Goal: Task Accomplishment & Management: Manage account settings

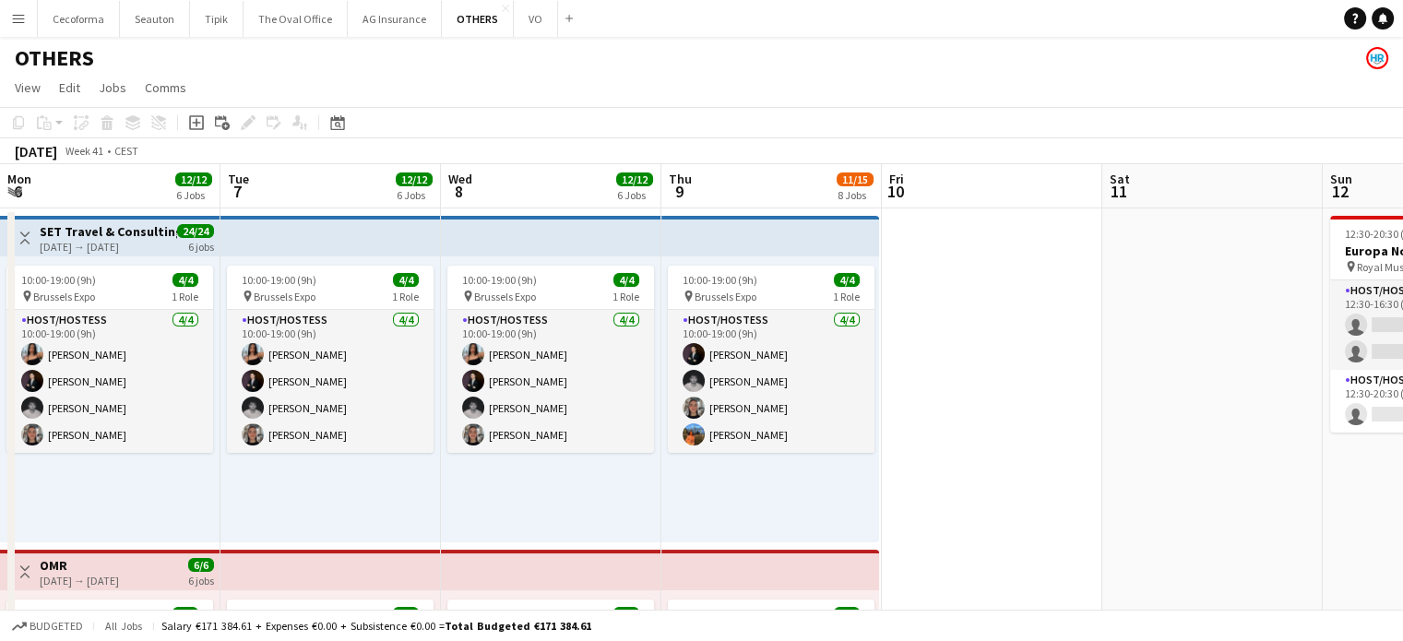
scroll to position [0, 373]
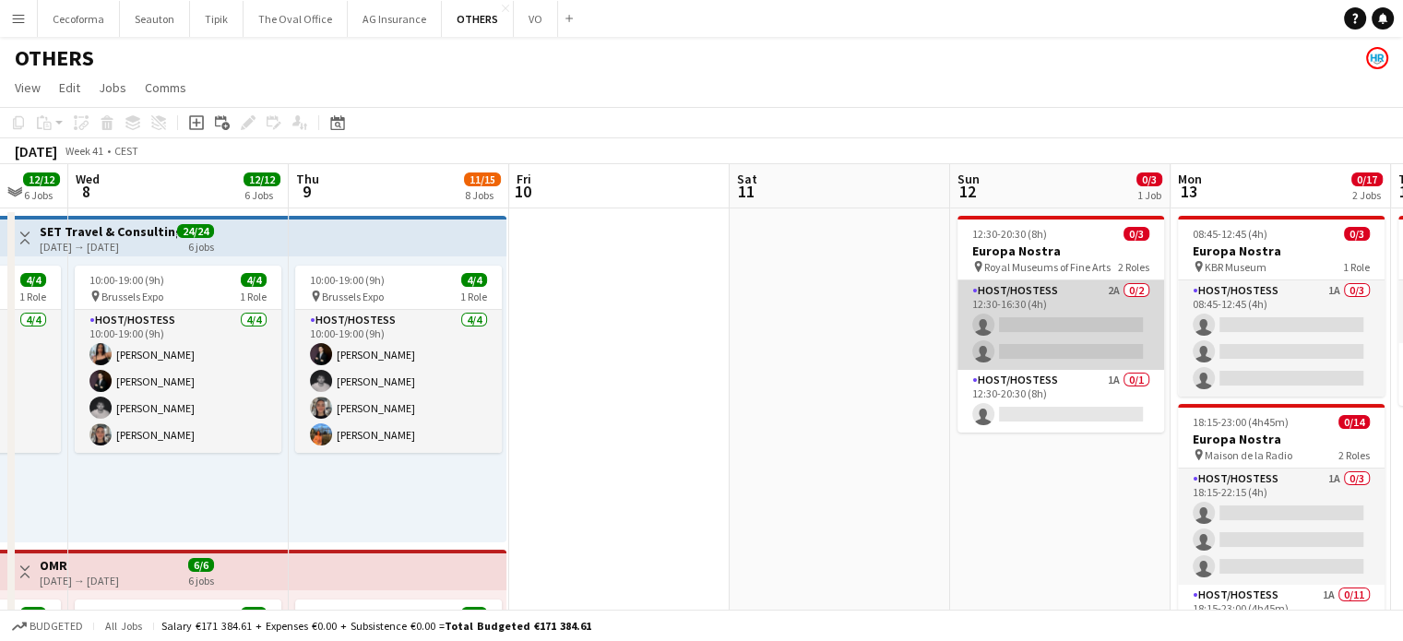
click at [1052, 335] on app-card-role "Host/Hostess 2A 0/2 12:30-16:30 (4h) single-neutral-actions single-neutral-acti…" at bounding box center [1061, 324] width 207 height 89
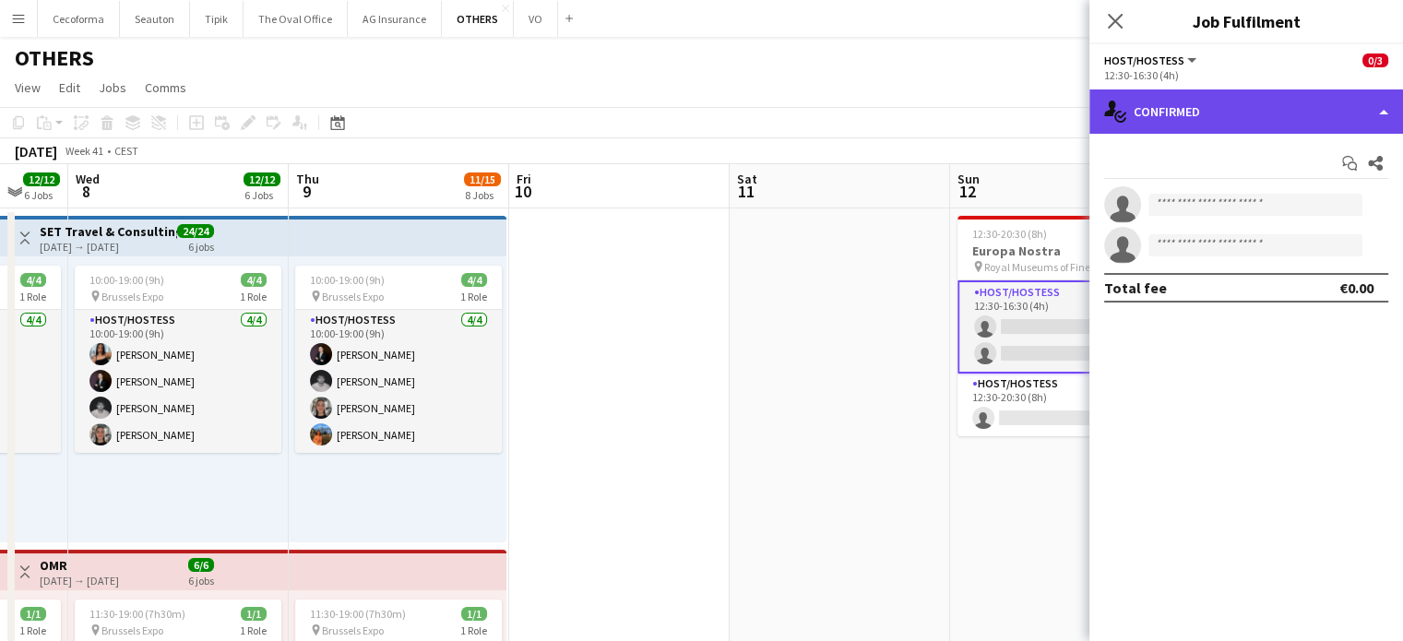
click at [1386, 112] on div "single-neutral-actions-check-2 Confirmed" at bounding box center [1246, 111] width 314 height 44
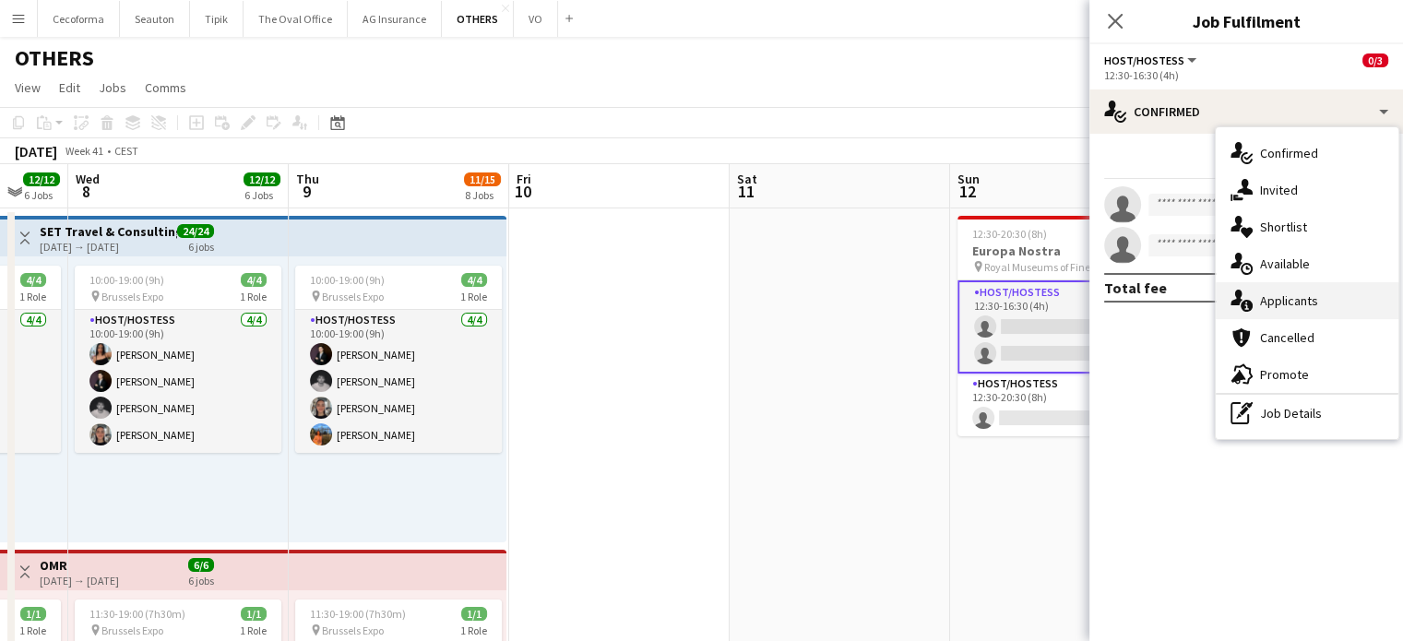
click at [1302, 299] on span "Applicants" at bounding box center [1289, 300] width 58 height 17
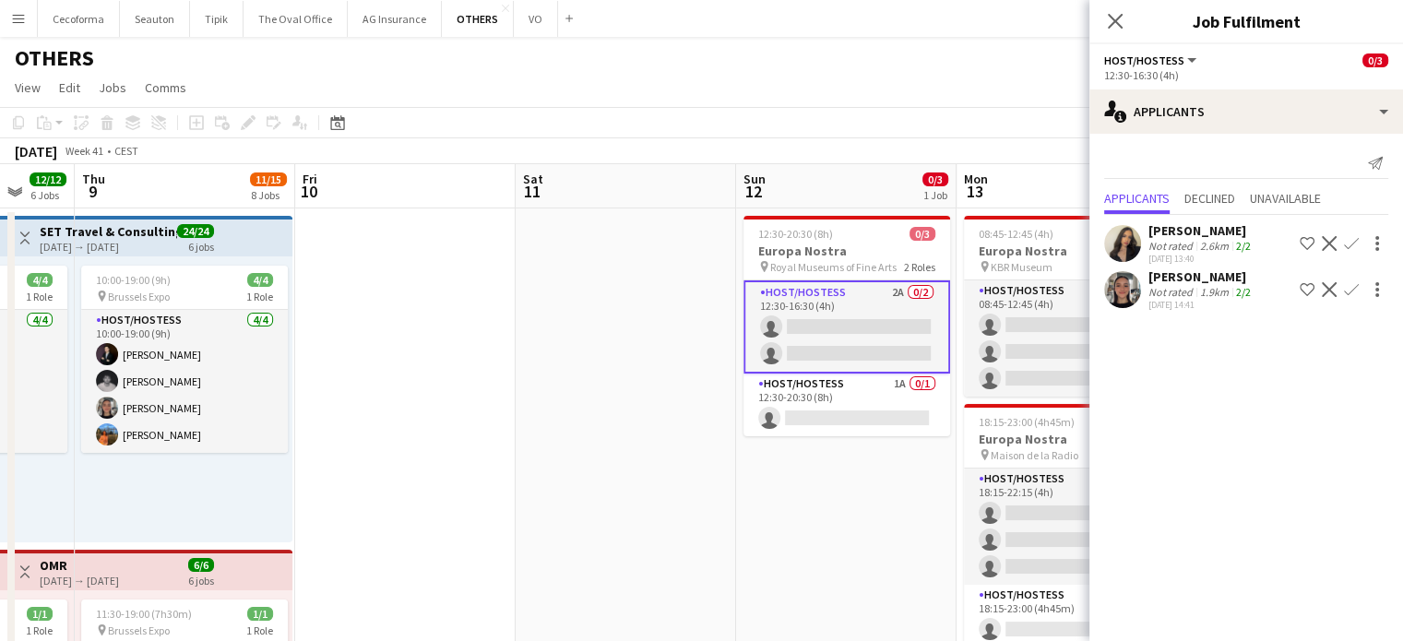
scroll to position [0, 638]
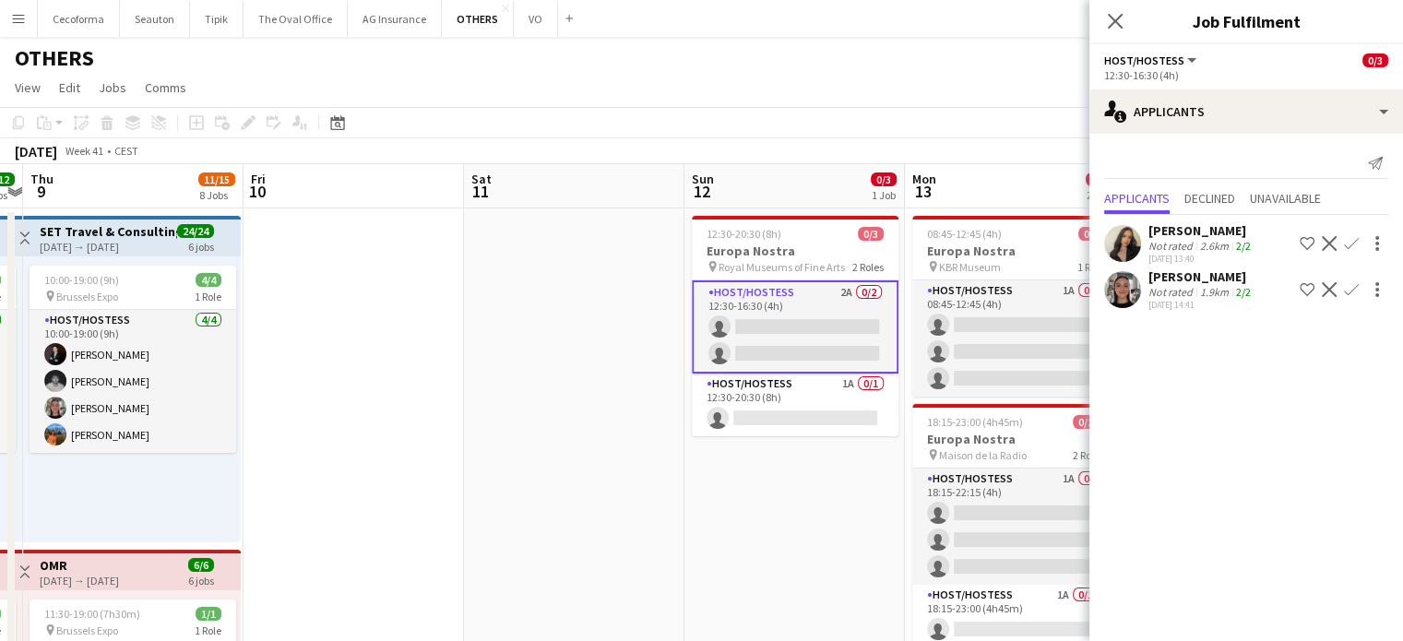
drag, startPoint x: 1040, startPoint y: 506, endPoint x: 775, endPoint y: 497, distance: 264.9
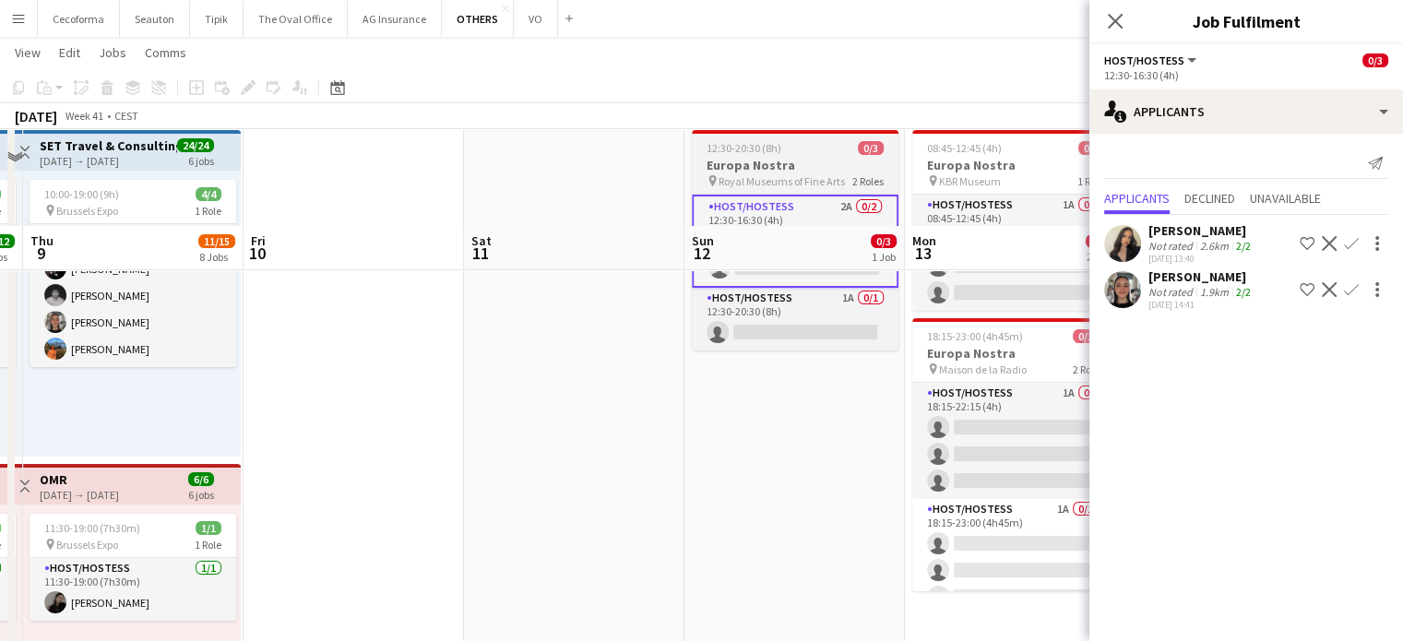
scroll to position [184, 0]
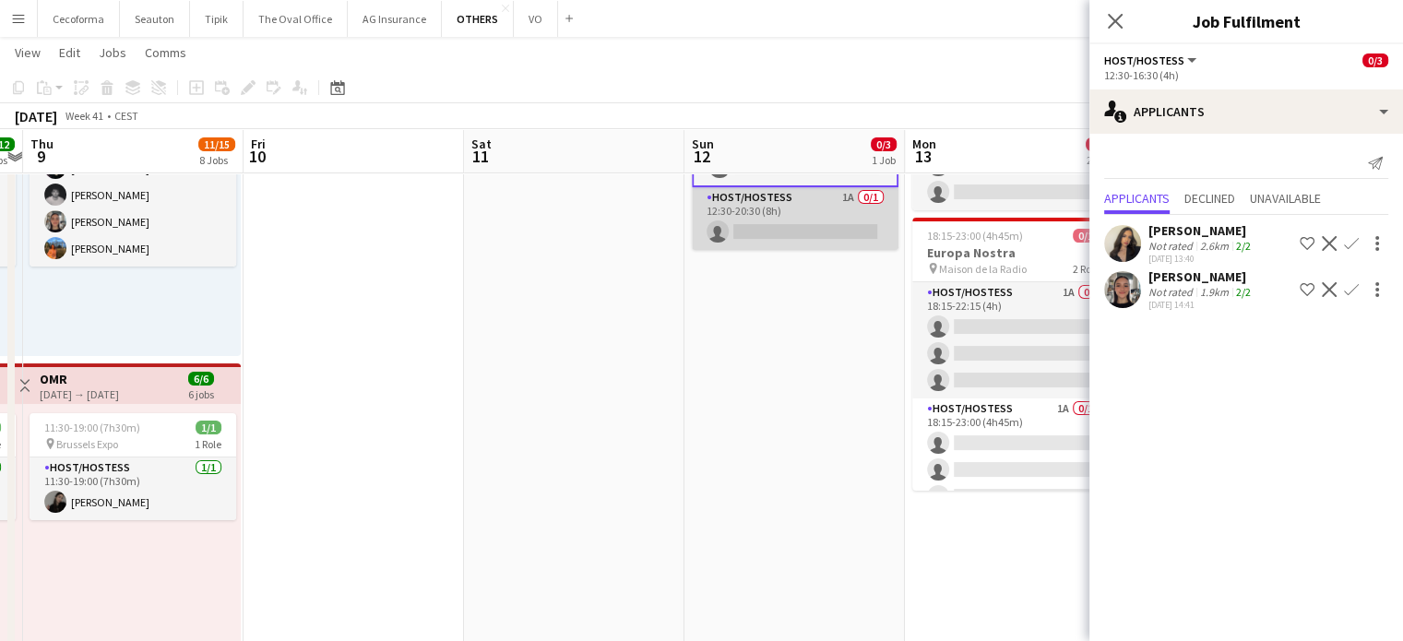
click at [772, 227] on app-card-role "Host/Hostess 1A 0/1 12:30-20:30 (8h) single-neutral-actions" at bounding box center [795, 218] width 207 height 63
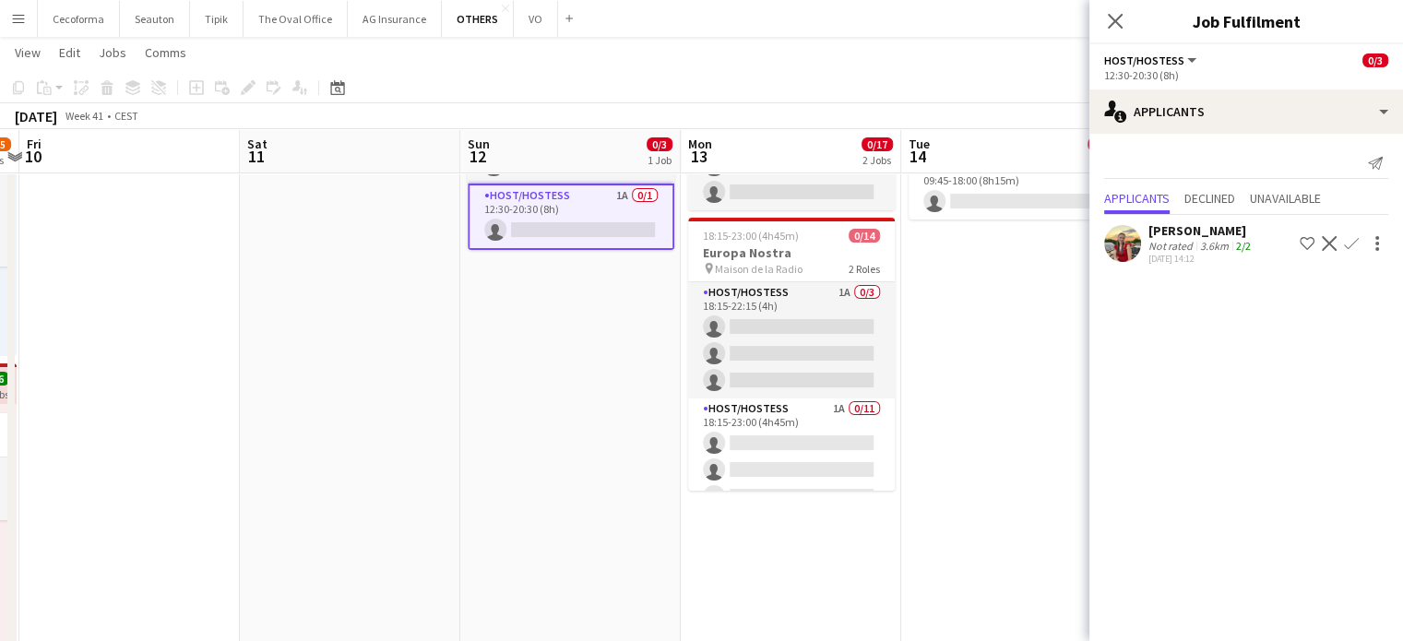
drag, startPoint x: 784, startPoint y: 326, endPoint x: 557, endPoint y: 327, distance: 226.9
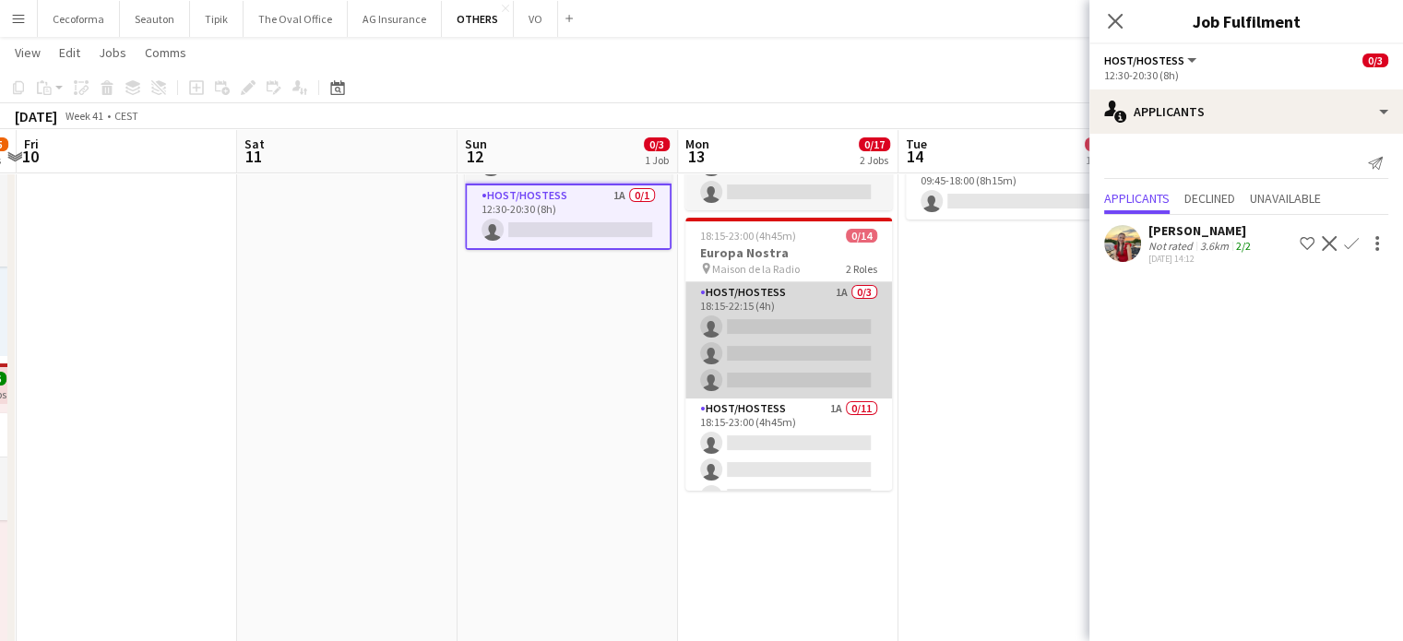
click at [801, 339] on app-card-role "Host/Hostess 1A 0/3 18:15-22:15 (4h) single-neutral-actions single-neutral-acti…" at bounding box center [788, 340] width 207 height 116
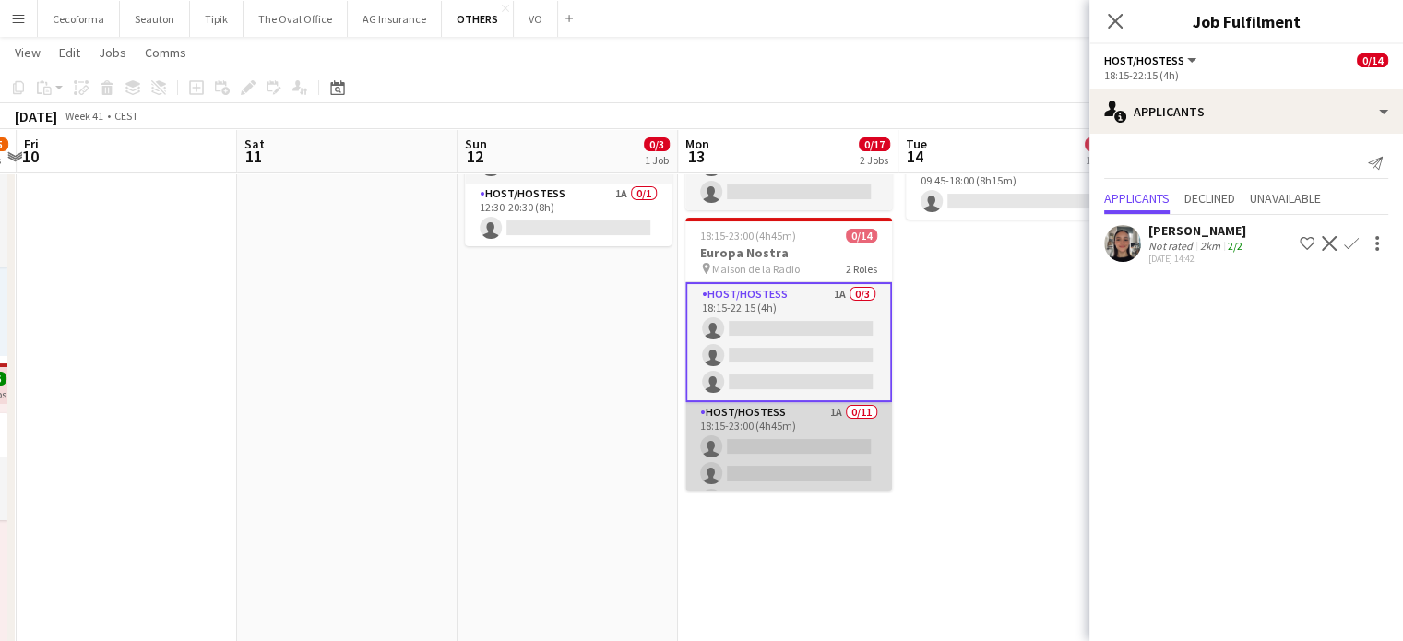
click at [791, 451] on app-card-role "Host/Hostess 1A 0/11 18:15-23:00 (4h45m) single-neutral-actions single-neutral-…" at bounding box center [788, 567] width 207 height 330
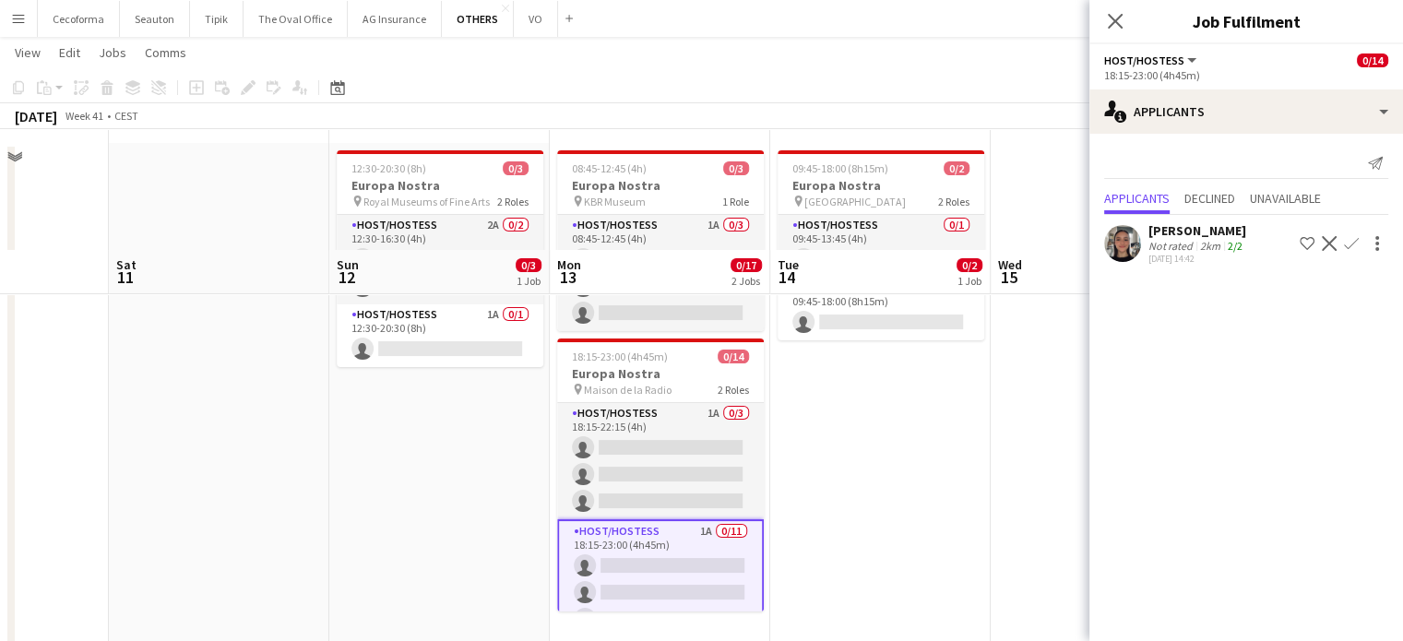
scroll to position [0, 0]
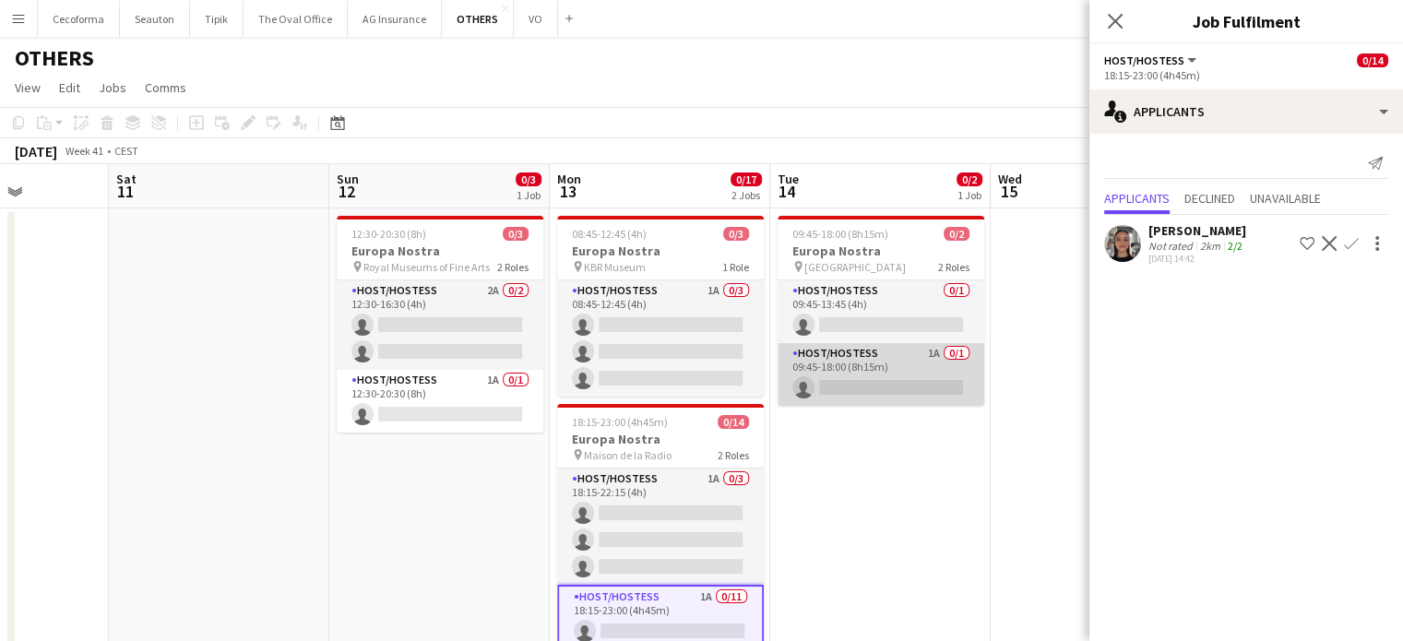
click at [885, 380] on app-card-role "Host/Hostess 1A 0/1 09:45-18:00 (8h15m) single-neutral-actions" at bounding box center [881, 374] width 207 height 63
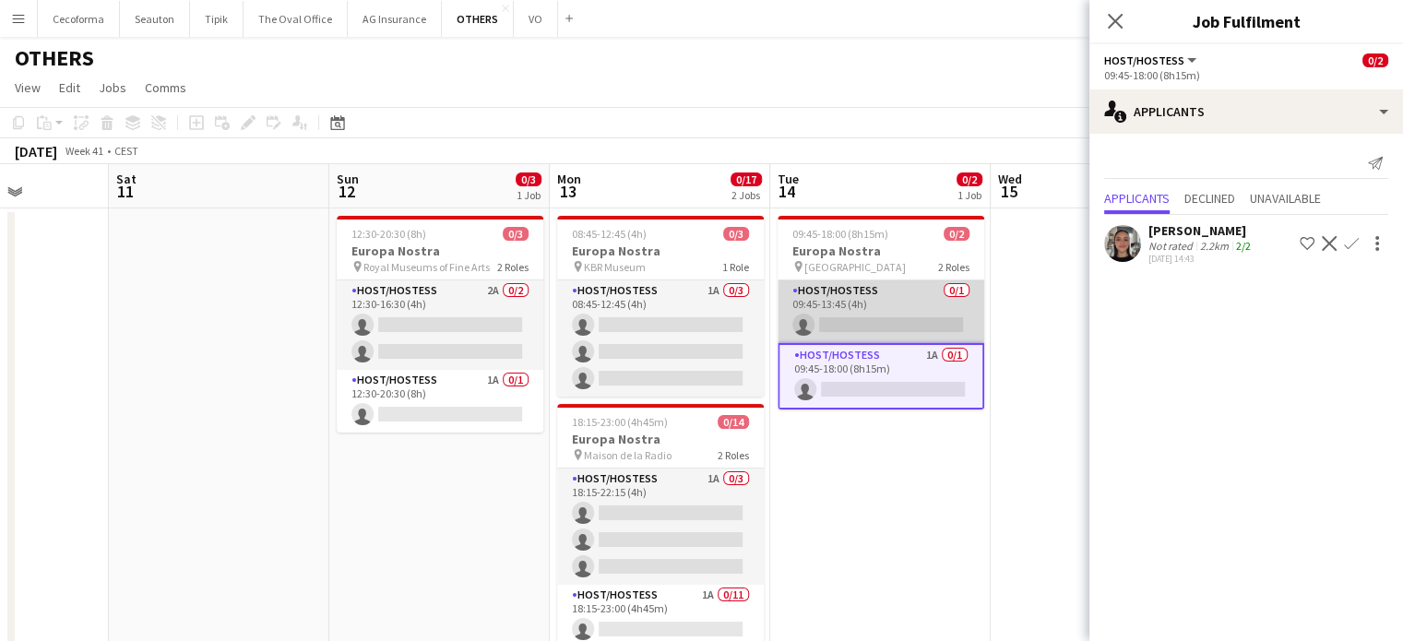
click at [877, 325] on app-card-role "Host/Hostess 0/1 09:45-13:45 (4h) single-neutral-actions" at bounding box center [881, 311] width 207 height 63
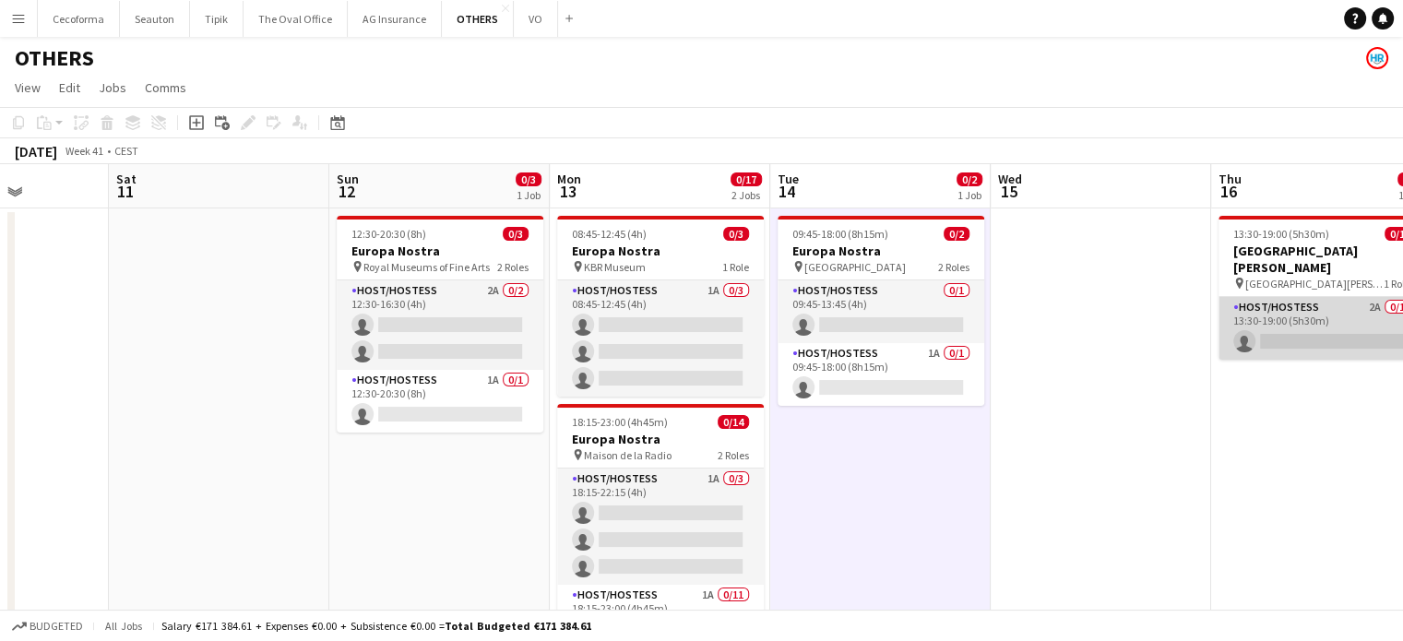
click at [1314, 324] on app-card-role "Host/Hostess 2A 0/1 13:30-19:00 (5h30m) single-neutral-actions" at bounding box center [1322, 328] width 207 height 63
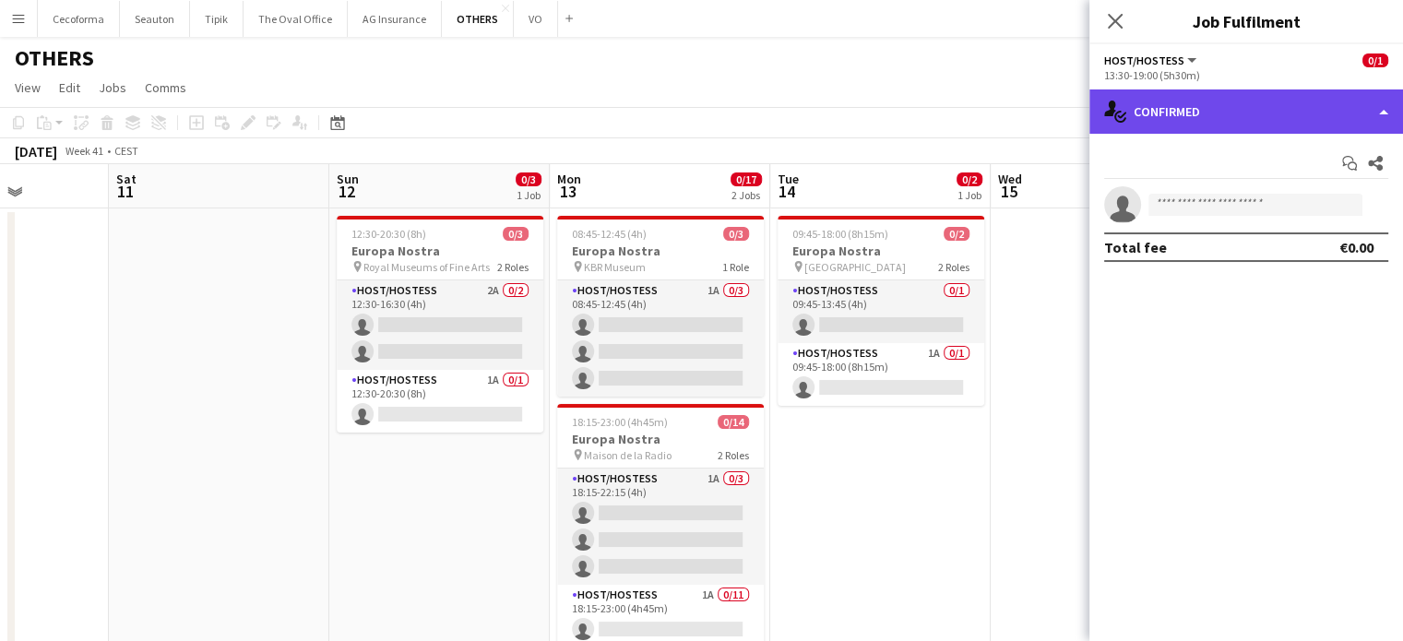
click at [1381, 110] on div "single-neutral-actions-check-2 Confirmed" at bounding box center [1246, 111] width 314 height 44
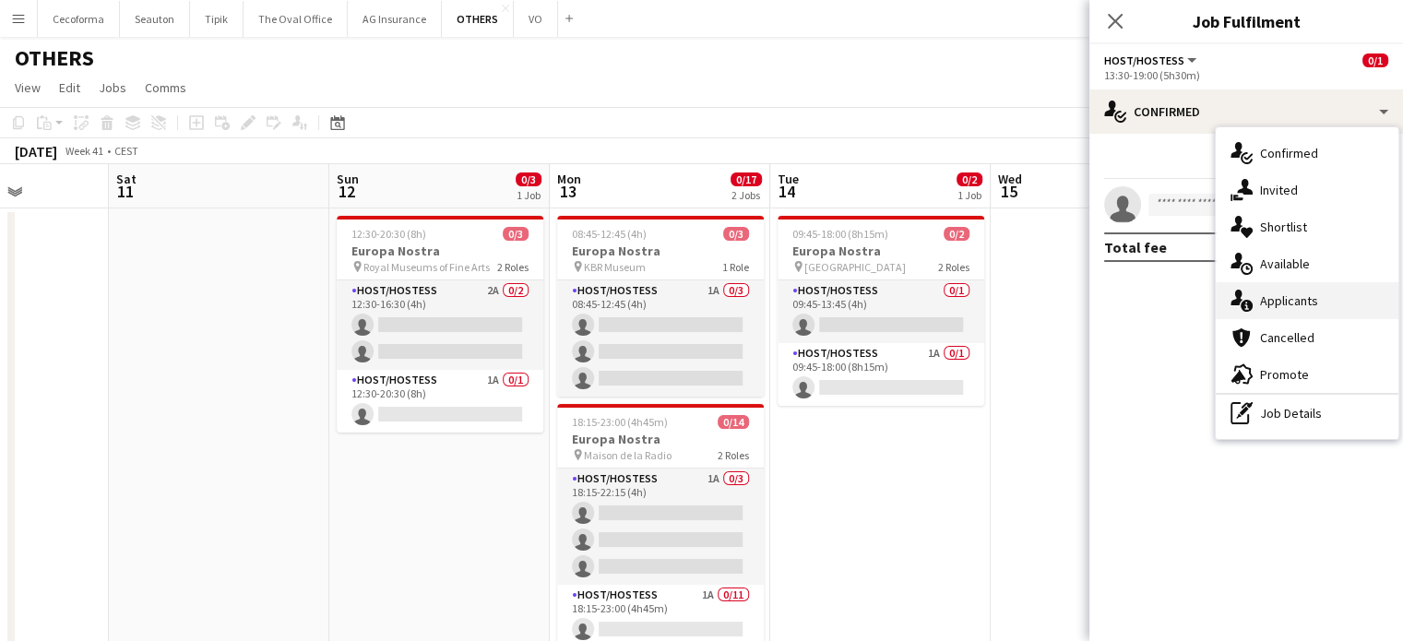
click at [1294, 296] on span "Applicants" at bounding box center [1289, 300] width 58 height 17
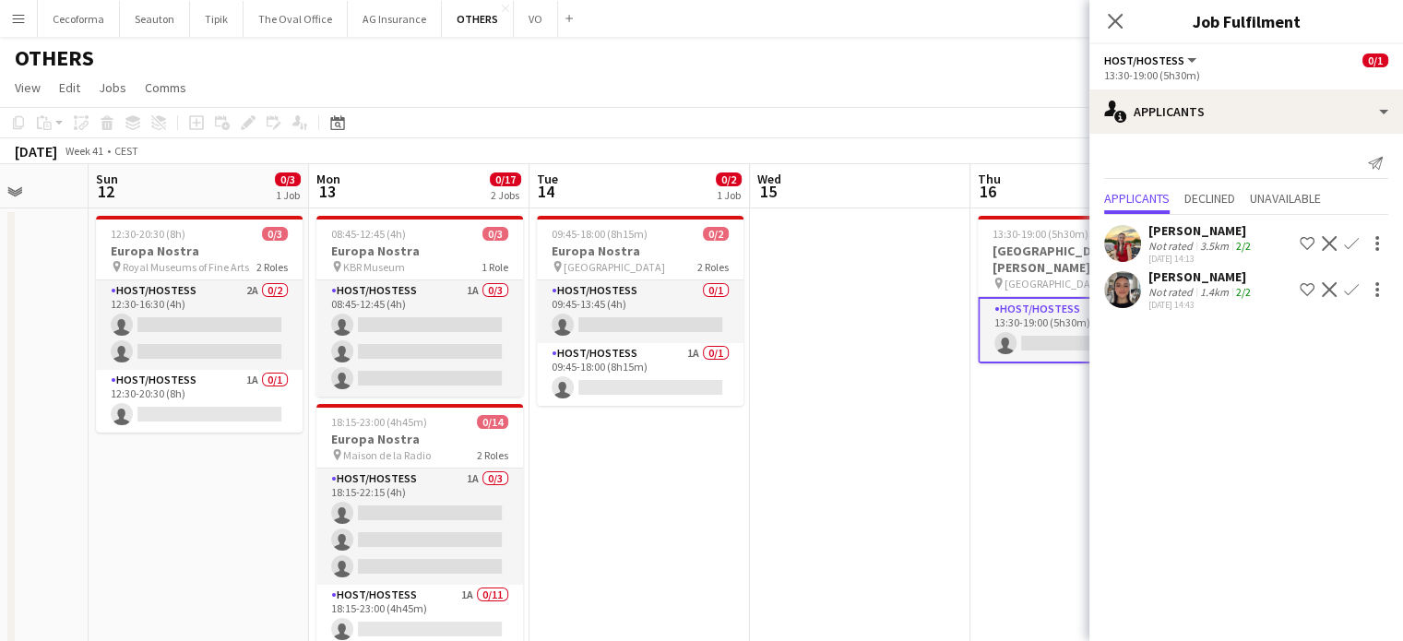
drag, startPoint x: 1022, startPoint y: 466, endPoint x: 783, endPoint y: 467, distance: 238.9
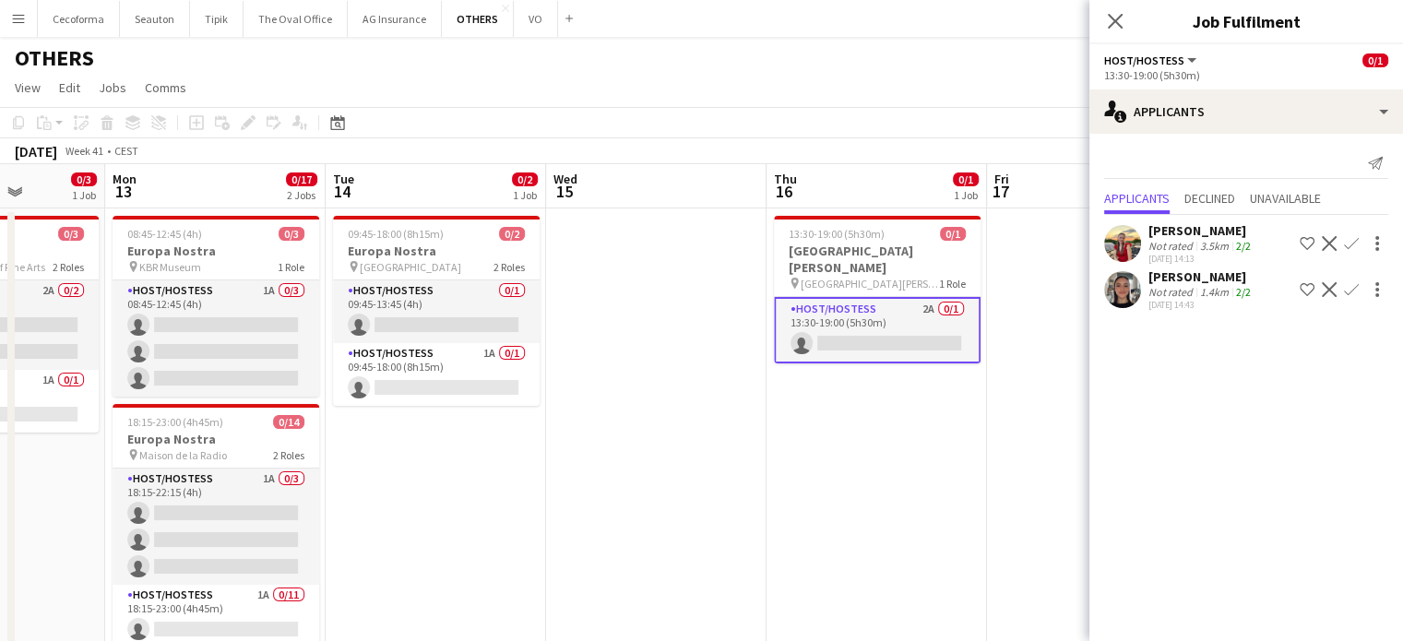
drag, startPoint x: 938, startPoint y: 435, endPoint x: 683, endPoint y: 422, distance: 255.9
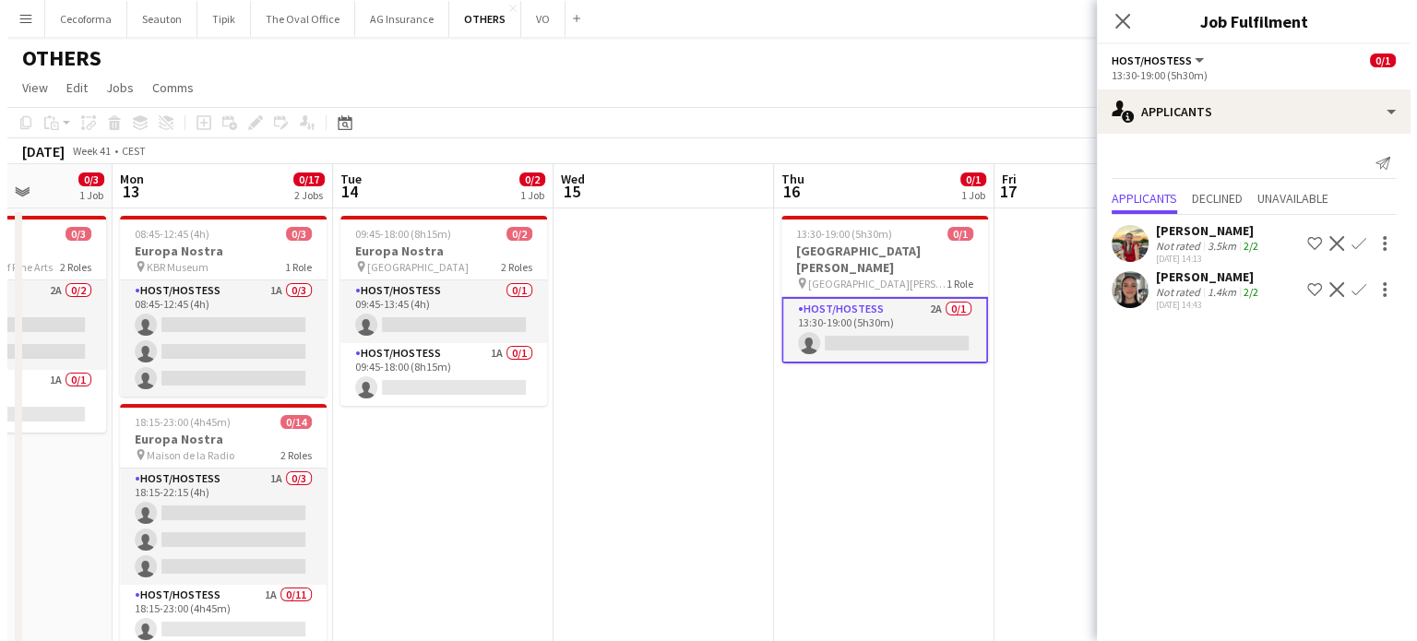
scroll to position [0, 843]
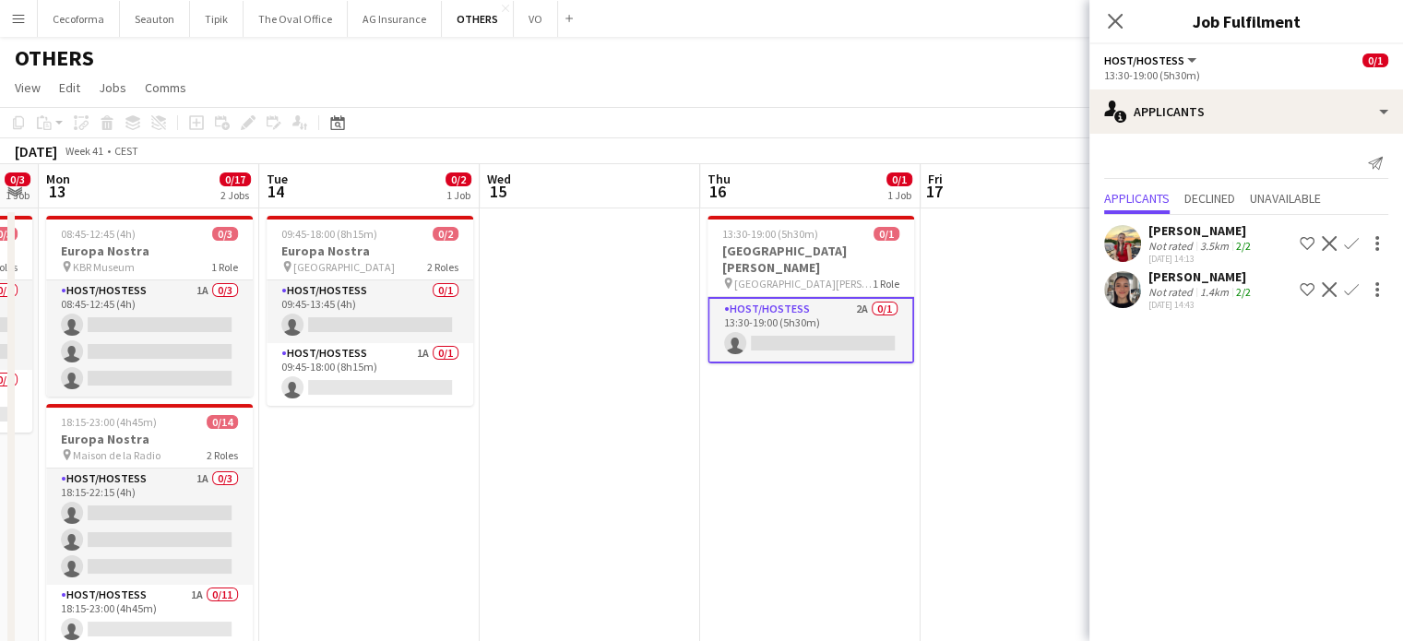
click at [808, 321] on app-card-role "Host/Hostess 2A 0/1 13:30-19:00 (5h30m) single-neutral-actions" at bounding box center [811, 330] width 207 height 66
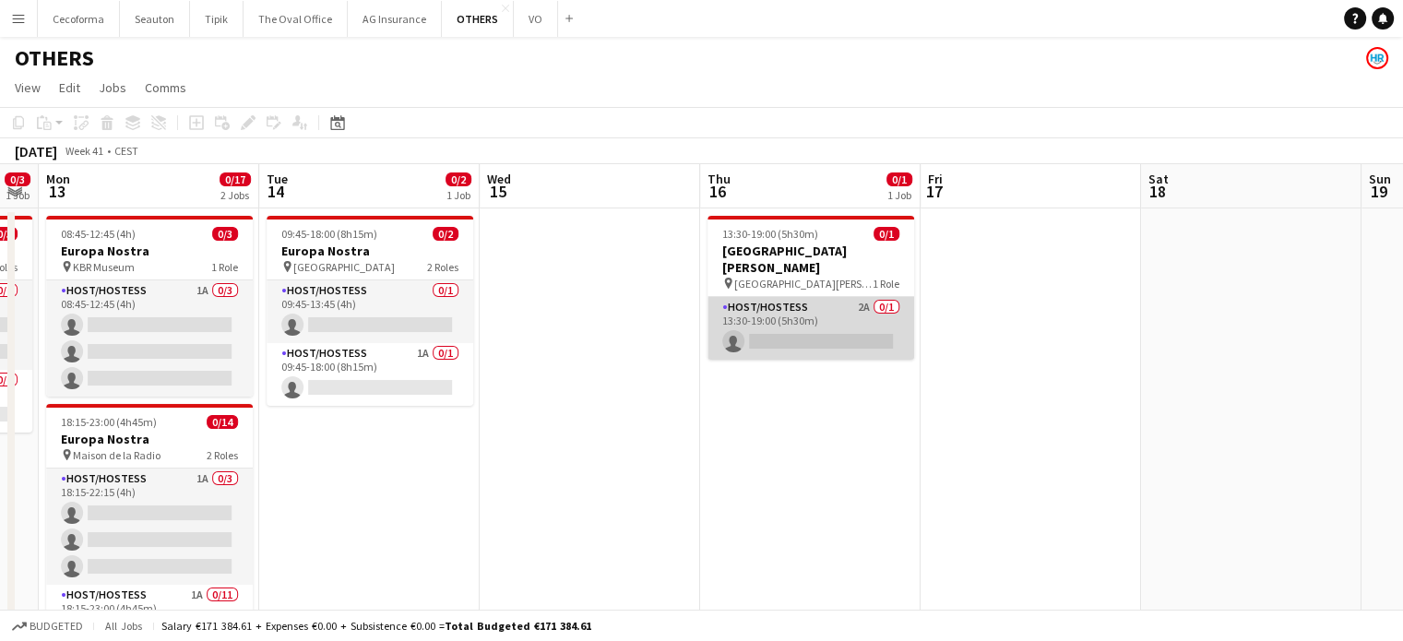
click at [808, 321] on app-card-role "Host/Hostess 2A 0/1 13:30-19:00 (5h30m) single-neutral-actions" at bounding box center [811, 328] width 207 height 63
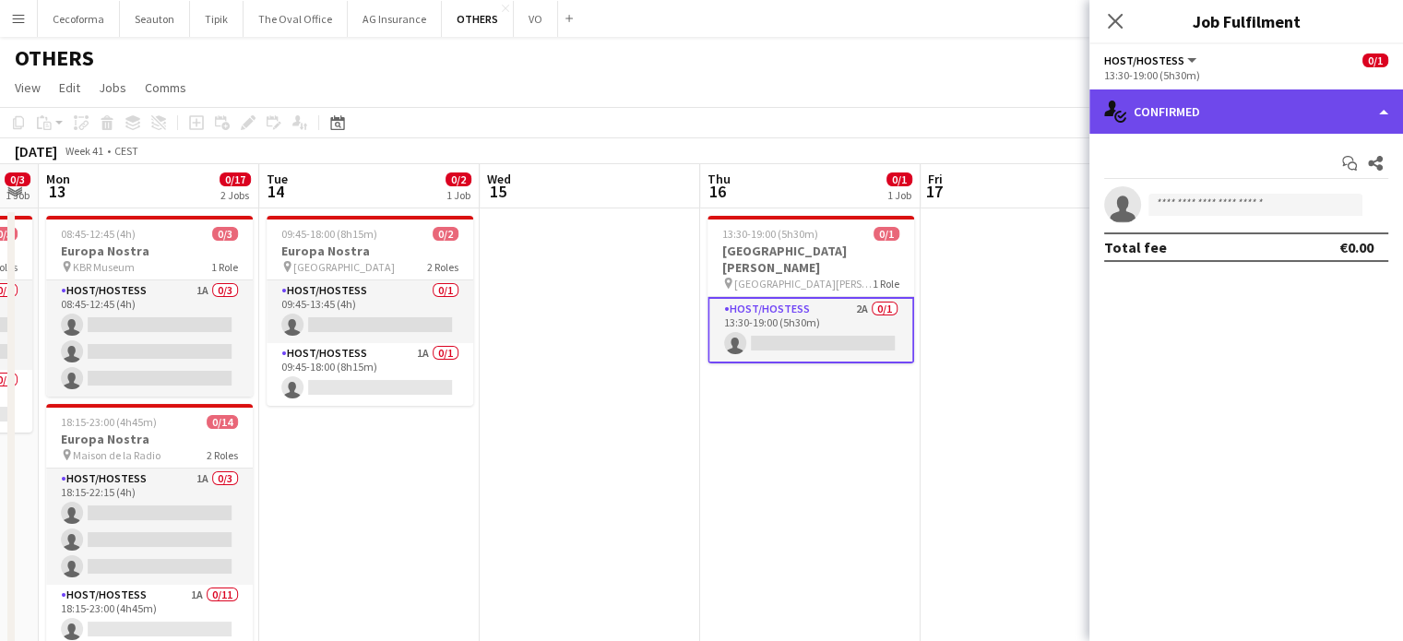
click at [1388, 113] on div "single-neutral-actions-check-2 Confirmed" at bounding box center [1246, 111] width 314 height 44
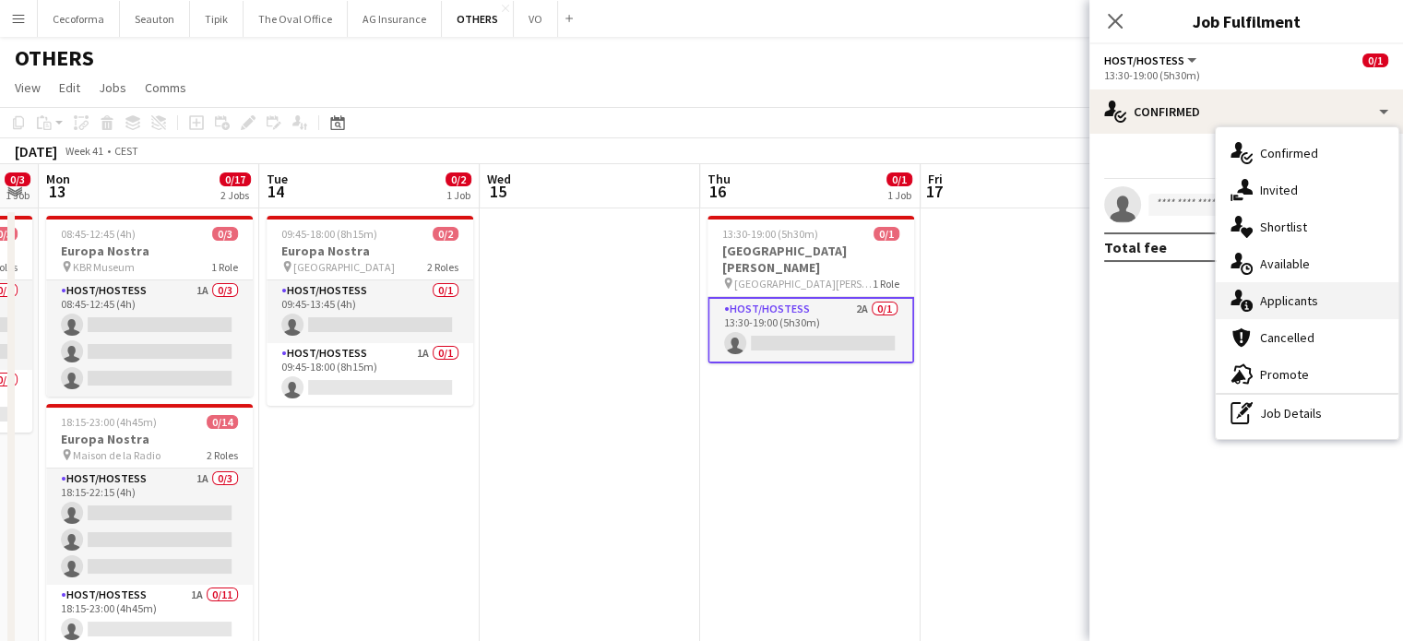
click at [1288, 293] on span "Applicants" at bounding box center [1289, 300] width 58 height 17
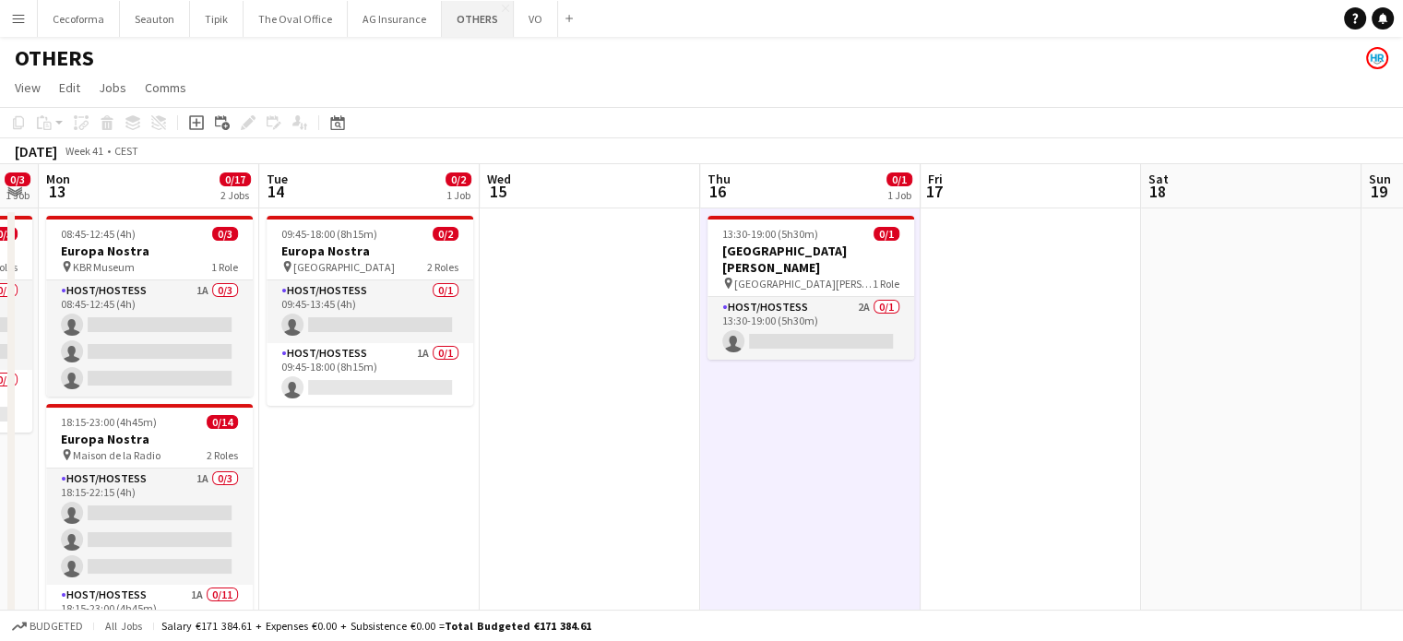
click at [465, 22] on button "OTHERS Close" at bounding box center [478, 19] width 72 height 36
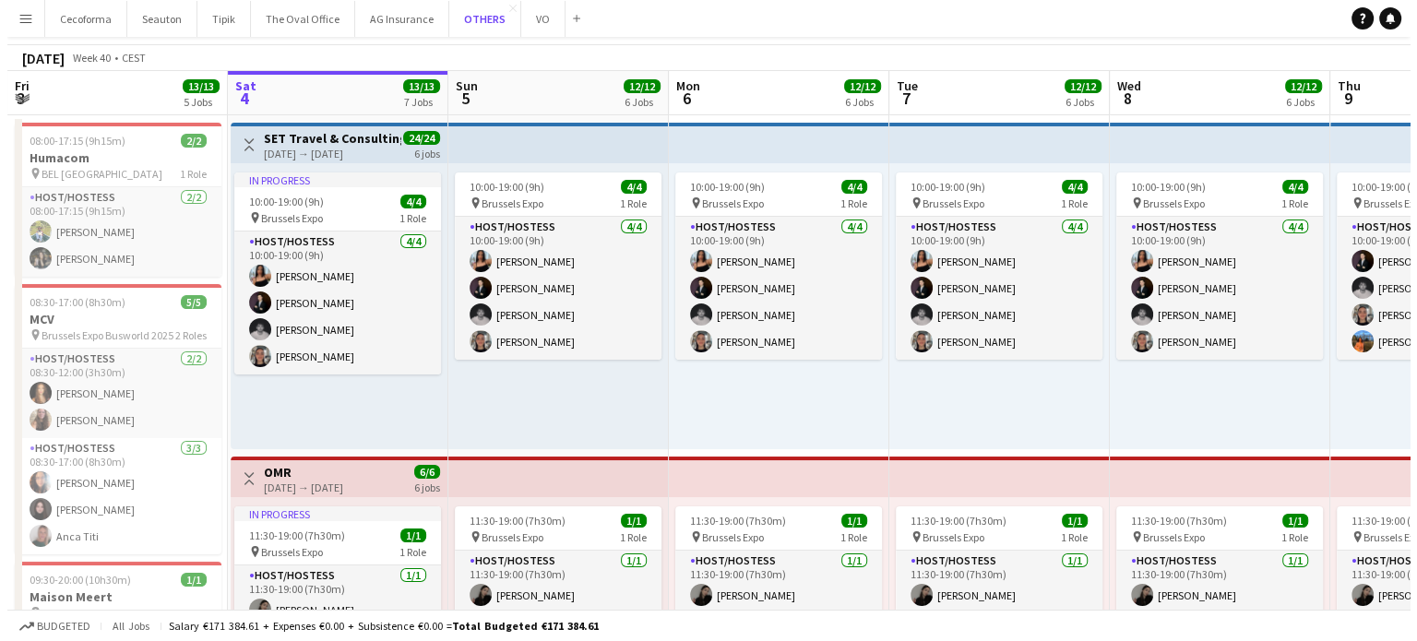
scroll to position [0, 0]
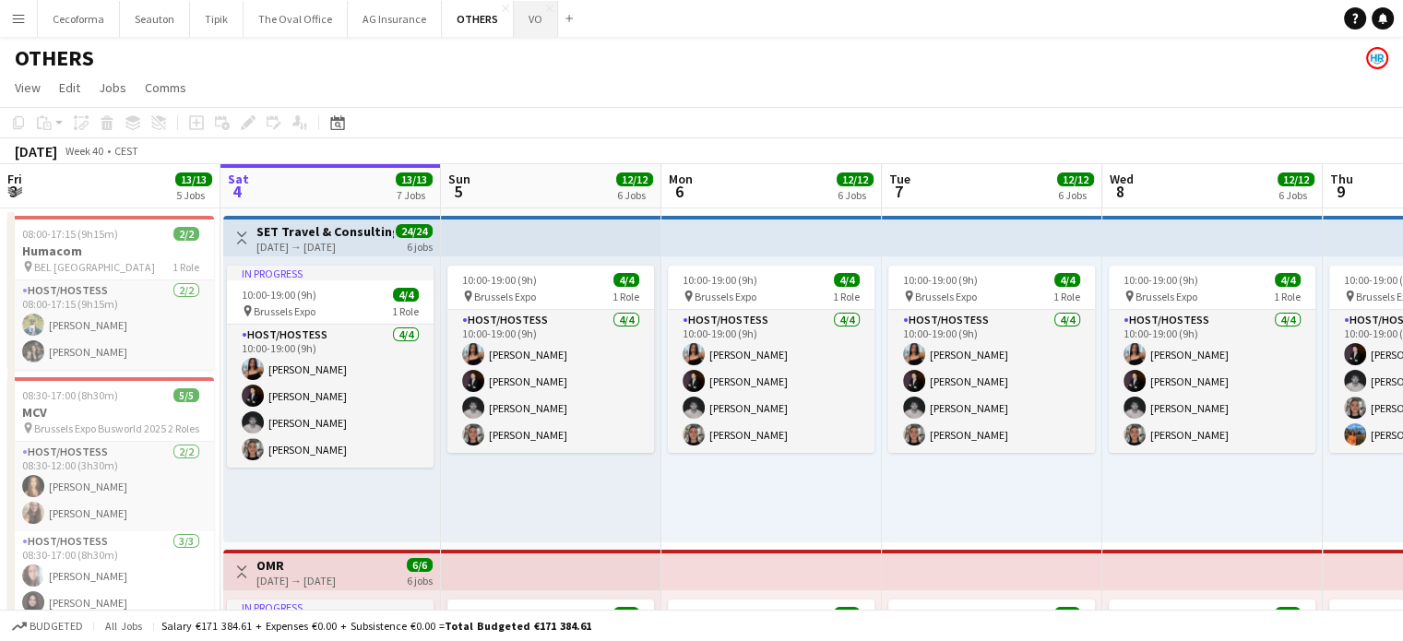
click at [517, 19] on button "VO Close" at bounding box center [536, 19] width 44 height 36
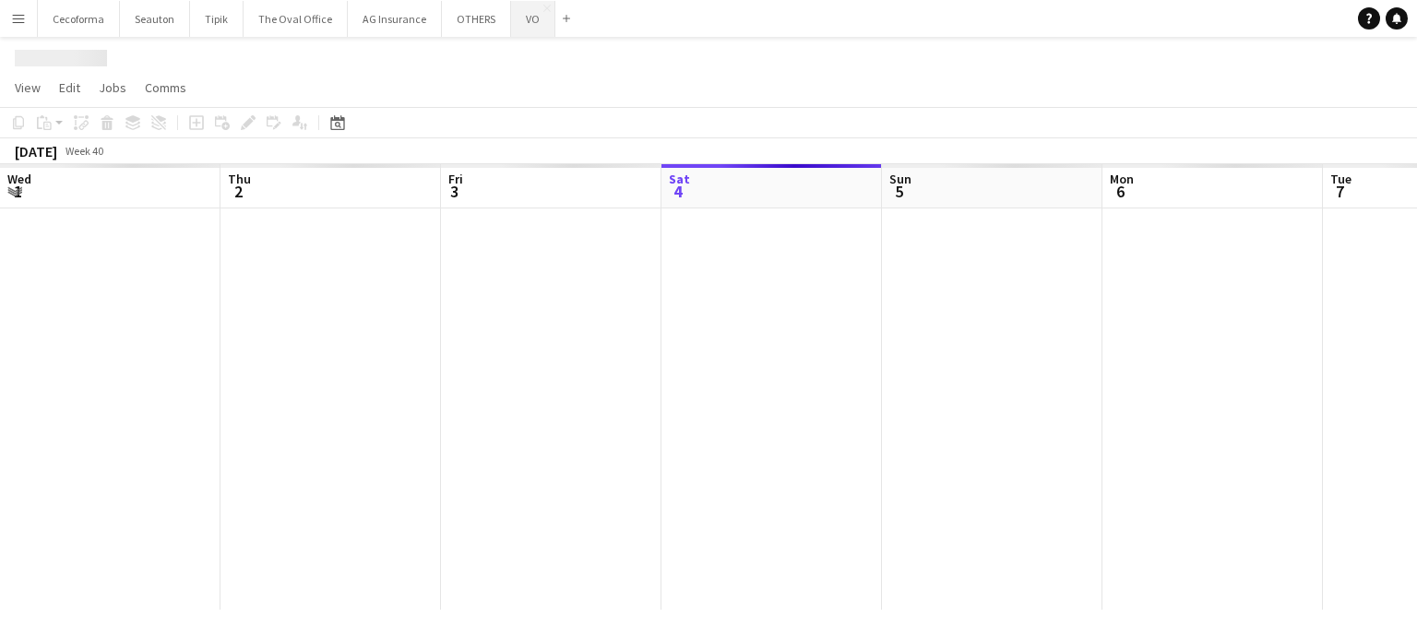
scroll to position [0, 441]
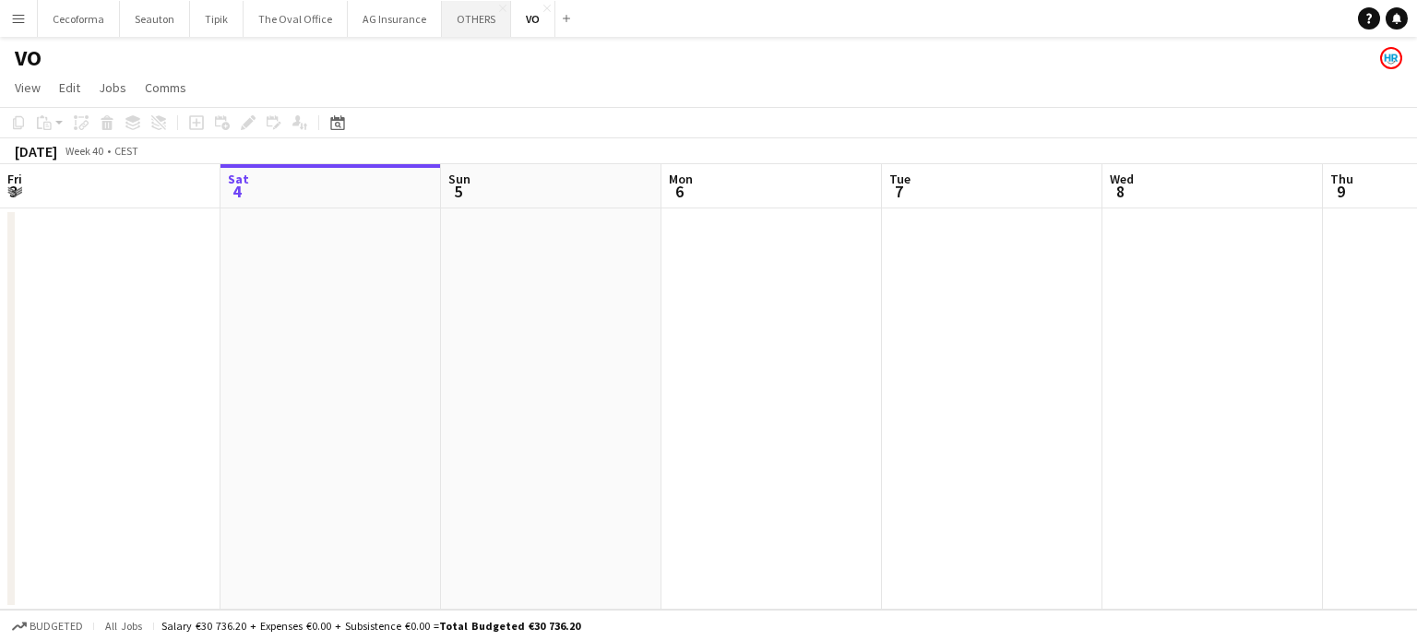
click at [464, 13] on button "OTHERS Close" at bounding box center [476, 19] width 69 height 36
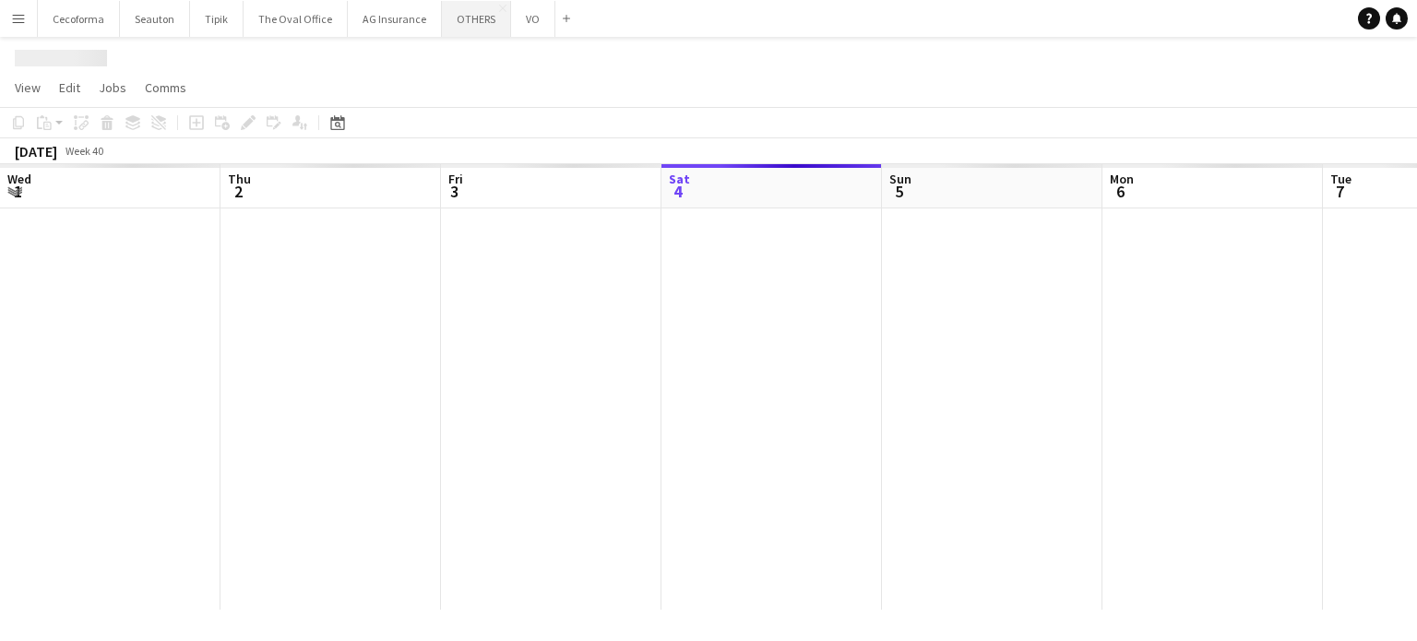
scroll to position [0, 441]
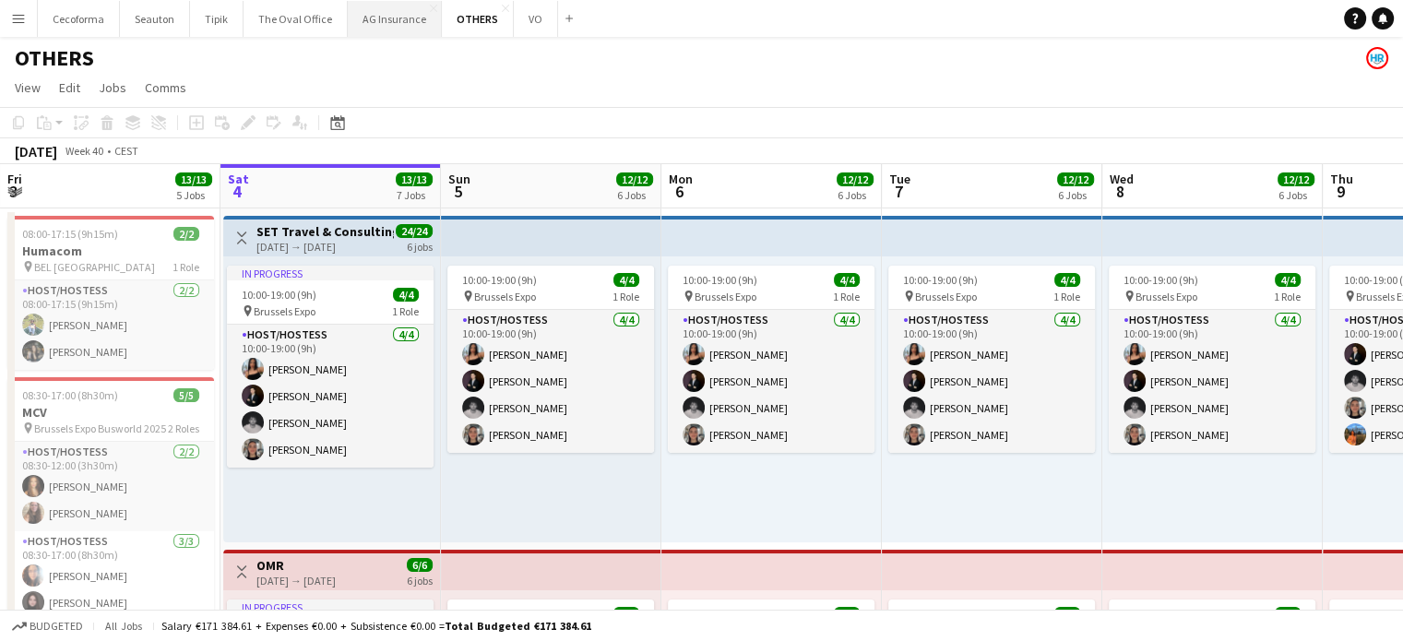
click at [386, 18] on button "AG Insurance Close" at bounding box center [395, 19] width 94 height 36
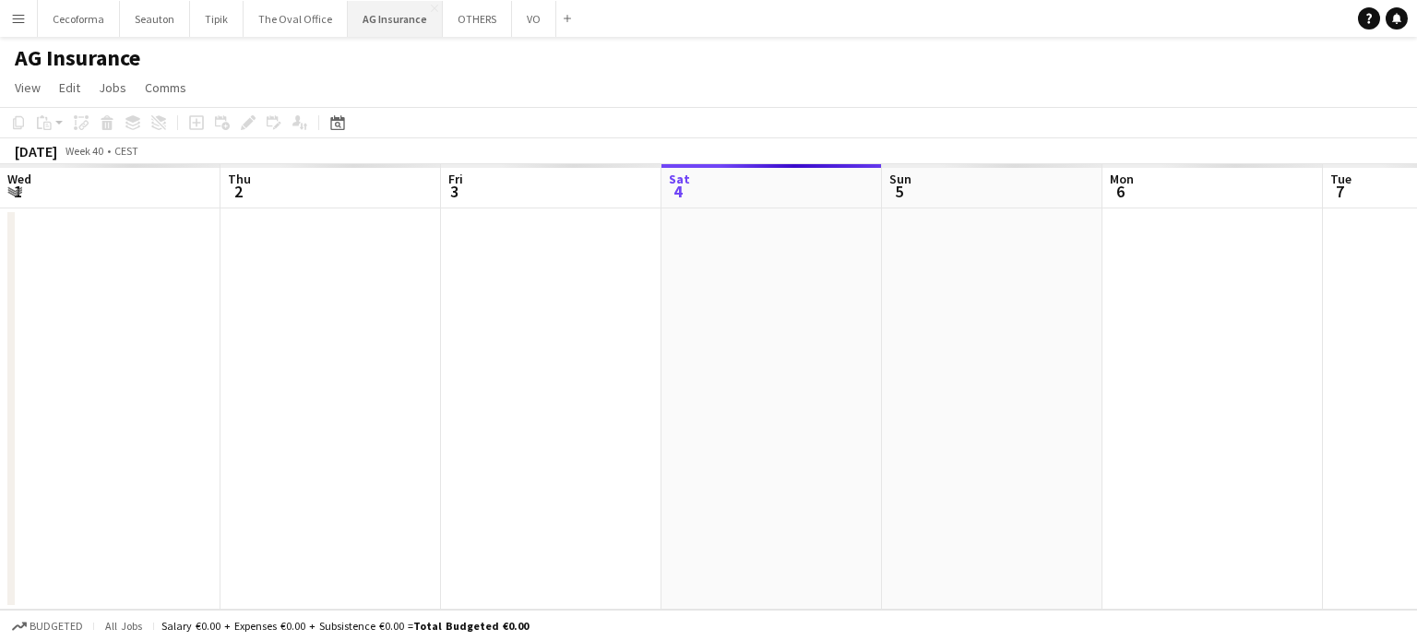
scroll to position [0, 441]
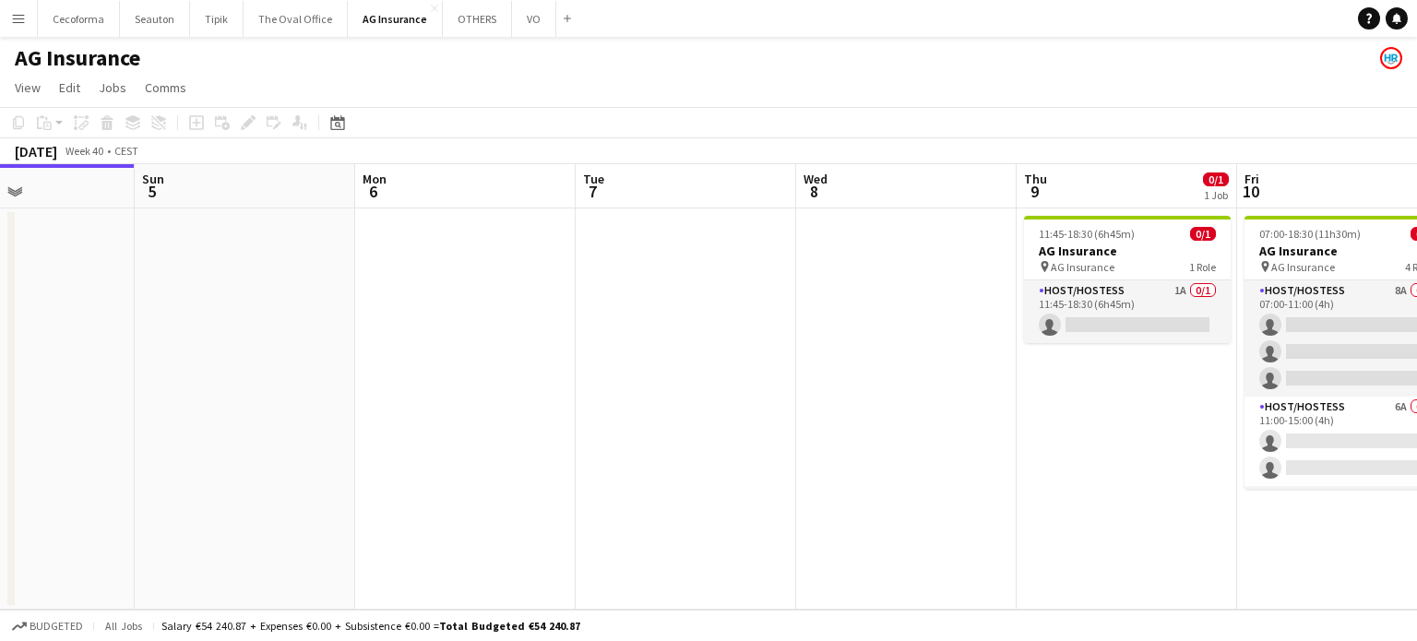
drag, startPoint x: 1050, startPoint y: 412, endPoint x: 597, endPoint y: 389, distance: 453.5
click at [629, 390] on app-calendar-viewport "Wed 1 8/8 1 Job Thu 2 Fri 3 Sat 4 Sun 5 Mon 6 Tue 7 Wed 8 Thu 9 0/1 1 Job Fri 1…" at bounding box center [708, 387] width 1417 height 446
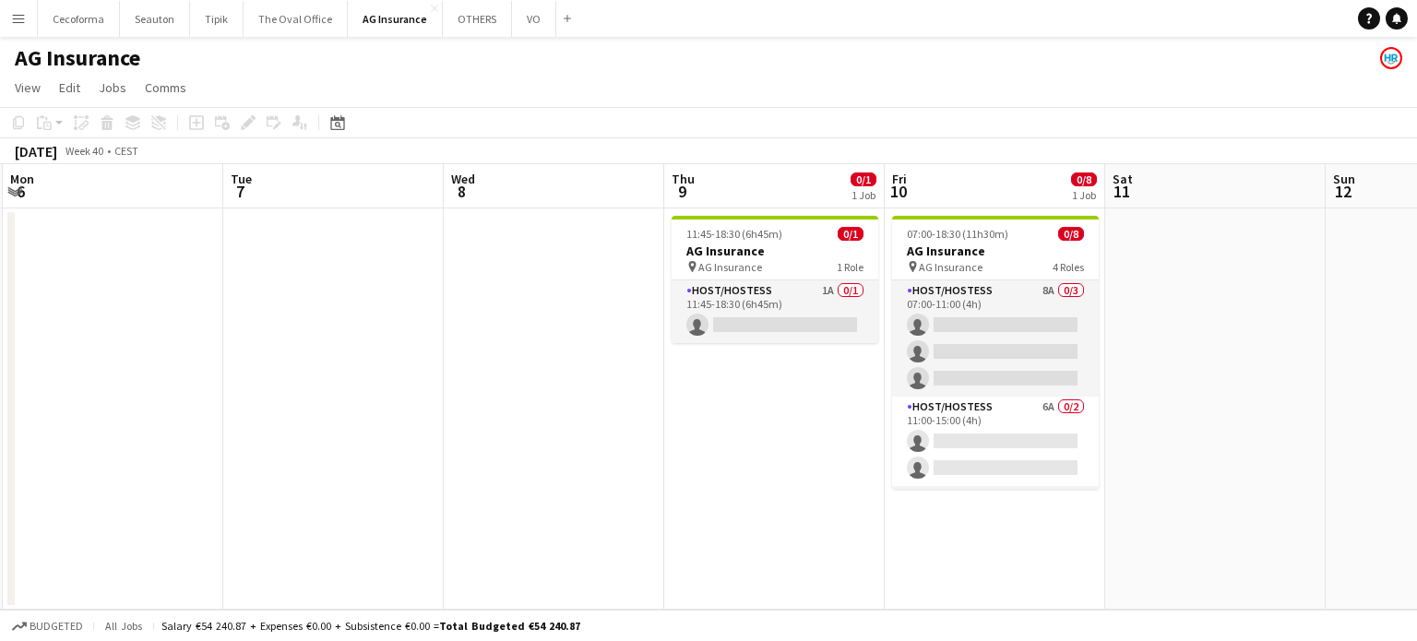
scroll to position [0, 659]
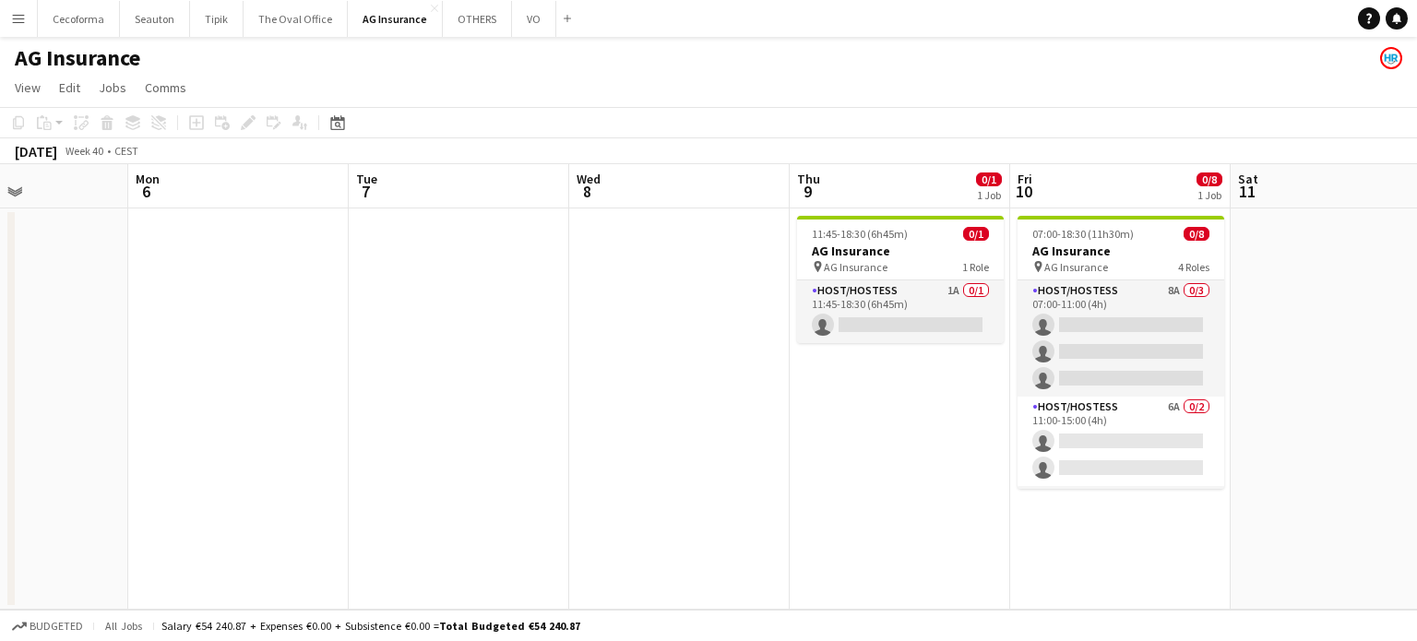
drag, startPoint x: 643, startPoint y: 388, endPoint x: 532, endPoint y: 382, distance: 110.9
click at [532, 382] on app-calendar-viewport "Thu 2 Fri 3 Sat 4 Sun 5 Mon 6 Tue 7 Wed 8 Thu 9 0/1 1 Job Fri 10 0/8 1 Job Sat …" at bounding box center [708, 387] width 1417 height 446
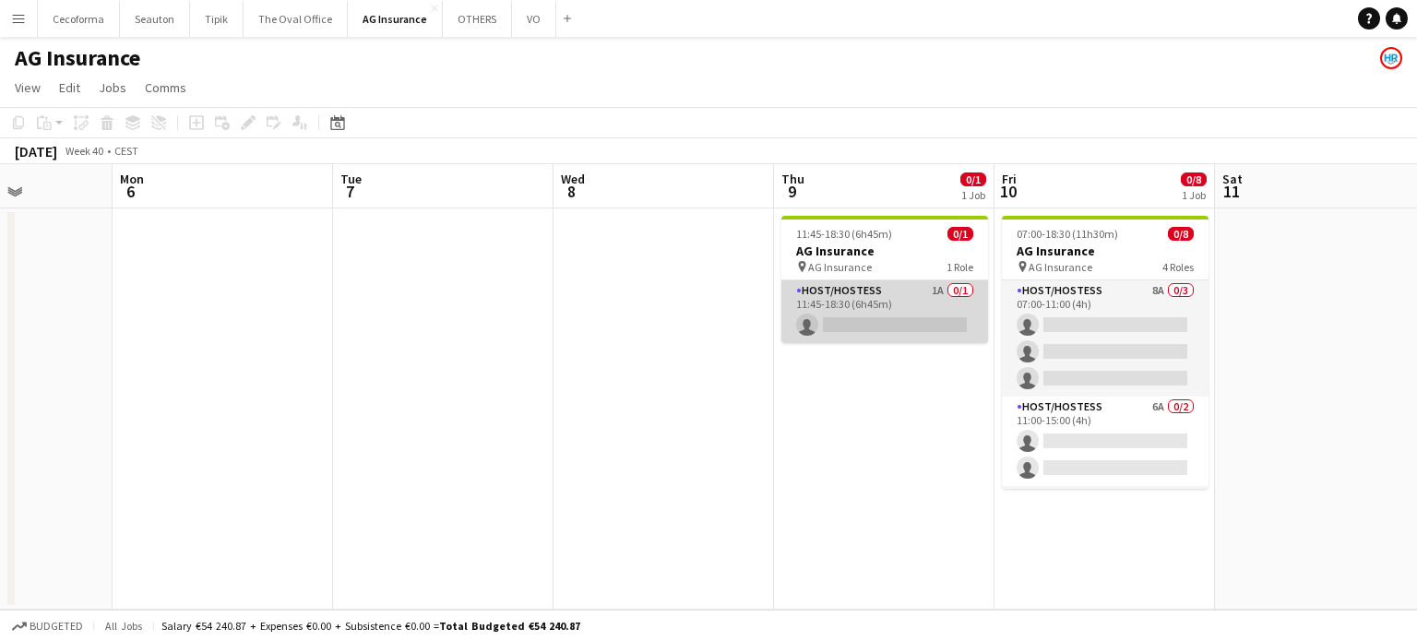
click at [871, 318] on app-card-role "Host/Hostess 1A 0/1 11:45-18:30 (6h45m) single-neutral-actions" at bounding box center [884, 311] width 207 height 63
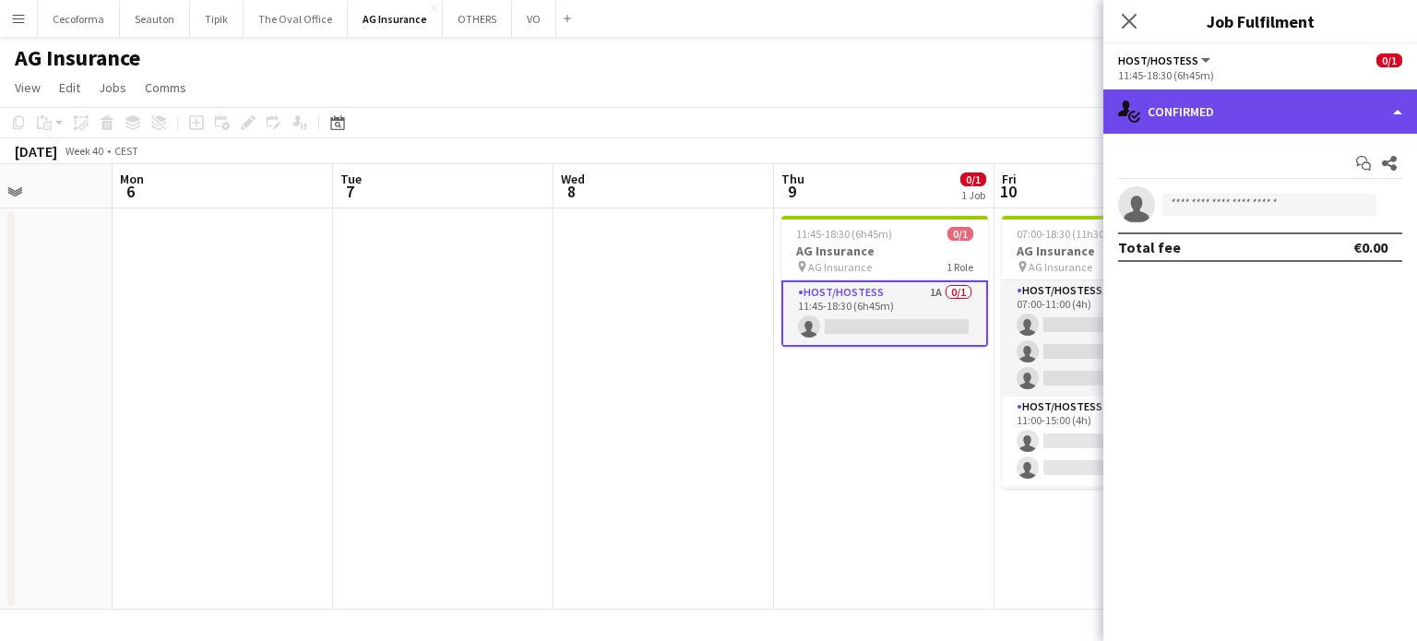
click at [1402, 111] on div "single-neutral-actions-check-2 Confirmed" at bounding box center [1260, 111] width 314 height 44
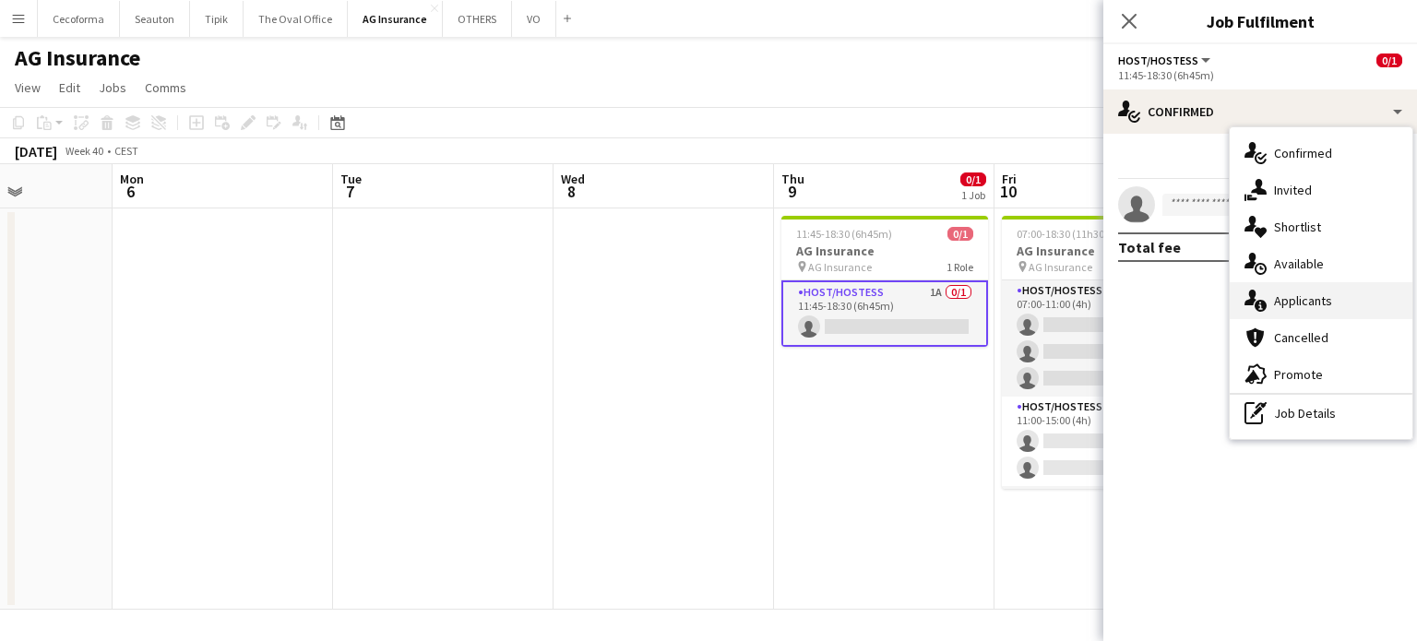
click at [1303, 296] on span "Applicants" at bounding box center [1303, 300] width 58 height 17
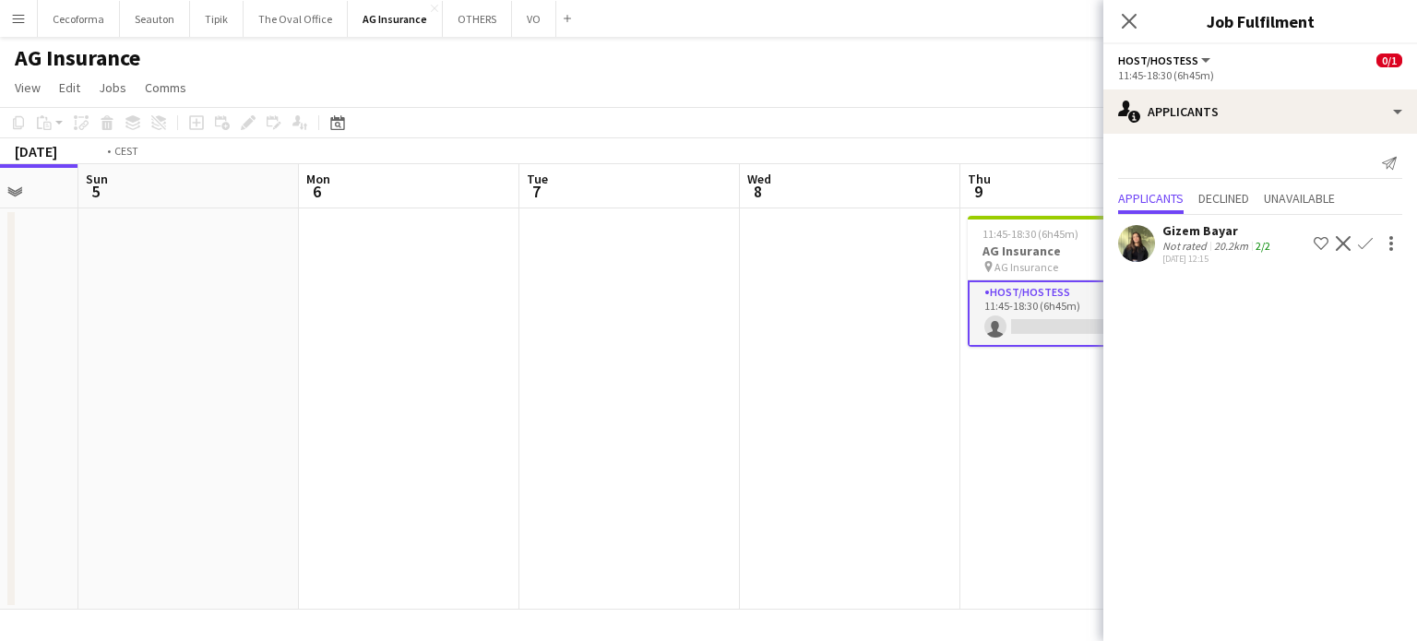
drag, startPoint x: 966, startPoint y: 471, endPoint x: 705, endPoint y: 454, distance: 261.6
click at [705, 454] on app-calendar-viewport "Thu 2 Fri 3 Sat 4 Sun 5 Mon 6 Tue 7 Wed 8 Thu 9 0/1 1 Job Fri 10 0/8 1 Job Sat …" at bounding box center [708, 387] width 1417 height 446
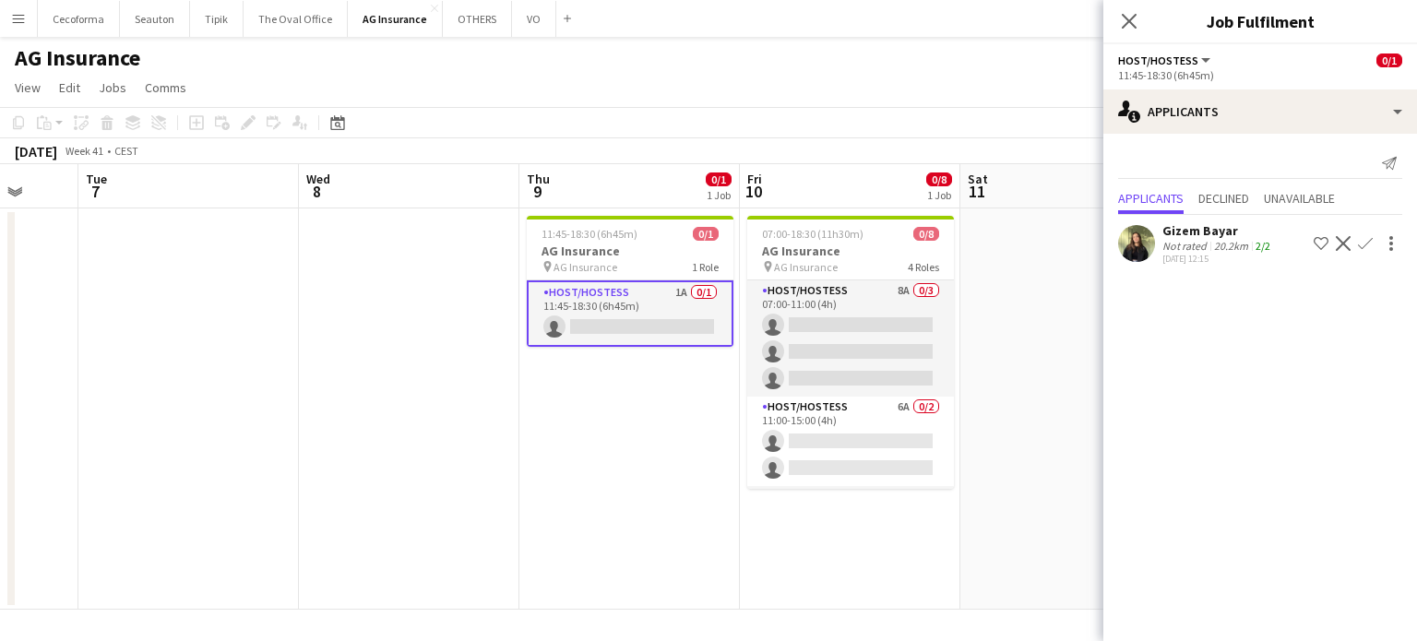
scroll to position [0, 589]
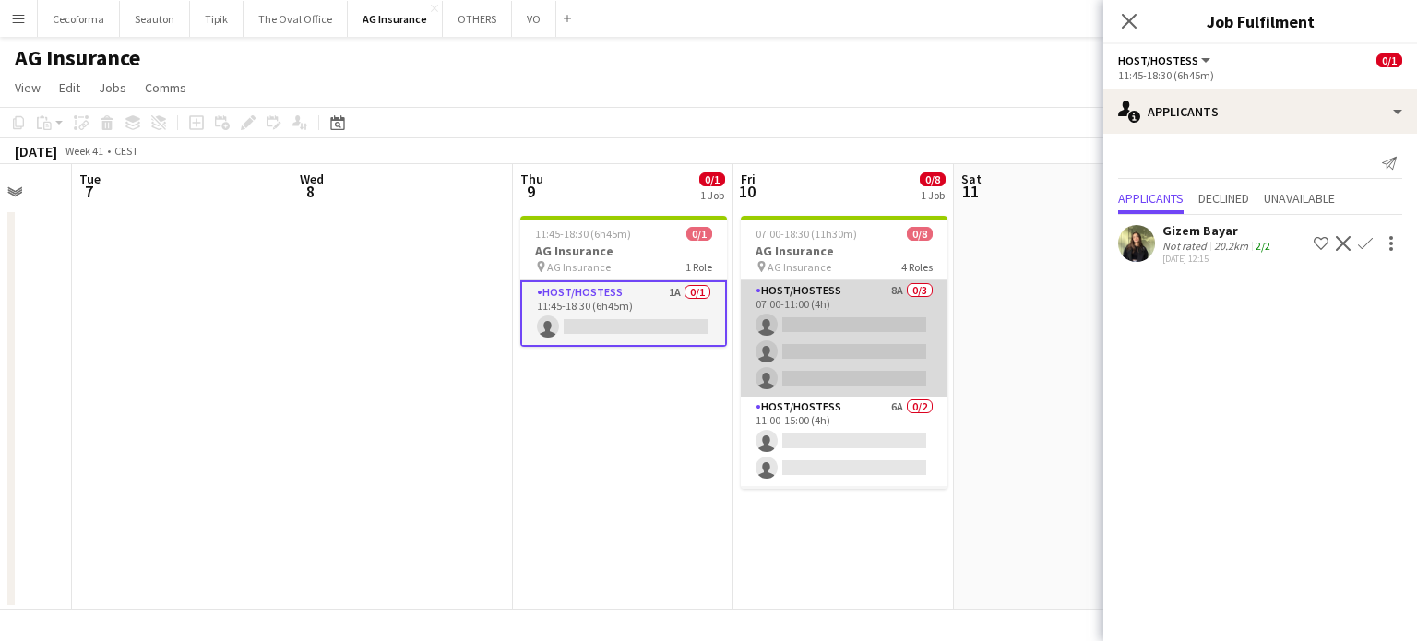
click at [841, 343] on app-card-role "Host/Hostess 8A 0/3 07:00-11:00 (4h) single-neutral-actions single-neutral-acti…" at bounding box center [844, 338] width 207 height 116
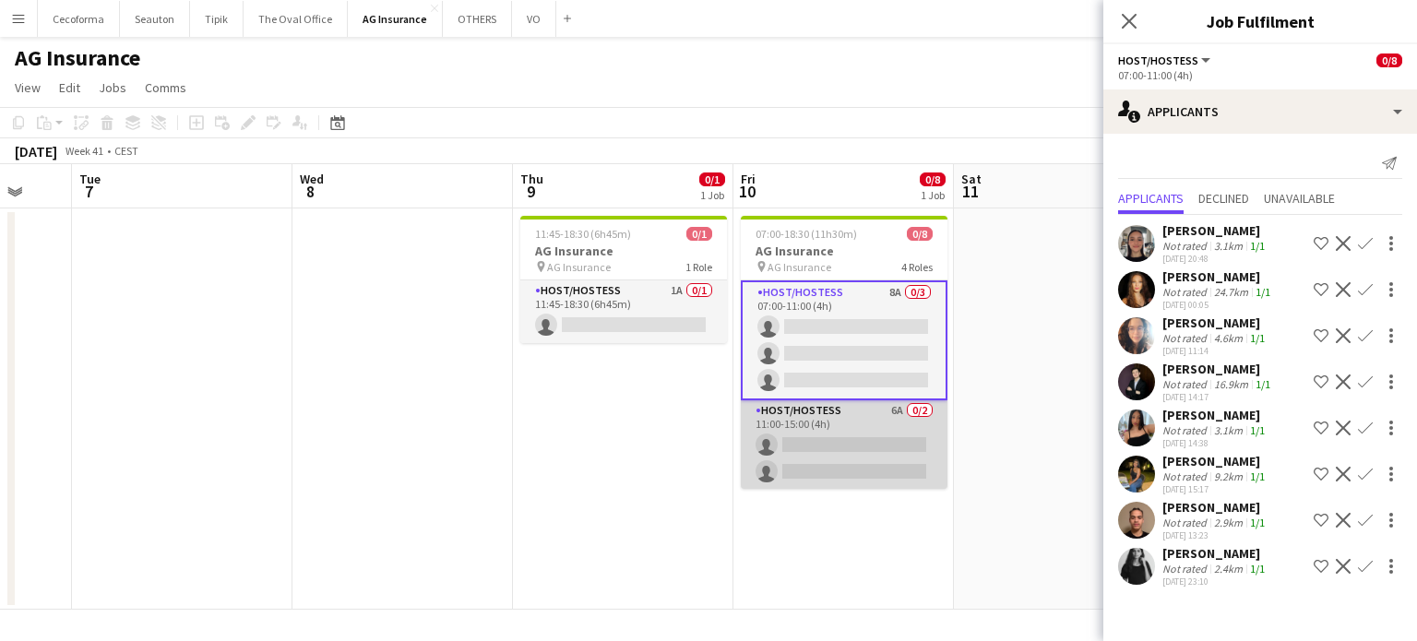
click at [832, 449] on app-card-role "Host/Hostess 6A 0/2 11:00-15:00 (4h) single-neutral-actions single-neutral-acti…" at bounding box center [844, 444] width 207 height 89
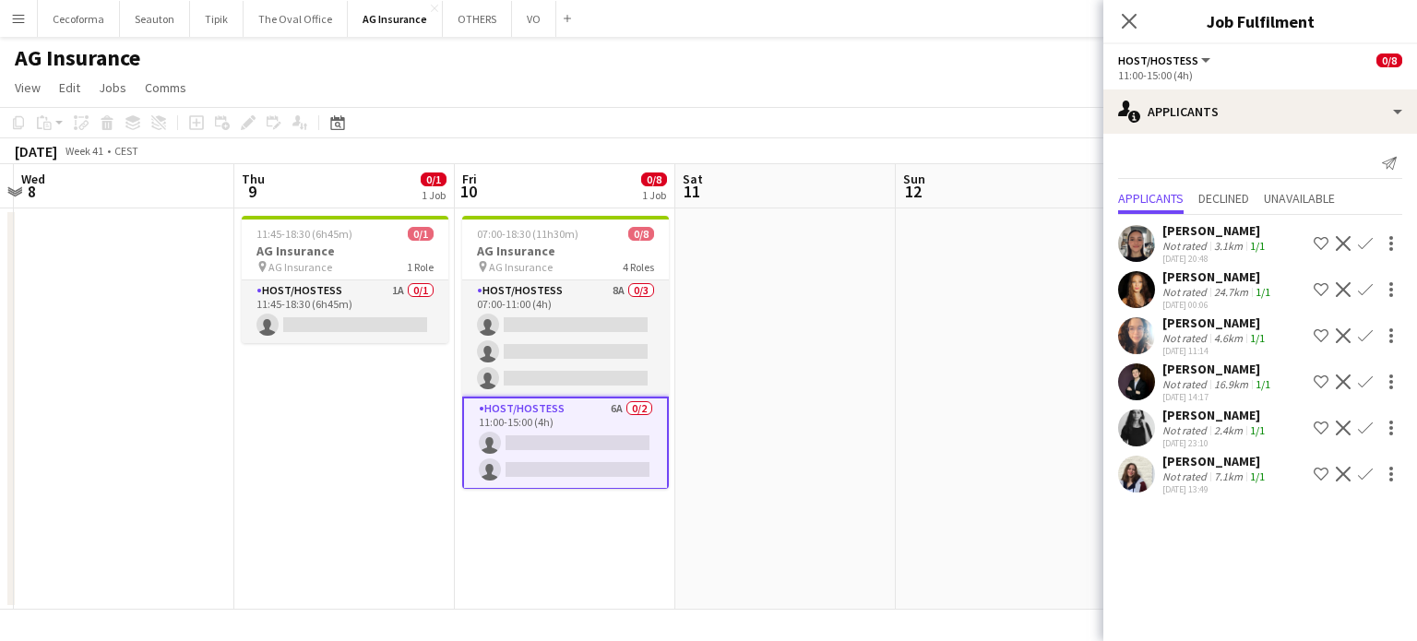
scroll to position [0, 761]
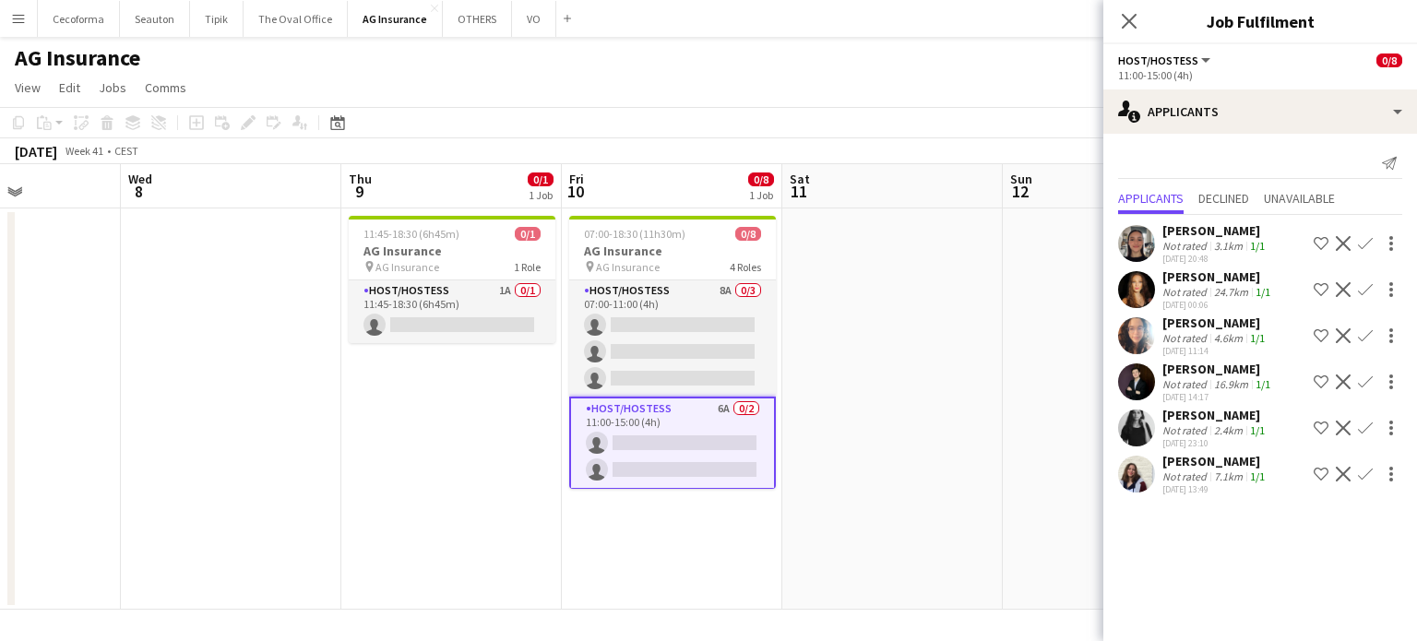
drag, startPoint x: 1024, startPoint y: 327, endPoint x: 852, endPoint y: 333, distance: 171.7
click at [852, 333] on app-calendar-viewport "Sat 4 Sun 5 Mon 6 Tue 7 Wed 8 Thu 9 0/1 1 Job Fri 10 0/8 1 Job Sat 11 Sun 12 Mo…" at bounding box center [708, 387] width 1417 height 446
click at [441, 324] on app-card-role "Host/Hostess 1A 0/1 11:45-18:30 (6h45m) single-neutral-actions" at bounding box center [452, 311] width 207 height 63
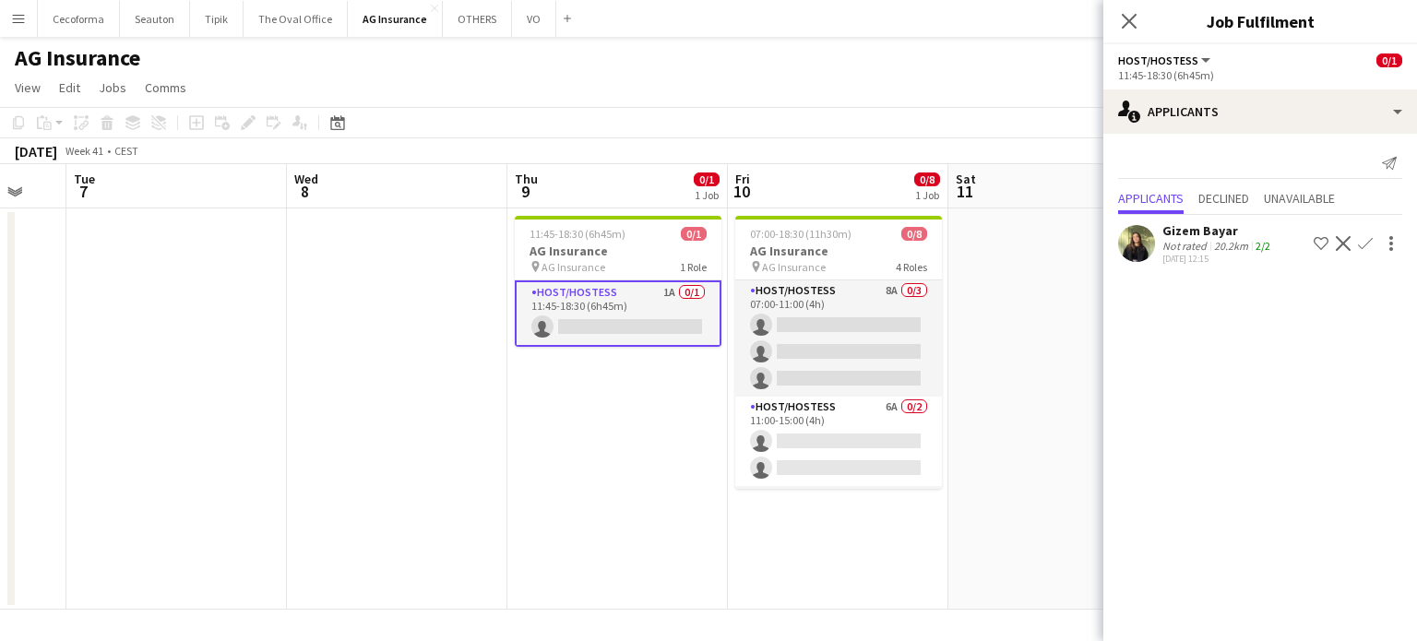
drag, startPoint x: 860, startPoint y: 401, endPoint x: 675, endPoint y: 394, distance: 184.6
click at [675, 394] on app-calendar-viewport "Sat 4 Sun 5 Mon 6 Tue 7 Wed 8 Thu 9 0/1 1 Job Fri 10 0/8 1 Job Sat 11 Sun 12 Mo…" at bounding box center [708, 387] width 1417 height 446
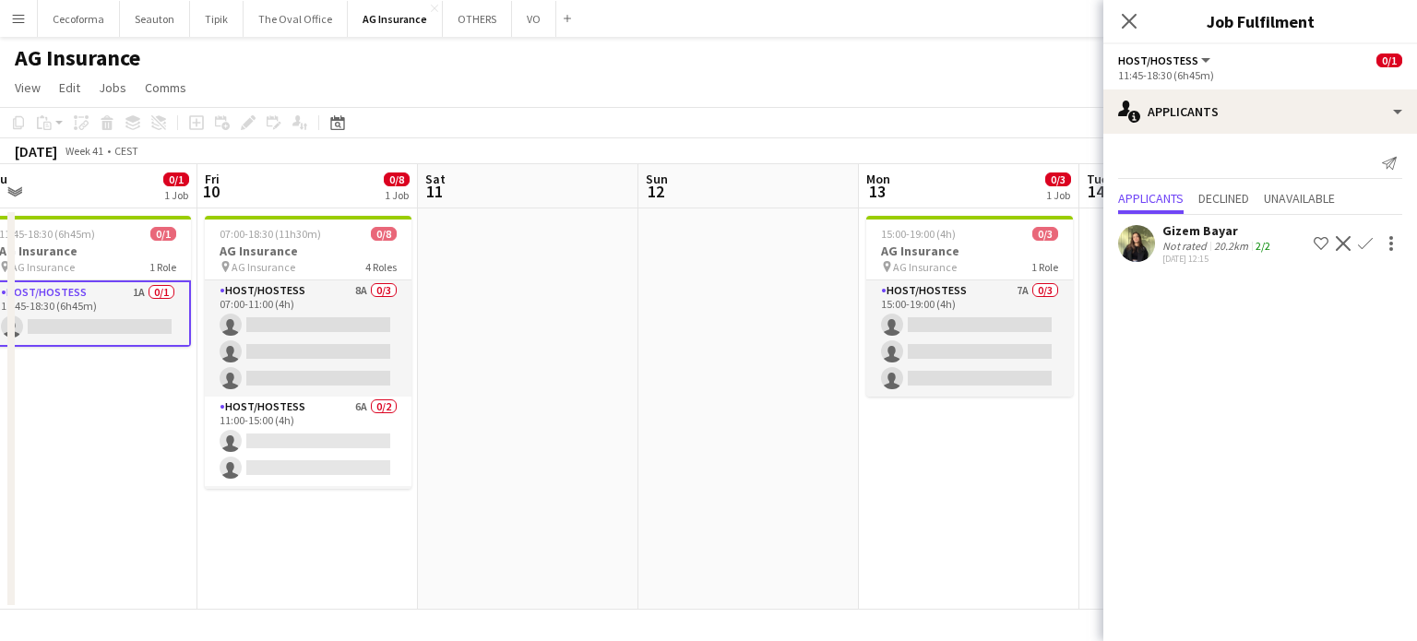
drag, startPoint x: 588, startPoint y: 393, endPoint x: 564, endPoint y: 391, distance: 24.1
click at [564, 391] on app-calendar-viewport "Mon 6 Tue 7 Wed 8 Thu 9 0/1 1 Job Fri 10 0/8 1 Job Sat 11 Sun 12 Mon 13 0/3 1 J…" at bounding box center [708, 387] width 1417 height 446
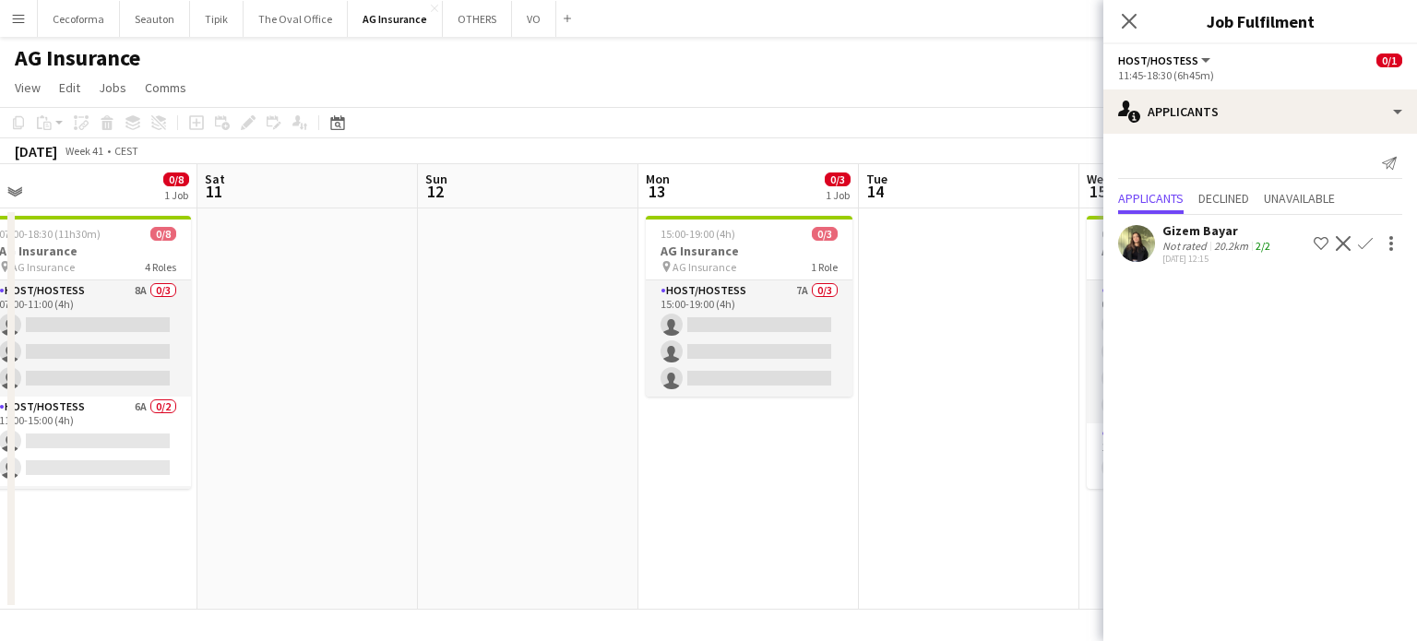
scroll to position [0, 708]
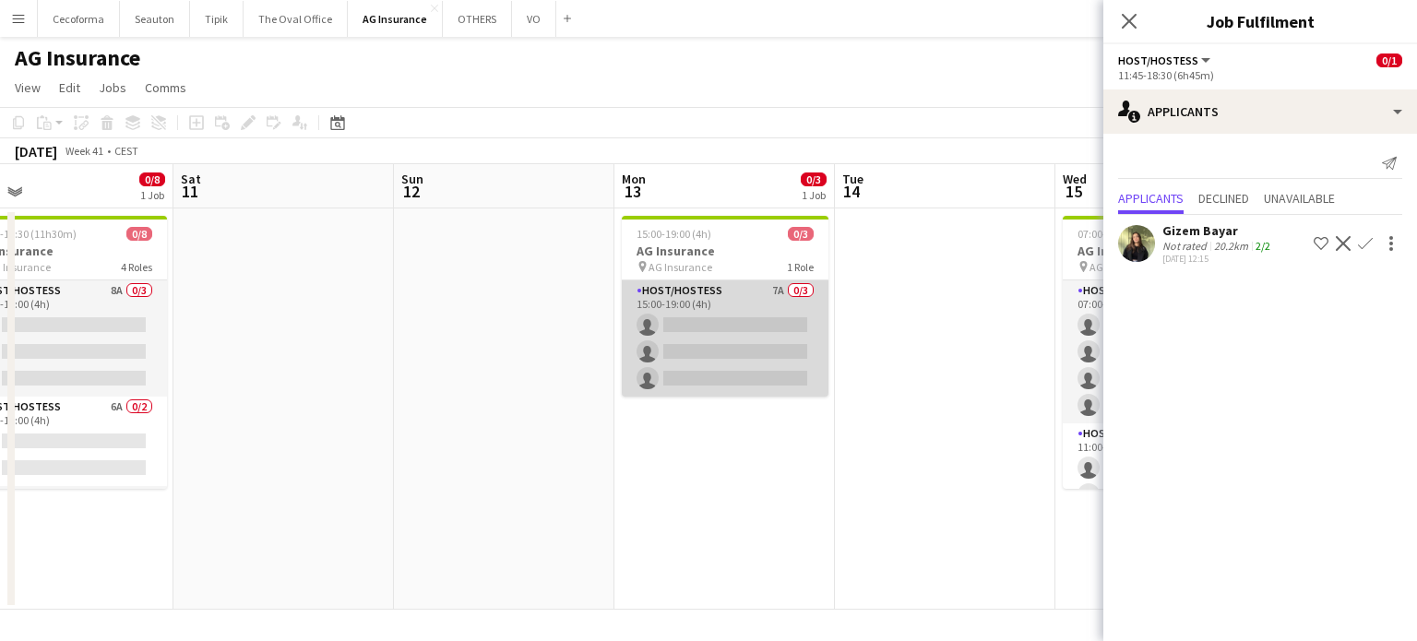
click at [710, 353] on app-card-role "Host/Hostess 7A 0/3 15:00-19:00 (4h) single-neutral-actions single-neutral-acti…" at bounding box center [725, 338] width 207 height 116
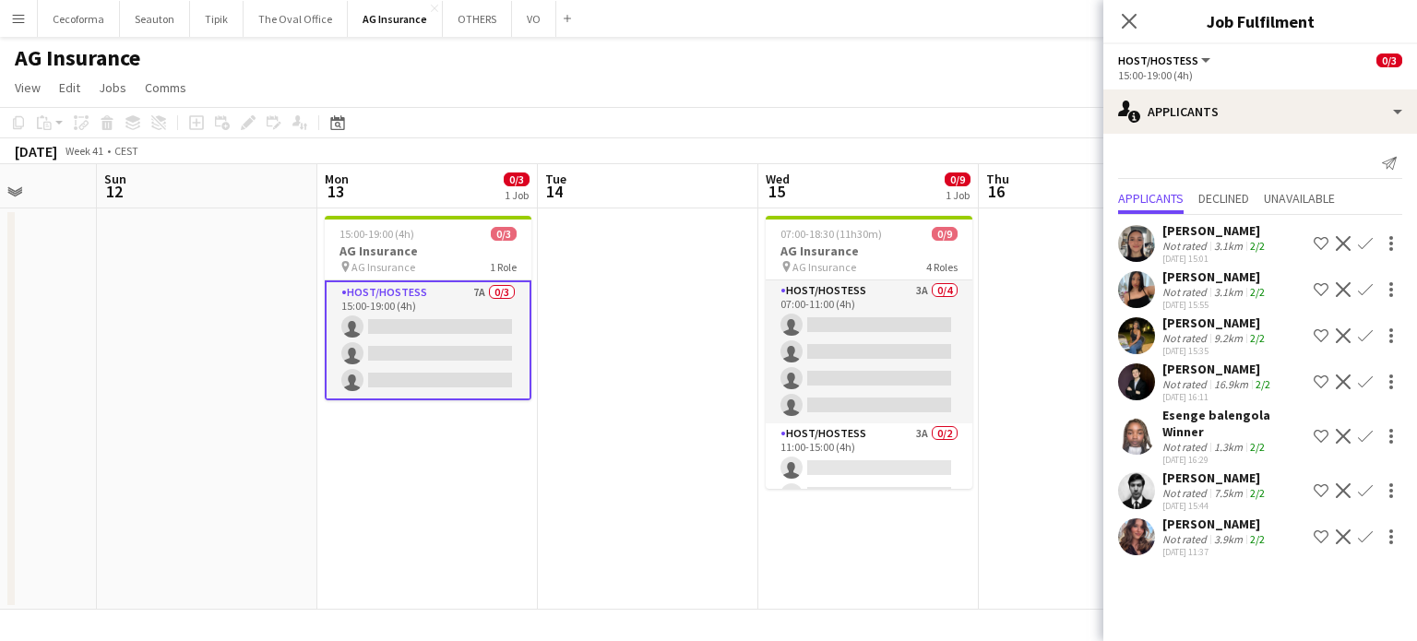
drag, startPoint x: 869, startPoint y: 525, endPoint x: 533, endPoint y: 523, distance: 335.8
click at [533, 523] on app-calendar-viewport "Thu 9 0/1 1 Job Fri 10 0/8 1 Job Sat 11 Sun 12 Mon 13 0/3 1 Job Tue 14 Wed 15 0…" at bounding box center [708, 387] width 1417 height 446
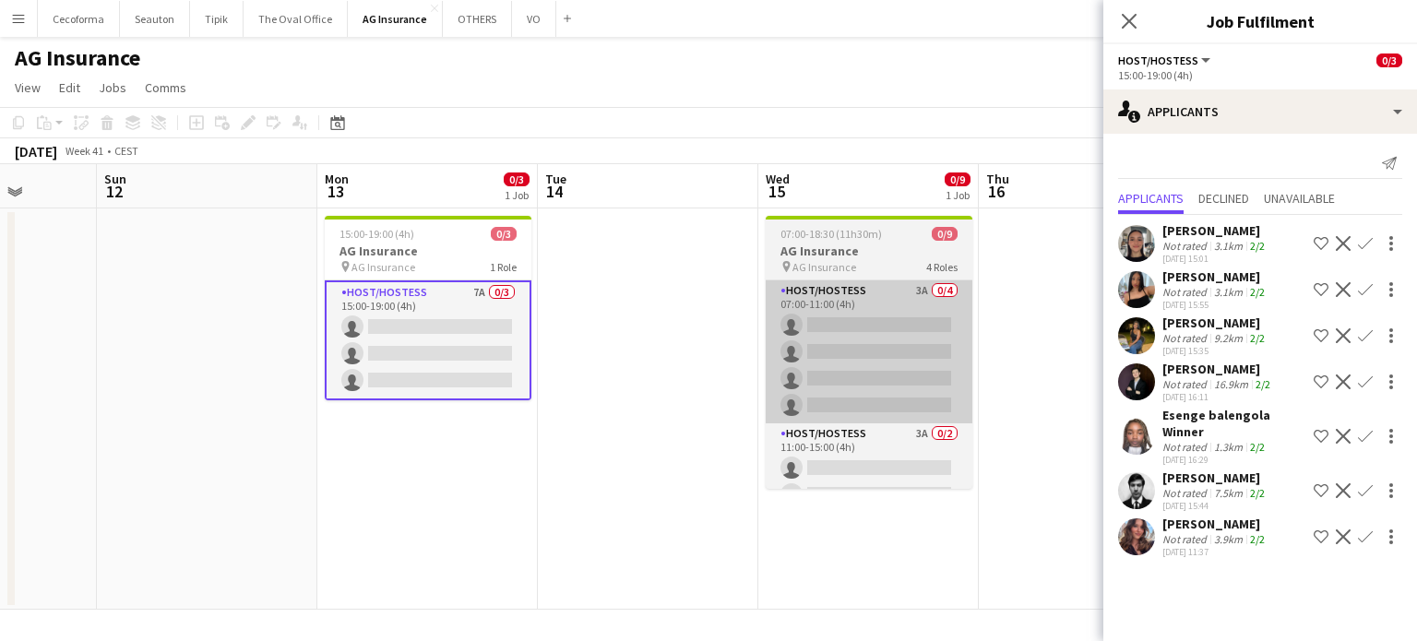
scroll to position [0, 604]
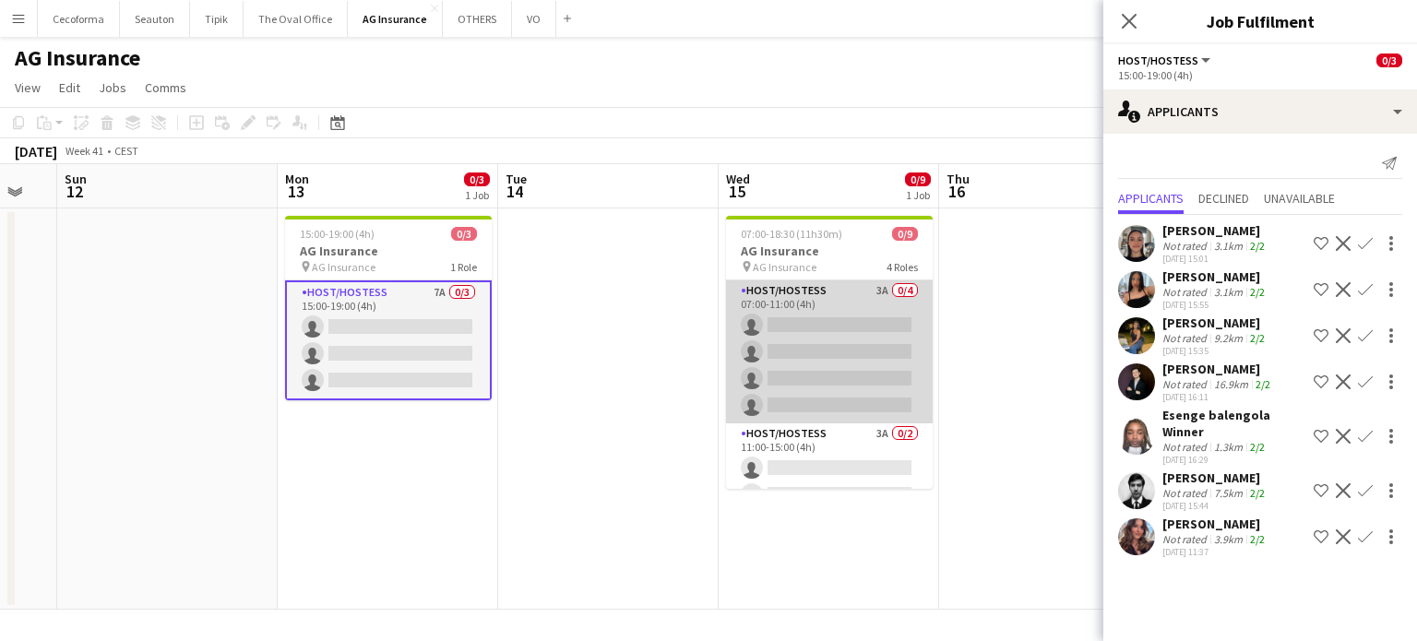
click at [771, 368] on app-card-role "Host/Hostess 3A 0/4 07:00-11:00 (4h) single-neutral-actions single-neutral-acti…" at bounding box center [829, 351] width 207 height 143
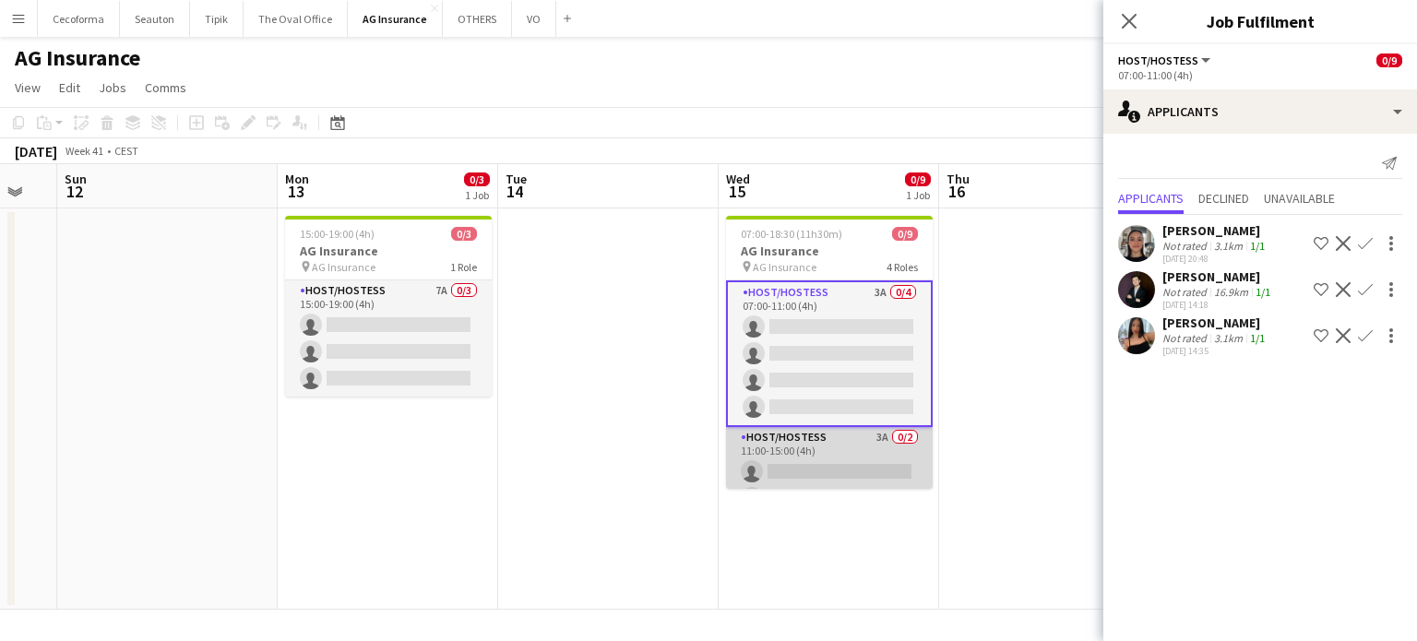
click at [833, 453] on app-card-role "Host/Hostess 3A 0/2 11:00-15:00 (4h) single-neutral-actions single-neutral-acti…" at bounding box center [829, 471] width 207 height 89
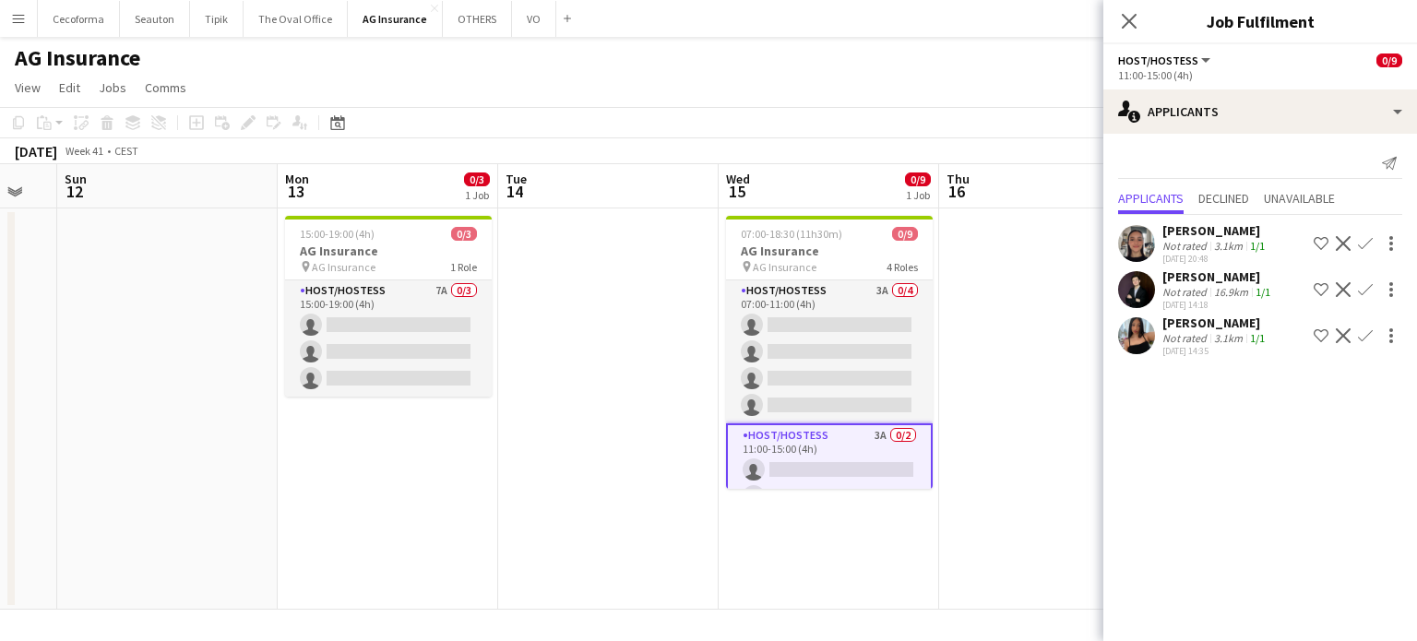
click at [620, 486] on app-date-cell at bounding box center [608, 408] width 220 height 401
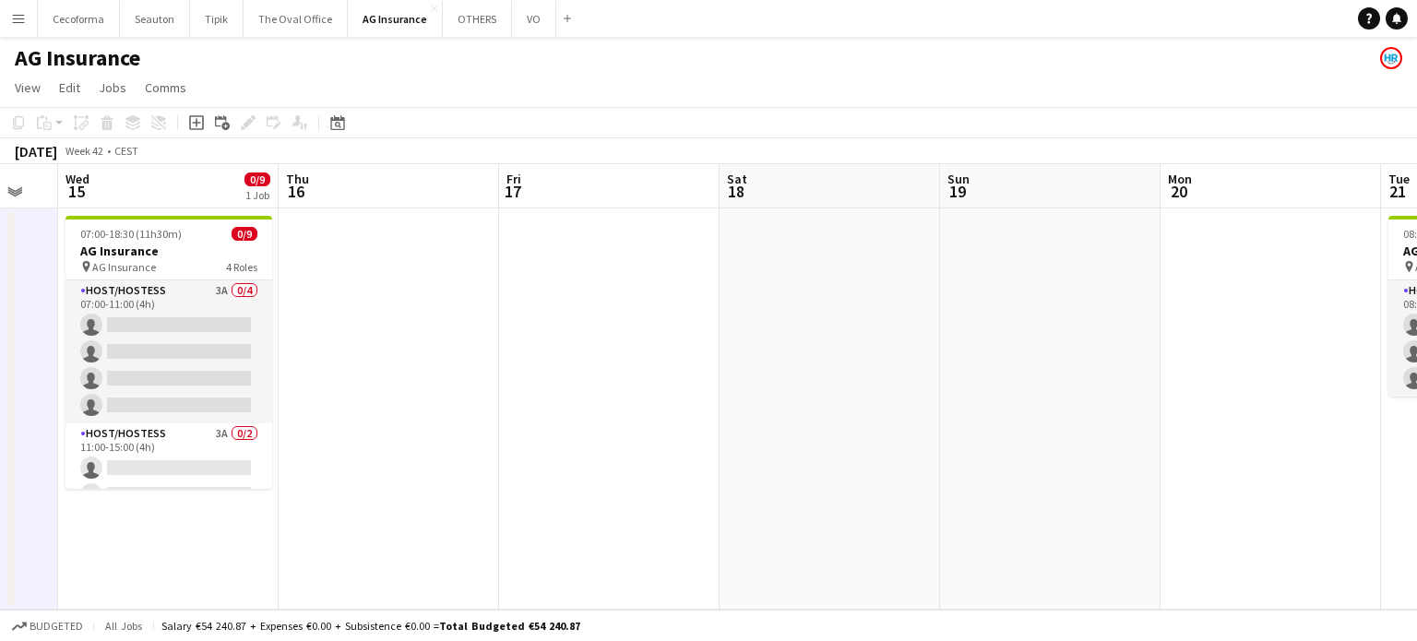
drag, startPoint x: 1006, startPoint y: 460, endPoint x: 391, endPoint y: 448, distance: 615.4
click at [391, 448] on app-calendar-viewport "Sat 11 Sun 12 Mon 13 0/3 1 Job Tue 14 Wed 15 0/9 1 Job Thu 16 Fri 17 Sat 18 Sun…" at bounding box center [708, 387] width 1417 height 446
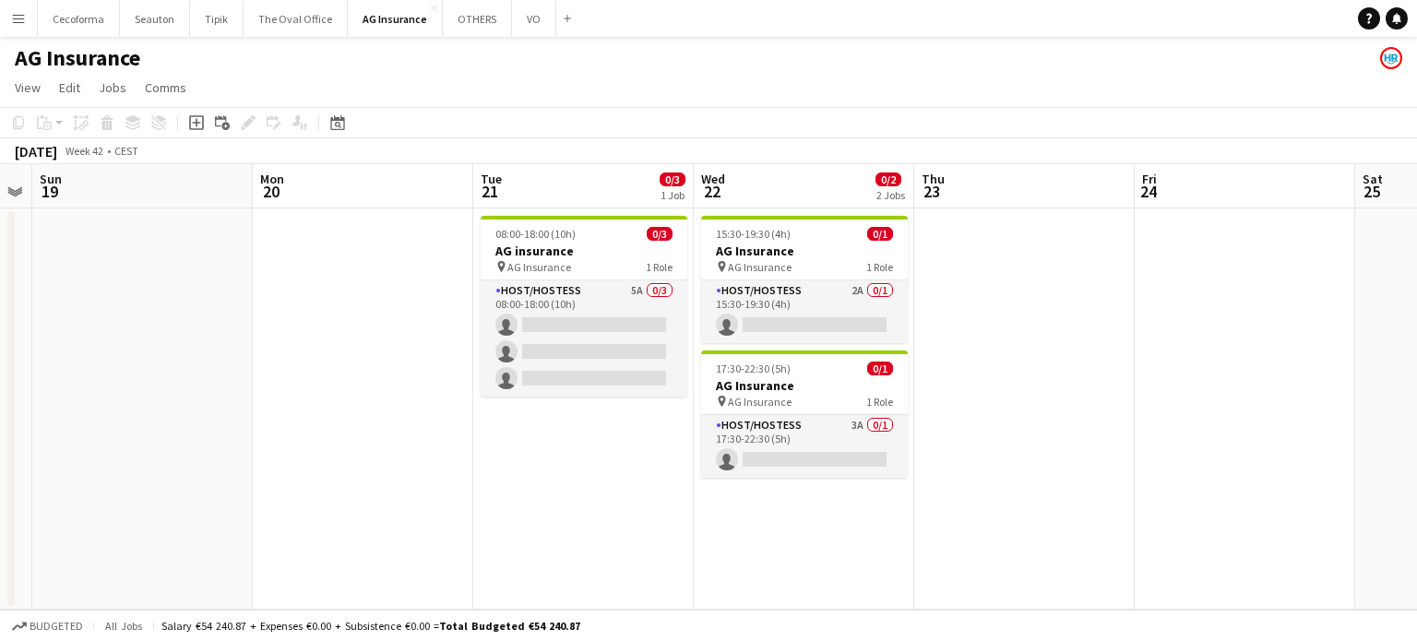
drag, startPoint x: 245, startPoint y: 432, endPoint x: 151, endPoint y: 423, distance: 94.5
click at [151, 423] on app-calendar-viewport "Wed 15 0/9 1 Job Thu 16 Fri 17 Sat 18 Sun 19 Mon 20 Tue 21 0/3 1 Job Wed 22 0/2…" at bounding box center [708, 387] width 1417 height 446
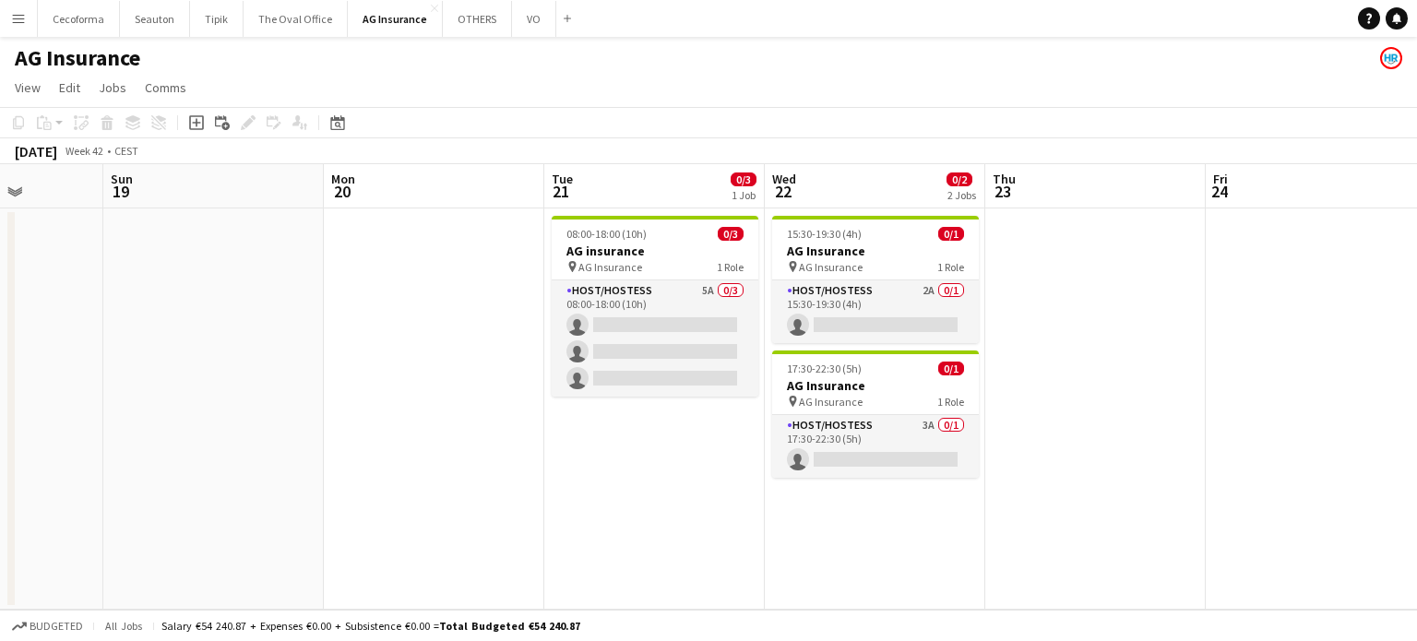
click at [180, 407] on app-calendar-viewport "Wed 15 0/9 1 Job Thu 16 Fri 17 Sat 18 Sun 19 Mon 20 Tue 21 0/3 1 Job Wed 22 0/2…" at bounding box center [708, 387] width 1417 height 446
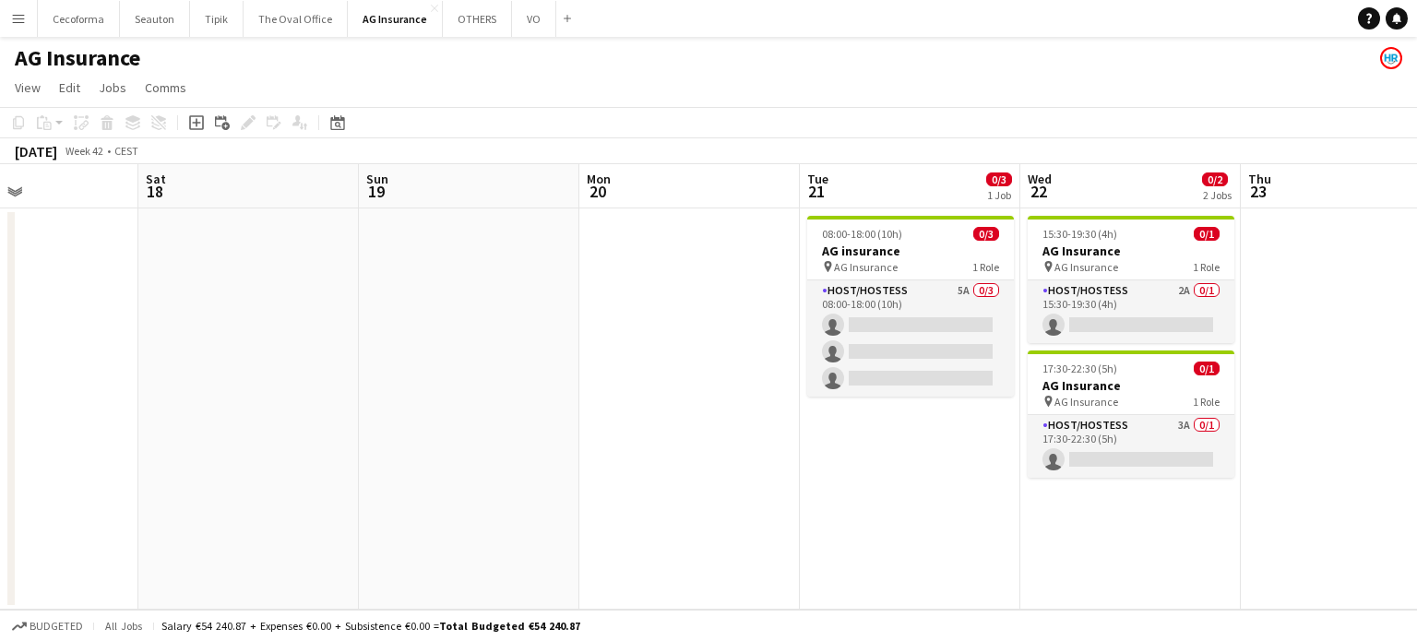
drag, startPoint x: 932, startPoint y: 406, endPoint x: 798, endPoint y: 436, distance: 137.2
click at [950, 406] on app-calendar-viewport "Wed 15 0/9 1 Job Thu 16 Fri 17 Sat 18 Sun 19 Mon 20 Tue 21 0/3 1 Job Wed 22 0/2…" at bounding box center [708, 387] width 1417 height 446
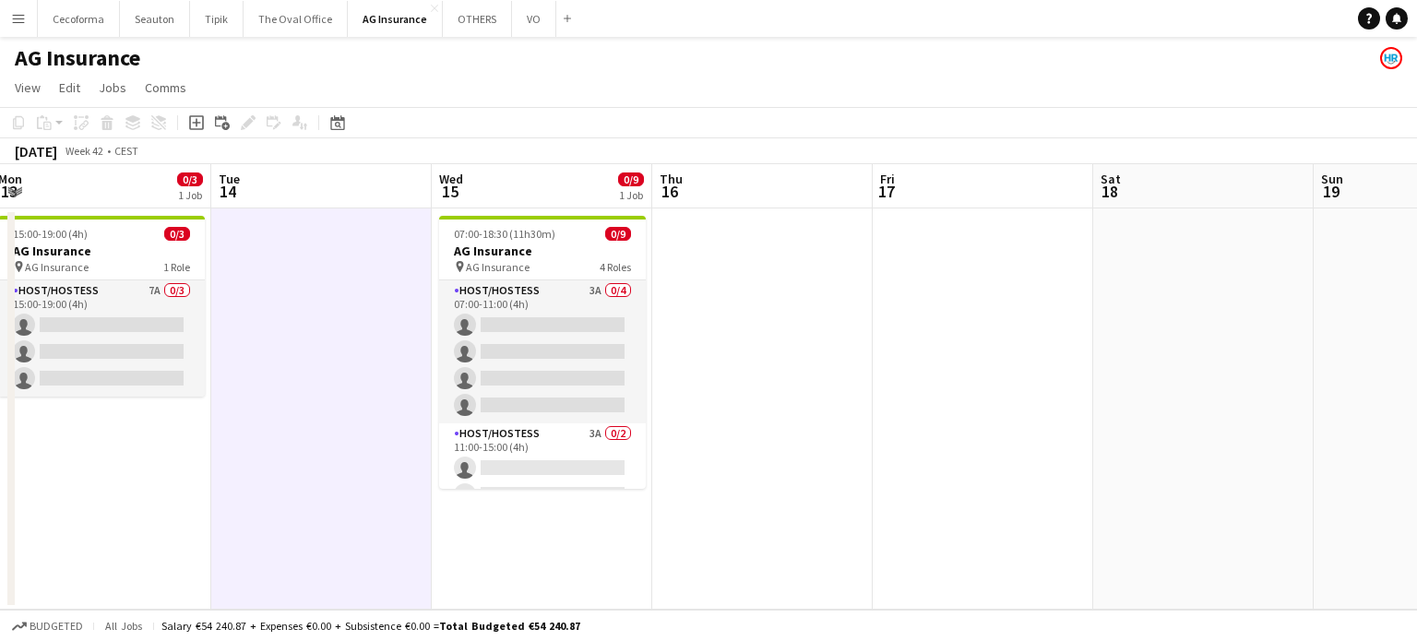
drag, startPoint x: 818, startPoint y: 416, endPoint x: 1039, endPoint y: 402, distance: 220.9
click at [1041, 398] on app-calendar-viewport "Sat 11 Sun 12 Mon 13 0/3 1 Job Tue 14 Wed 15 0/9 1 Job Thu 16 Fri 17 Sat 18 Sun…" at bounding box center [708, 387] width 1417 height 446
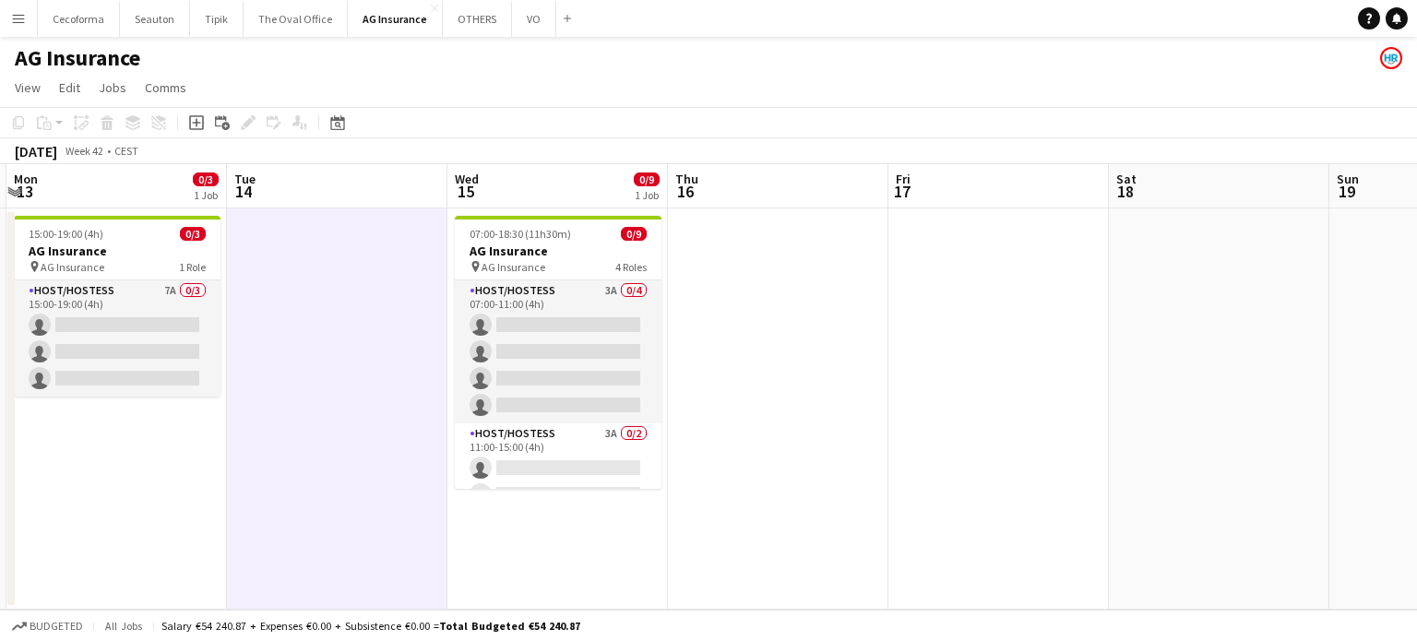
click at [1221, 412] on app-calendar-viewport "Sat 11 Sun 12 Mon 13 0/3 1 Job Tue 14 Wed 15 0/9 1 Job Thu 16 Fri 17 Sat 18 Sun…" at bounding box center [708, 387] width 1417 height 446
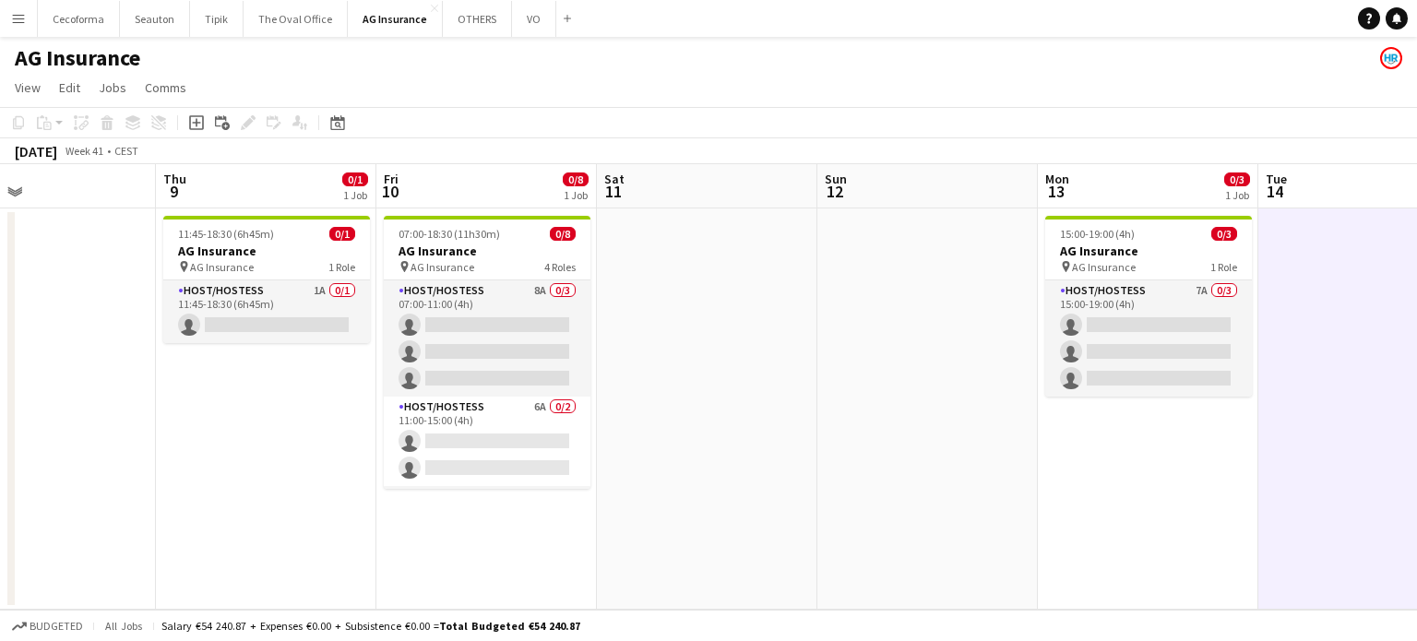
drag, startPoint x: 529, startPoint y: 485, endPoint x: 992, endPoint y: 475, distance: 463.2
click at [990, 468] on app-calendar-viewport "Mon 6 Tue 7 Wed 8 Thu 9 0/1 1 Job Fri 10 0/8 1 Job Sat 11 Sun 12 Mon 13 0/3 1 J…" at bounding box center [708, 387] width 1417 height 446
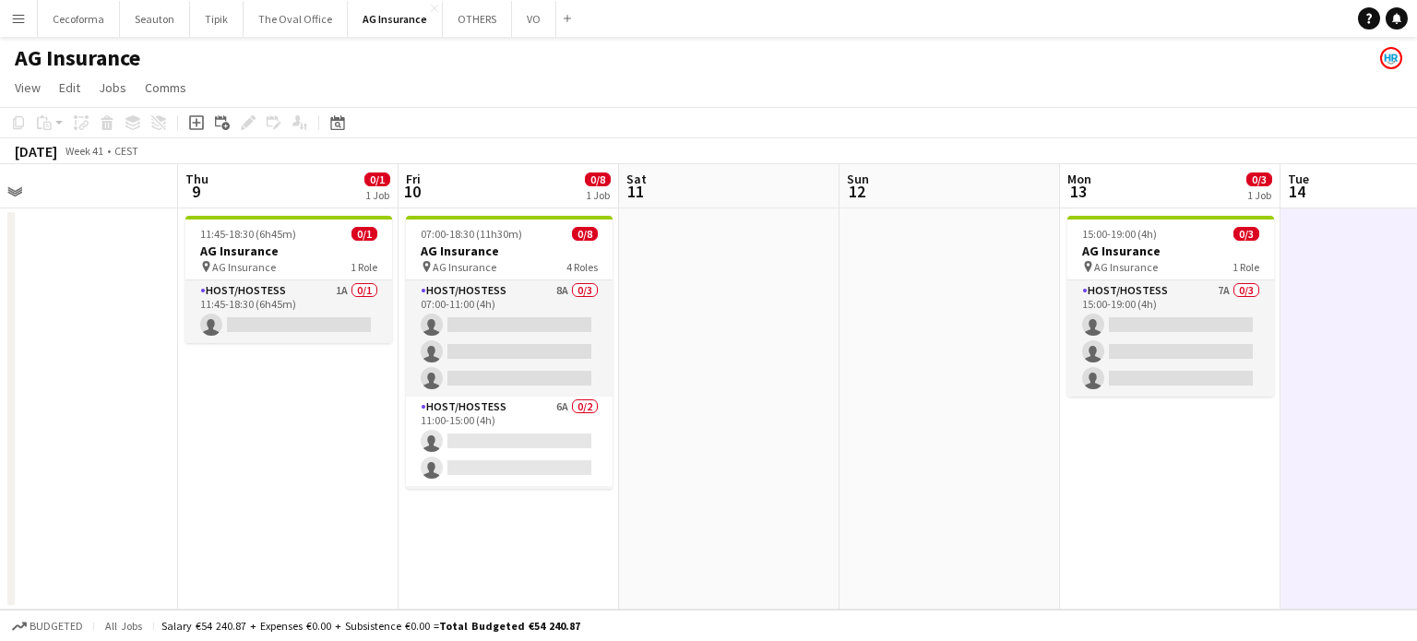
drag, startPoint x: 344, startPoint y: 499, endPoint x: 622, endPoint y: 471, distance: 279.0
click at [627, 482] on app-calendar-viewport "Mon 6 Tue 7 Wed 8 Thu 9 0/1 1 Job Fri 10 0/8 1 Job Sat 11 Sun 12 Mon 13 0/3 1 J…" at bounding box center [708, 387] width 1417 height 446
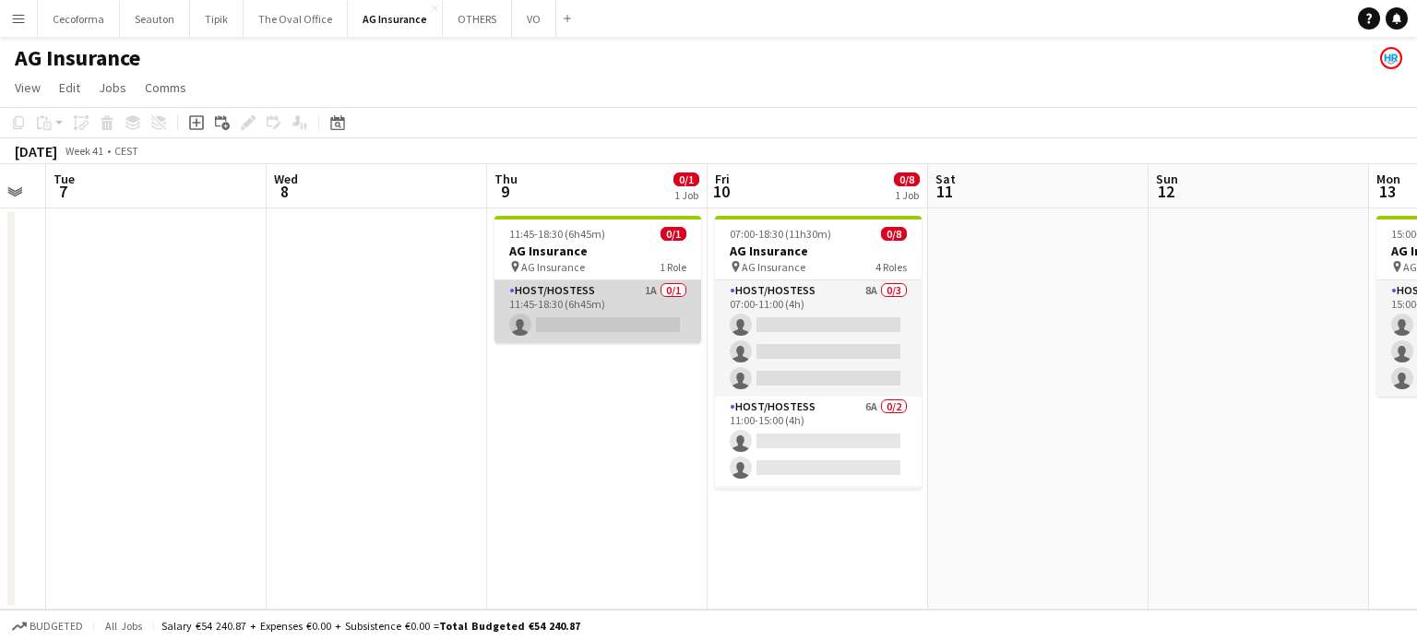
click at [601, 323] on app-card-role "Host/Hostess 1A 0/1 11:45-18:30 (6h45m) single-neutral-actions" at bounding box center [597, 311] width 207 height 63
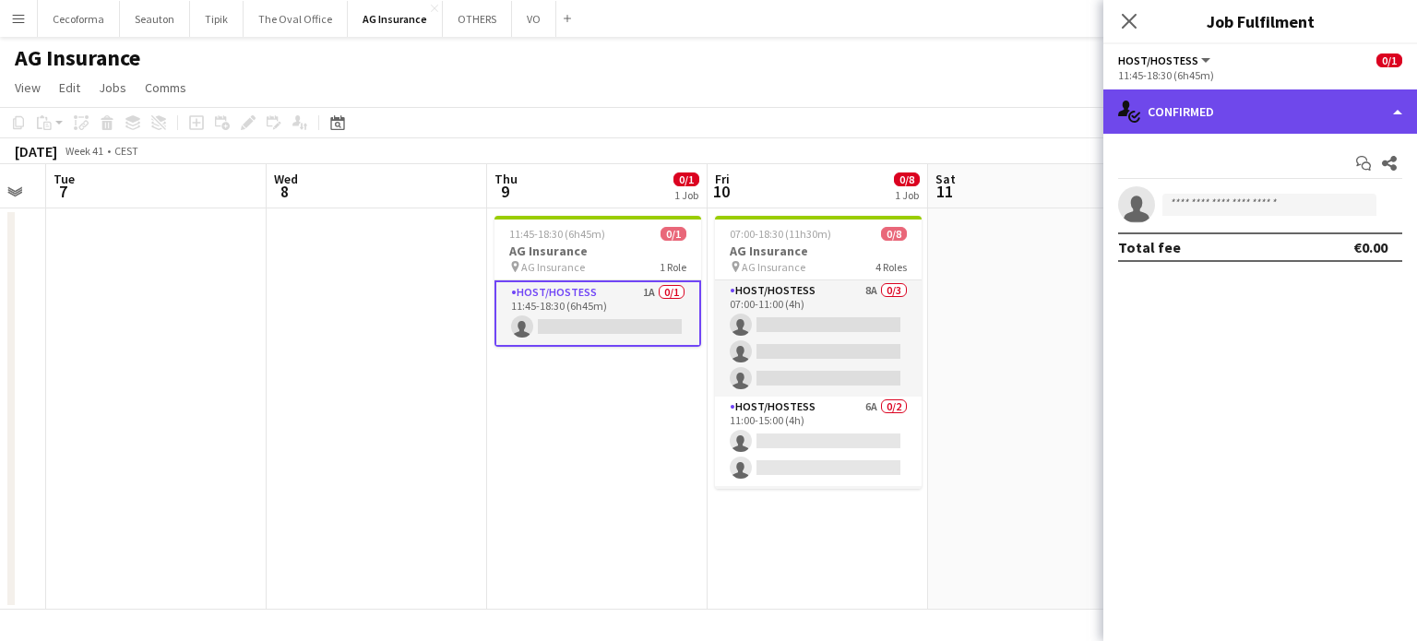
click at [1398, 113] on div "single-neutral-actions-check-2 Confirmed" at bounding box center [1260, 111] width 314 height 44
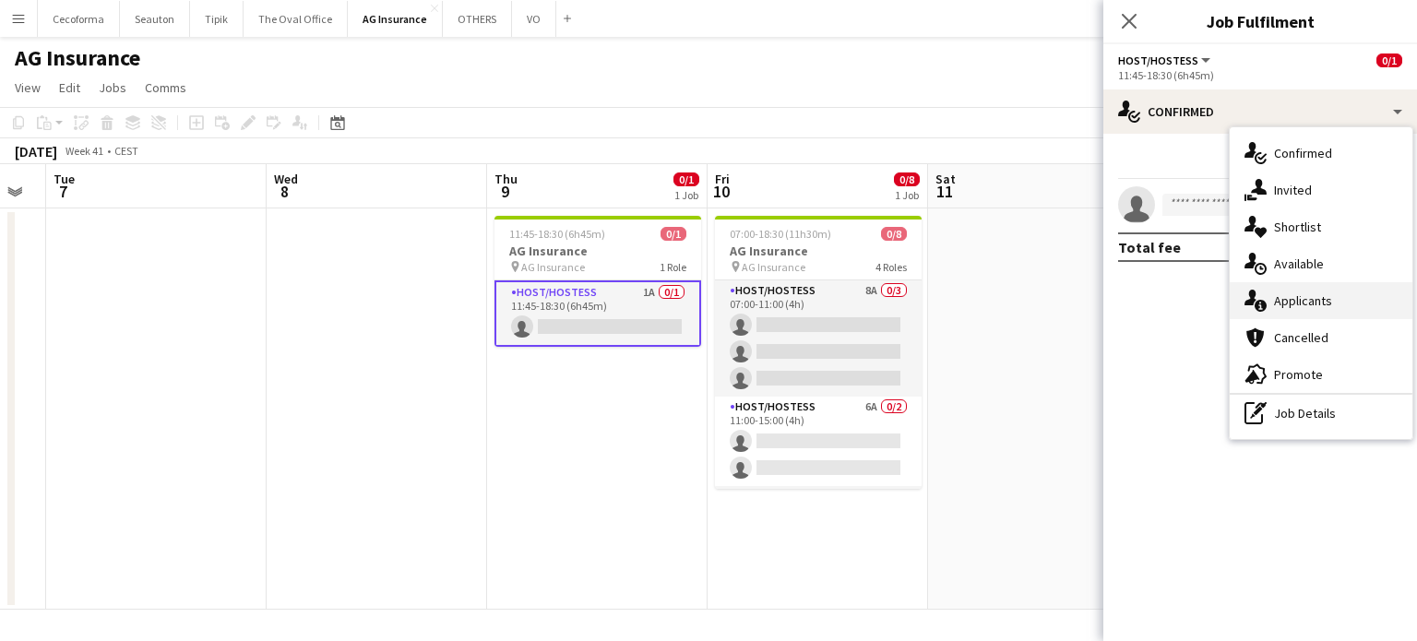
click at [1306, 298] on span "Applicants" at bounding box center [1303, 300] width 58 height 17
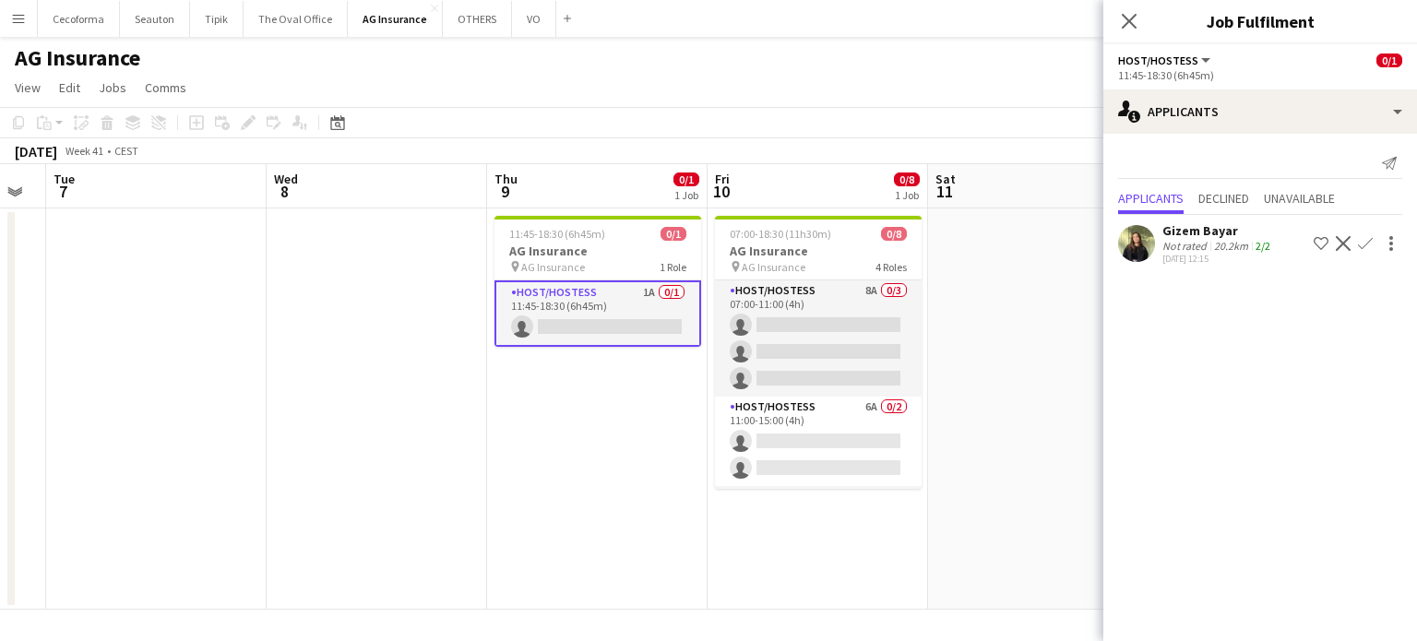
click at [565, 542] on app-date-cell "11:45-18:30 (6h45m) 0/1 AG Insurance pin AG Insurance 1 Role Host/Hostess 1A 0/…" at bounding box center [597, 408] width 220 height 401
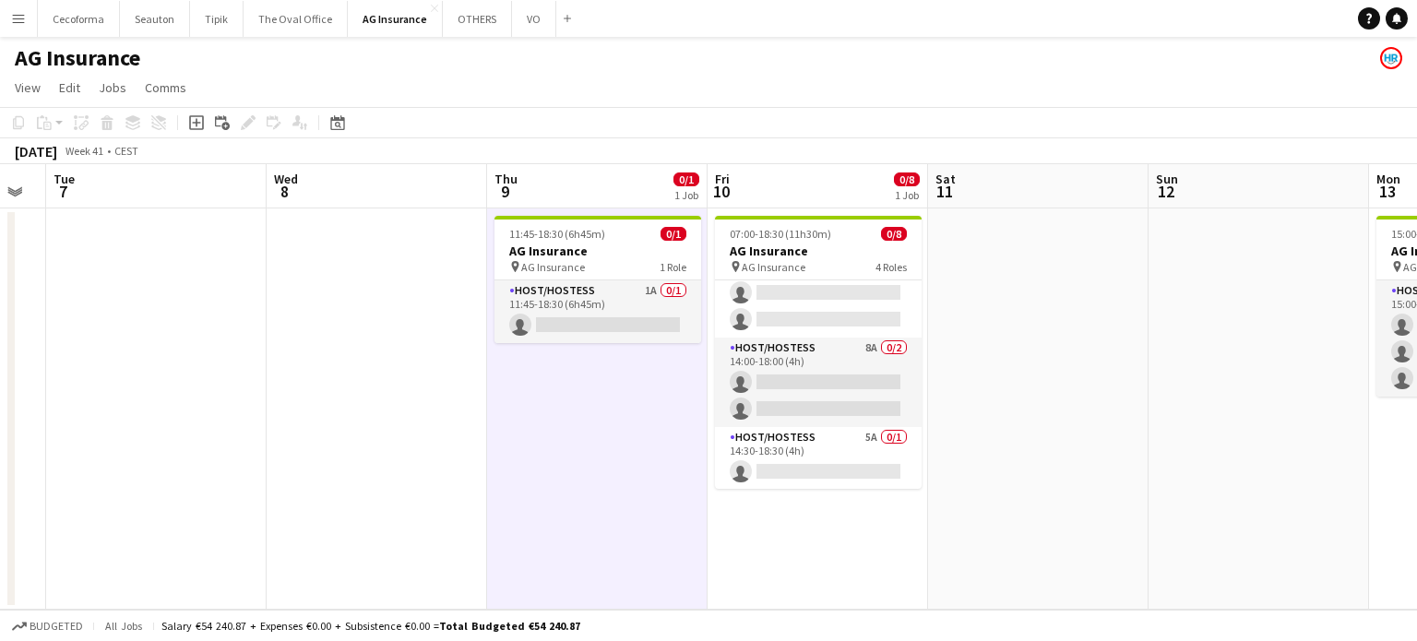
scroll to position [0, 0]
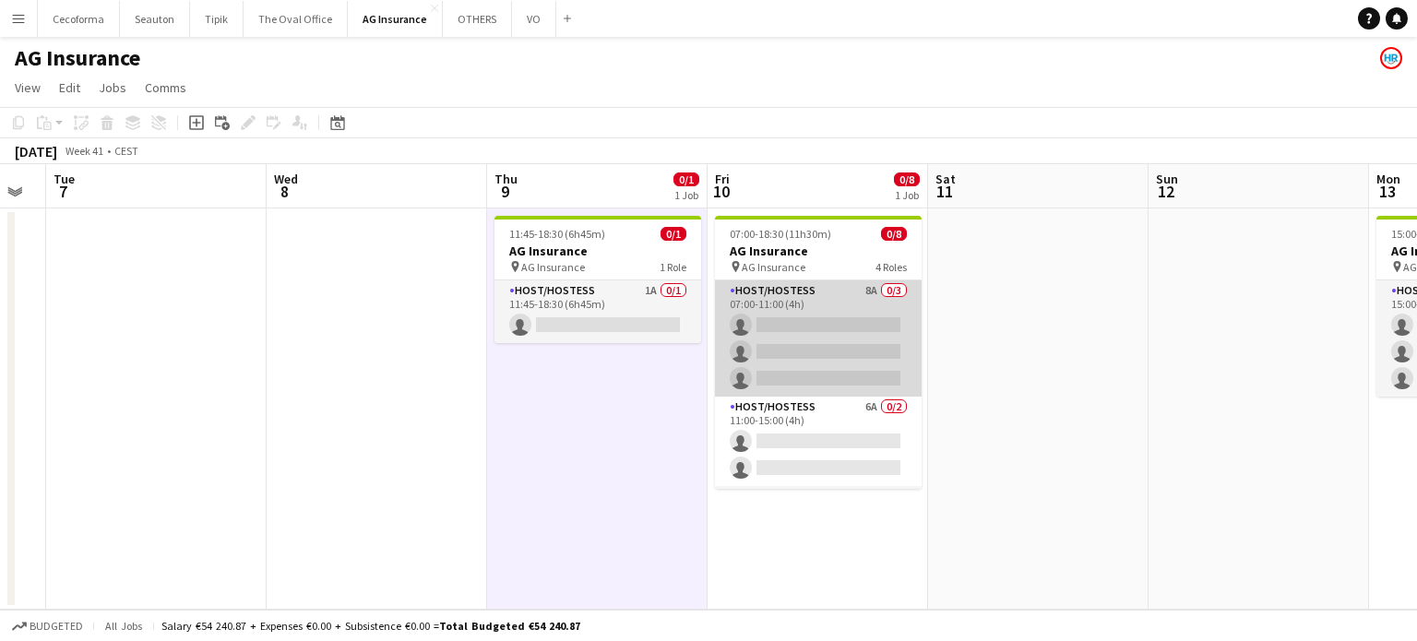
click at [852, 346] on app-card-role "Host/Hostess 8A 0/3 07:00-11:00 (4h) single-neutral-actions single-neutral-acti…" at bounding box center [818, 338] width 207 height 116
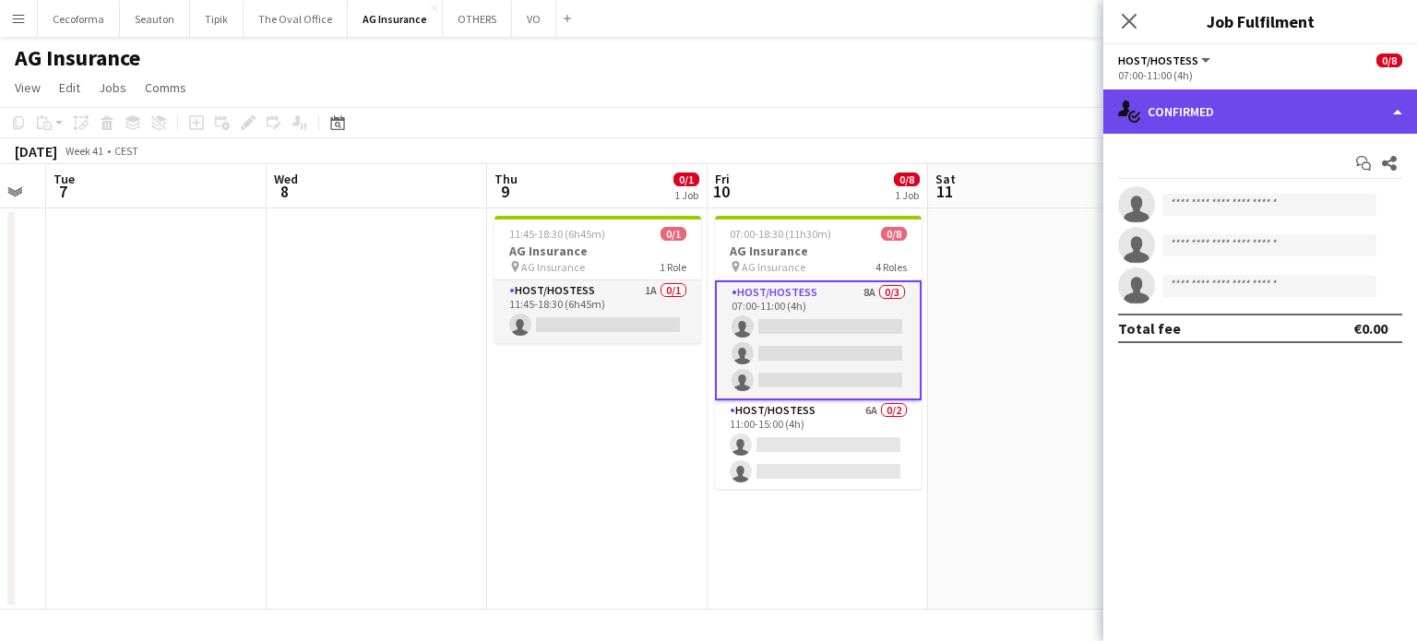
click at [1402, 108] on div "single-neutral-actions-check-2 Confirmed" at bounding box center [1260, 111] width 314 height 44
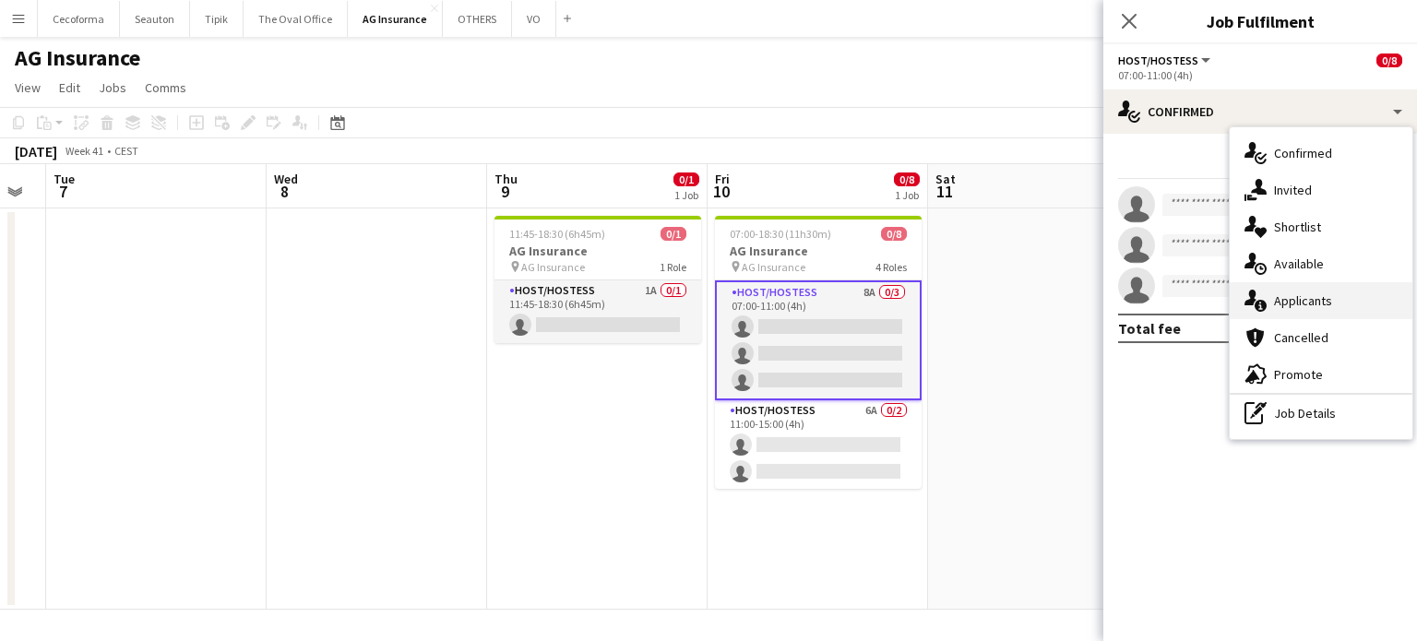
click at [1314, 298] on span "Applicants" at bounding box center [1303, 300] width 58 height 17
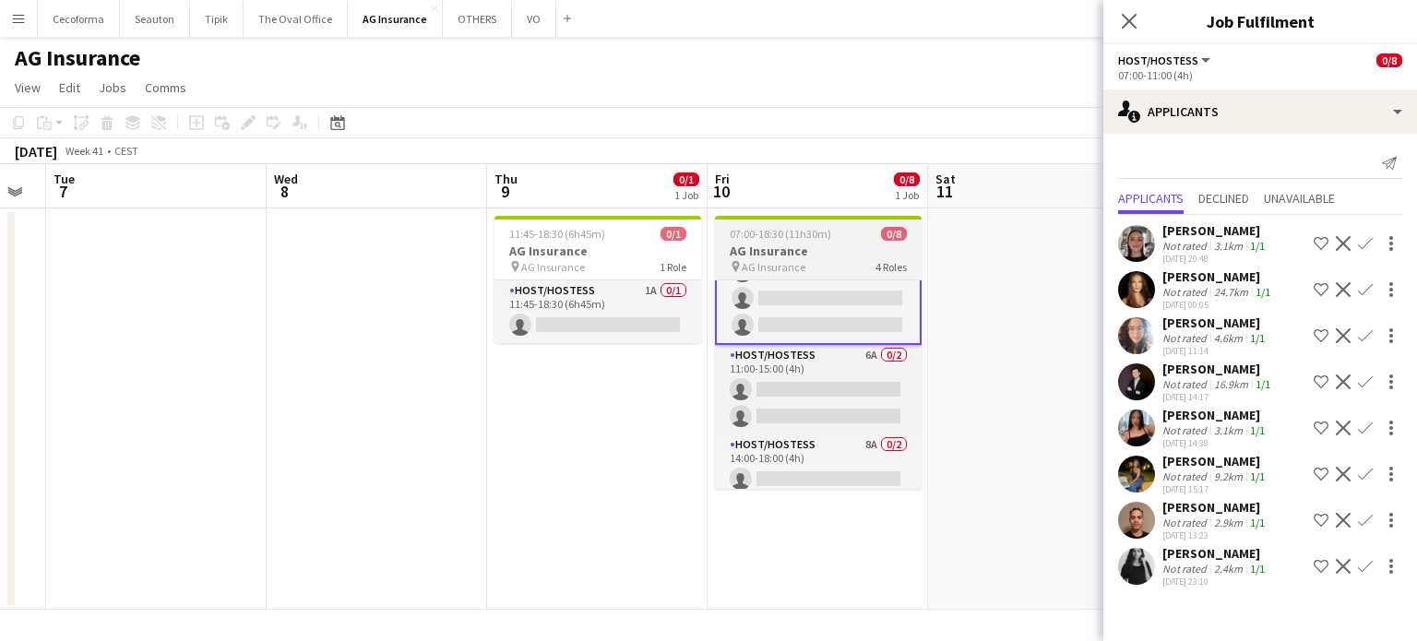
scroll to position [74, 0]
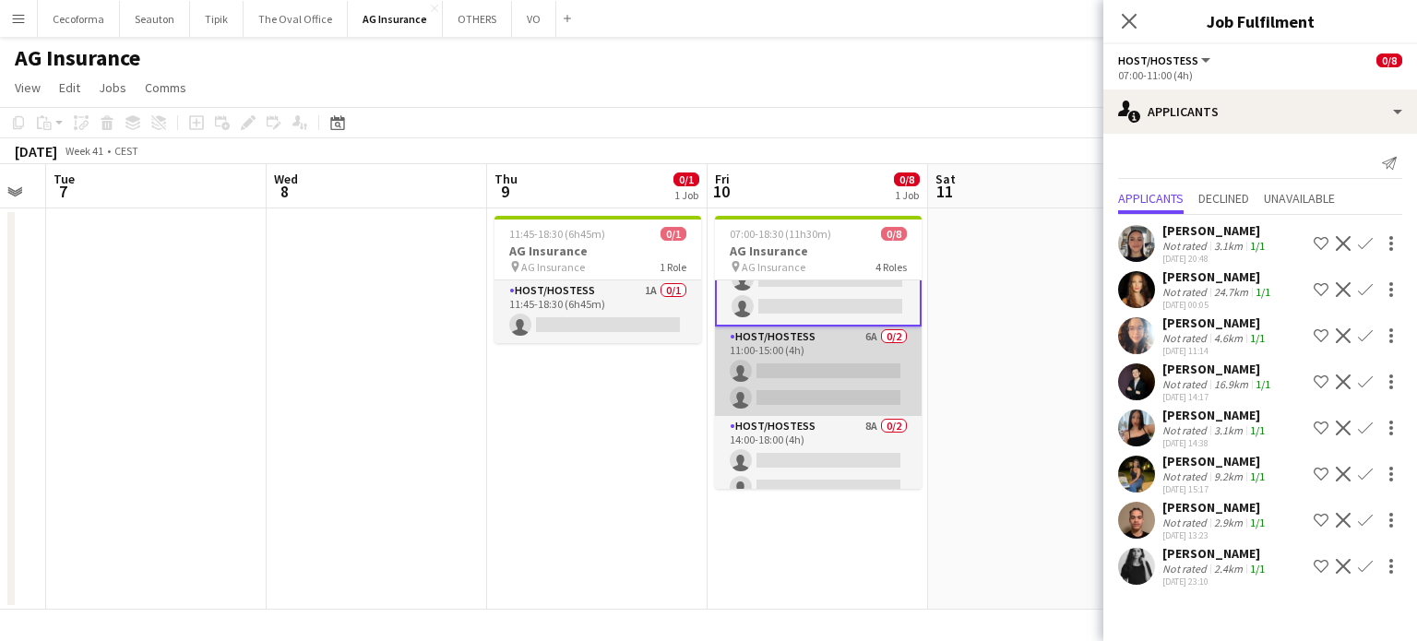
click at [801, 383] on app-card-role "Host/Hostess 6A 0/2 11:00-15:00 (4h) single-neutral-actions single-neutral-acti…" at bounding box center [818, 371] width 207 height 89
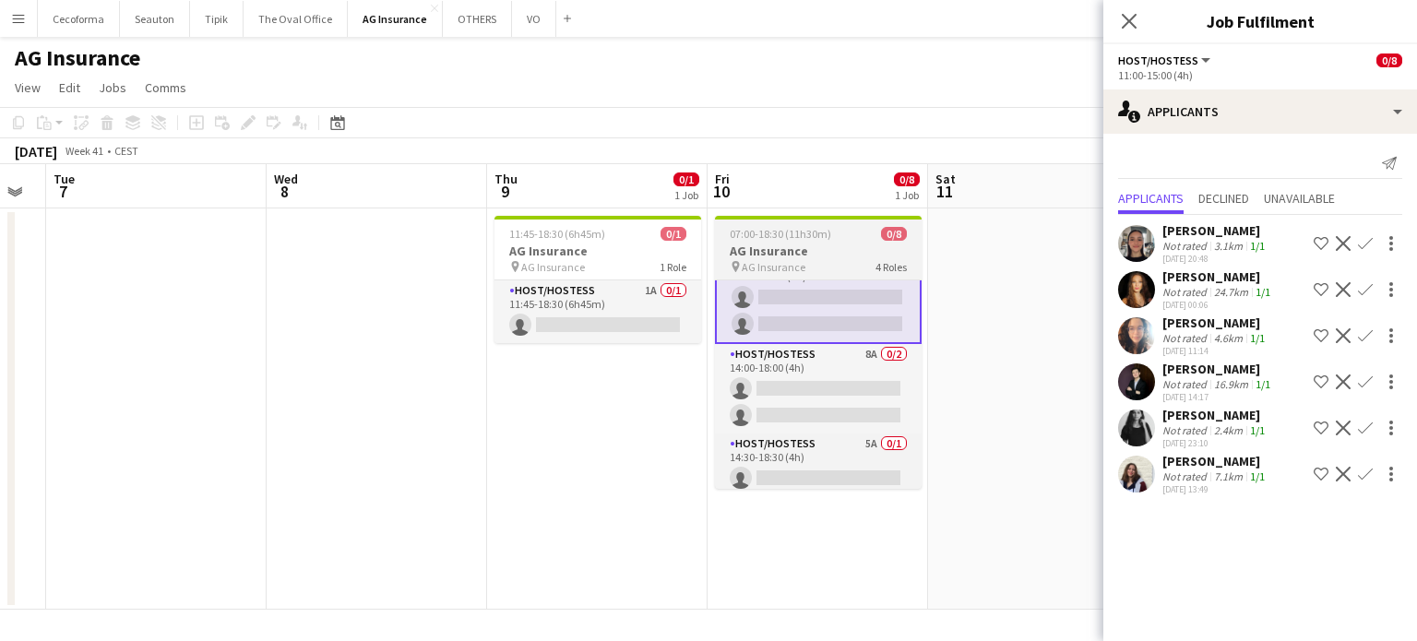
scroll to position [151, 0]
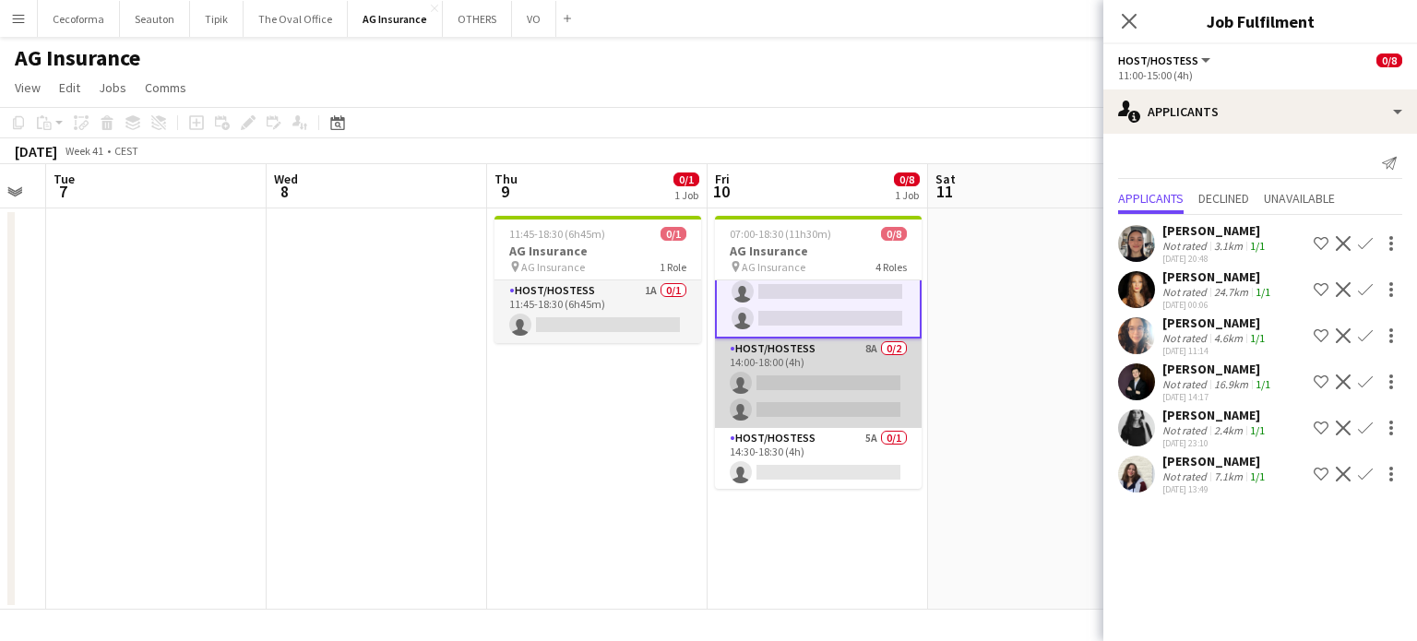
click at [824, 384] on app-card-role "Host/Hostess 8A 0/2 14:00-18:00 (4h) single-neutral-actions single-neutral-acti…" at bounding box center [818, 383] width 207 height 89
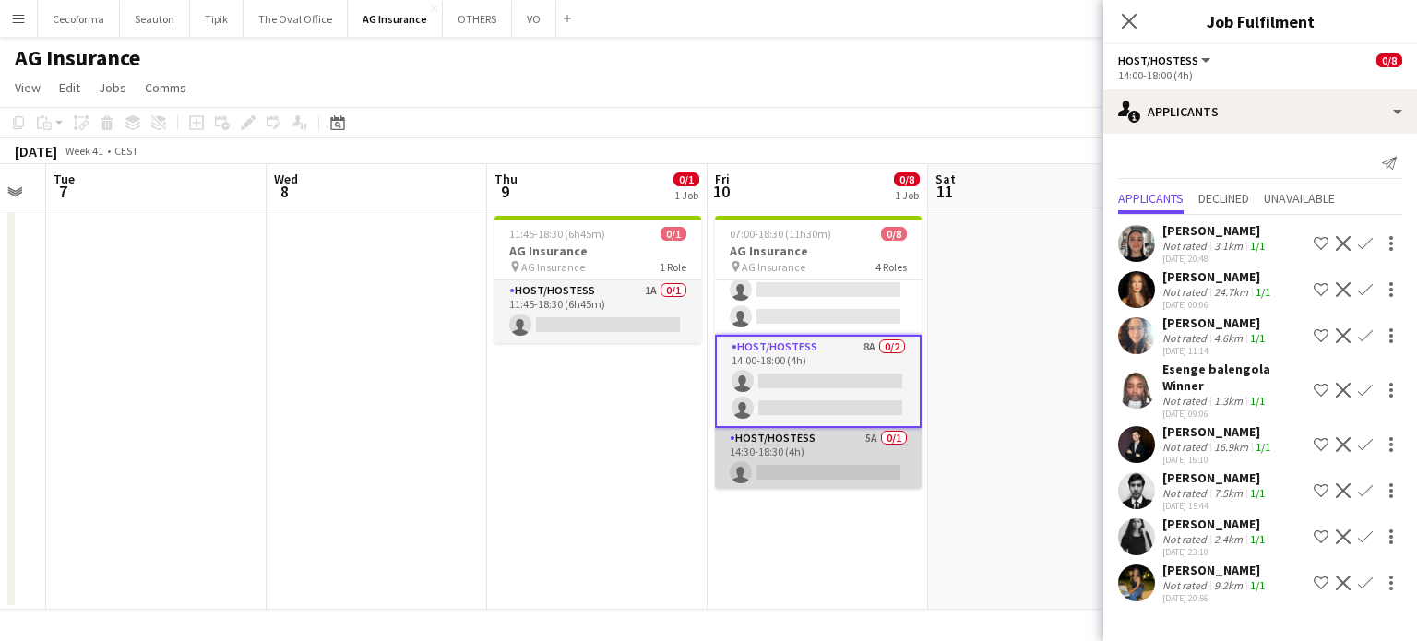
click at [850, 470] on app-card-role "Host/Hostess 5A 0/1 14:30-18:30 (4h) single-neutral-actions" at bounding box center [818, 459] width 207 height 63
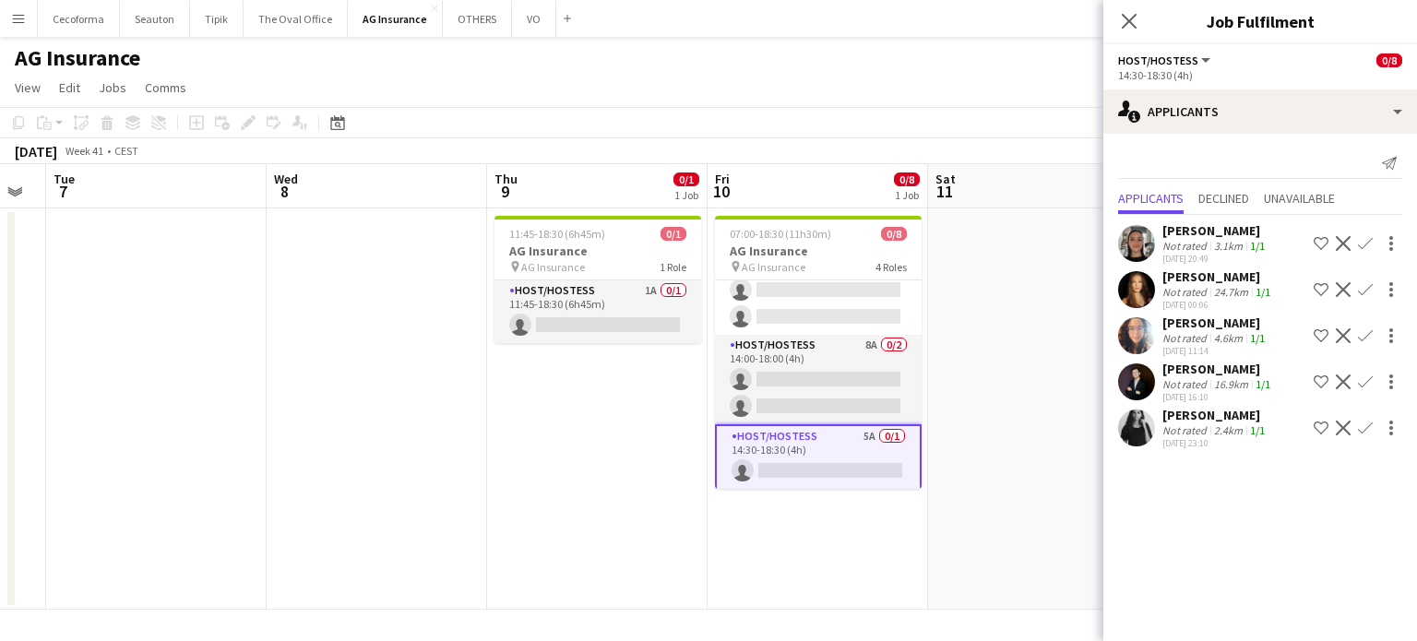
click at [1026, 448] on app-date-cell at bounding box center [1038, 408] width 220 height 401
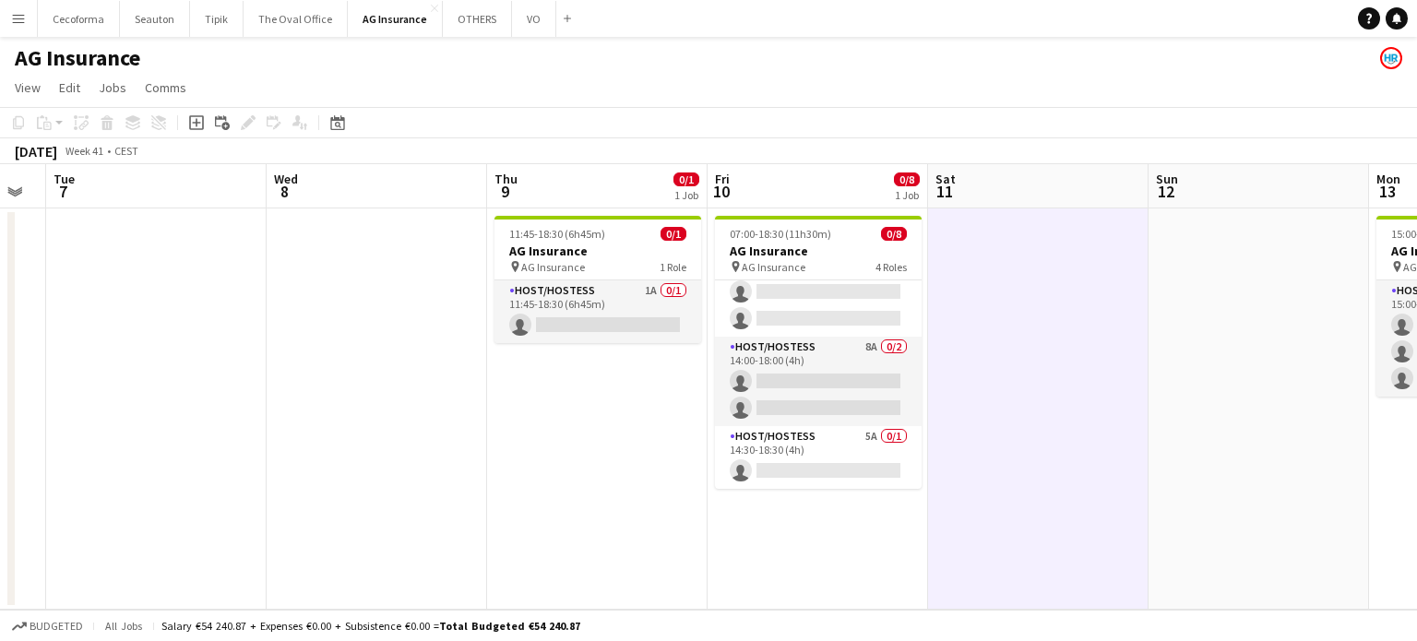
scroll to position [149, 0]
drag, startPoint x: 1264, startPoint y: 422, endPoint x: 1099, endPoint y: 431, distance: 165.4
click at [1125, 431] on app-calendar-viewport "Sun 5 Mon 6 Tue 7 Wed 8 Thu 9 0/1 1 Job Fri 10 0/8 1 Job Sat 11 Sun 12 Mon 13 0…" at bounding box center [708, 387] width 1417 height 446
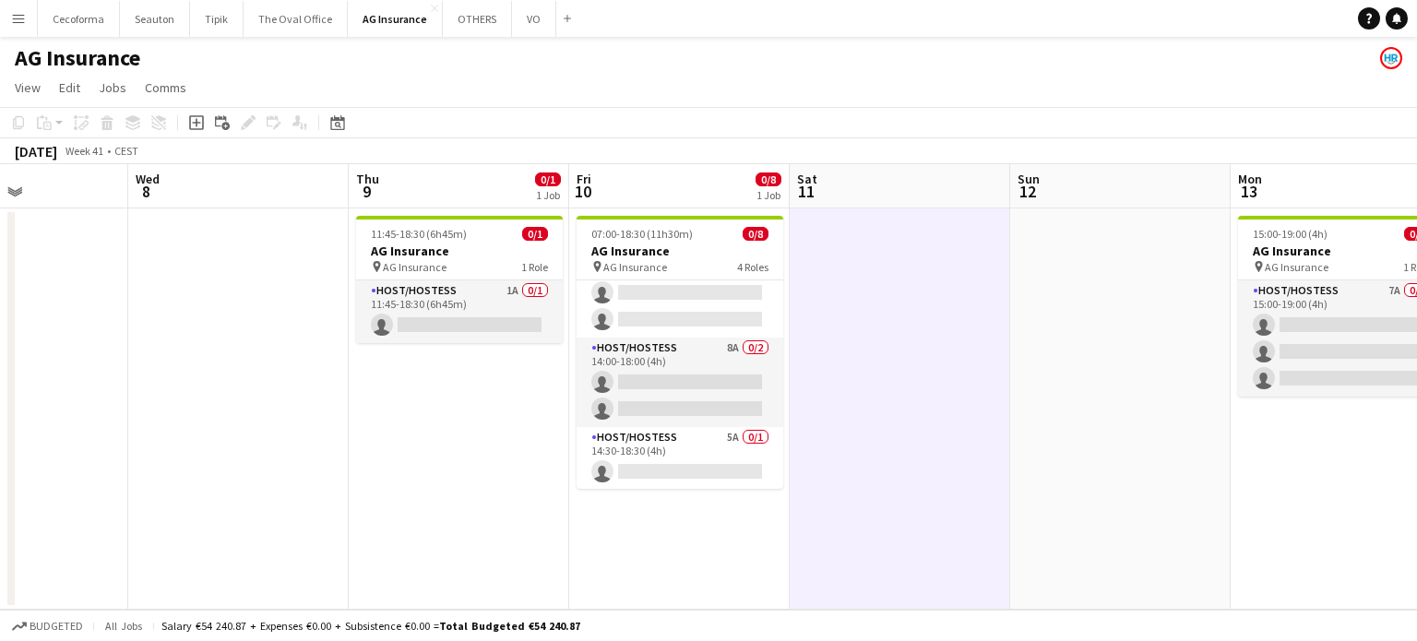
scroll to position [0, 672]
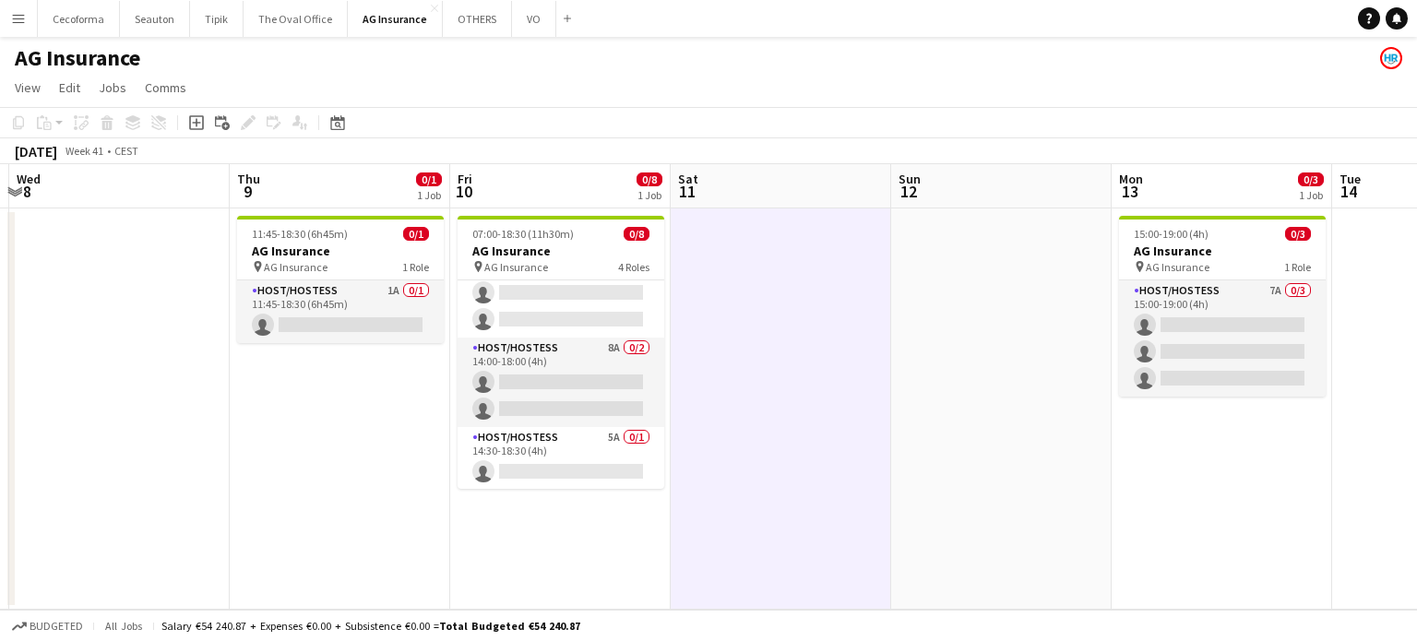
drag, startPoint x: 1150, startPoint y: 443, endPoint x: 1034, endPoint y: 446, distance: 116.3
click at [1034, 446] on app-calendar-viewport "Sun 5 Mon 6 Tue 7 Wed 8 Thu 9 0/1 1 Job Fri 10 0/8 1 Job Sat 11 Sun 12 Mon 13 0…" at bounding box center [708, 387] width 1417 height 446
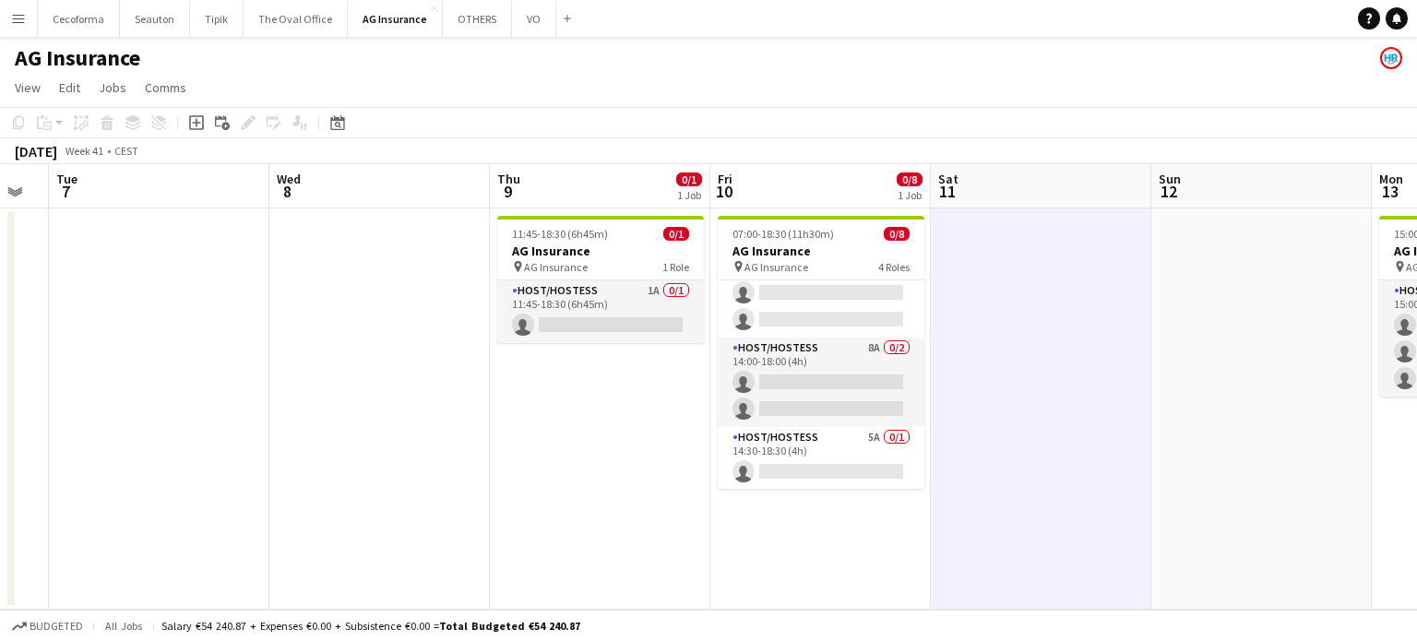
drag, startPoint x: 962, startPoint y: 461, endPoint x: 1410, endPoint y: 477, distance: 447.7
click at [1402, 462] on app-calendar-viewport "Sun 5 Mon 6 Tue 7 Wed 8 Thu 9 0/1 1 Job Fri 10 0/8 1 Job Sat 11 Sun 12 Mon 13 0…" at bounding box center [708, 387] width 1417 height 446
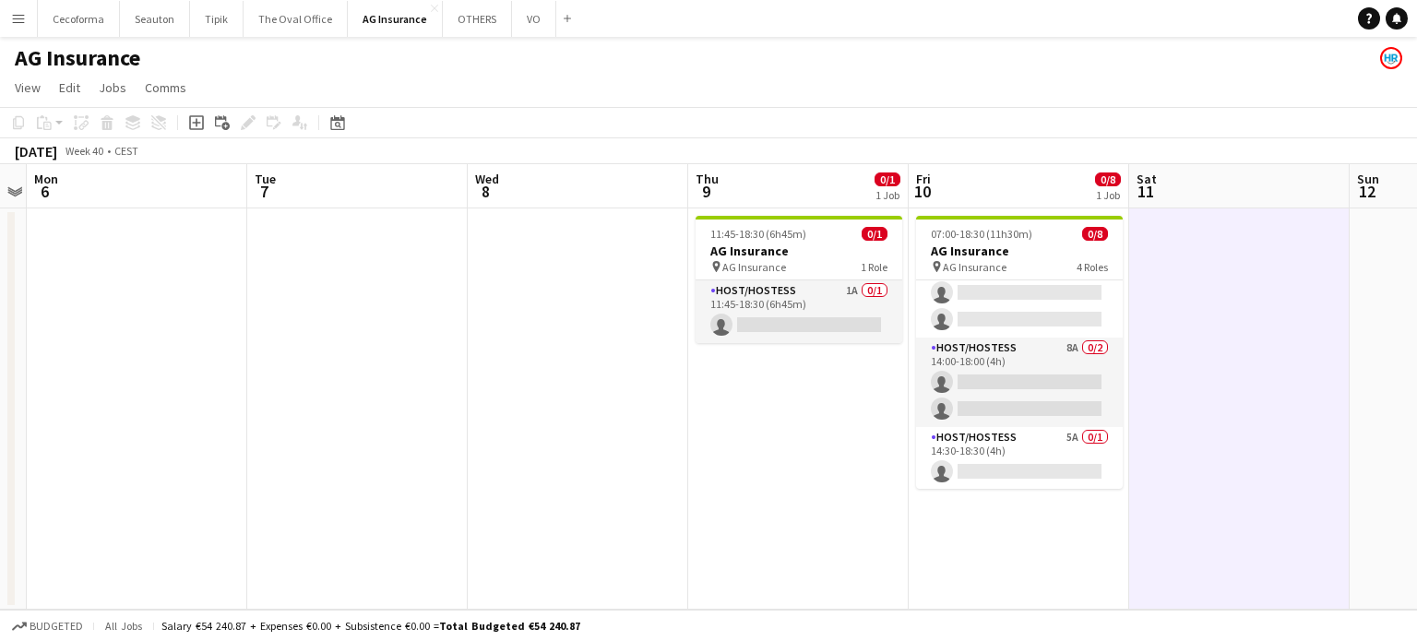
drag, startPoint x: 611, startPoint y: 519, endPoint x: 910, endPoint y: 512, distance: 299.9
click at [890, 512] on app-calendar-viewport "Sat 4 Sun 5 Mon 6 Tue 7 Wed 8 Thu 9 0/1 1 Job Fri 10 0/8 1 Job Sat 11 Sun 12 Mo…" at bounding box center [708, 387] width 1417 height 446
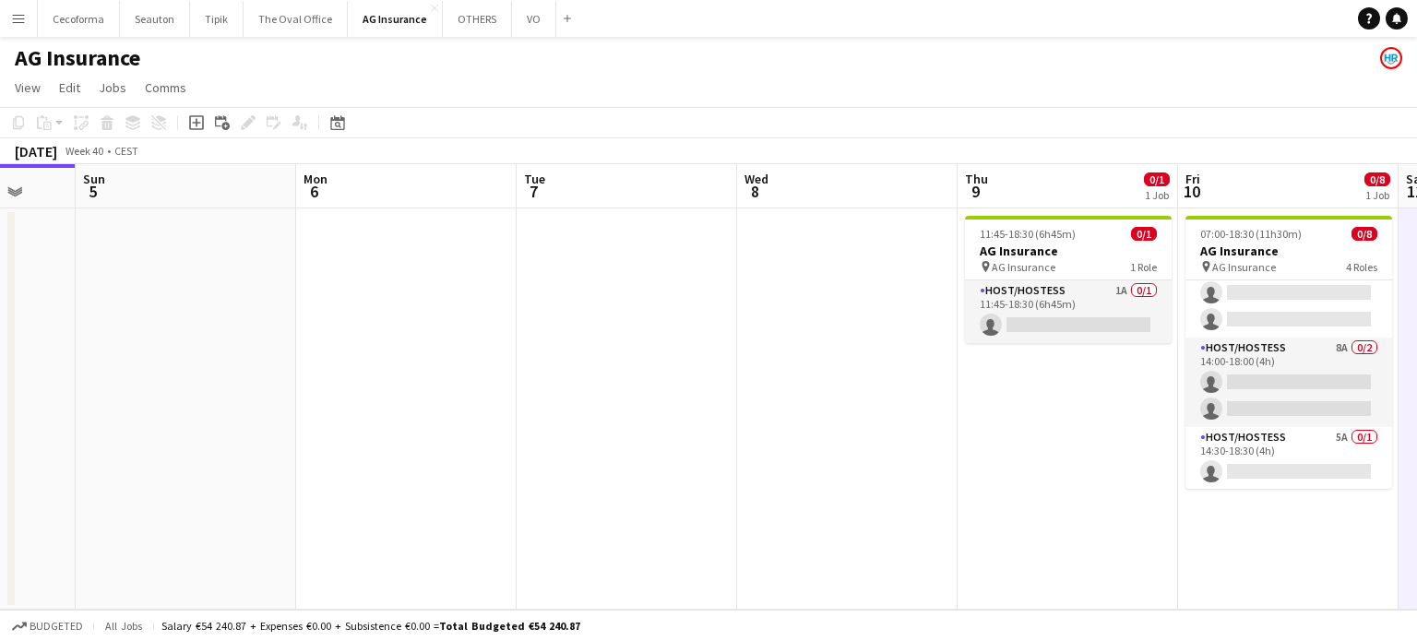
scroll to position [0, 550]
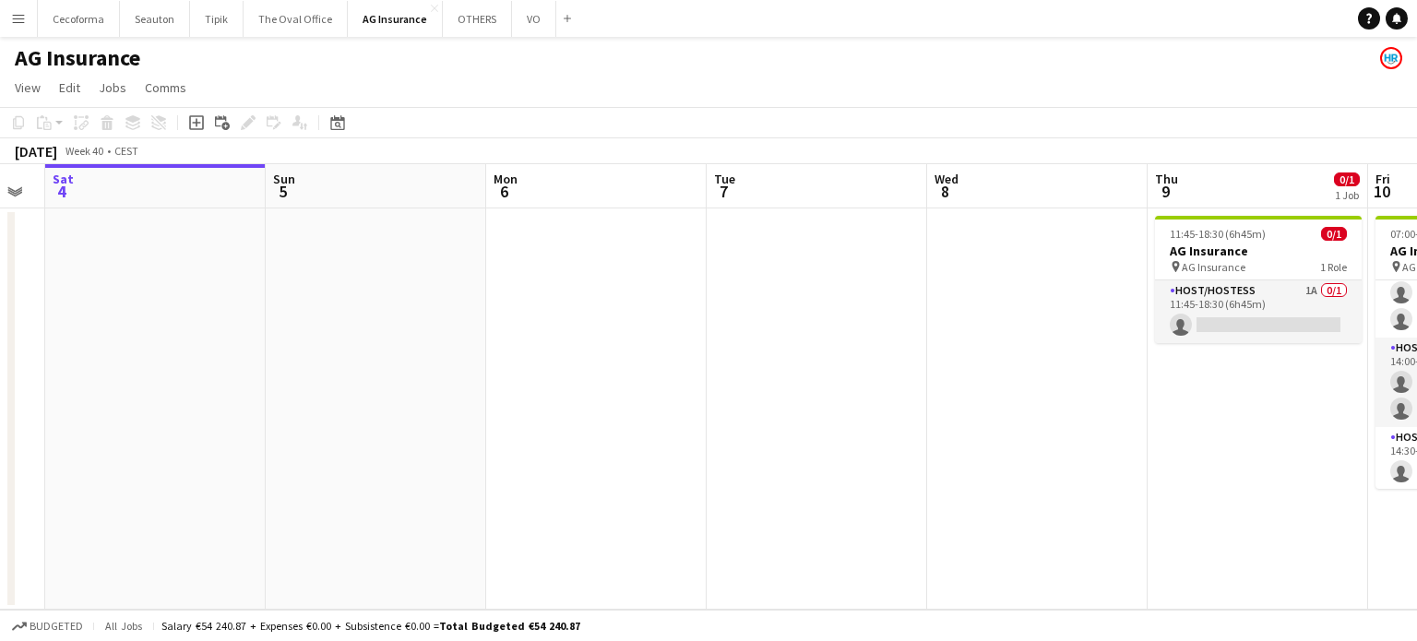
drag, startPoint x: 838, startPoint y: 486, endPoint x: 925, endPoint y: 520, distance: 94.0
click at [1074, 486] on app-calendar-viewport "Thu 2 Fri 3 Sat 4 Sun 5 Mon 6 Tue 7 Wed 8 Thu 9 0/1 1 Job Fri 10 0/8 1 Job Sat …" at bounding box center [708, 387] width 1417 height 446
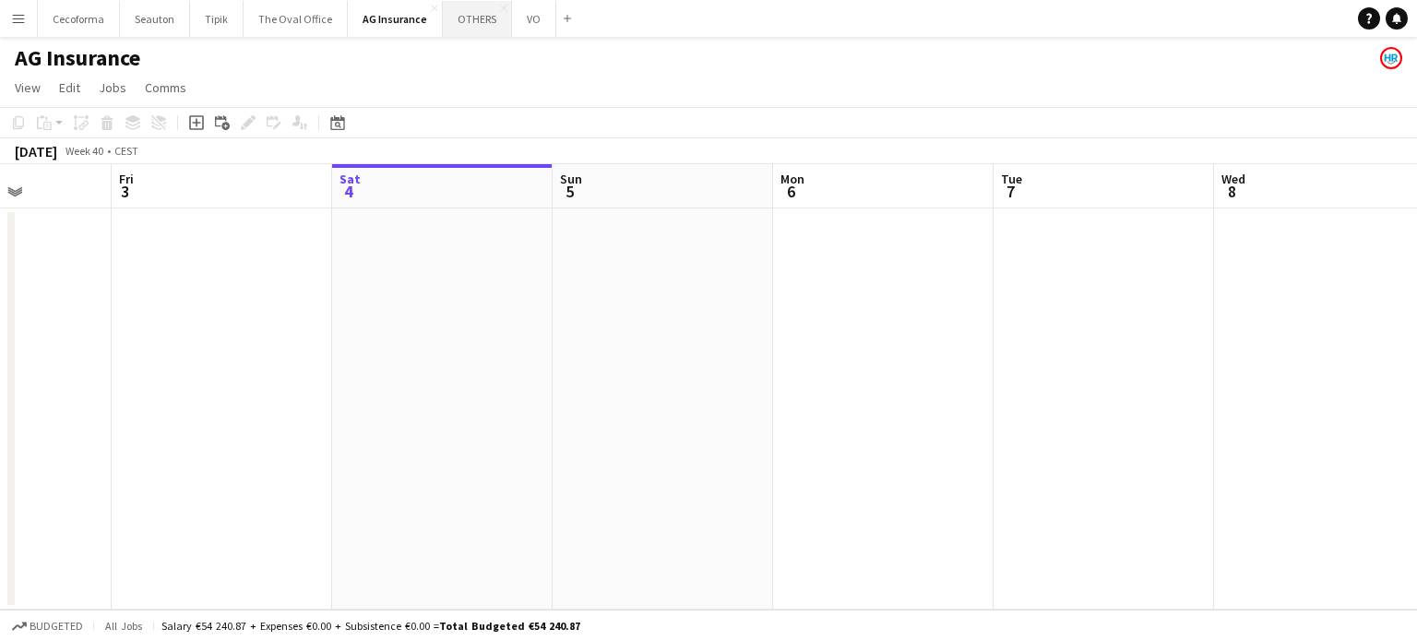
click at [467, 12] on button "OTHERS Close" at bounding box center [477, 19] width 69 height 36
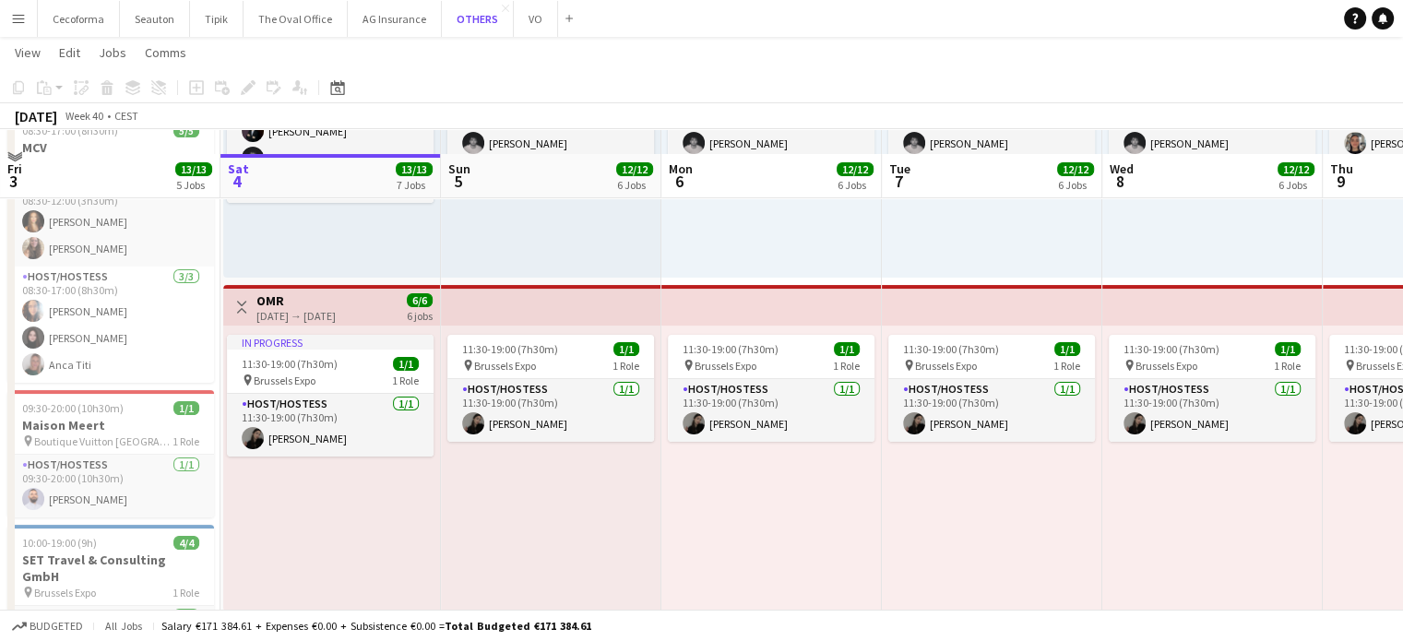
scroll to position [369, 0]
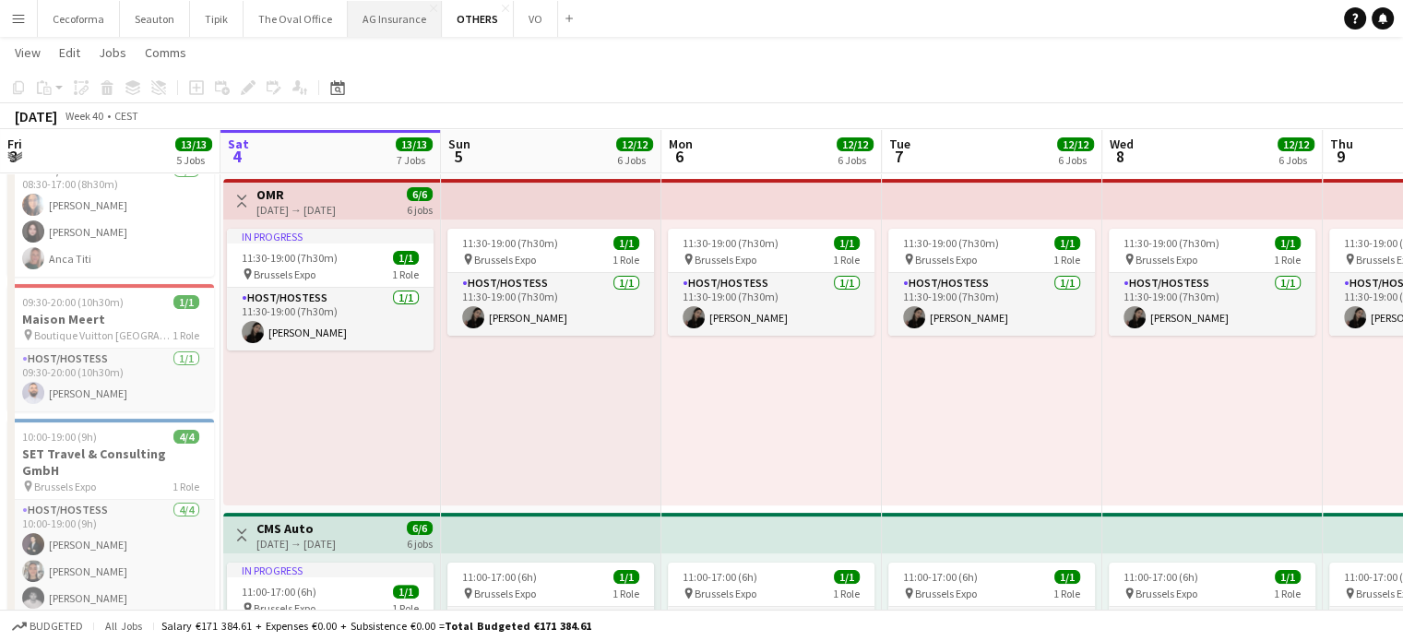
click at [386, 14] on button "AG Insurance Close" at bounding box center [395, 19] width 94 height 36
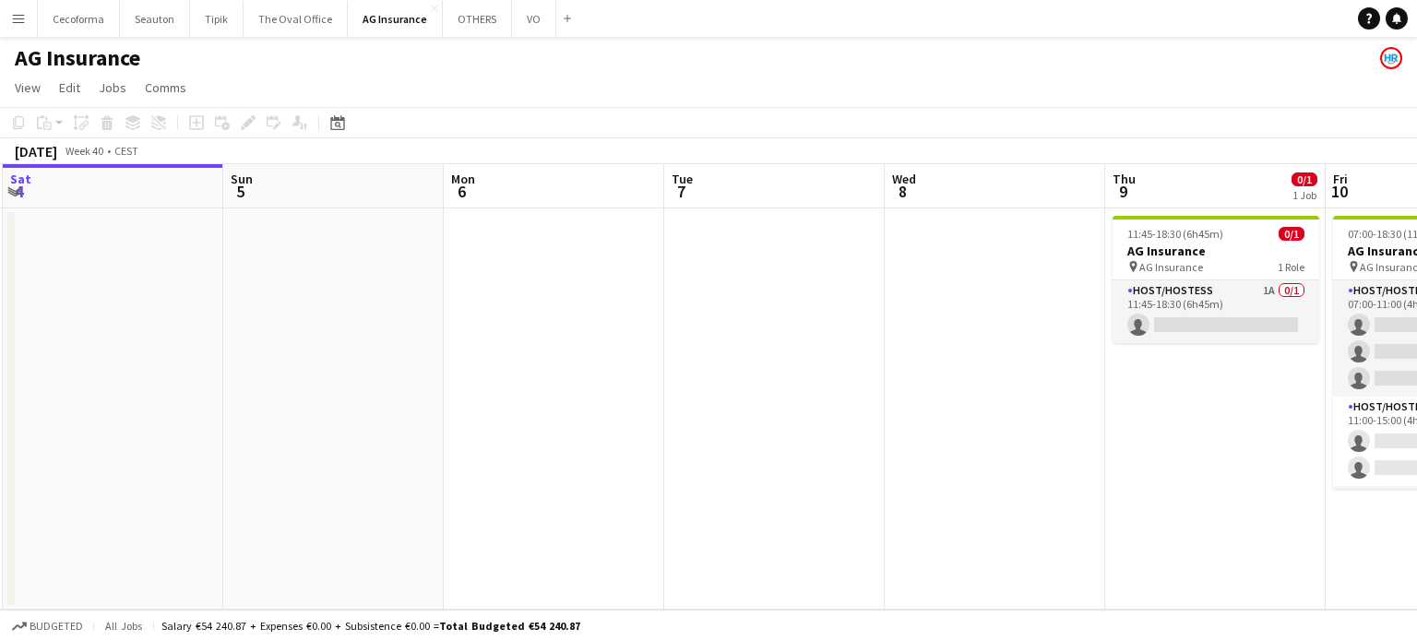
drag, startPoint x: 1133, startPoint y: 363, endPoint x: 473, endPoint y: 324, distance: 660.7
click at [462, 329] on app-calendar-viewport "Wed 1 8/8 1 Job Thu 2 Fri 3 Sat 4 Sun 5 Mon 6 Tue 7 Wed 8 Thu 9 0/1 1 Job Fri 1…" at bounding box center [708, 387] width 1417 height 446
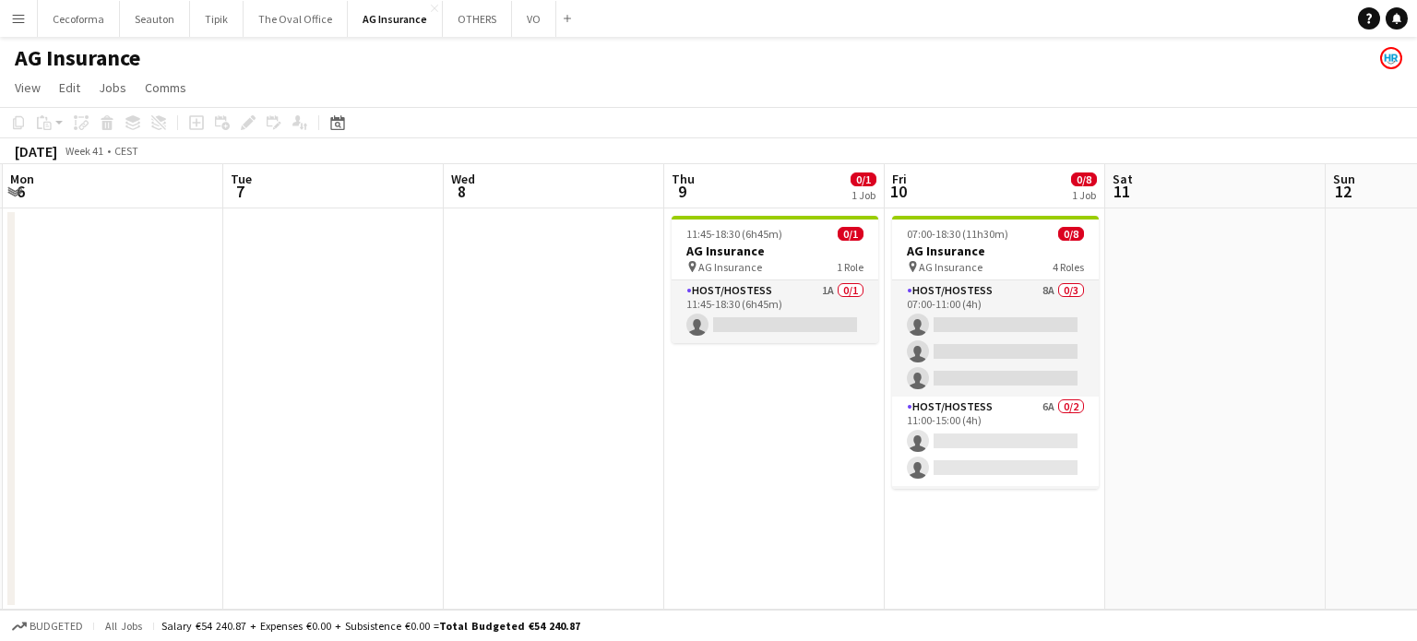
scroll to position [0, 672]
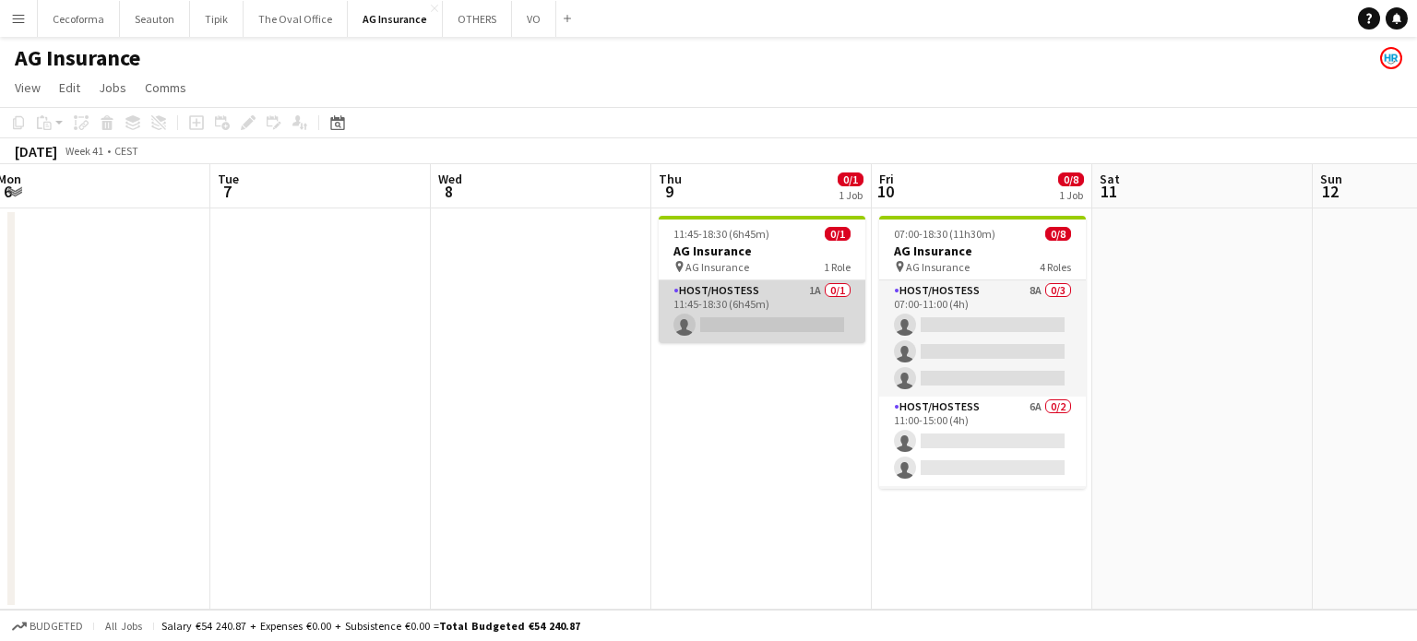
click at [753, 317] on app-card-role "Host/Hostess 1A 0/1 11:45-18:30 (6h45m) single-neutral-actions" at bounding box center [762, 311] width 207 height 63
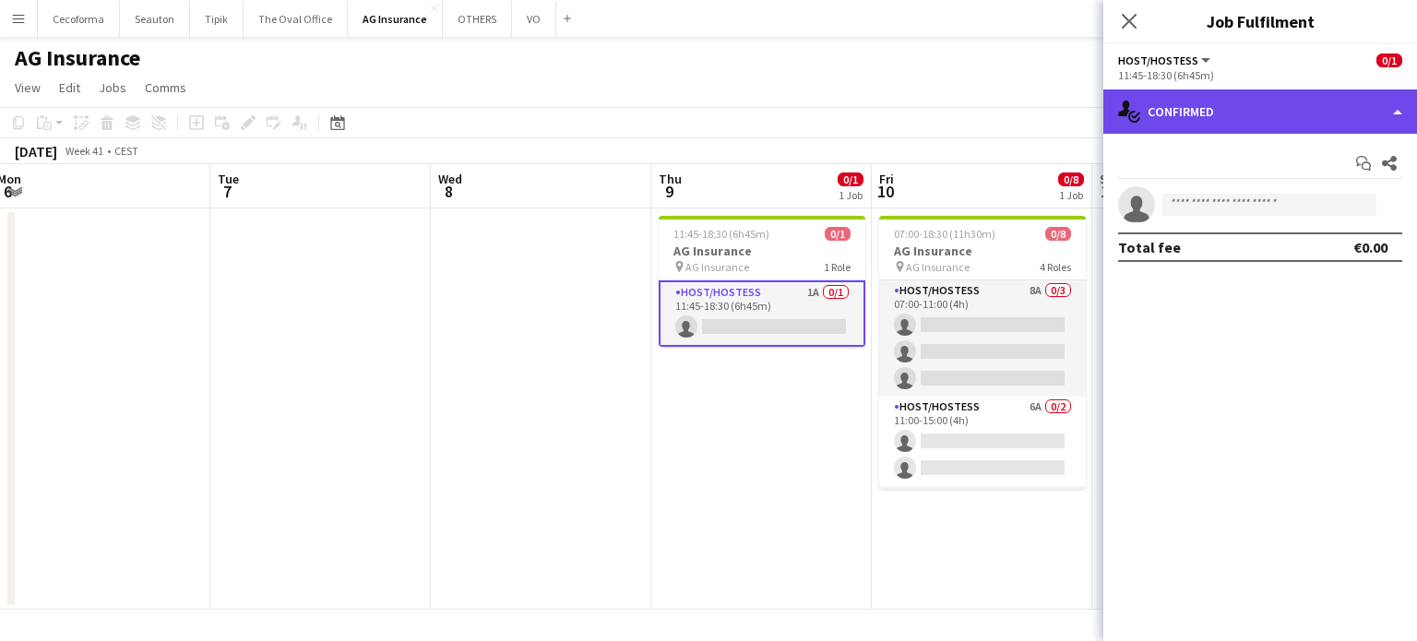
click at [1397, 114] on div "single-neutral-actions-check-2 Confirmed" at bounding box center [1260, 111] width 314 height 44
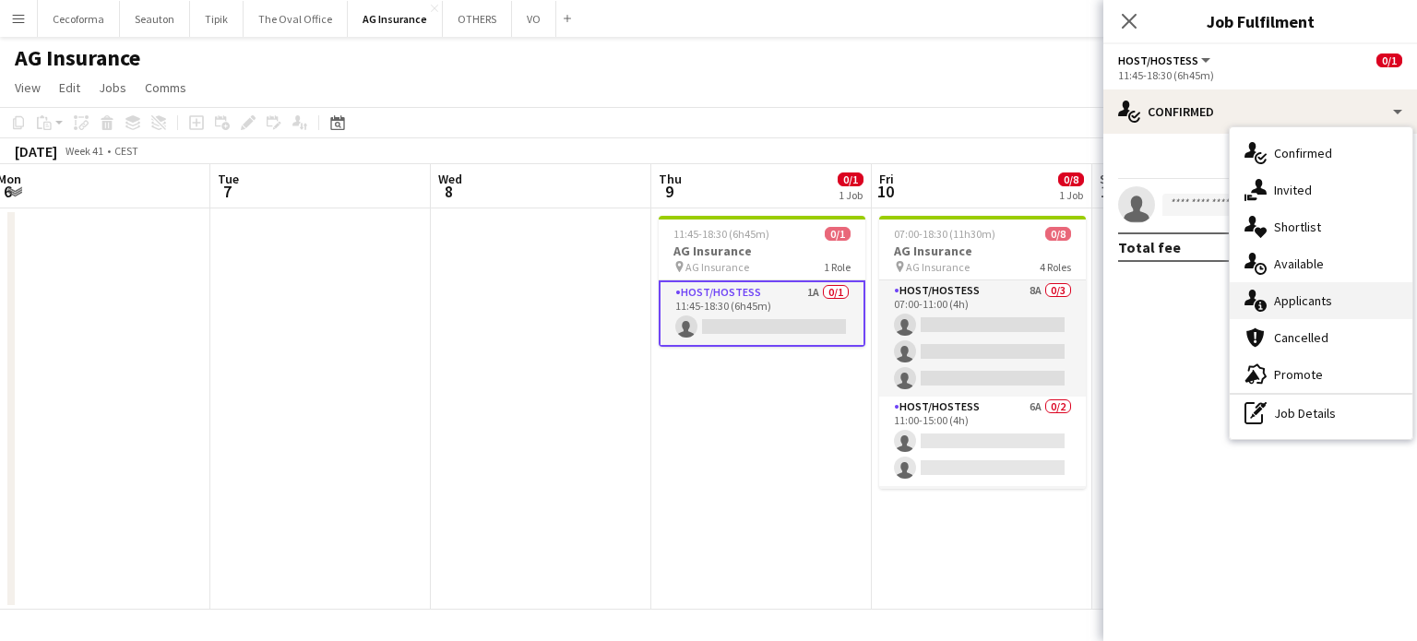
click at [1306, 302] on span "Applicants" at bounding box center [1303, 300] width 58 height 17
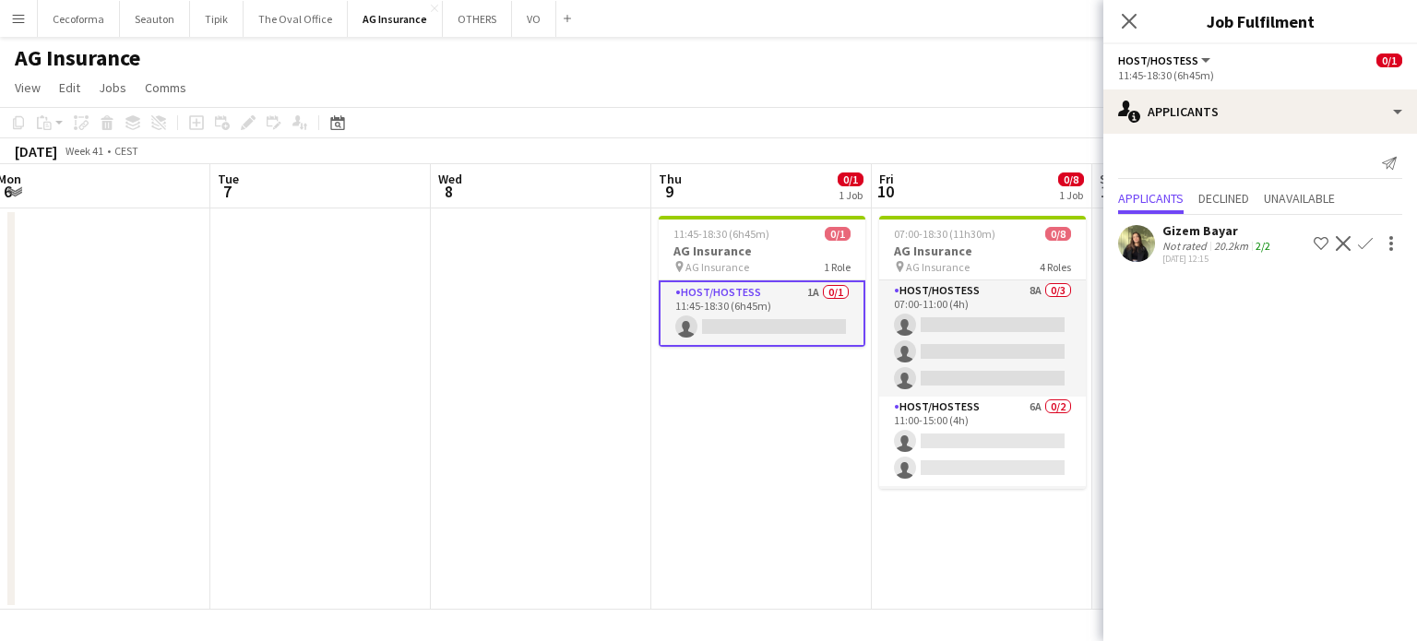
click at [1362, 244] on app-icon "Confirm" at bounding box center [1365, 243] width 15 height 15
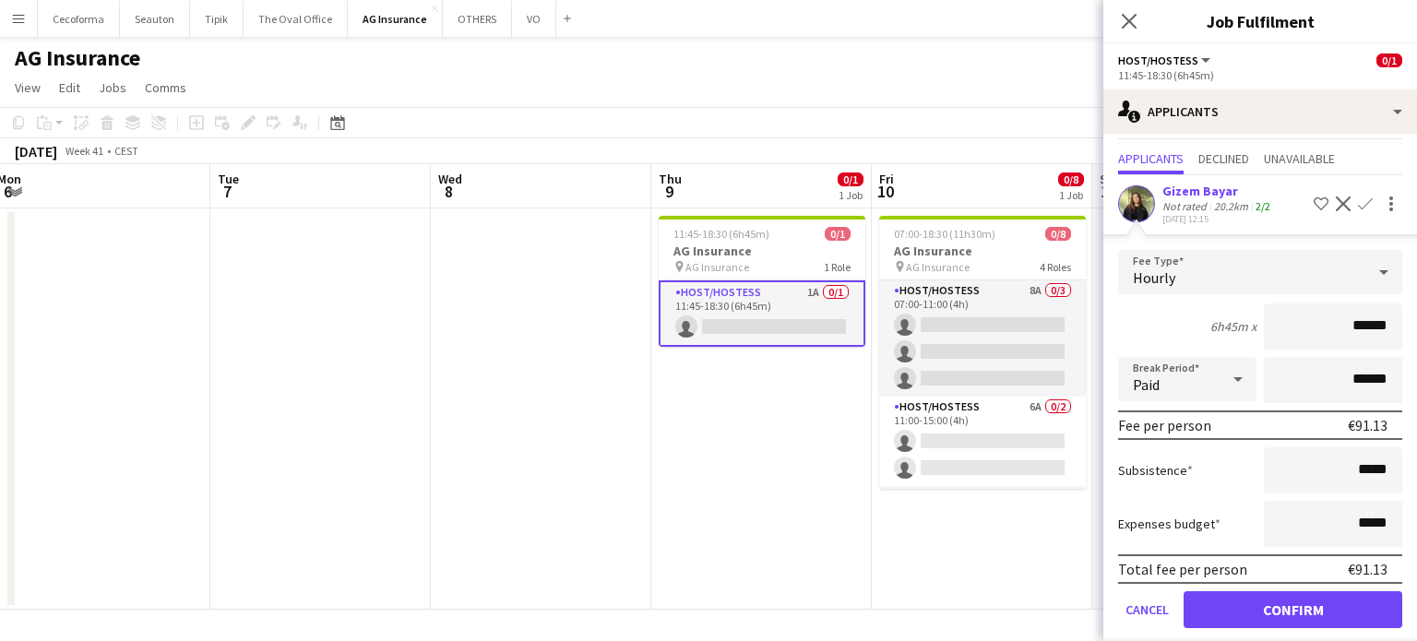
scroll to position [58, 0]
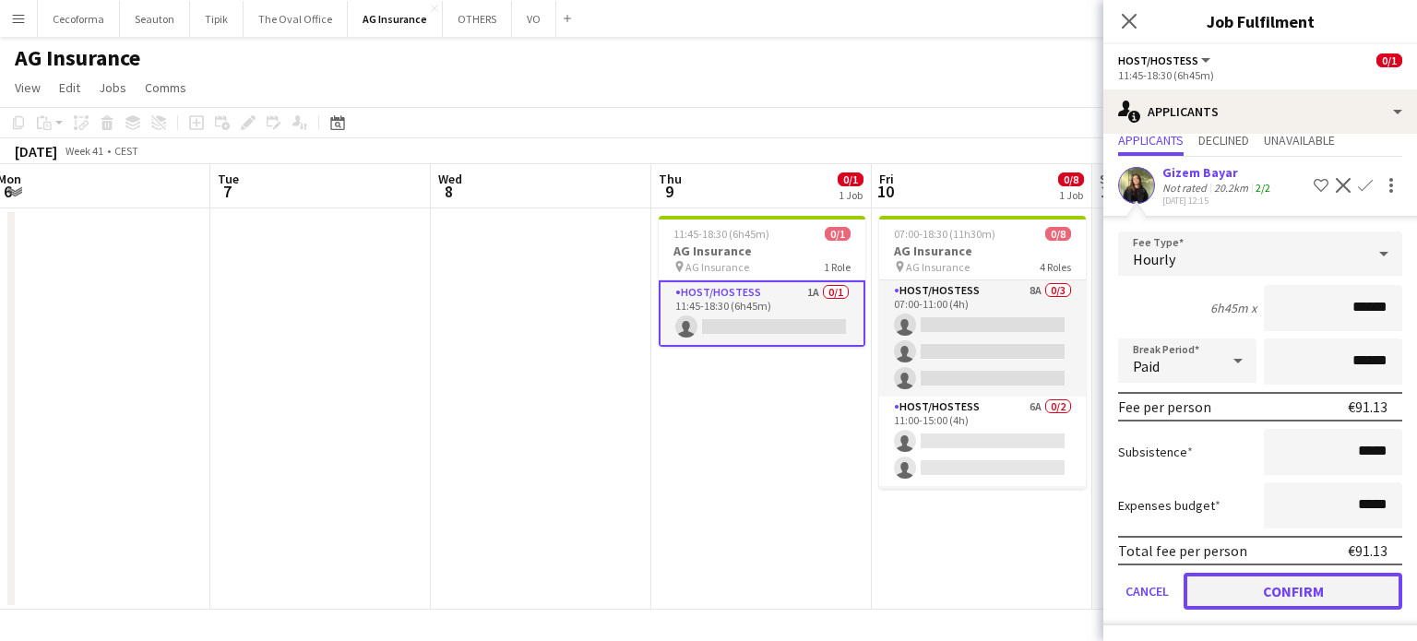
click at [1301, 594] on button "Confirm" at bounding box center [1293, 591] width 219 height 37
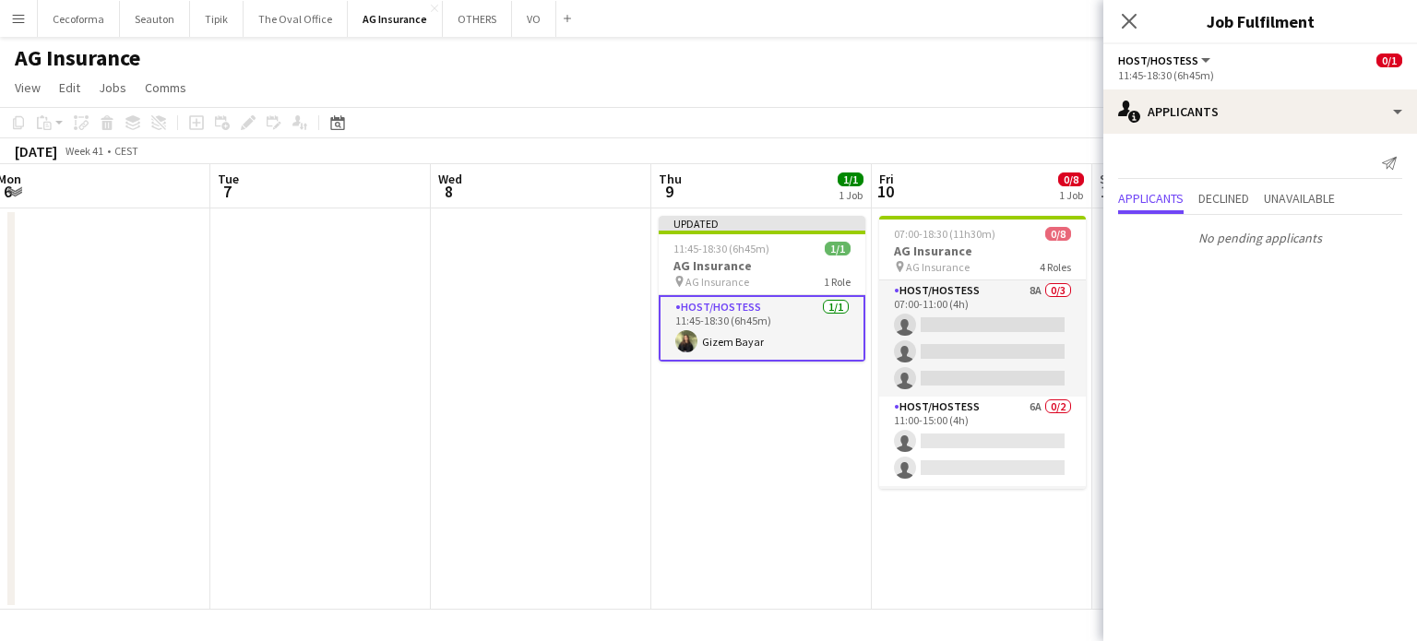
click at [780, 515] on app-date-cell "Updated 11:45-18:30 (6h45m) 1/1 AG Insurance pin AG Insurance 1 Role Host/Hoste…" at bounding box center [761, 408] width 220 height 401
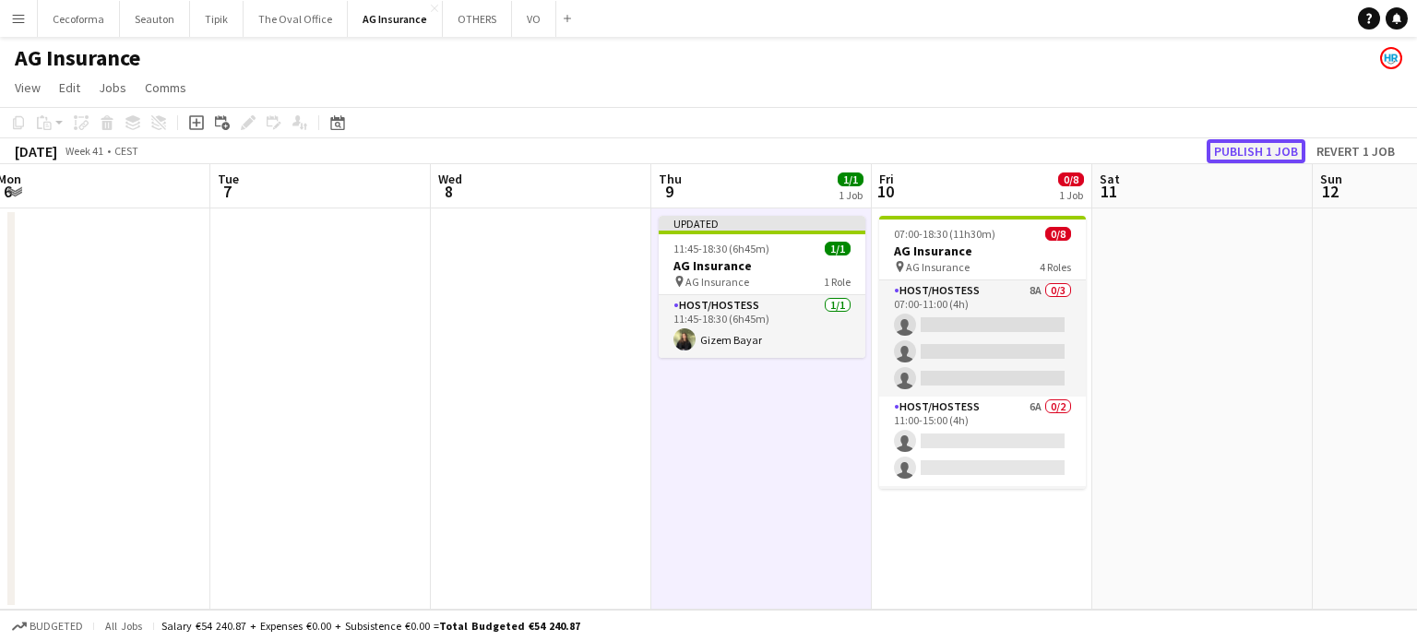
click at [1248, 149] on button "Publish 1 job" at bounding box center [1256, 151] width 99 height 24
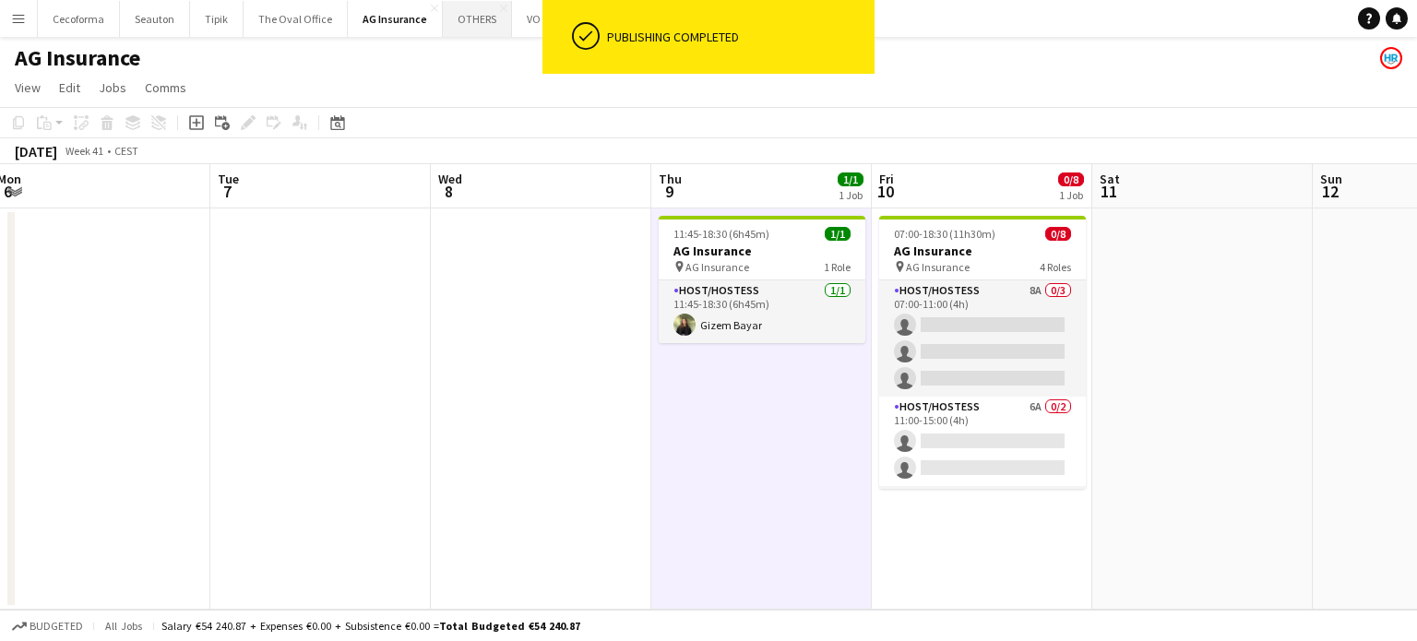
click at [461, 18] on button "OTHERS Close" at bounding box center [477, 19] width 69 height 36
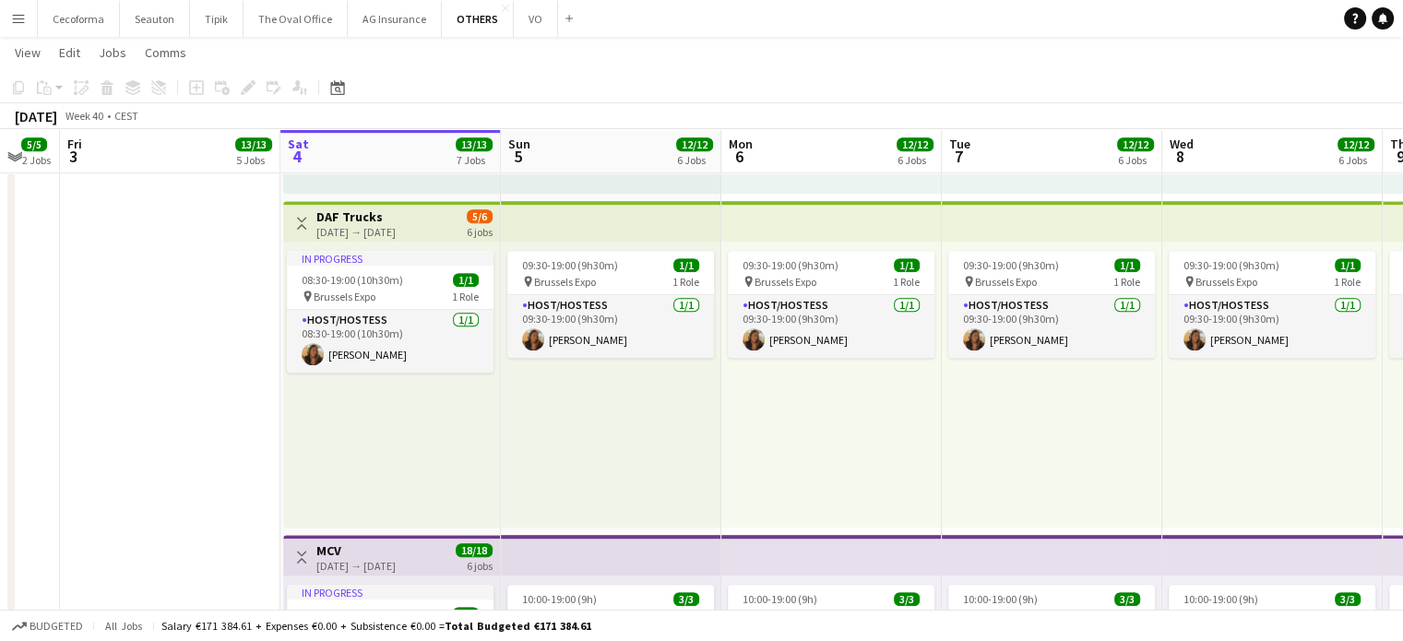
scroll to position [0, 701]
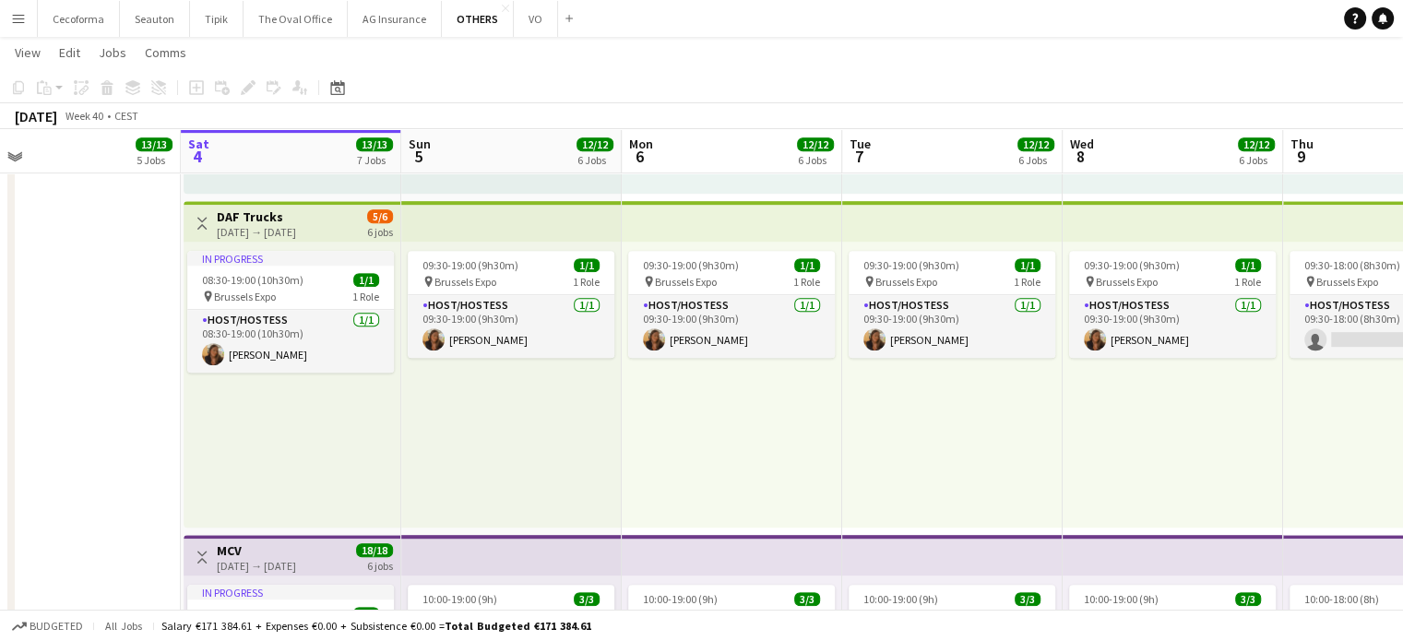
drag, startPoint x: 996, startPoint y: 534, endPoint x: 959, endPoint y: 541, distance: 37.6
click at [959, 541] on app-calendar-viewport "Tue 30 3/3 1 Job Wed 1 6/6 2 Jobs Thu 2 5/5 2 Jobs Fri 3 13/13 5 Jobs Sat 4 13/…" at bounding box center [701, 220] width 1403 height 2326
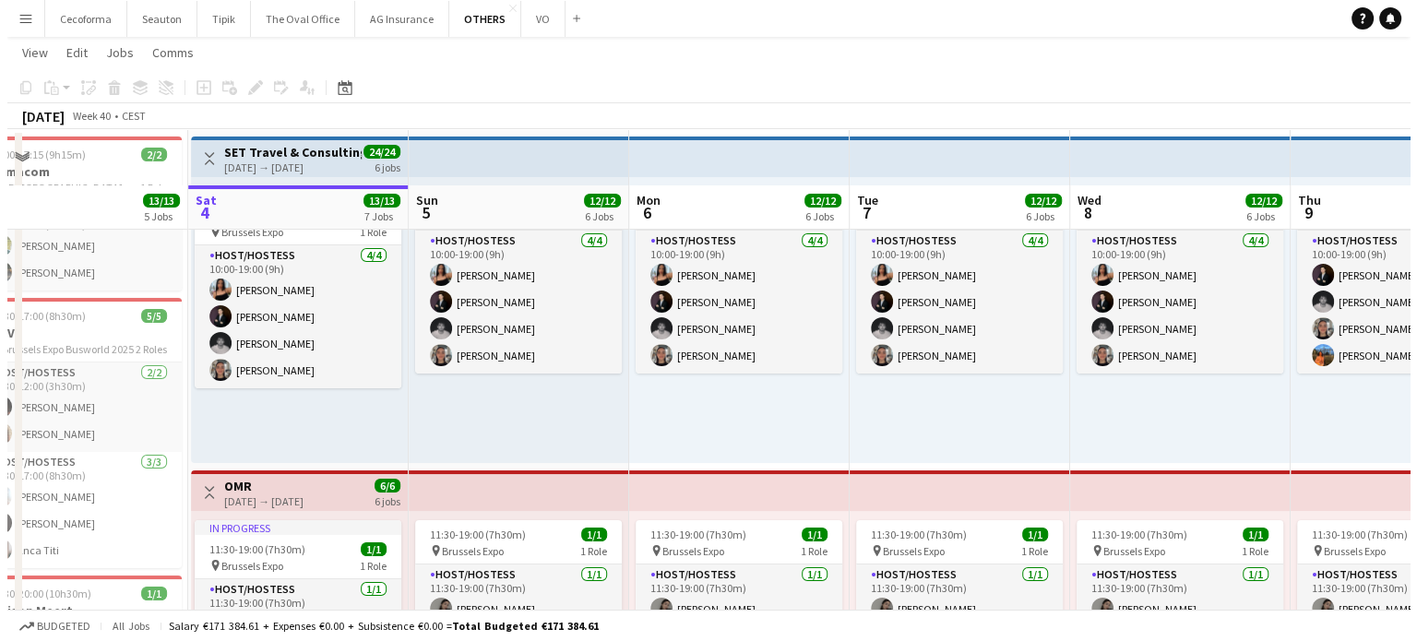
scroll to position [0, 0]
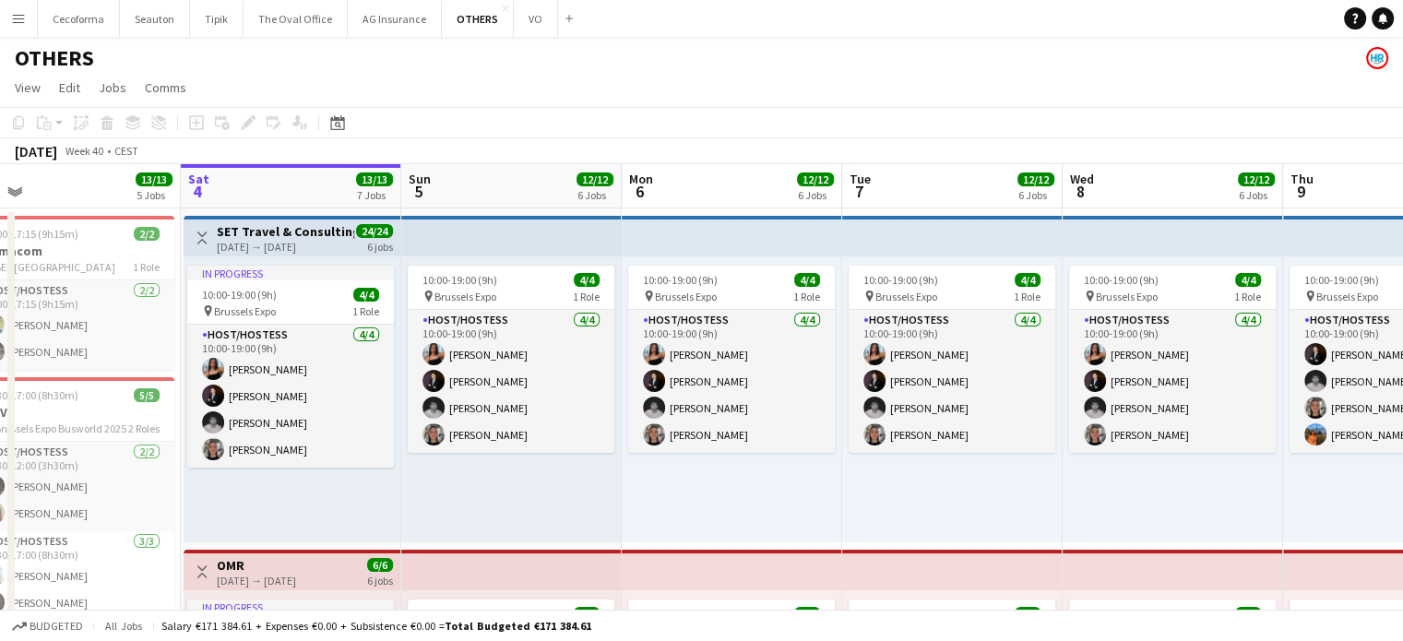
click at [18, 19] on app-icon "Menu" at bounding box center [18, 18] width 15 height 15
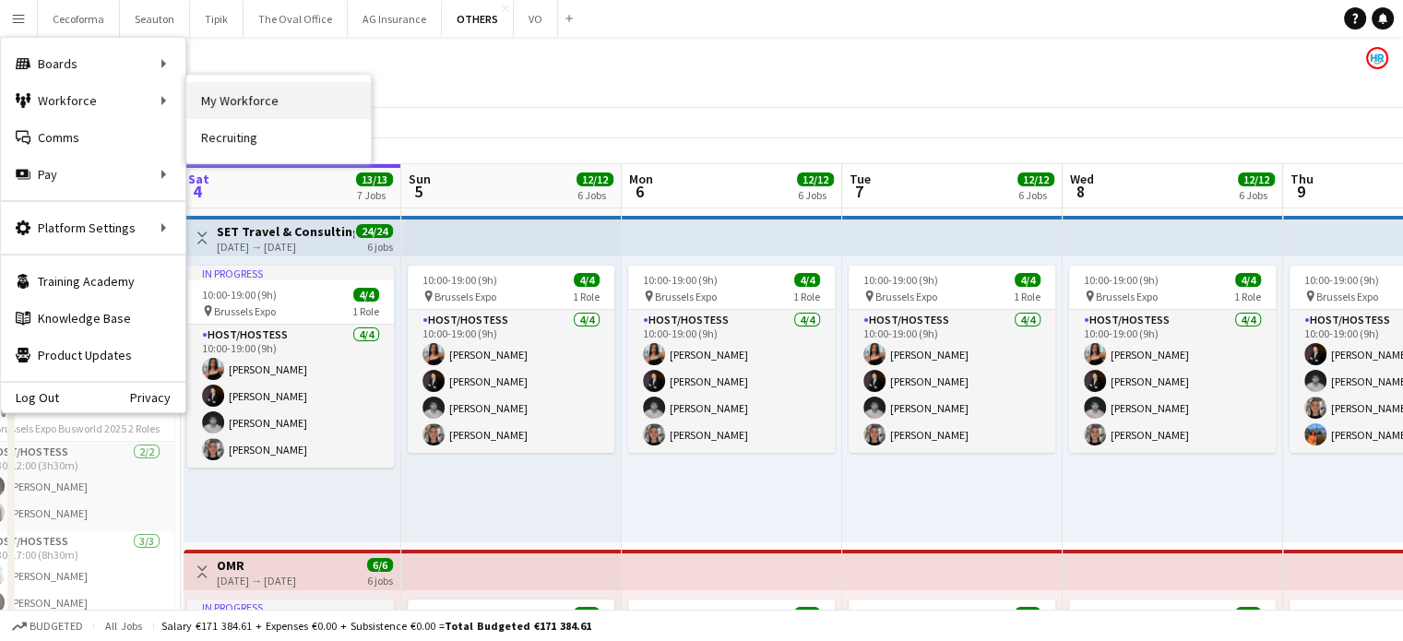
click at [215, 98] on link "My Workforce" at bounding box center [278, 100] width 184 height 37
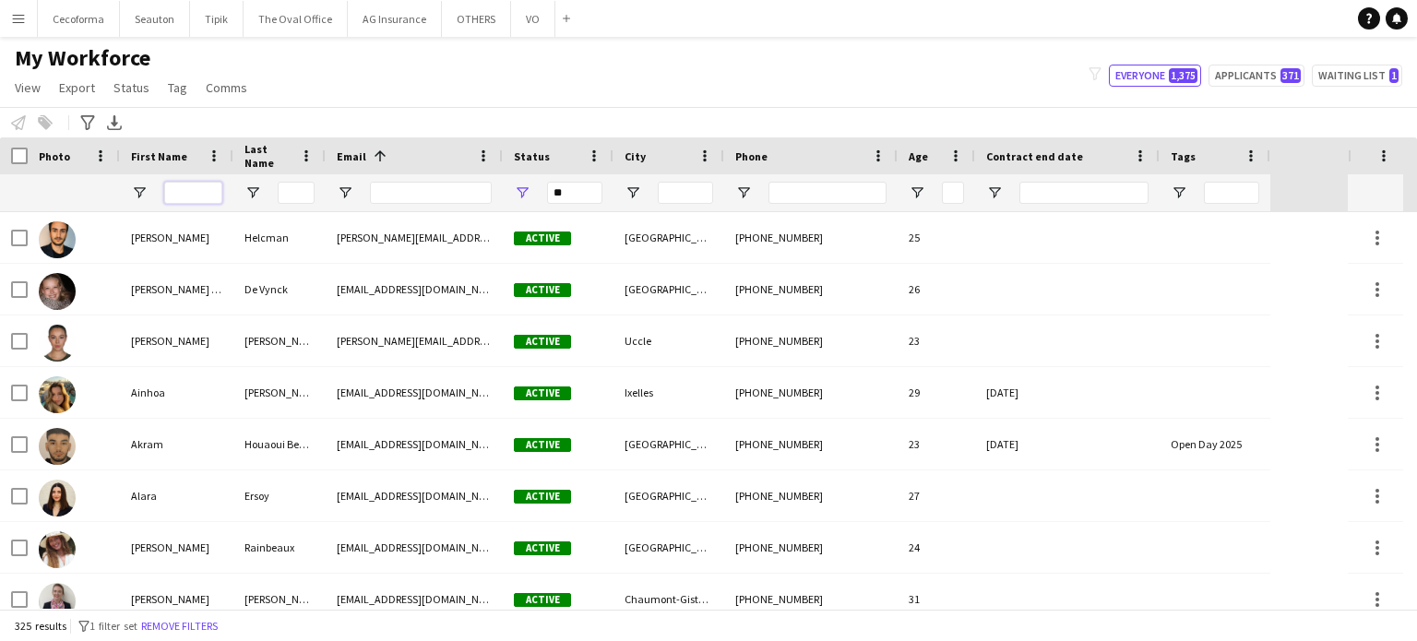
click at [189, 184] on input "First Name Filter Input" at bounding box center [193, 193] width 58 height 22
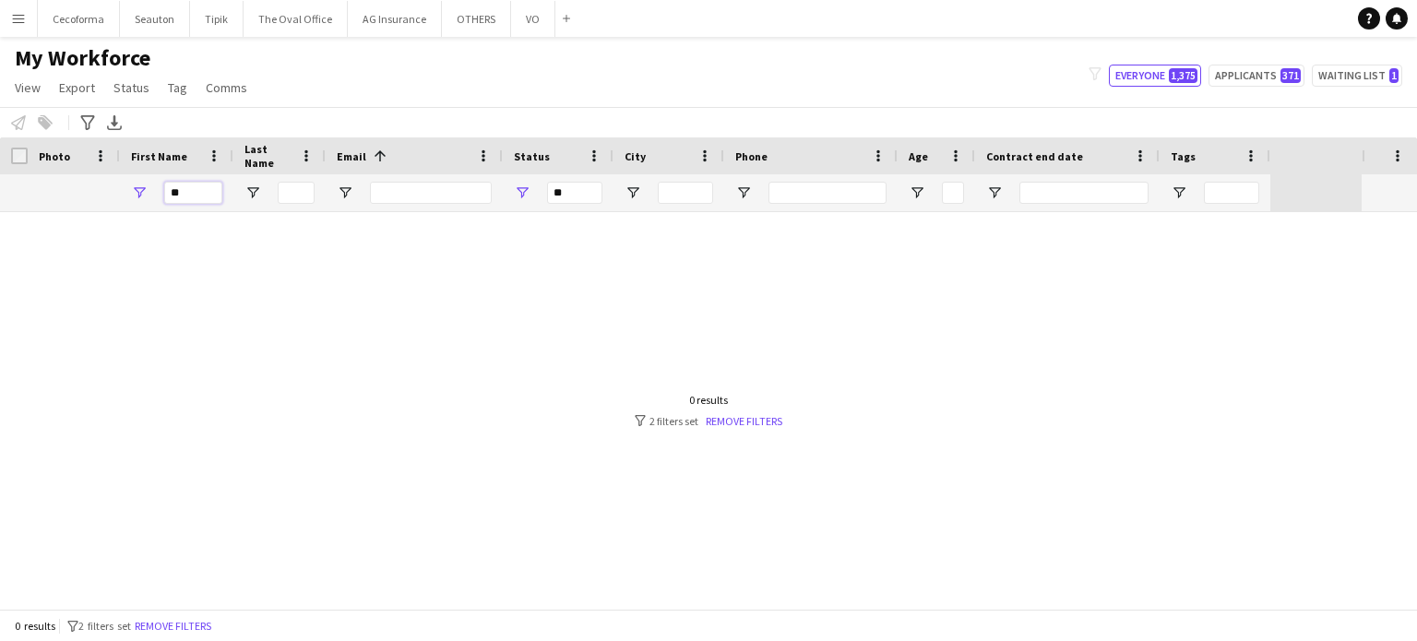
type input "*"
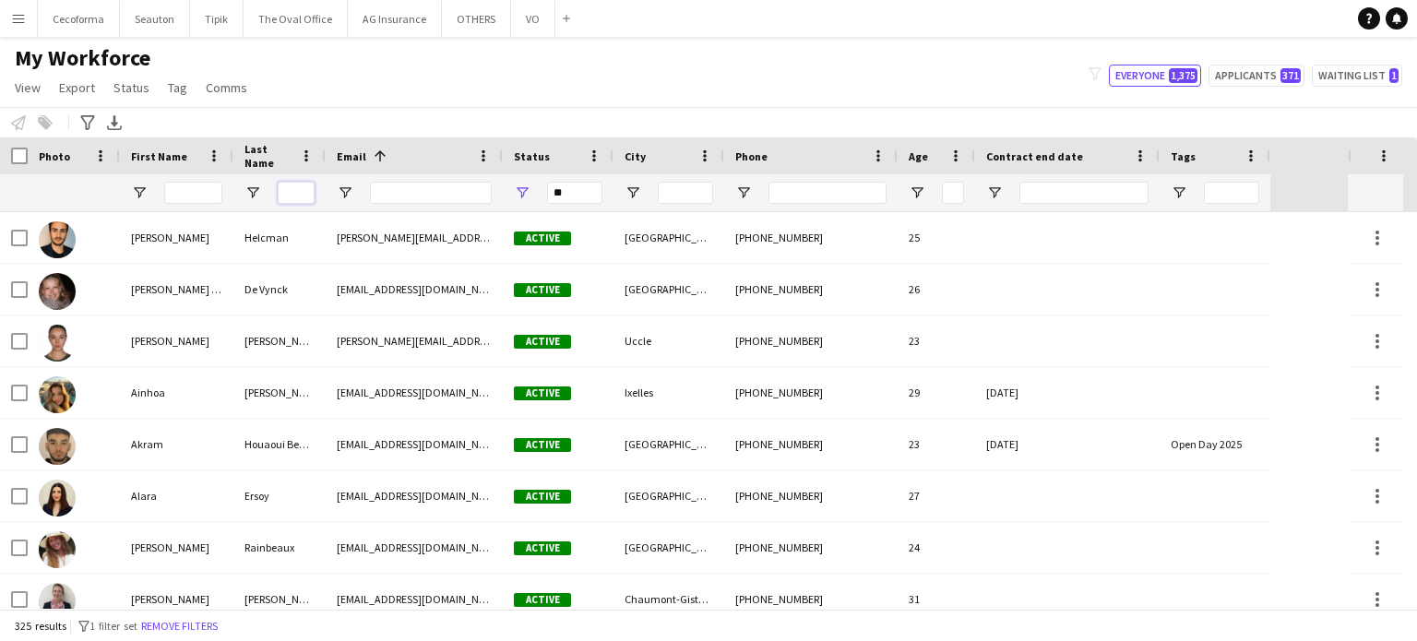
click at [295, 196] on input "Last Name Filter Input" at bounding box center [296, 193] width 37 height 22
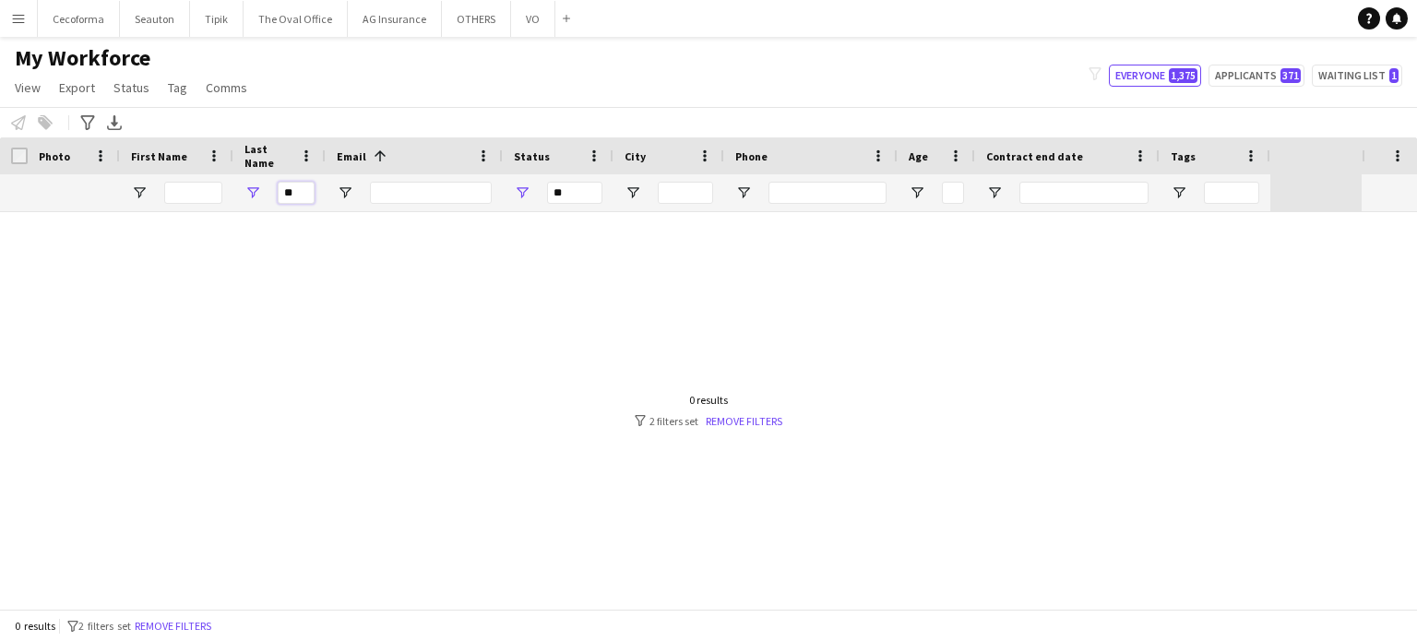
type input "*"
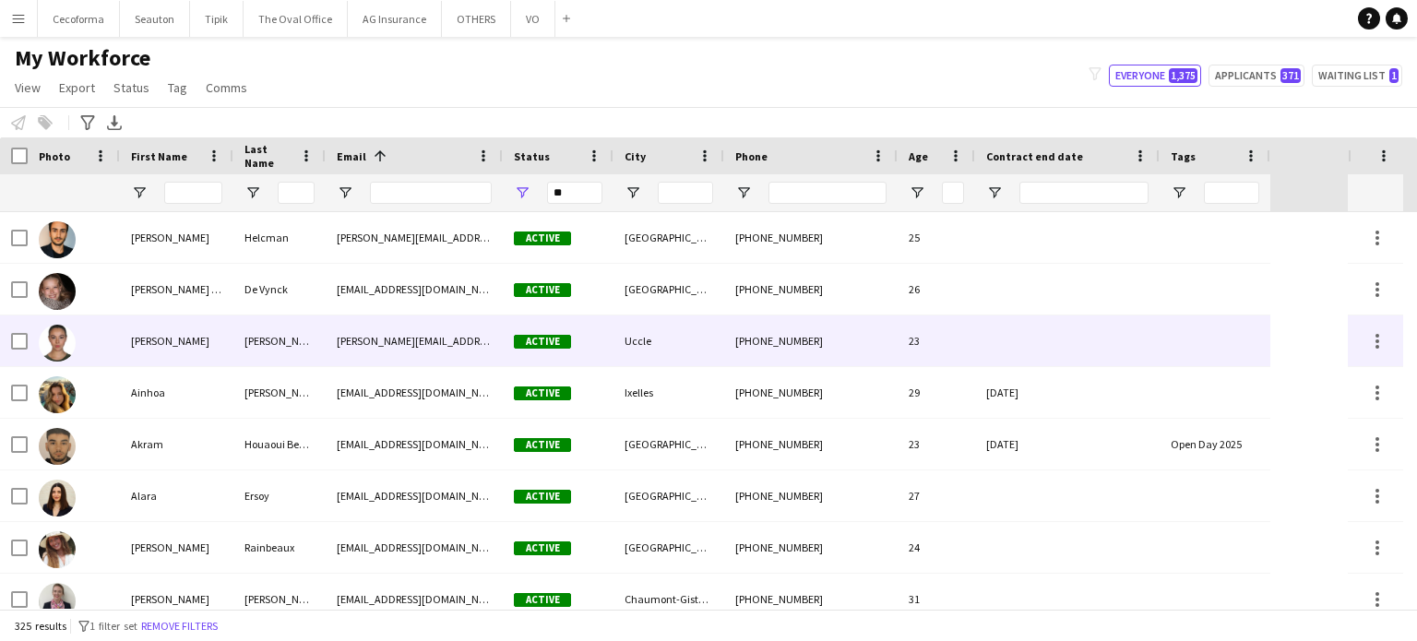
click at [326, 350] on div "[PERSON_NAME][EMAIL_ADDRESS][DOMAIN_NAME]" at bounding box center [414, 340] width 177 height 51
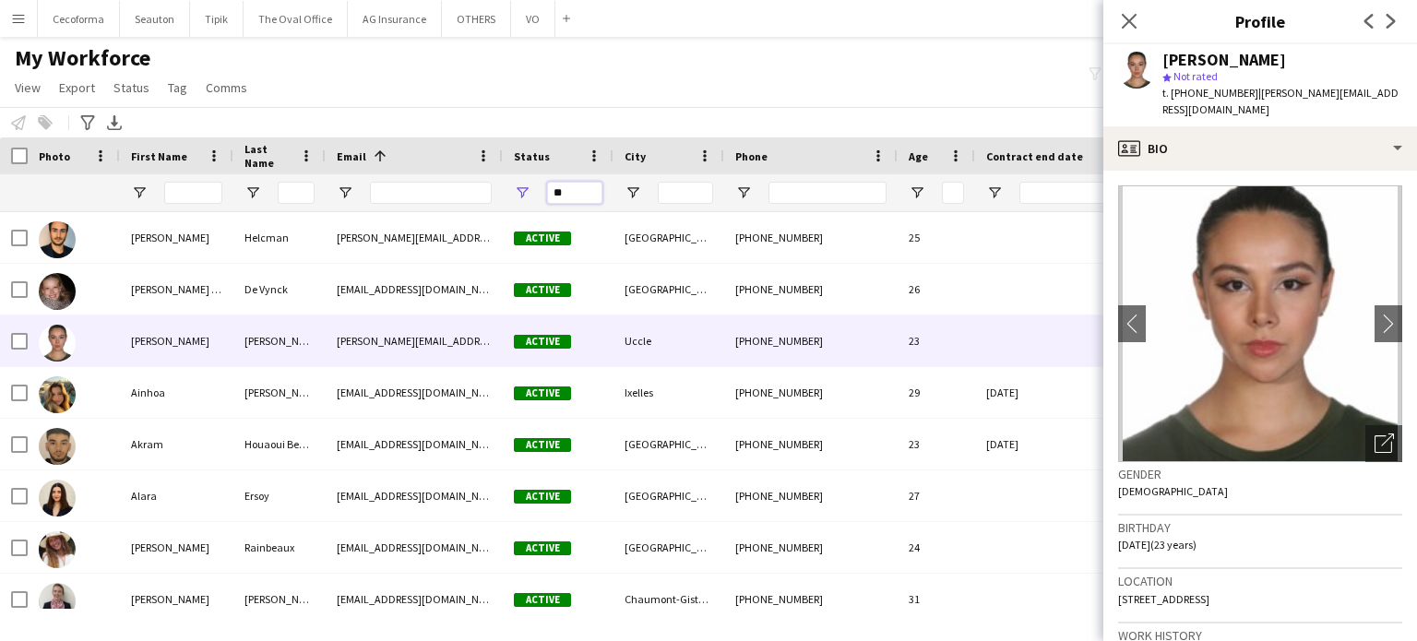
click at [572, 199] on input "**" at bounding box center [574, 193] width 55 height 22
type input "*"
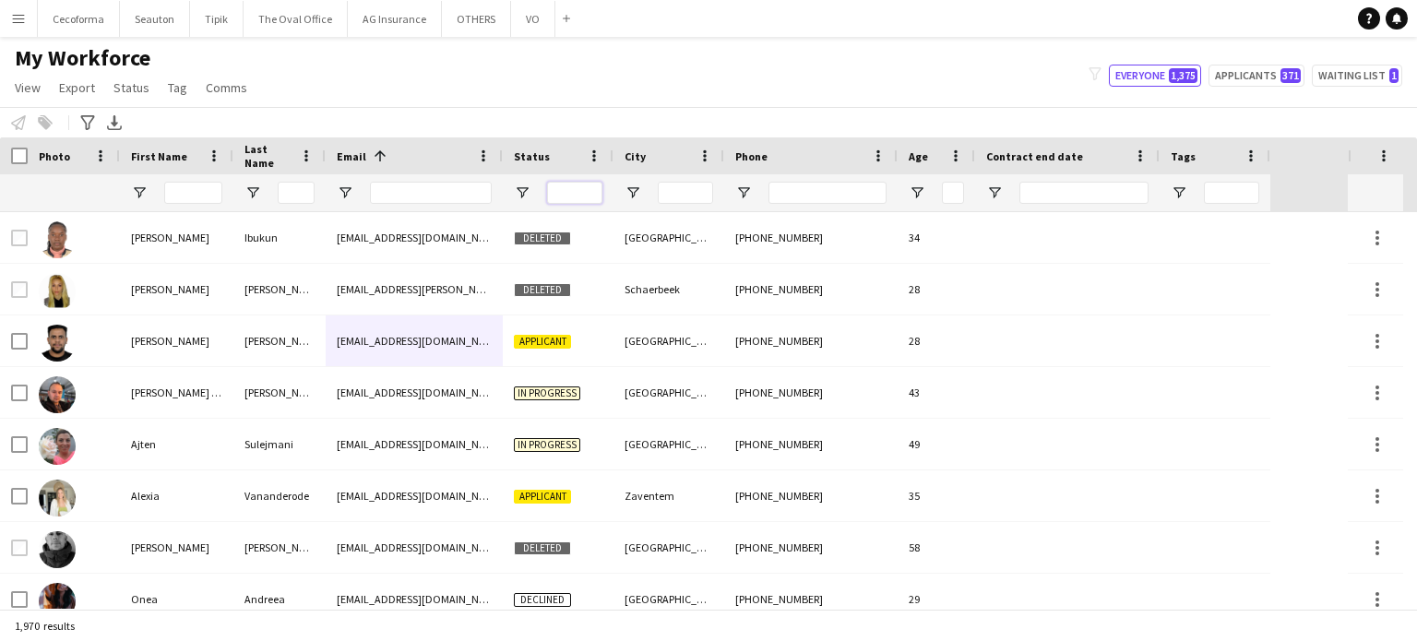
click at [573, 190] on input "Status Filter Input" at bounding box center [574, 193] width 55 height 22
click at [553, 185] on input "Status Filter Input" at bounding box center [574, 193] width 55 height 22
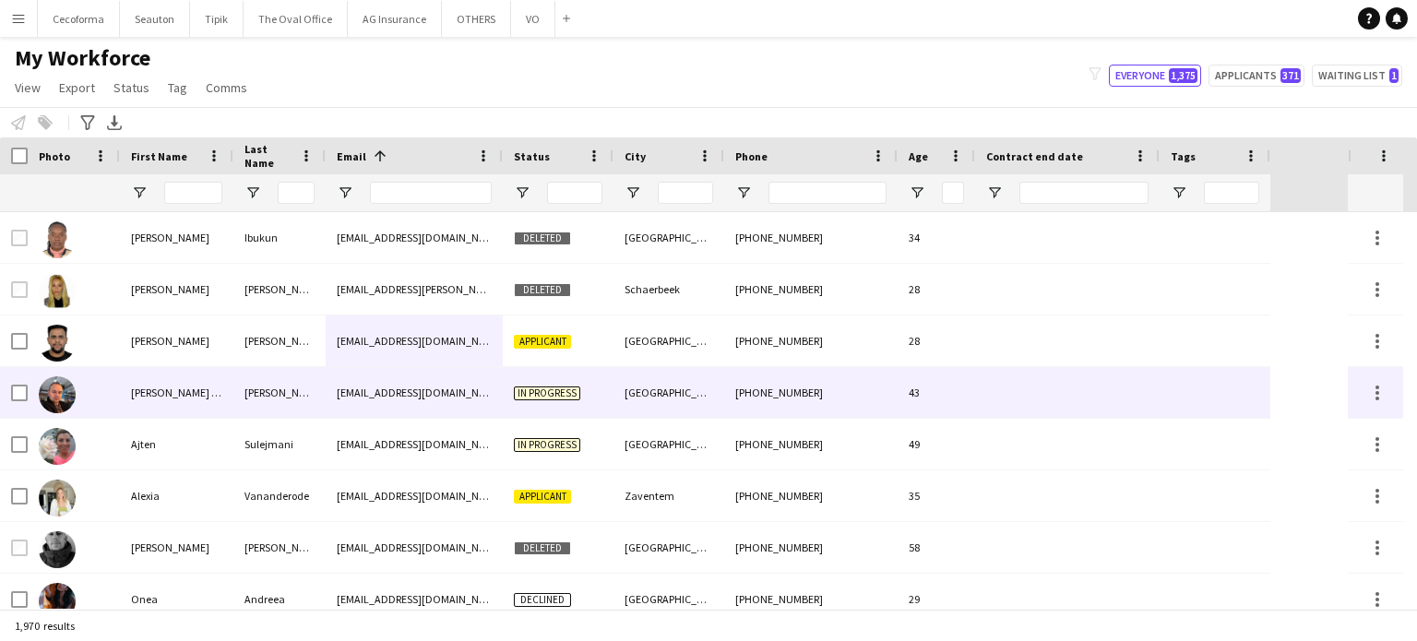
click at [1062, 371] on div at bounding box center [1067, 392] width 184 height 51
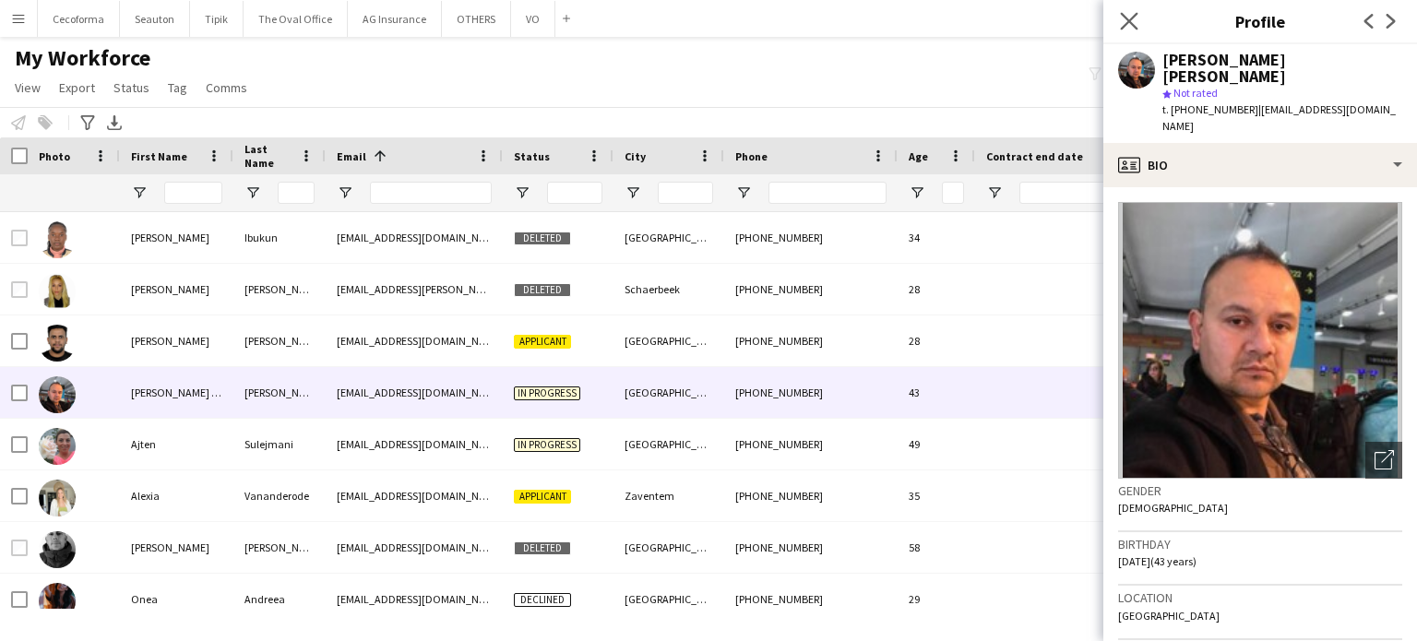
click at [1118, 18] on app-icon "Close pop-in" at bounding box center [1129, 21] width 27 height 27
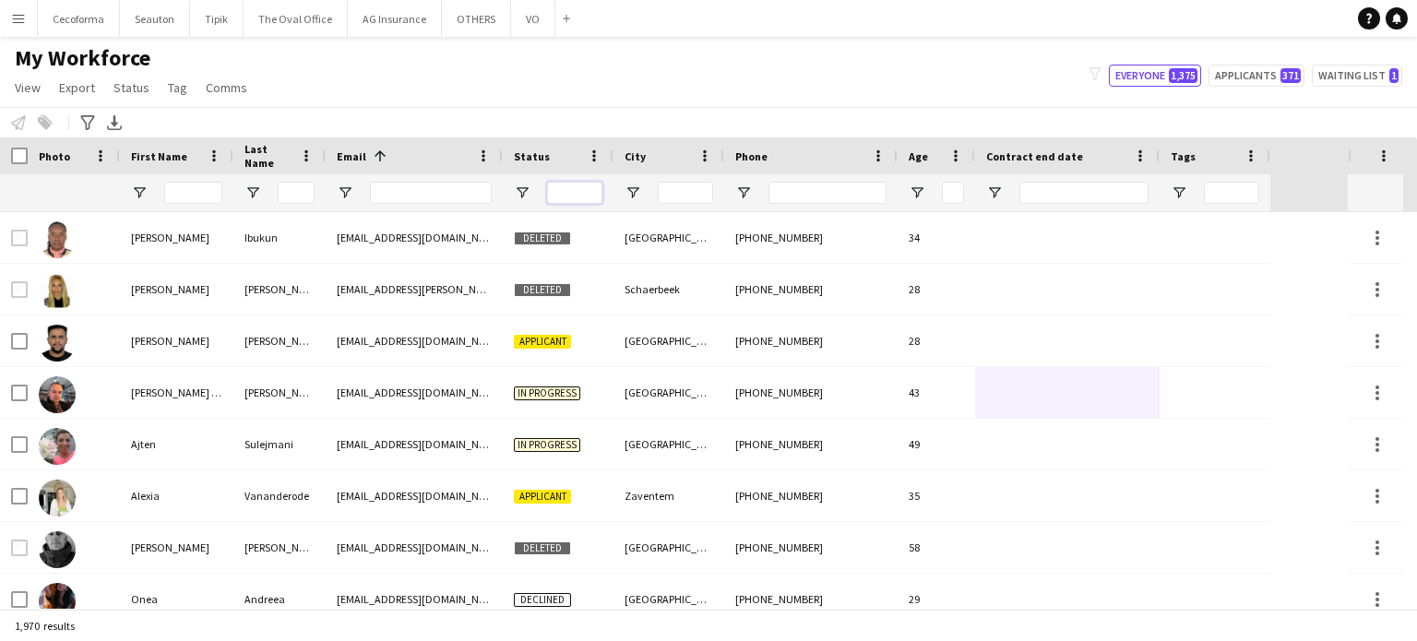
click at [575, 192] on input "Status Filter Input" at bounding box center [574, 193] width 55 height 22
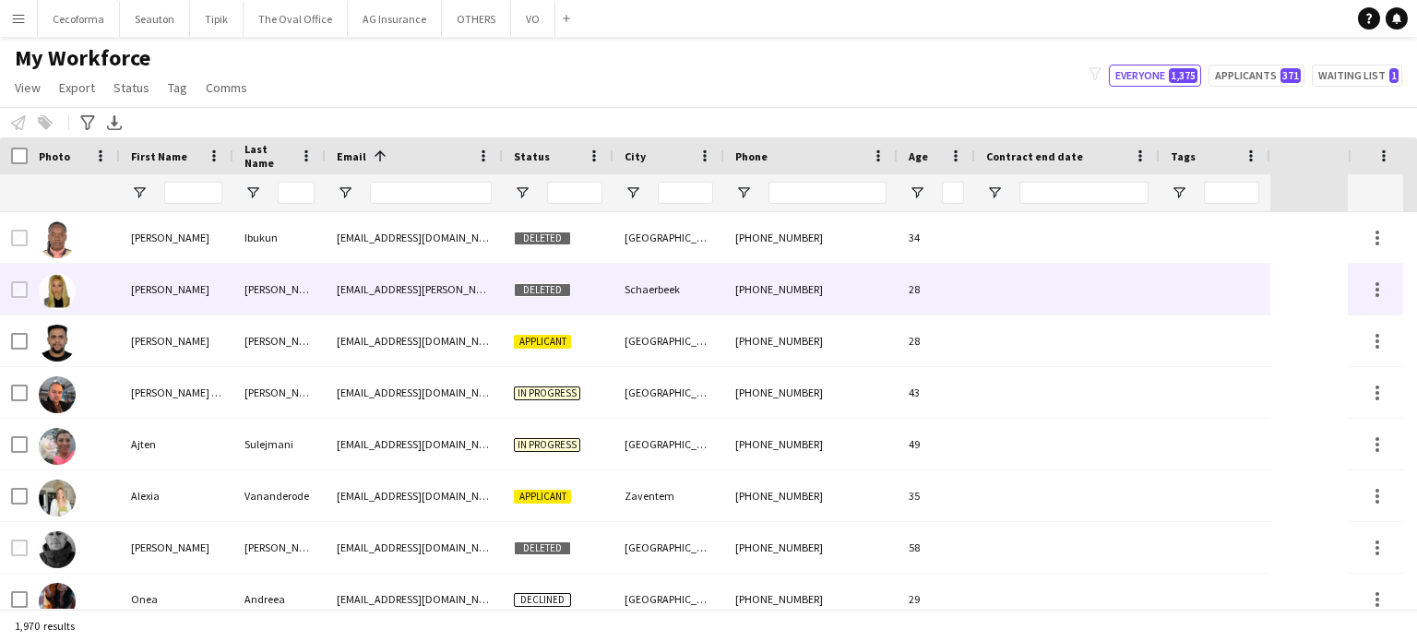
click at [682, 292] on div "Schaerbeek" at bounding box center [668, 289] width 111 height 51
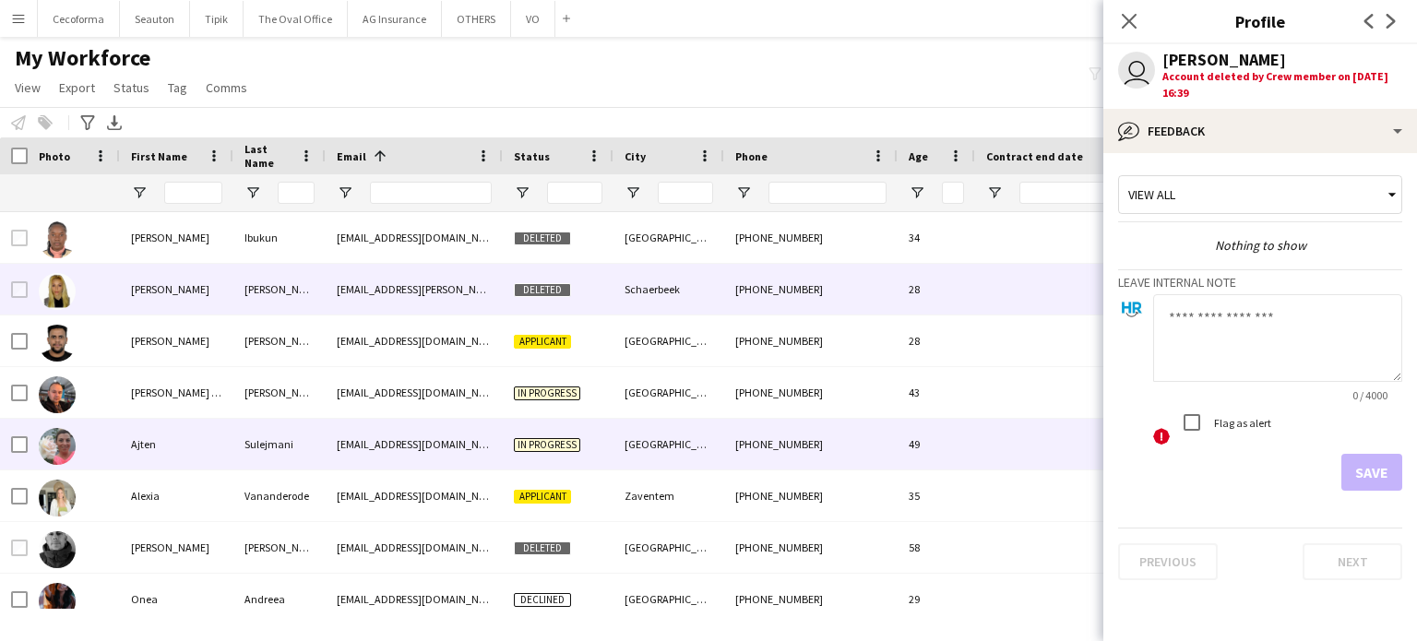
click at [1010, 441] on div at bounding box center [1067, 444] width 184 height 51
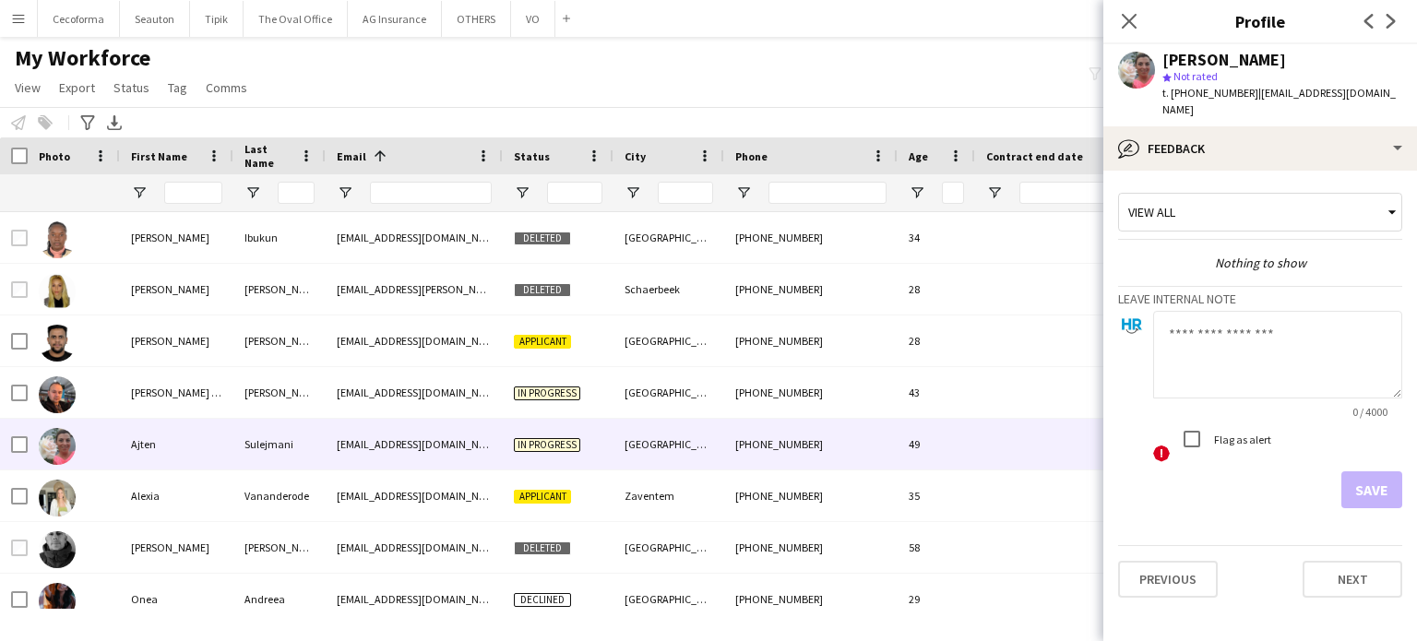
click at [968, 67] on div "My Workforce View Views Default view New view Update view Delete view Edit name…" at bounding box center [708, 75] width 1417 height 63
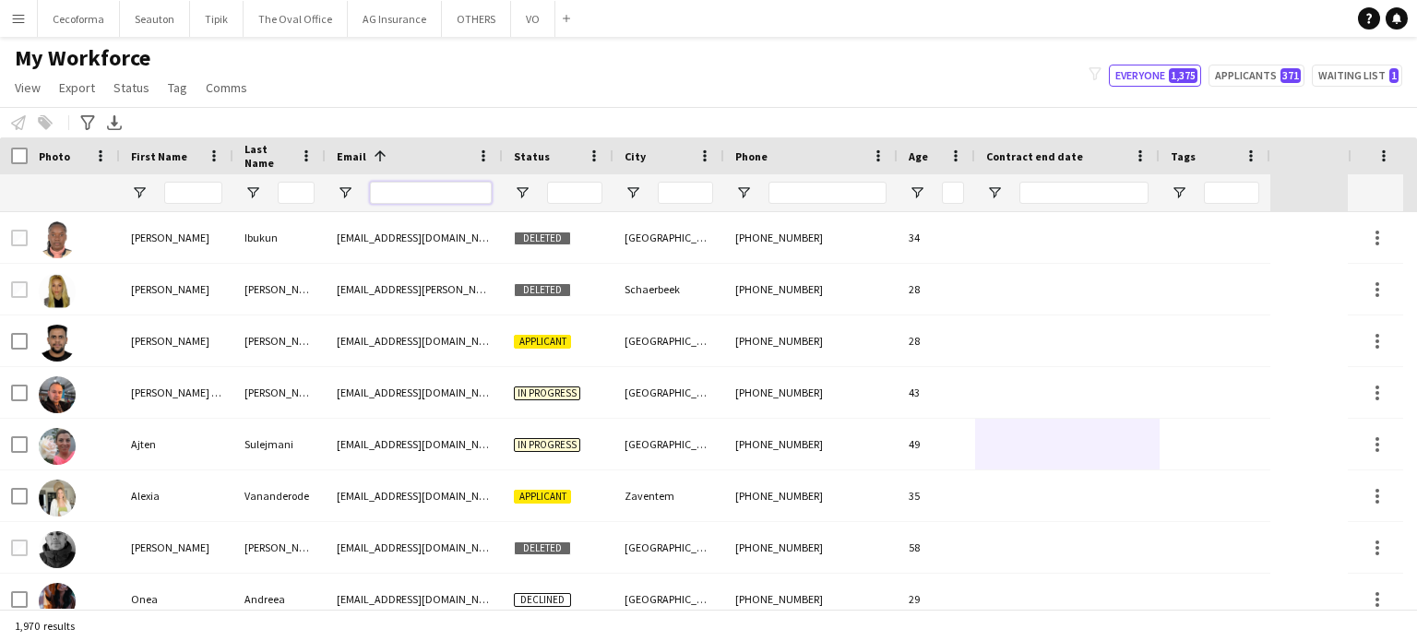
click at [432, 201] on input "Email Filter Input" at bounding box center [431, 193] width 122 height 22
click at [556, 184] on input "Status Filter Input" at bounding box center [574, 193] width 55 height 22
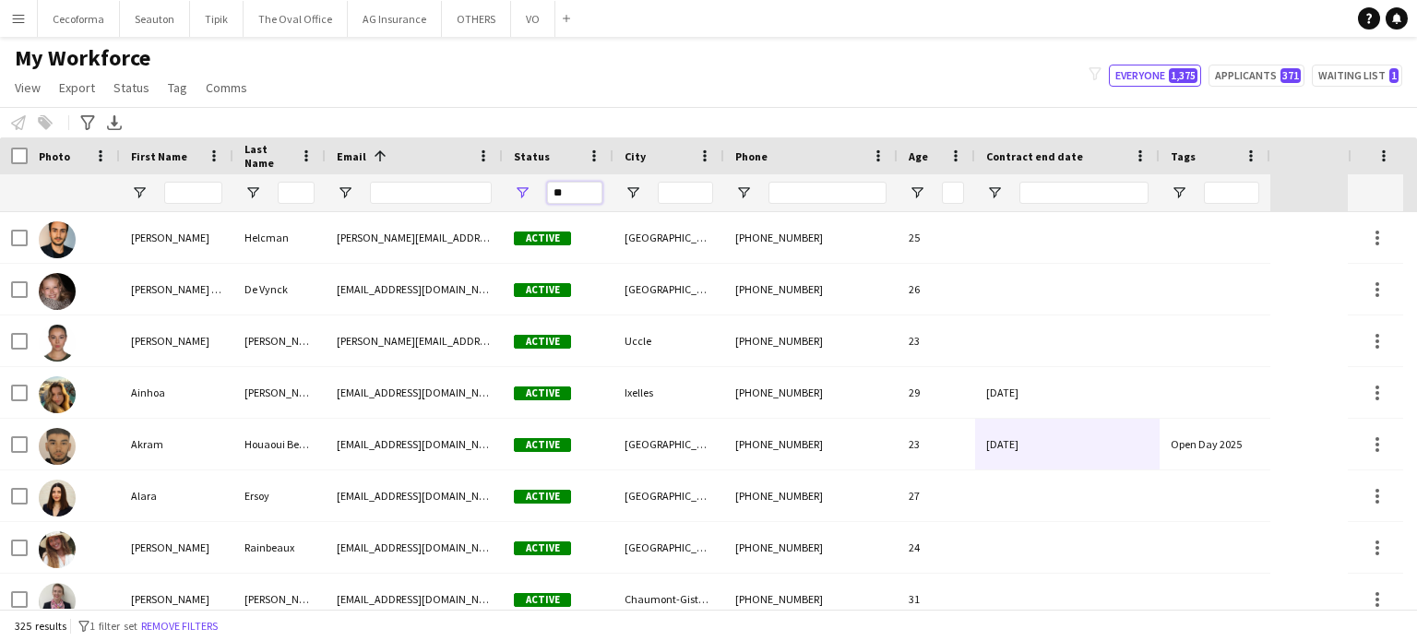
type input "*"
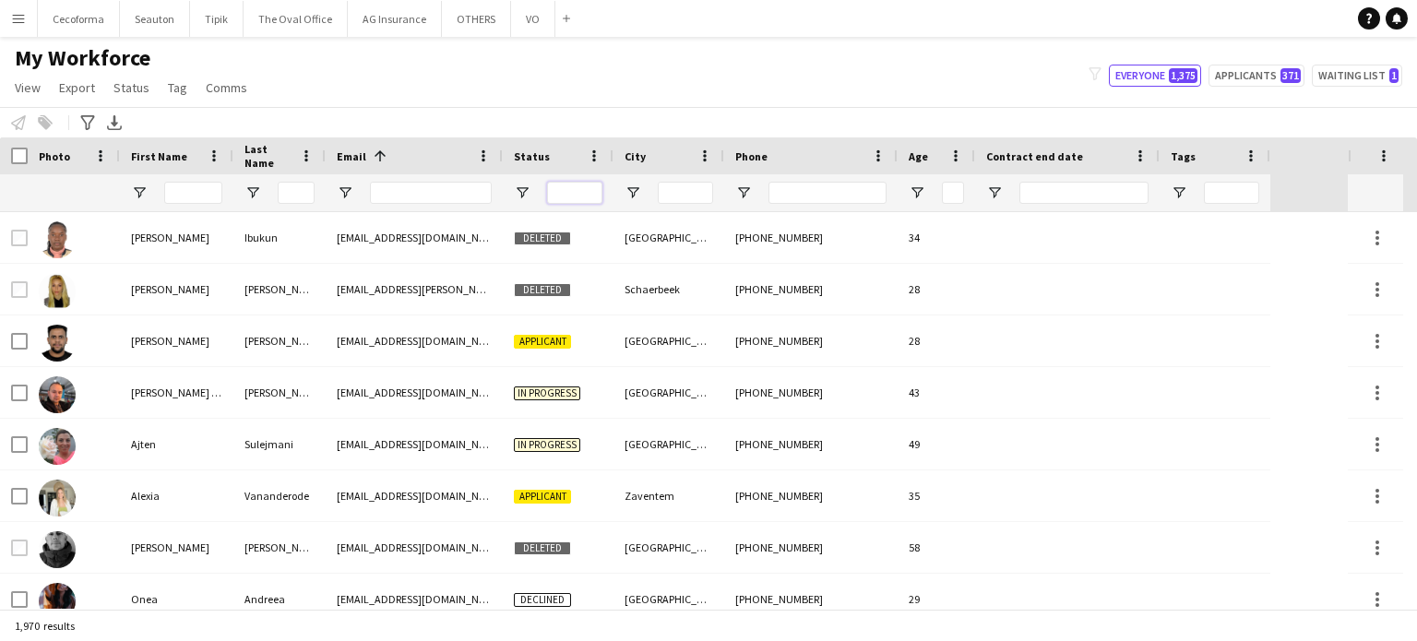
click at [566, 193] on input "Status Filter Input" at bounding box center [574, 193] width 55 height 22
click at [571, 196] on input "Status Filter Input" at bounding box center [574, 193] width 55 height 22
click at [668, 190] on input "City Filter Input" at bounding box center [685, 193] width 55 height 22
click at [571, 190] on input "Status Filter Input" at bounding box center [574, 193] width 55 height 22
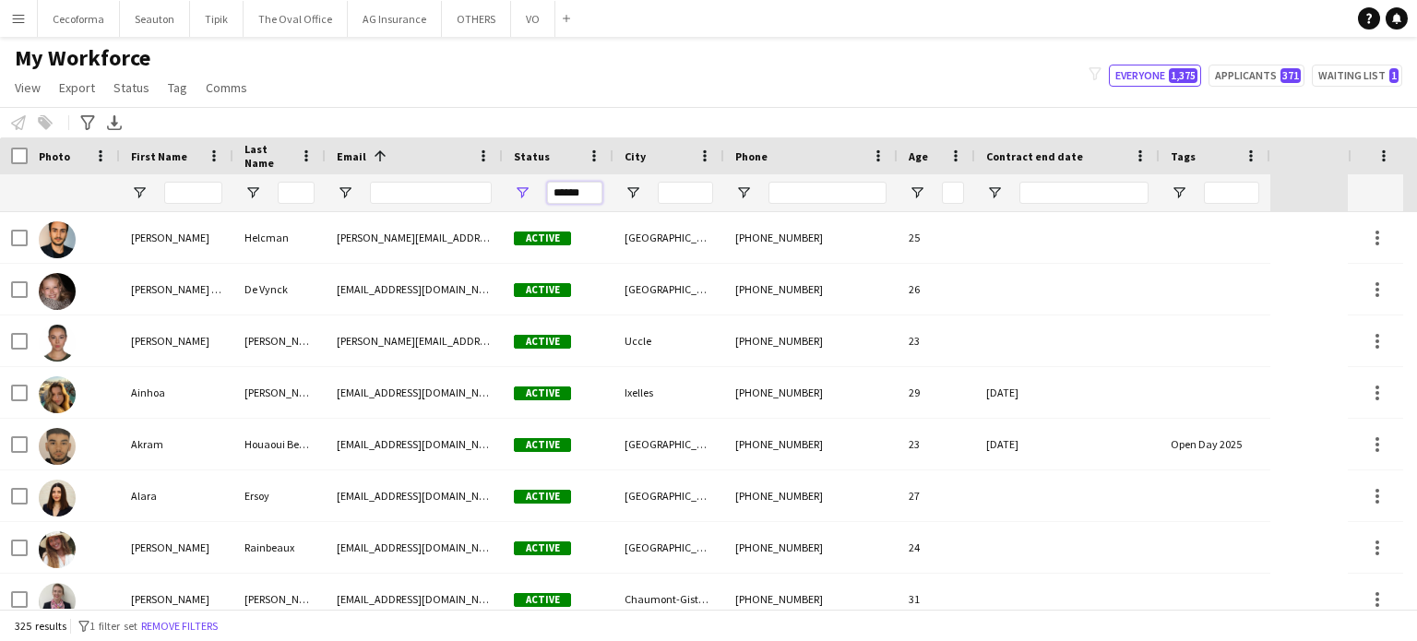
type input "******"
click at [196, 625] on button "Remove filters" at bounding box center [179, 626] width 84 height 20
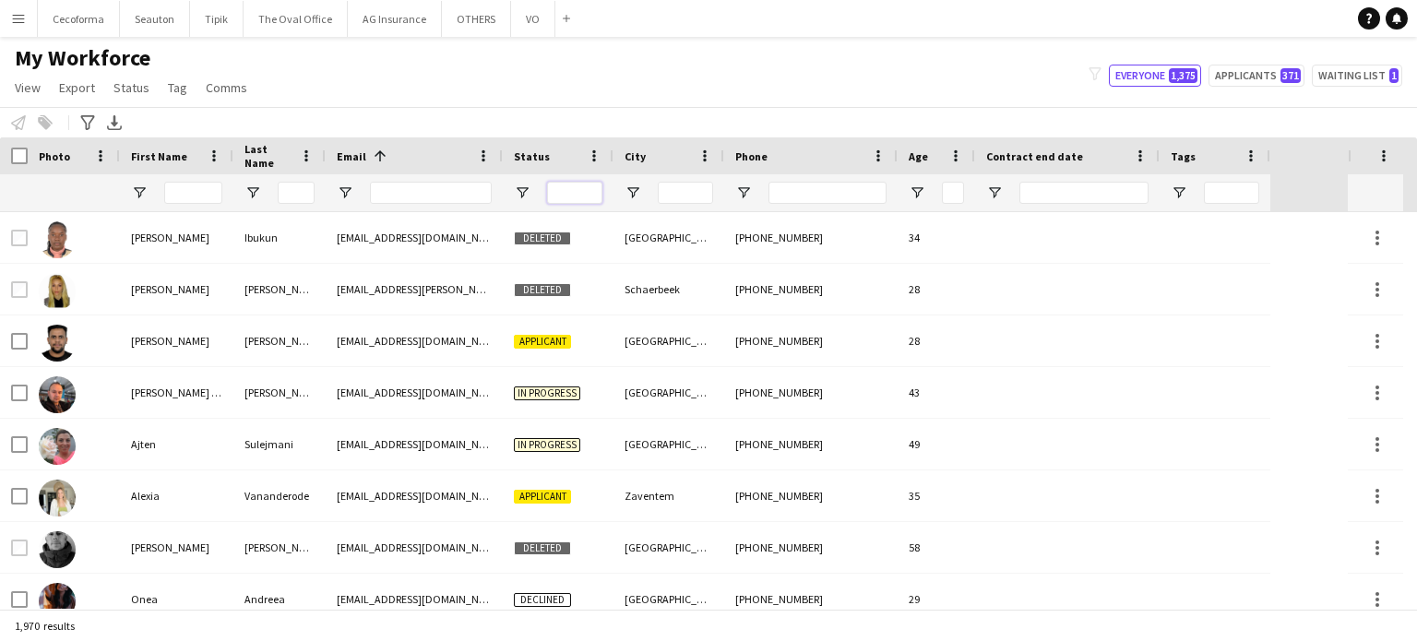
click at [569, 194] on input "Status Filter Input" at bounding box center [574, 193] width 55 height 22
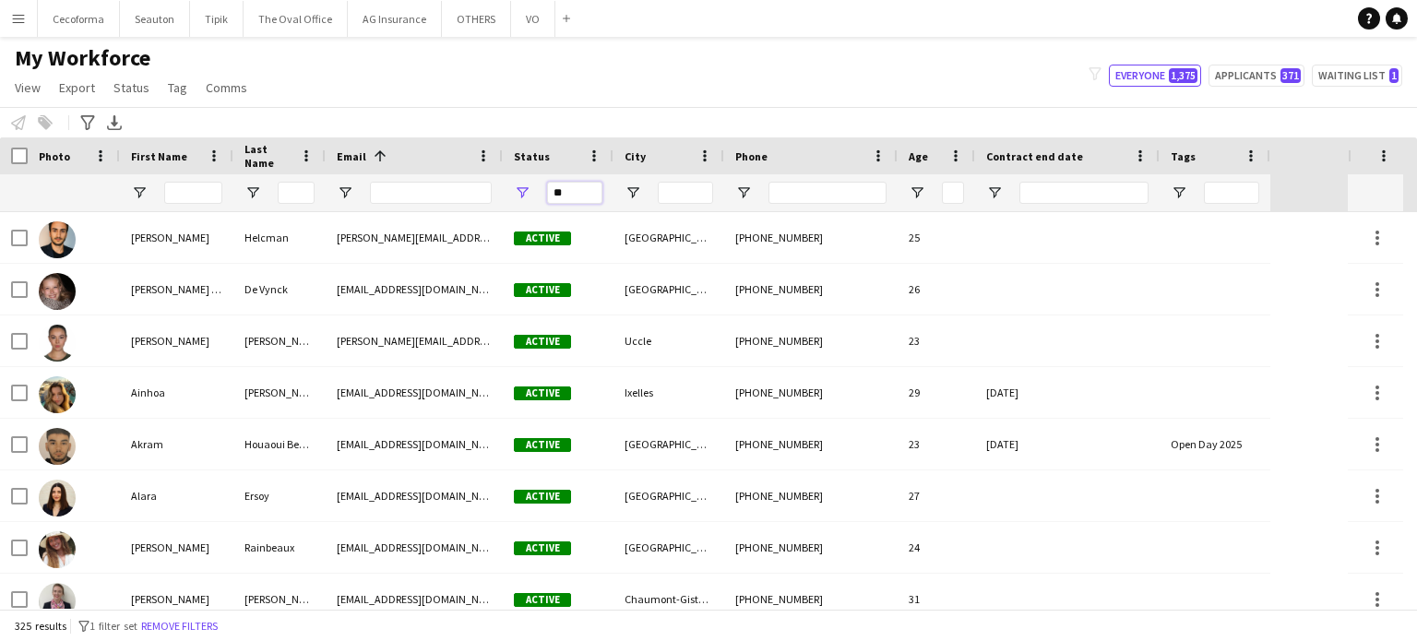
type input "**"
click at [184, 191] on input "First Name Filter Input" at bounding box center [193, 193] width 58 height 22
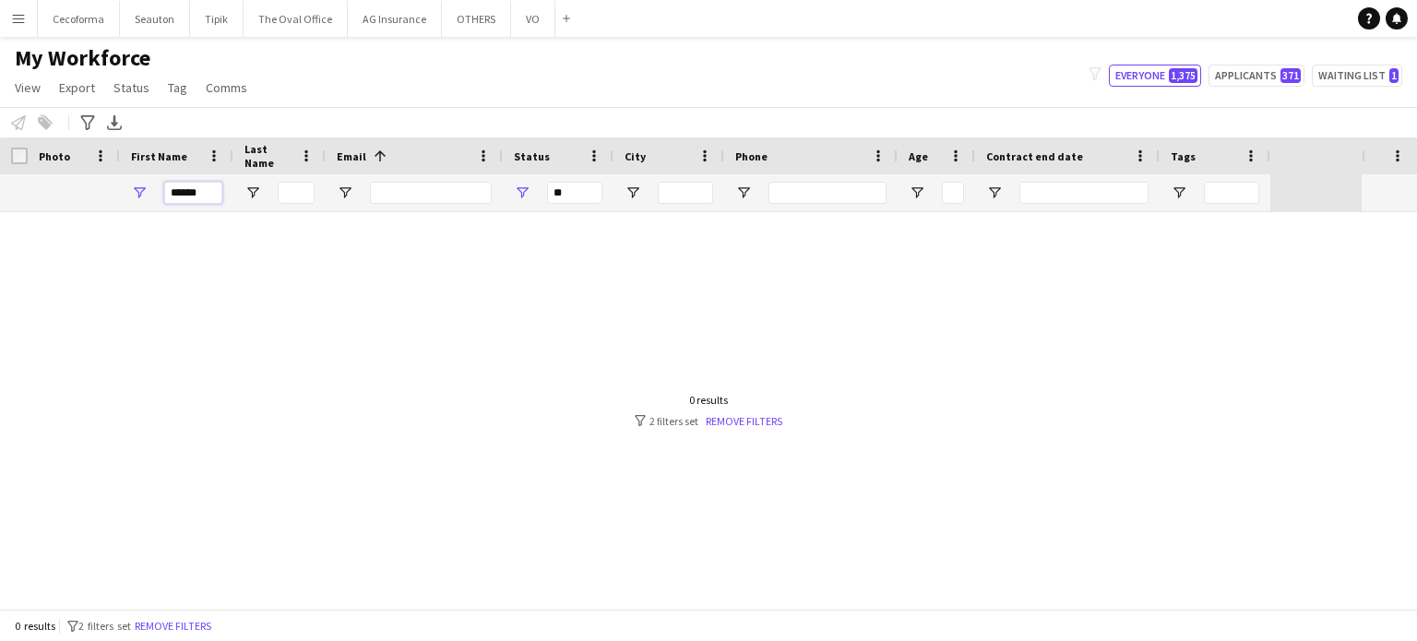
type input "******"
click at [579, 190] on input "**" at bounding box center [574, 193] width 55 height 22
type input "*"
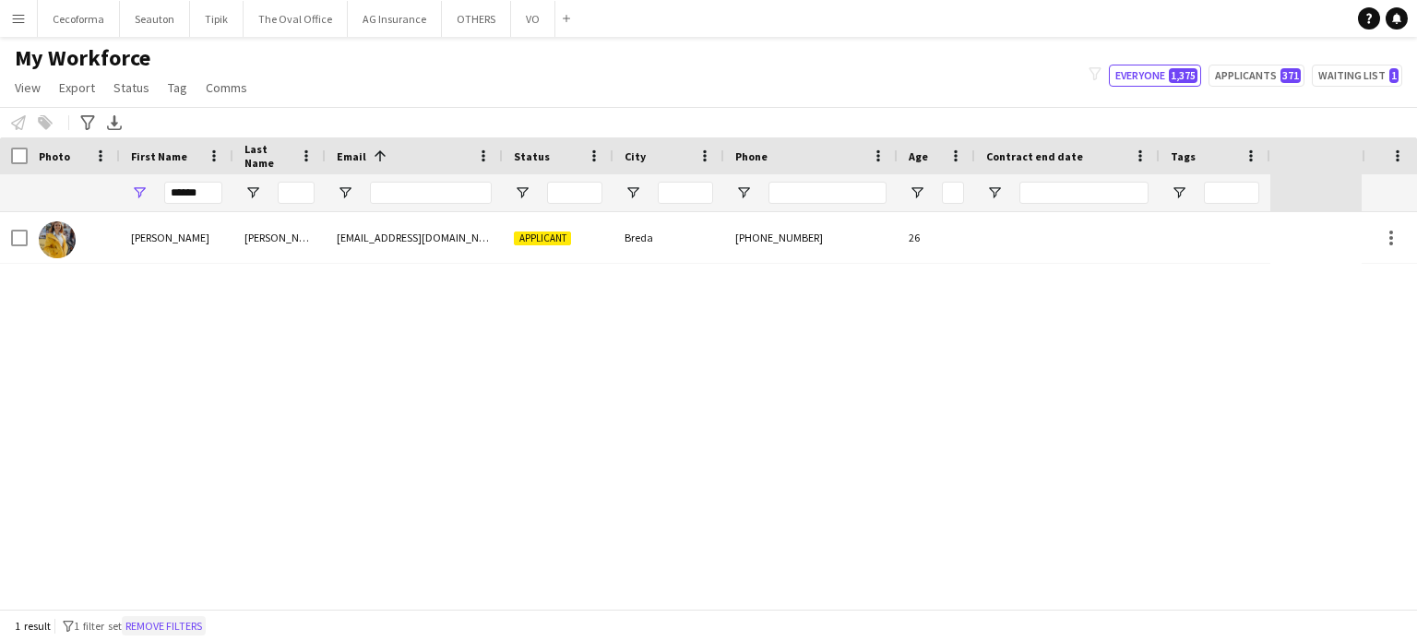
click at [170, 623] on button "Remove filters" at bounding box center [164, 626] width 84 height 20
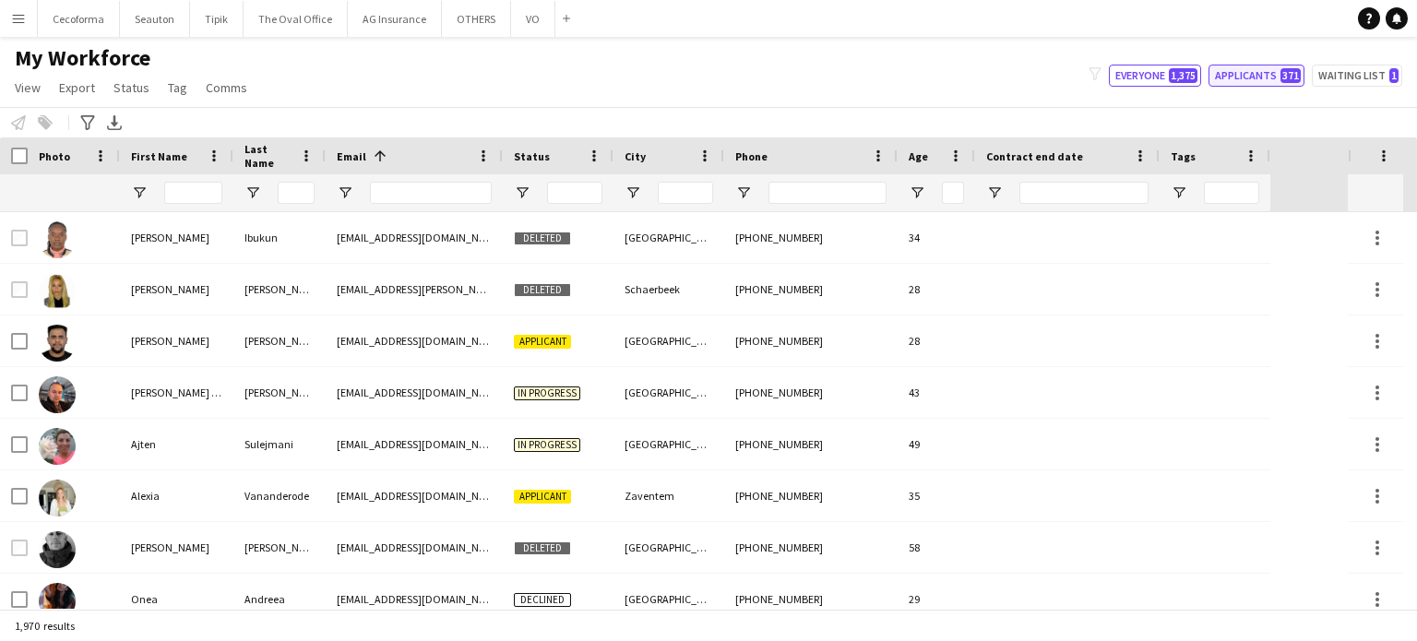
click at [1243, 73] on button "Applicants 371" at bounding box center [1256, 76] width 96 height 22
type input "**********"
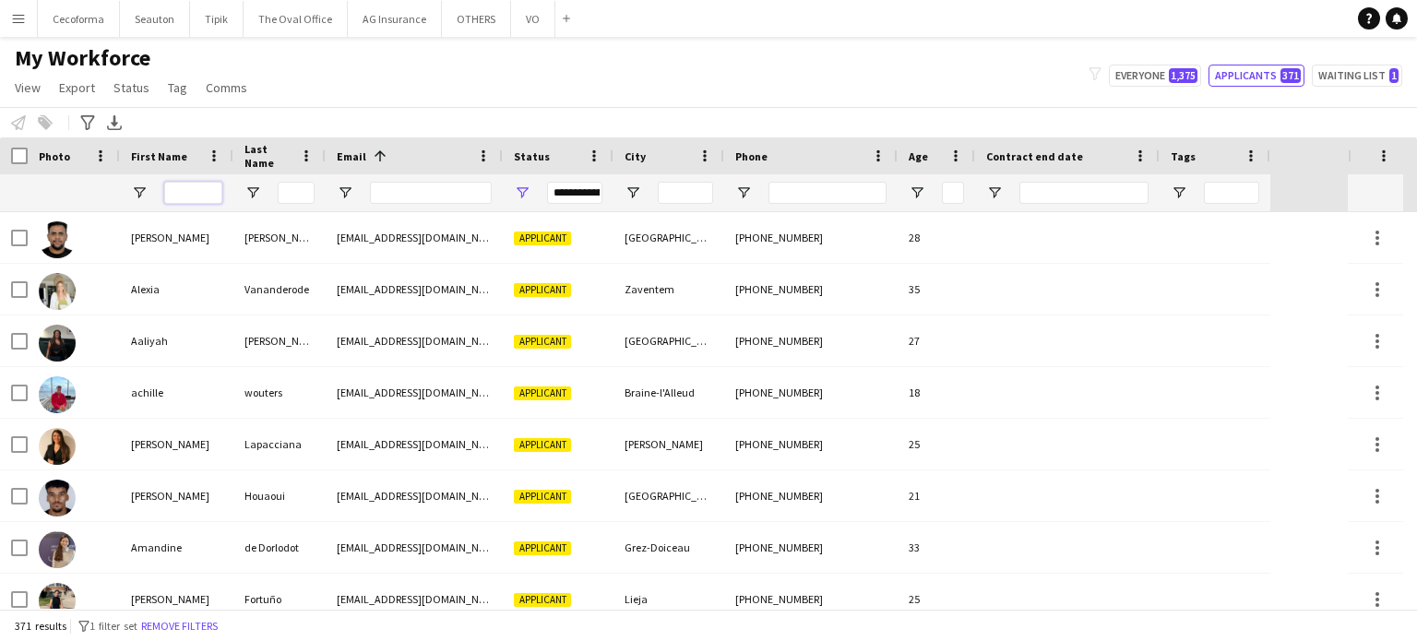
click at [174, 191] on input "First Name Filter Input" at bounding box center [193, 193] width 58 height 22
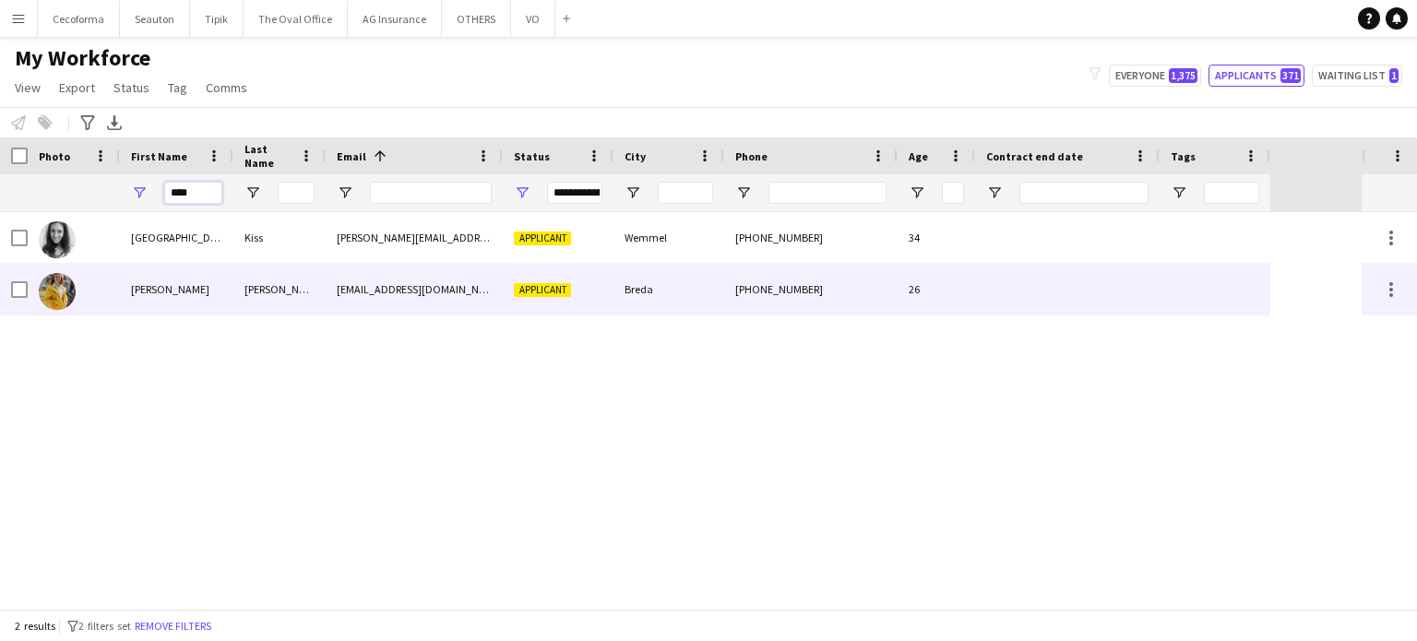
type input "****"
click at [696, 302] on div "Breda" at bounding box center [668, 289] width 111 height 51
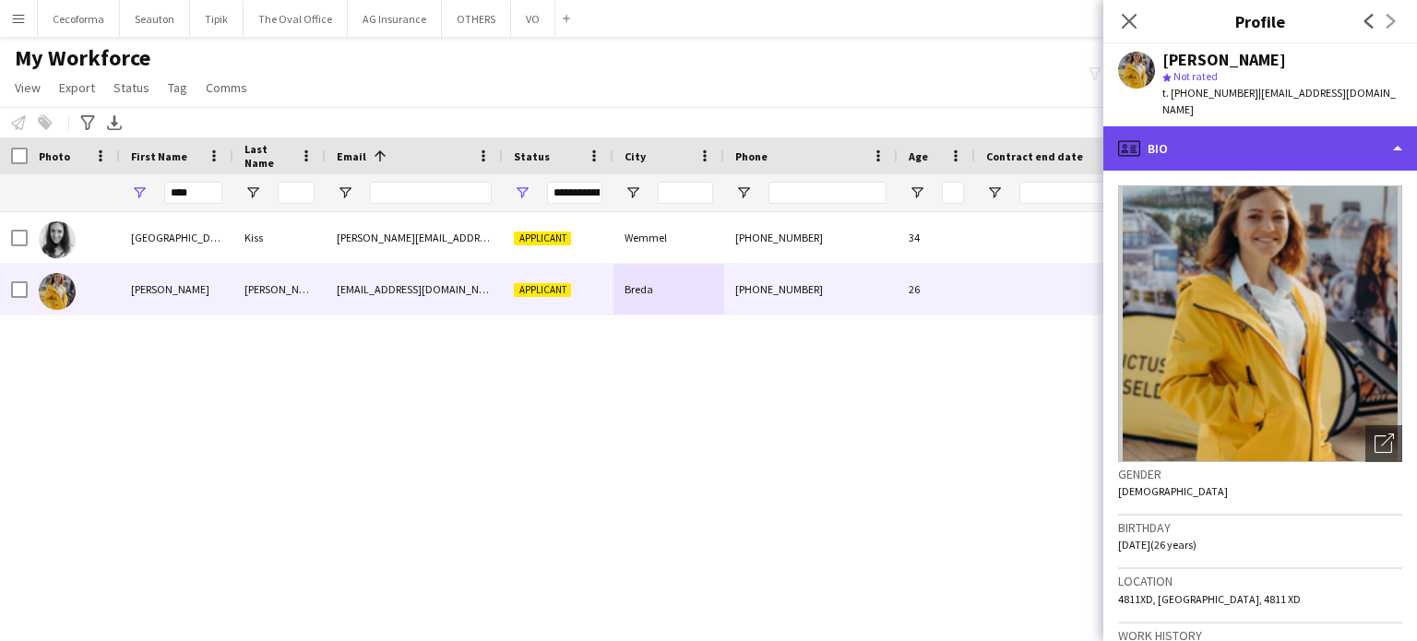
click at [1405, 133] on div "profile Bio" at bounding box center [1260, 148] width 314 height 44
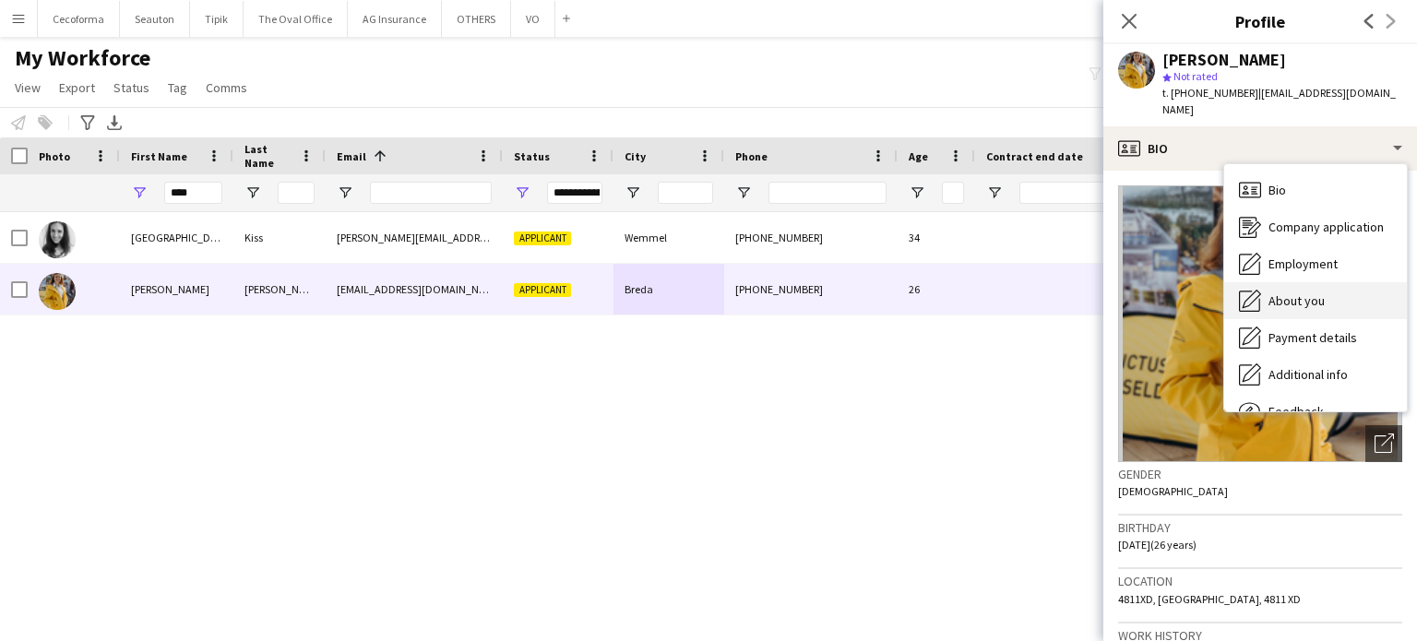
click at [1312, 292] on span "About you" at bounding box center [1296, 300] width 56 height 17
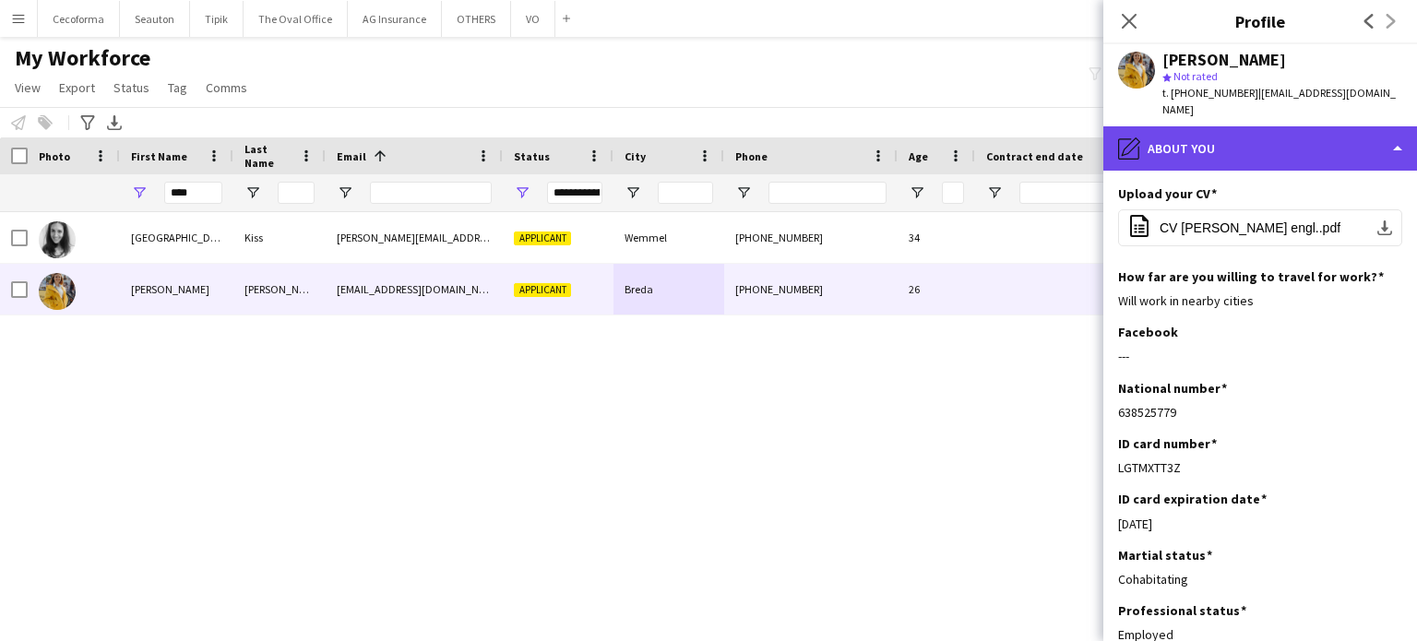
click at [1393, 132] on div "pencil4 About you" at bounding box center [1260, 148] width 314 height 44
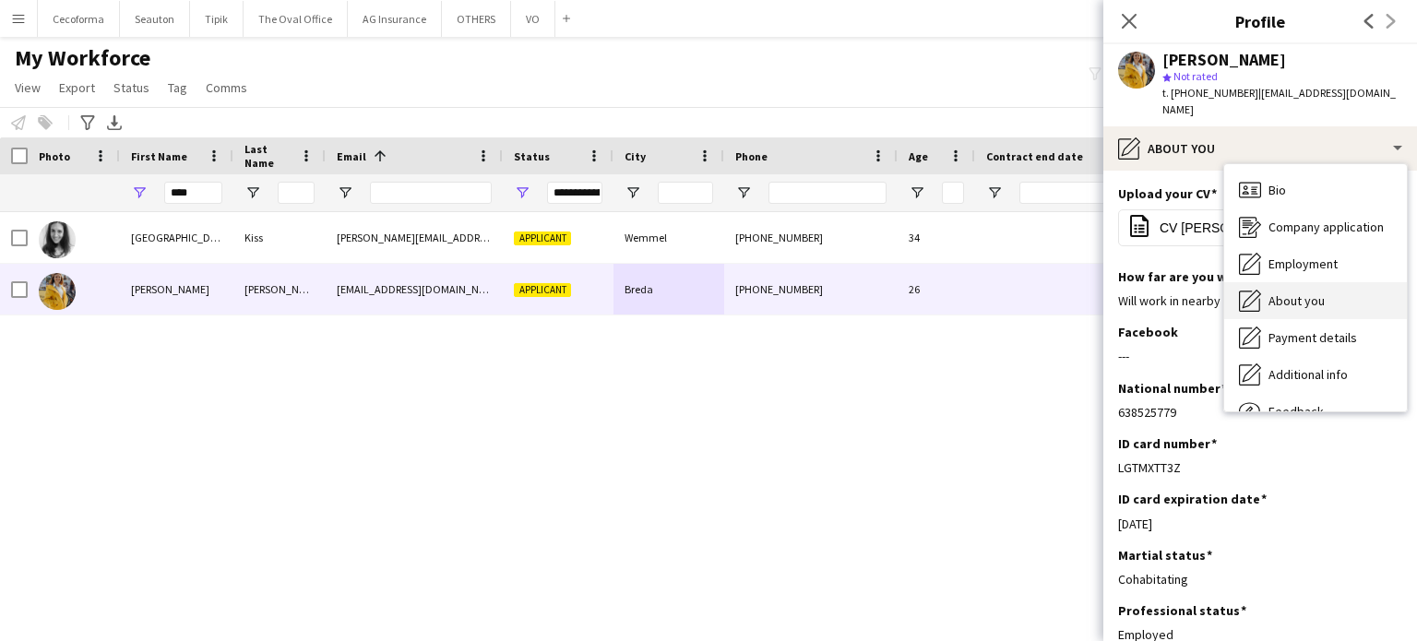
click at [1314, 292] on span "About you" at bounding box center [1296, 300] width 56 height 17
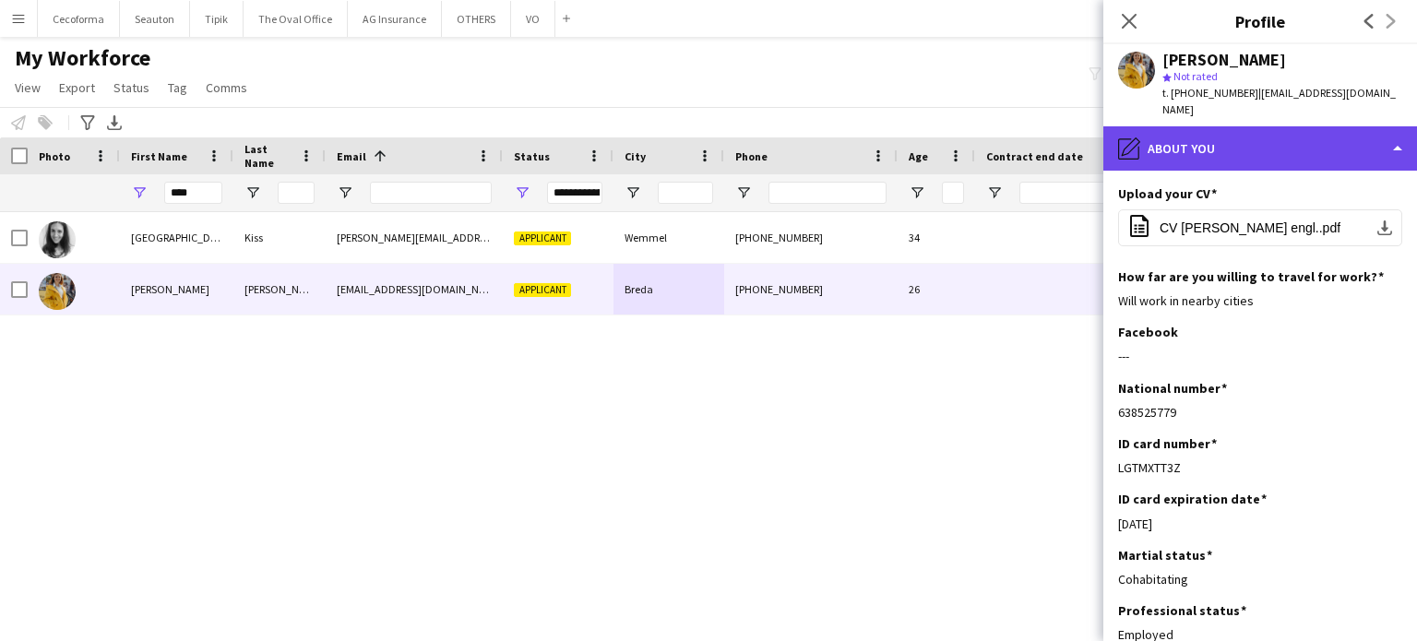
click at [1398, 131] on div "pencil4 About you" at bounding box center [1260, 148] width 314 height 44
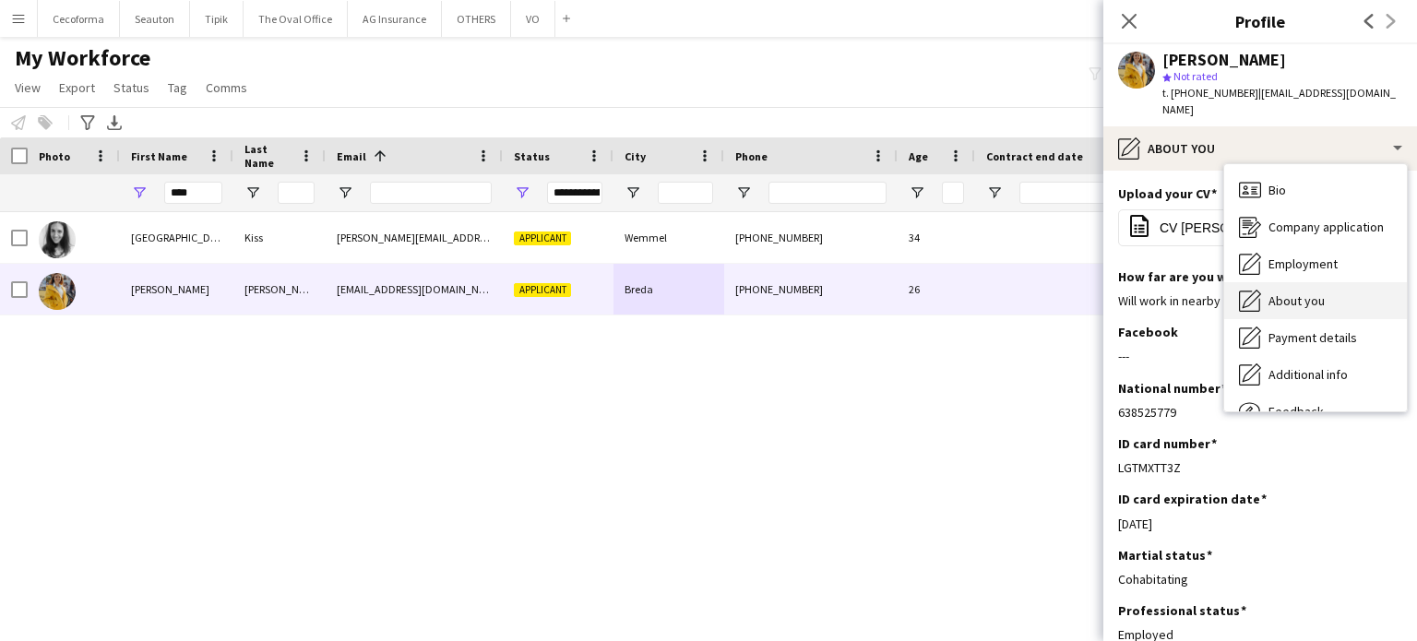
click at [1296, 292] on span "About you" at bounding box center [1296, 300] width 56 height 17
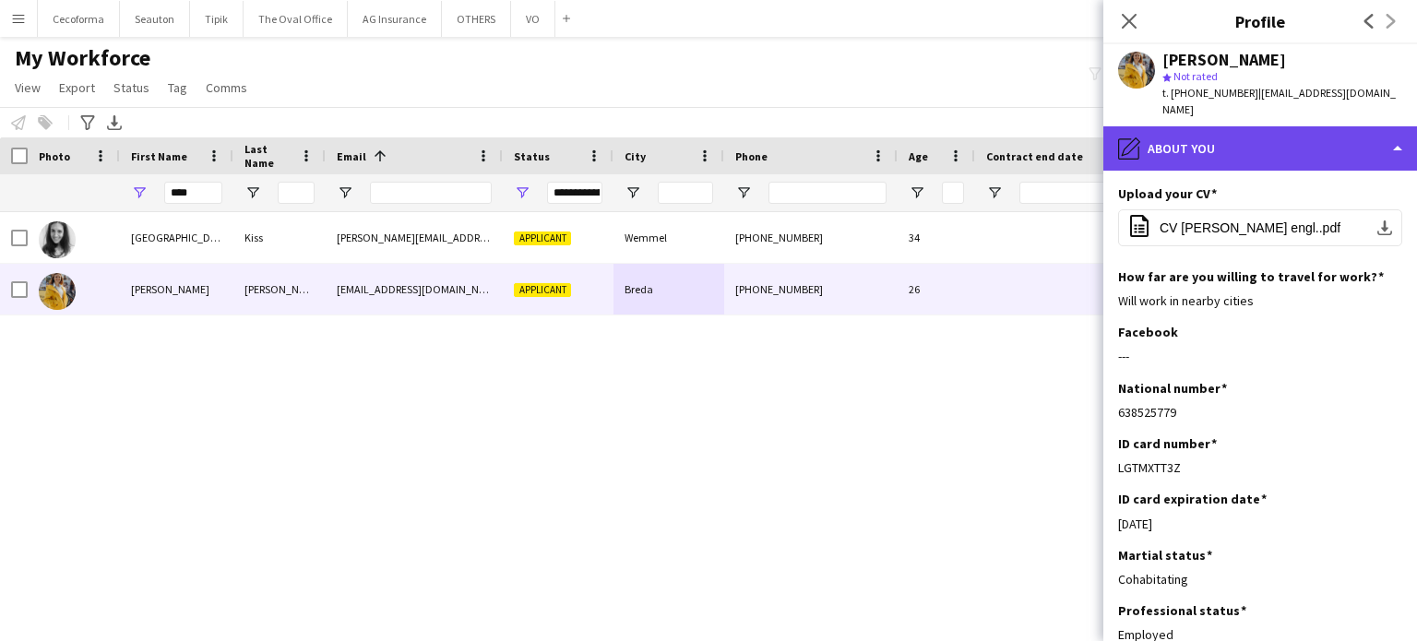
click at [1402, 126] on div "pencil4 About you" at bounding box center [1260, 148] width 314 height 44
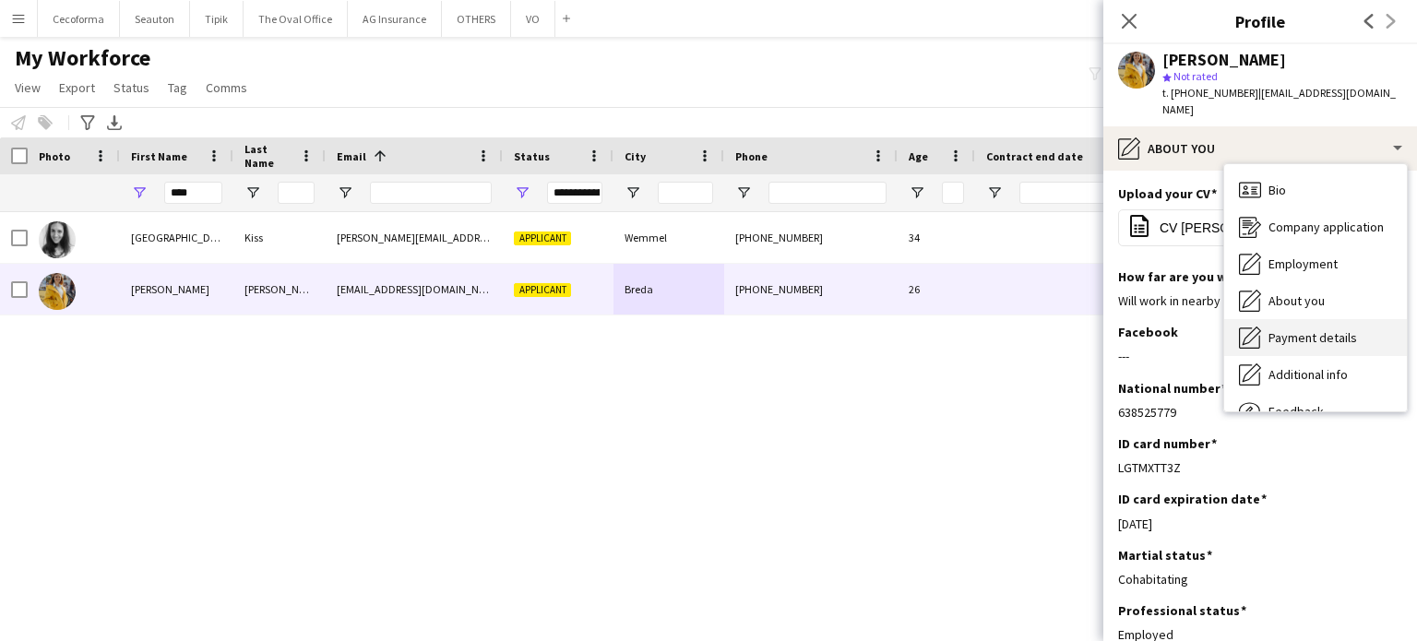
click at [1309, 329] on span "Payment details" at bounding box center [1312, 337] width 89 height 17
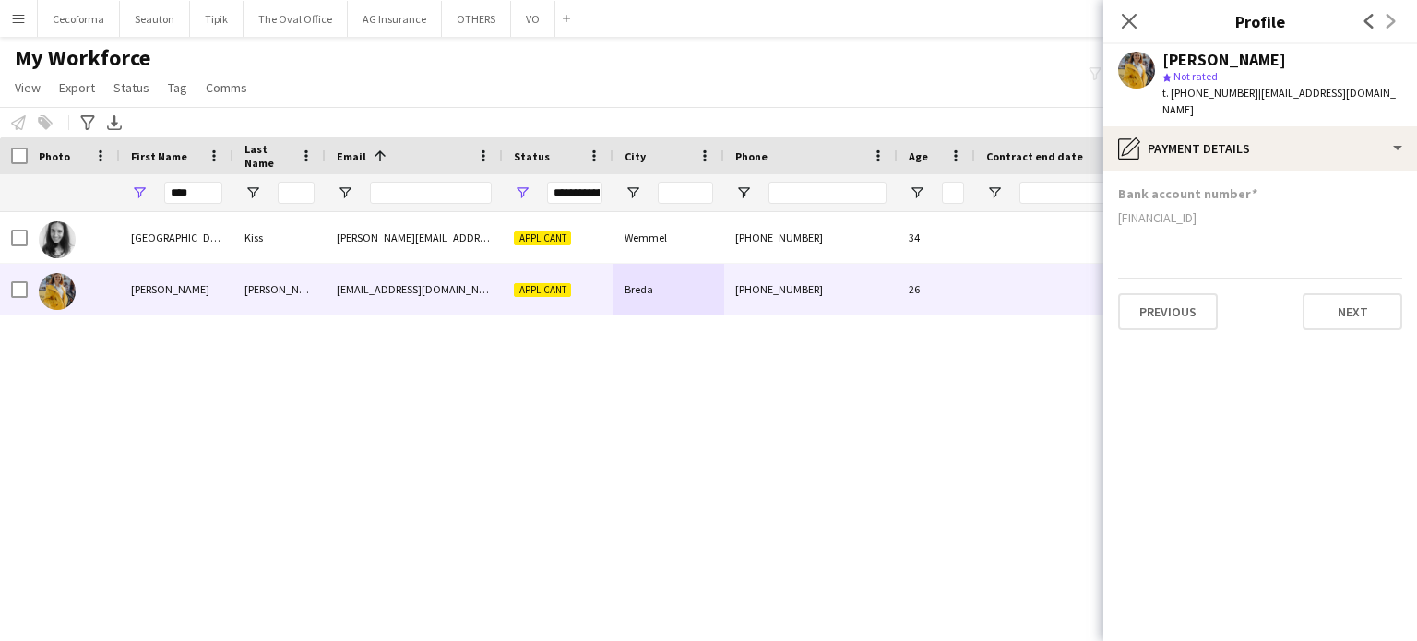
click at [976, 412] on div "Florence Kiss florence.marie.kiss@gmail.com Applicant Wemmel +32495667077 34 Lo…" at bounding box center [681, 410] width 1362 height 397
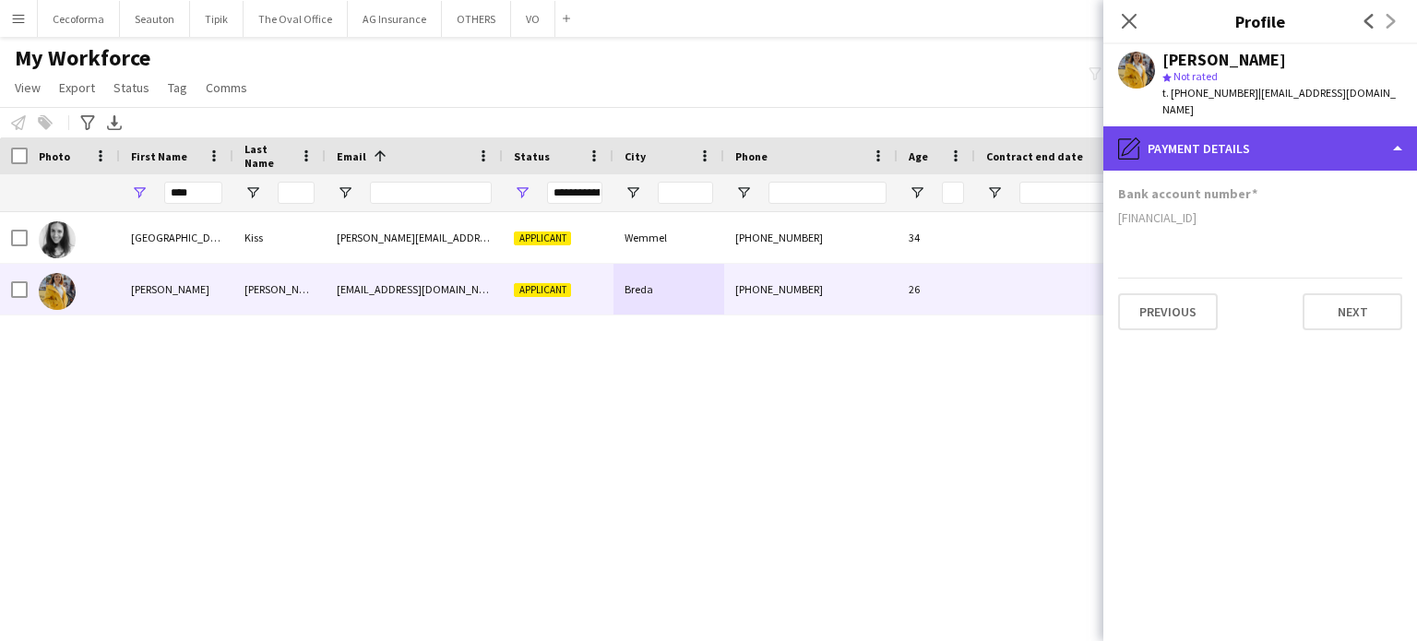
click at [1402, 134] on div "pencil4 Payment details" at bounding box center [1260, 148] width 314 height 44
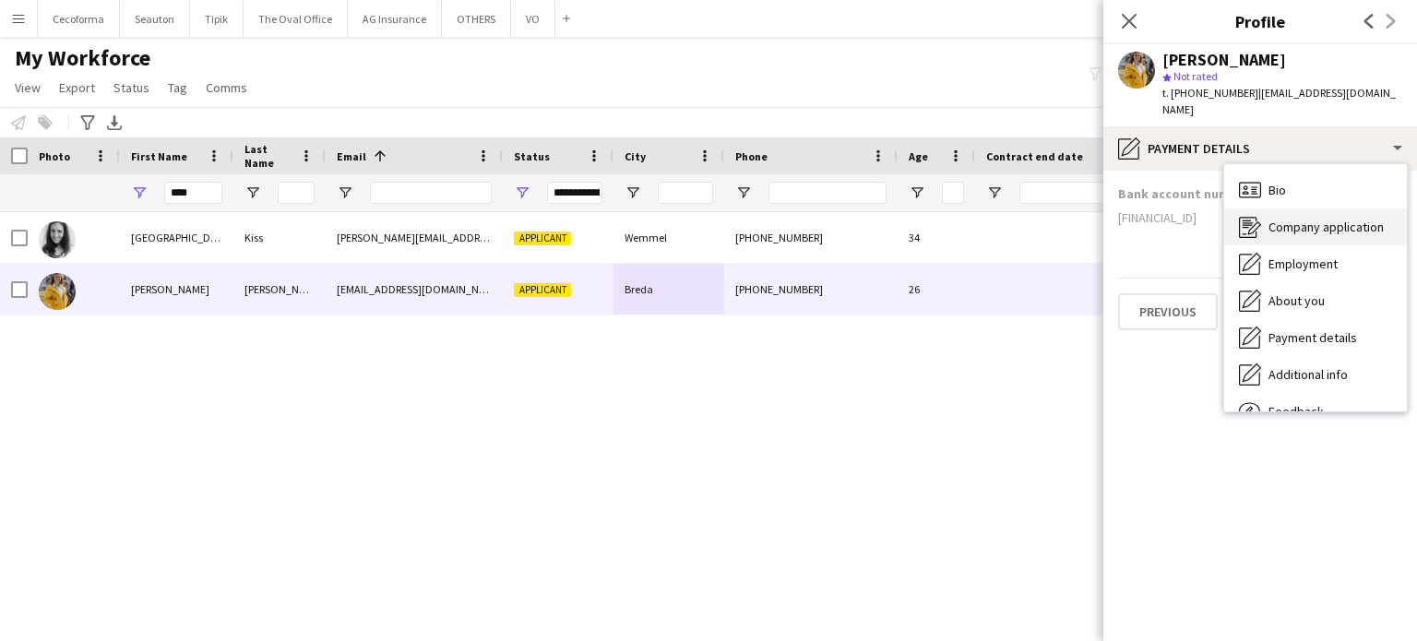
click at [1307, 219] on span "Company application" at bounding box center [1325, 227] width 115 height 17
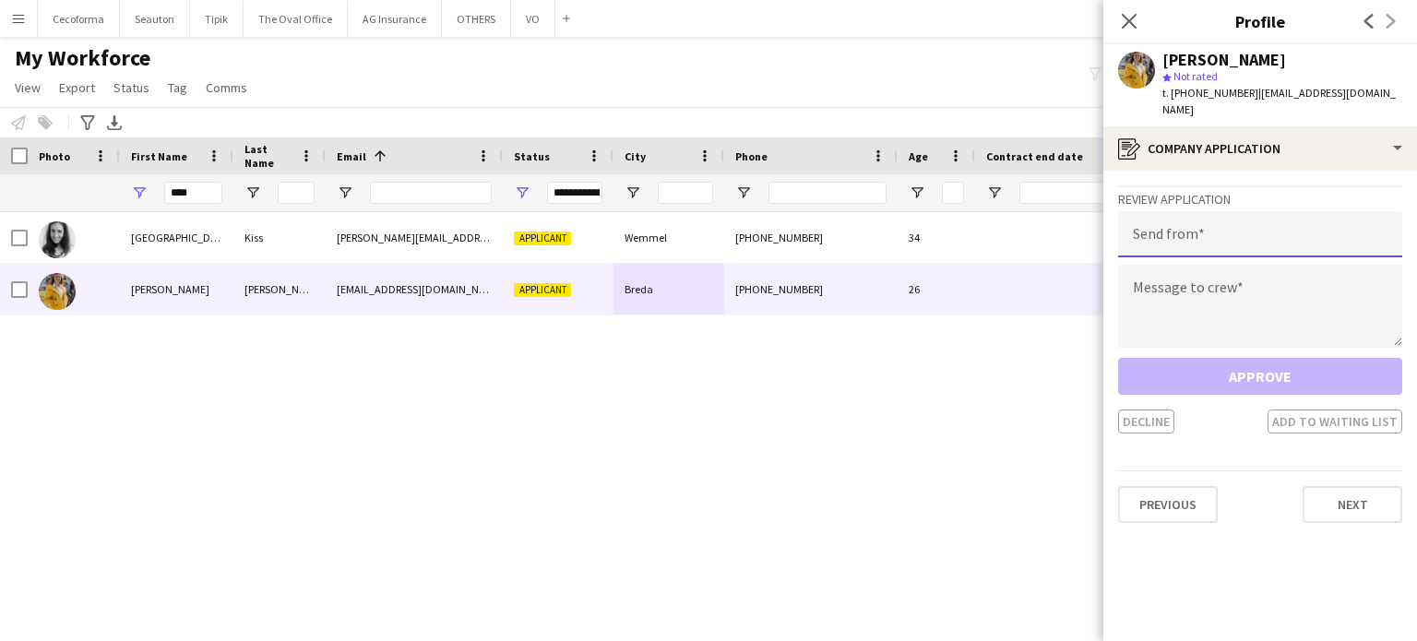
click at [1208, 220] on input "email" at bounding box center [1260, 234] width 284 height 46
type input "**********"
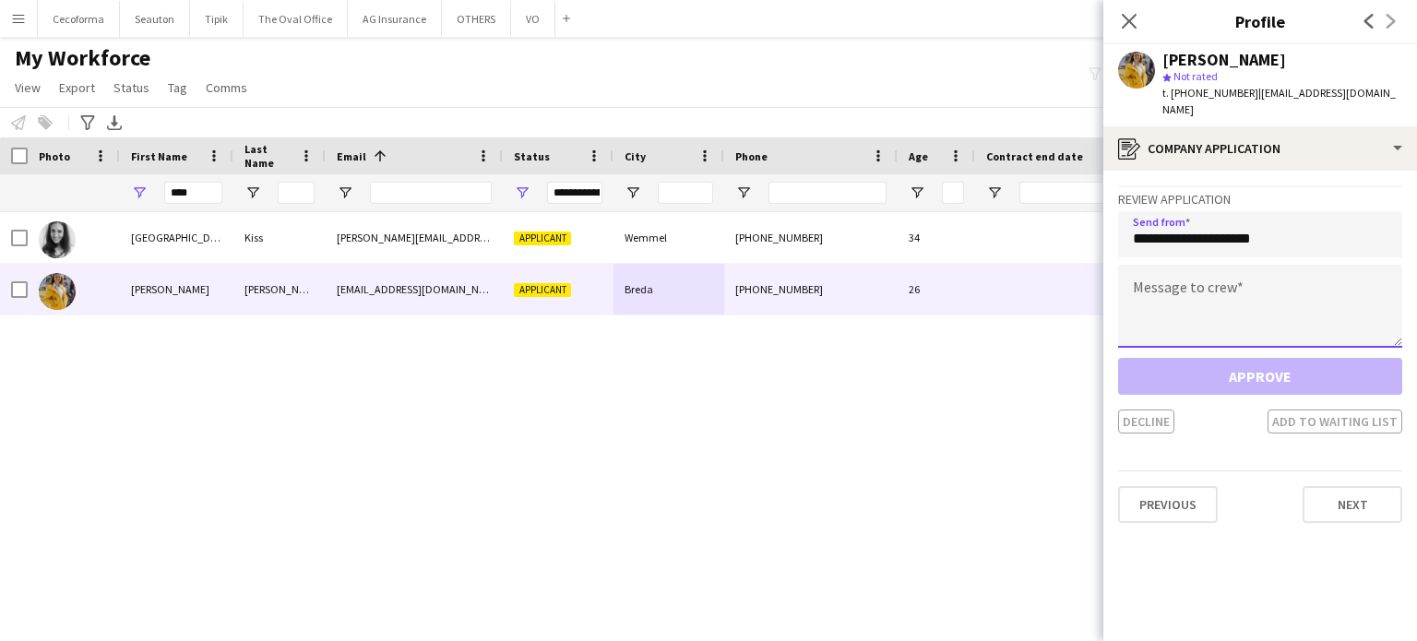
click at [1237, 268] on textarea at bounding box center [1260, 306] width 284 height 83
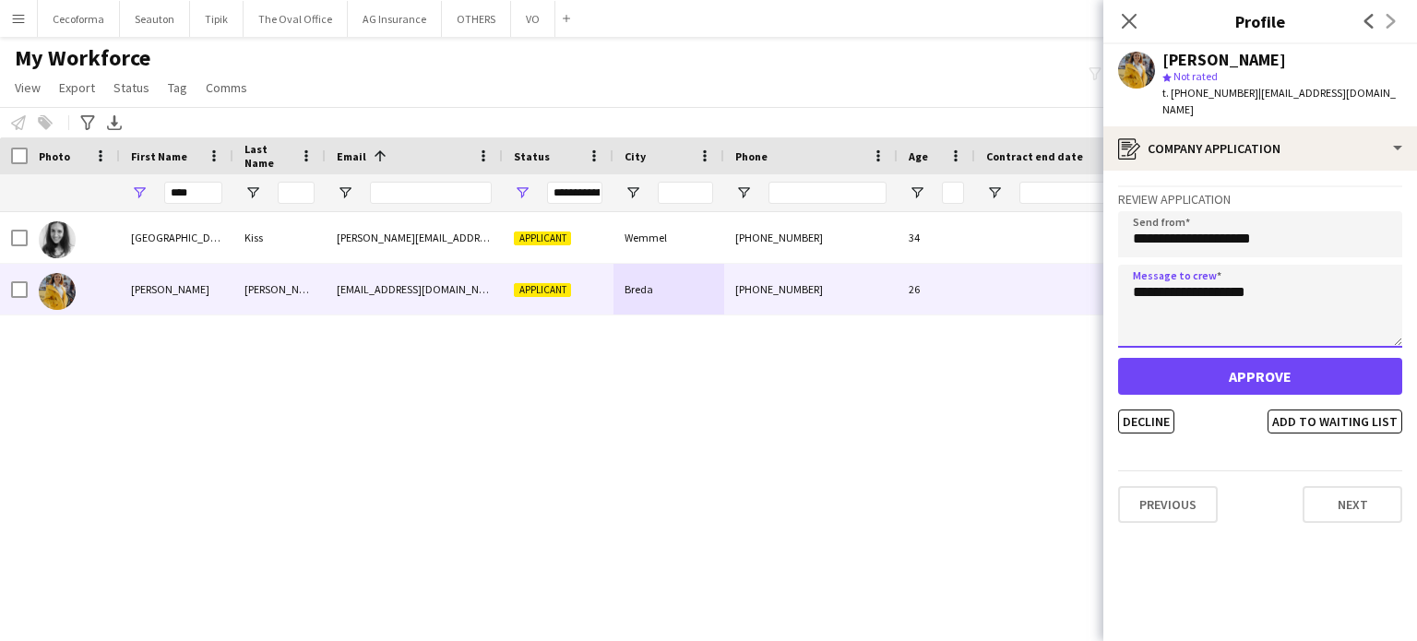
type textarea "**********"
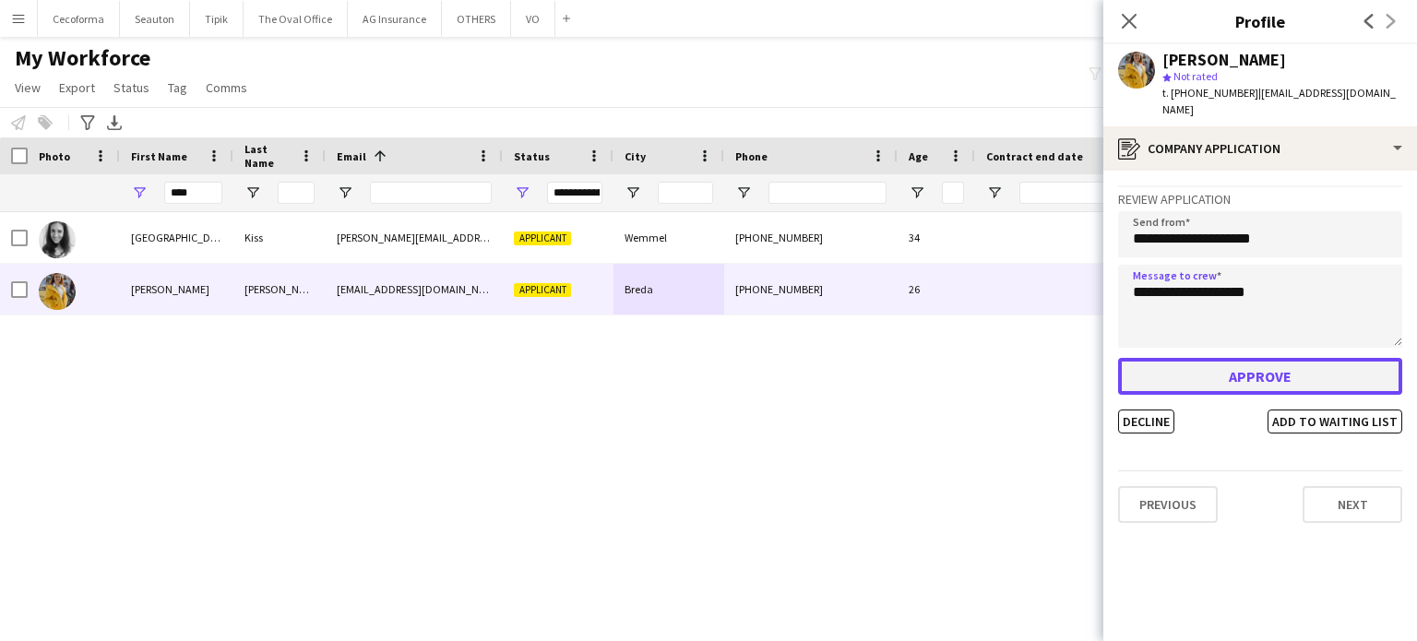
click at [1229, 367] on button "Approve" at bounding box center [1260, 376] width 284 height 37
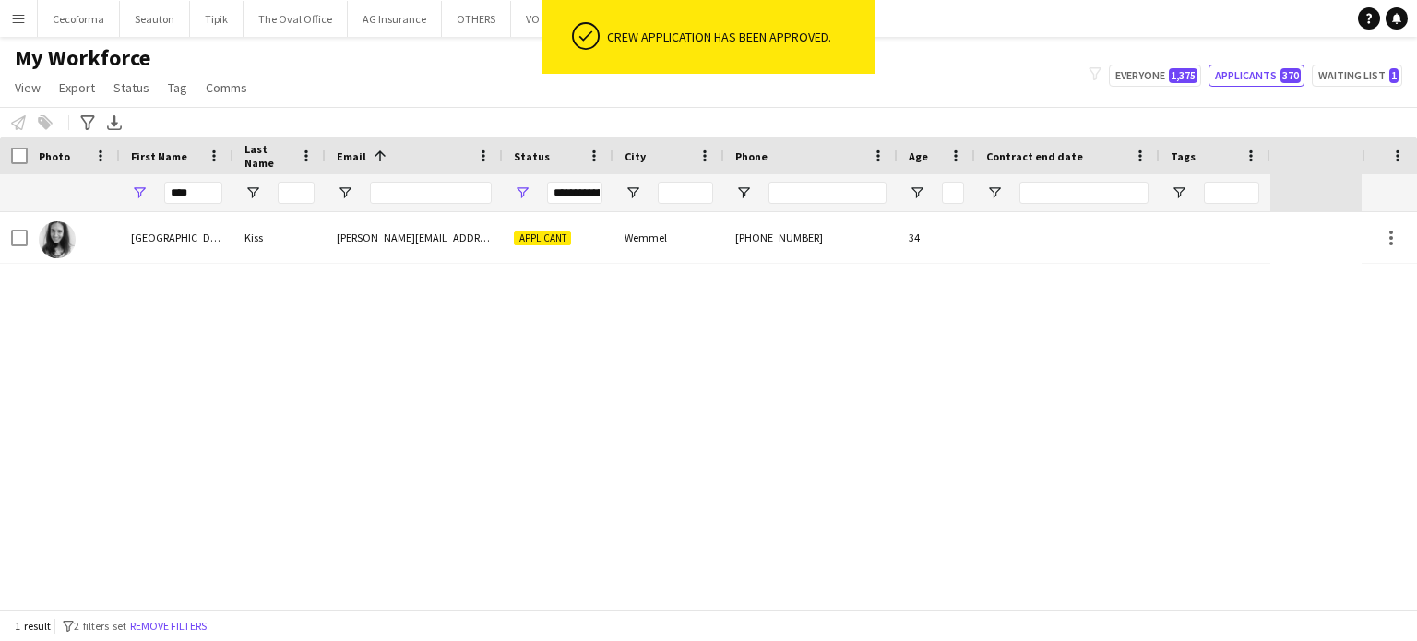
click at [662, 368] on div "Florence Kiss florence.marie.kiss@gmail.com Applicant Wemmel +32495667077 34" at bounding box center [681, 410] width 1362 height 397
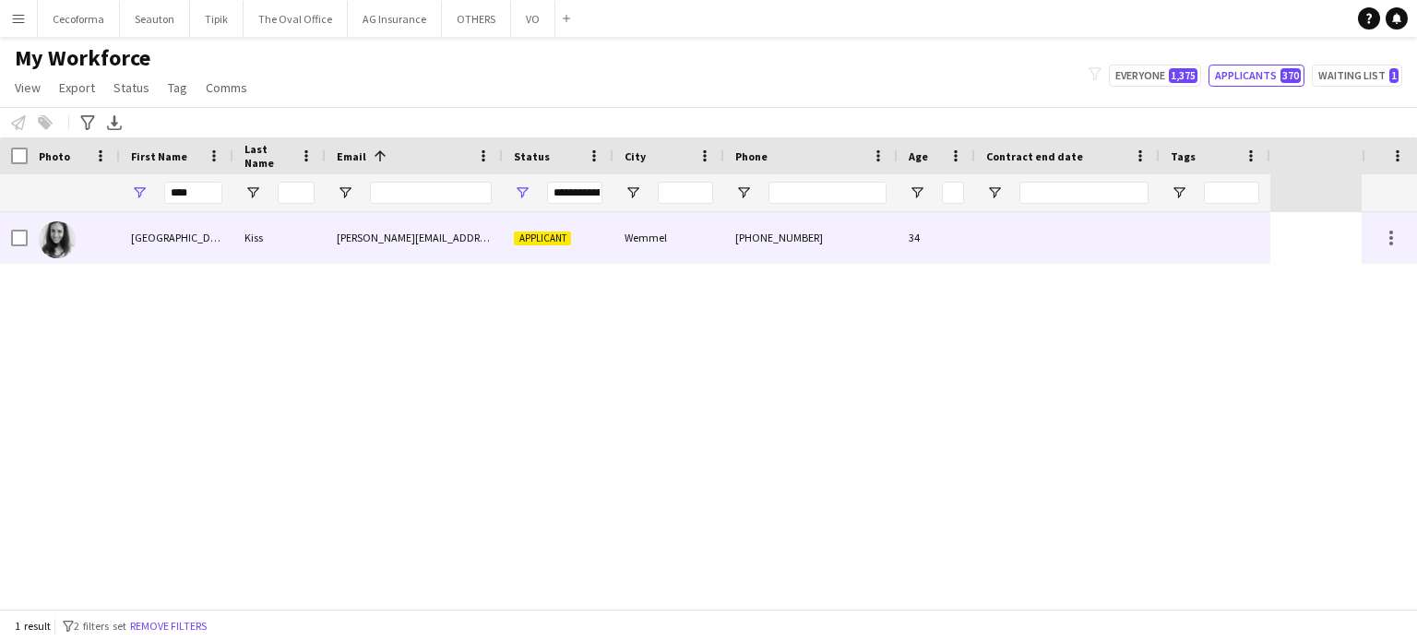
click at [520, 231] on span "Applicant" at bounding box center [542, 238] width 57 height 14
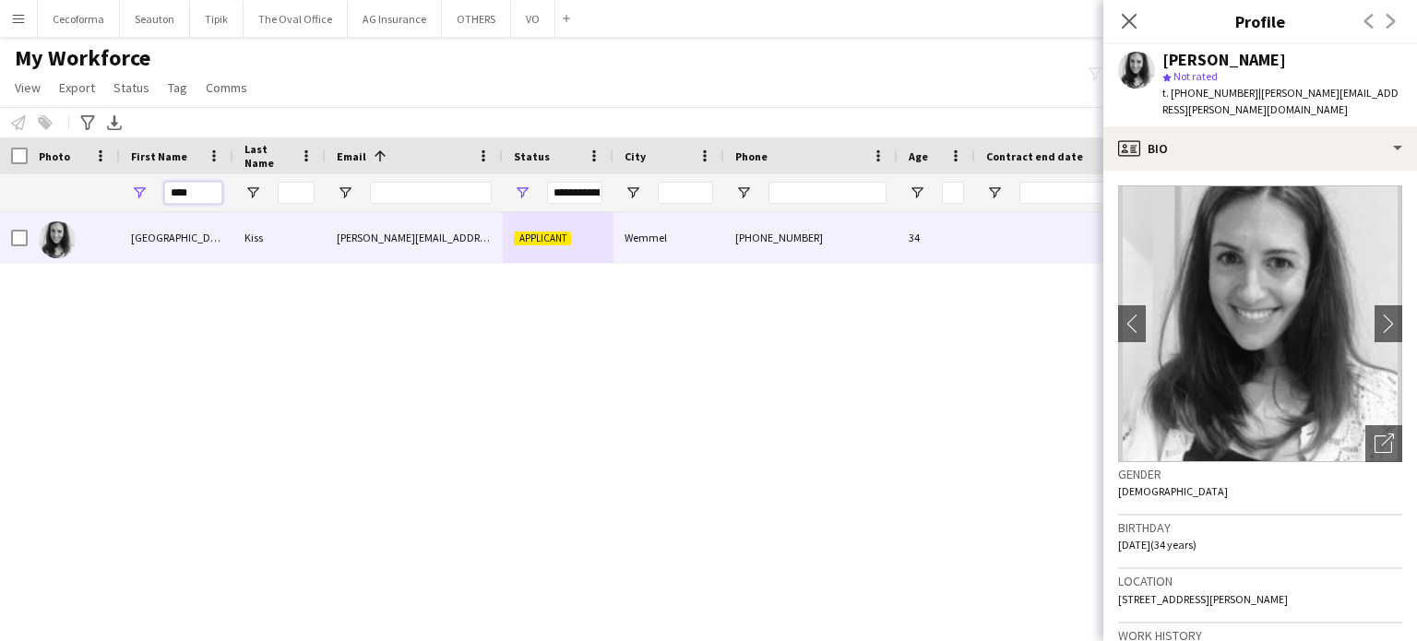
click at [196, 192] on input "****" at bounding box center [193, 193] width 58 height 22
type input "*"
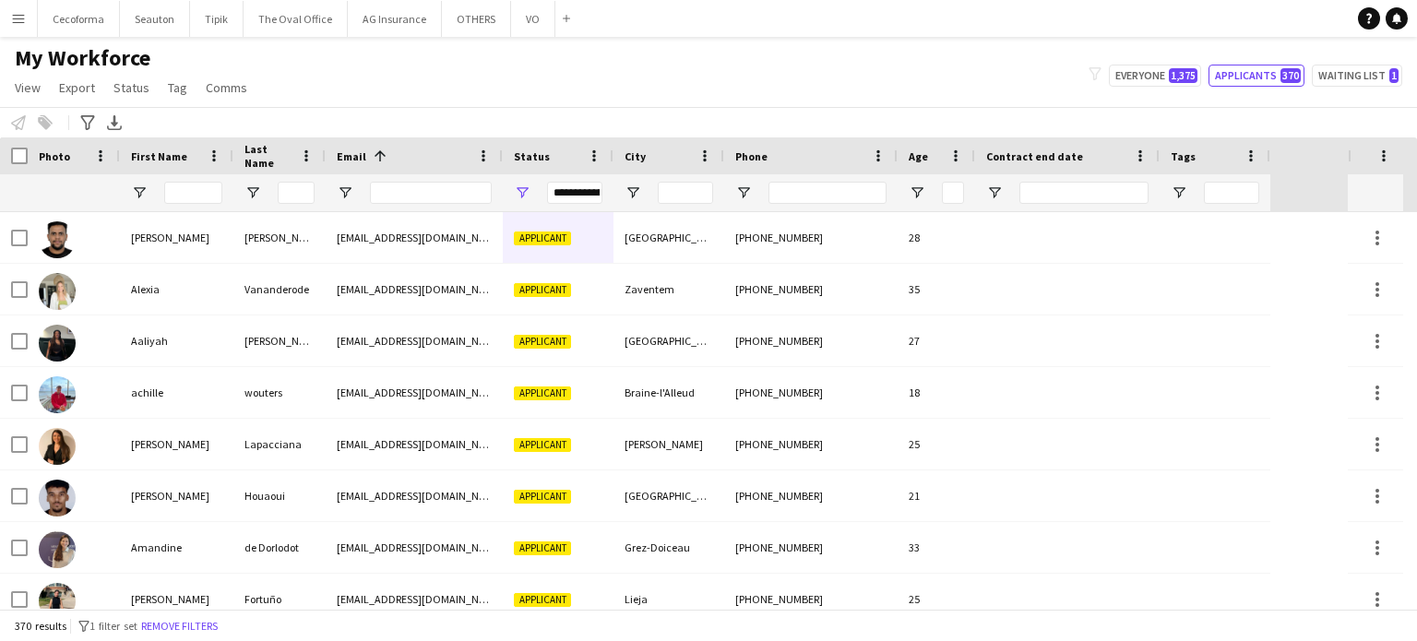
click at [592, 188] on div "**********" at bounding box center [574, 193] width 55 height 22
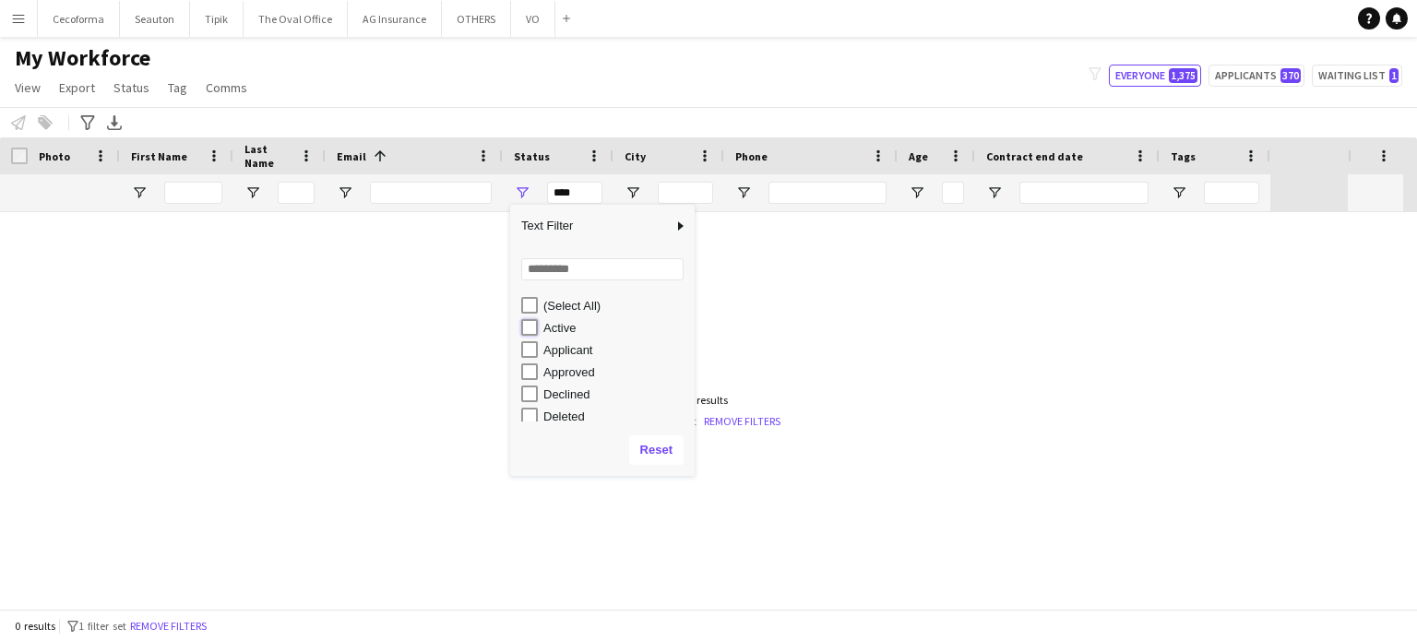
type input "**********"
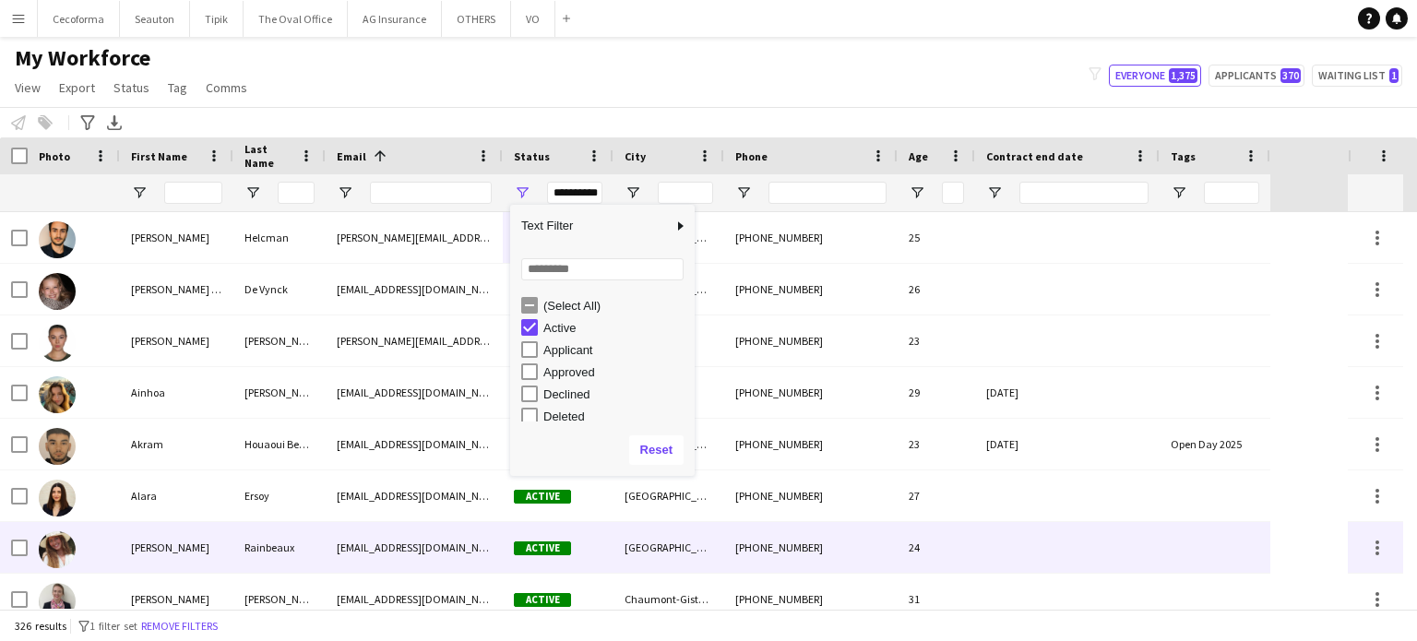
click at [1023, 560] on div at bounding box center [1067, 547] width 184 height 51
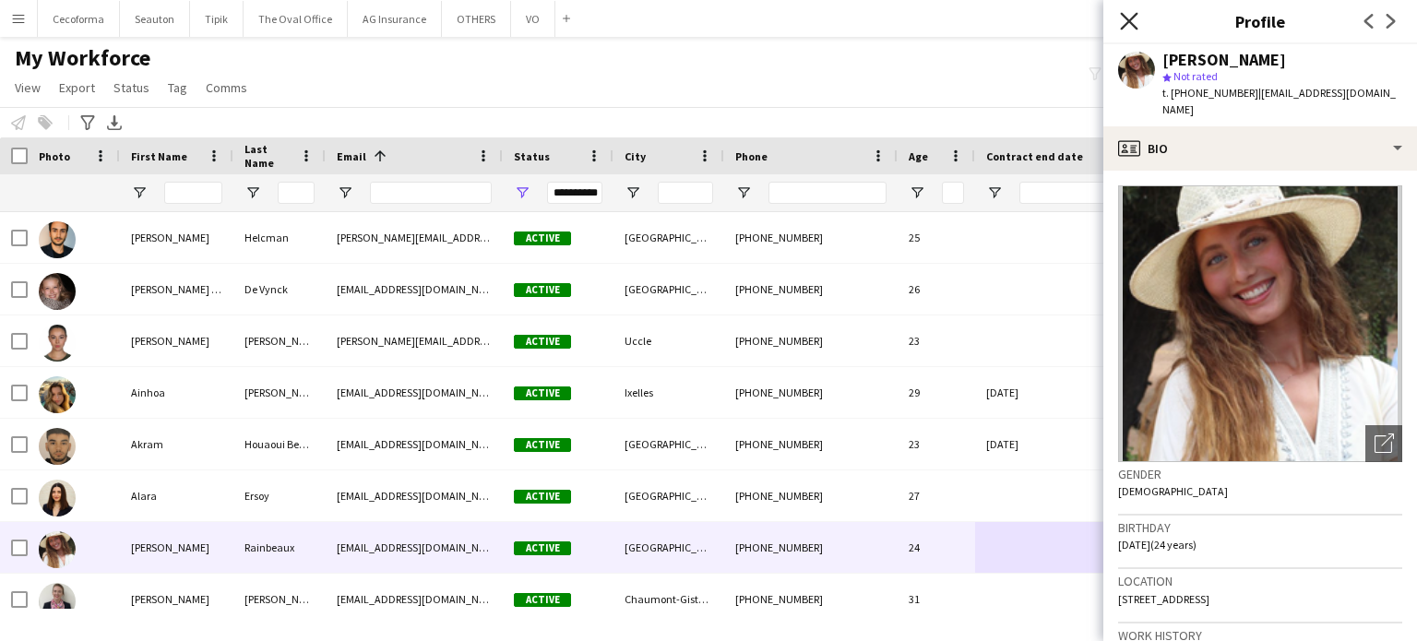
click at [1123, 12] on icon "Close pop-in" at bounding box center [1129, 21] width 18 height 18
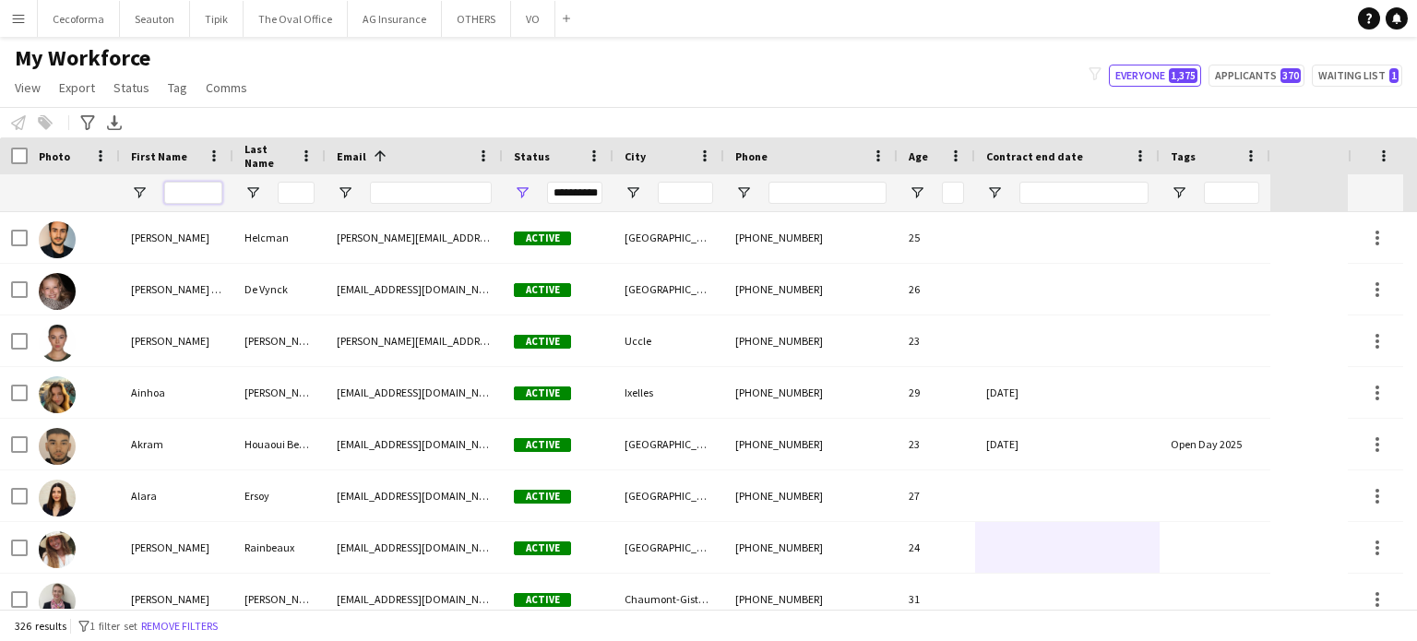
click at [181, 192] on input "First Name Filter Input" at bounding box center [193, 193] width 58 height 22
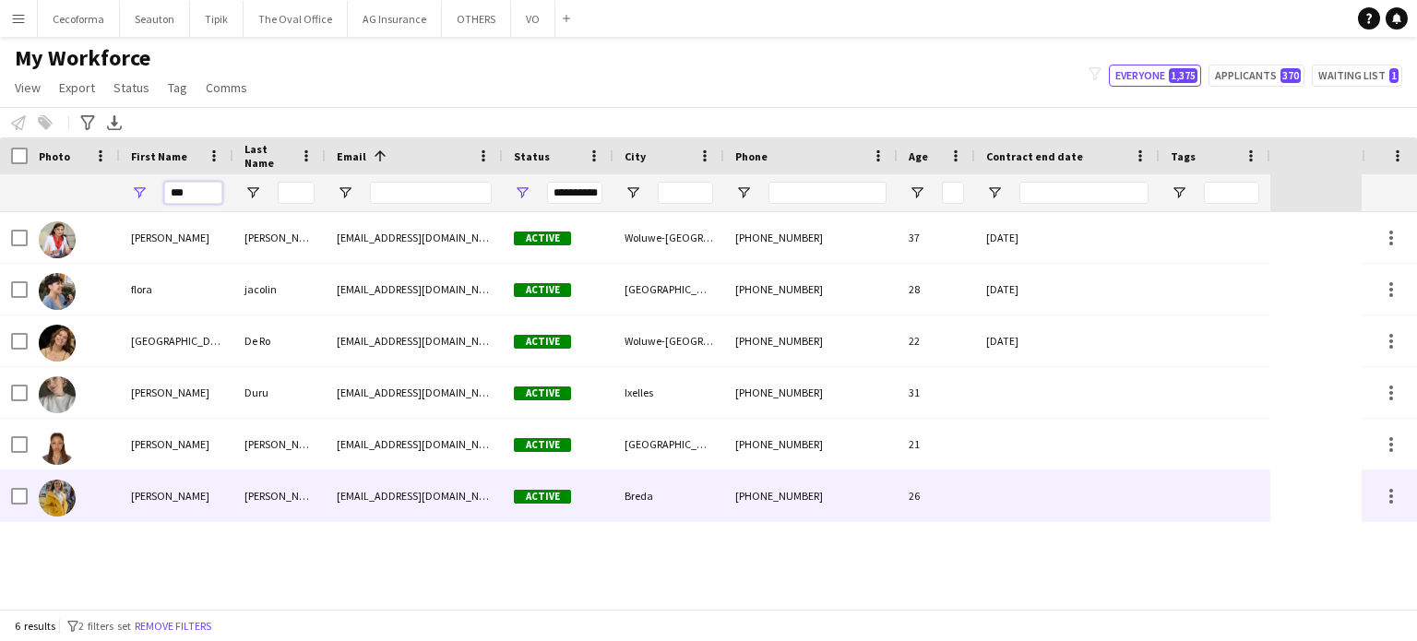
type input "***"
click at [1006, 499] on div at bounding box center [1067, 495] width 184 height 51
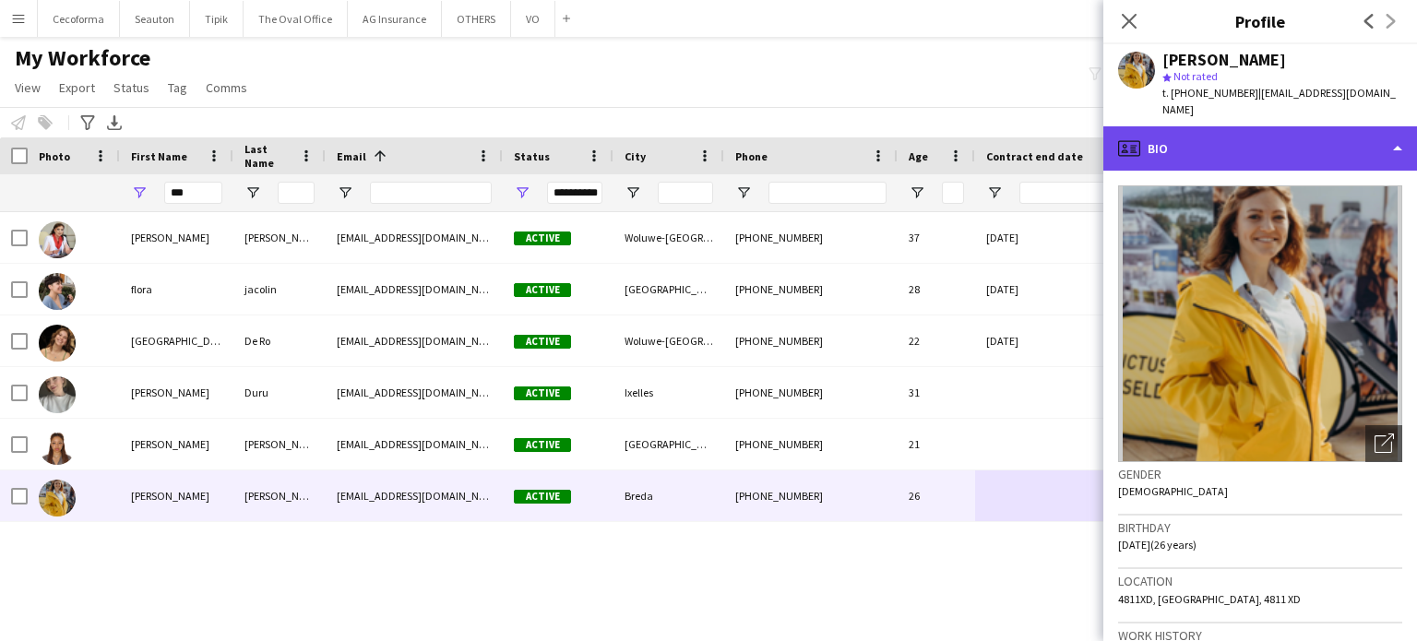
click at [1398, 133] on div "profile Bio" at bounding box center [1260, 148] width 314 height 44
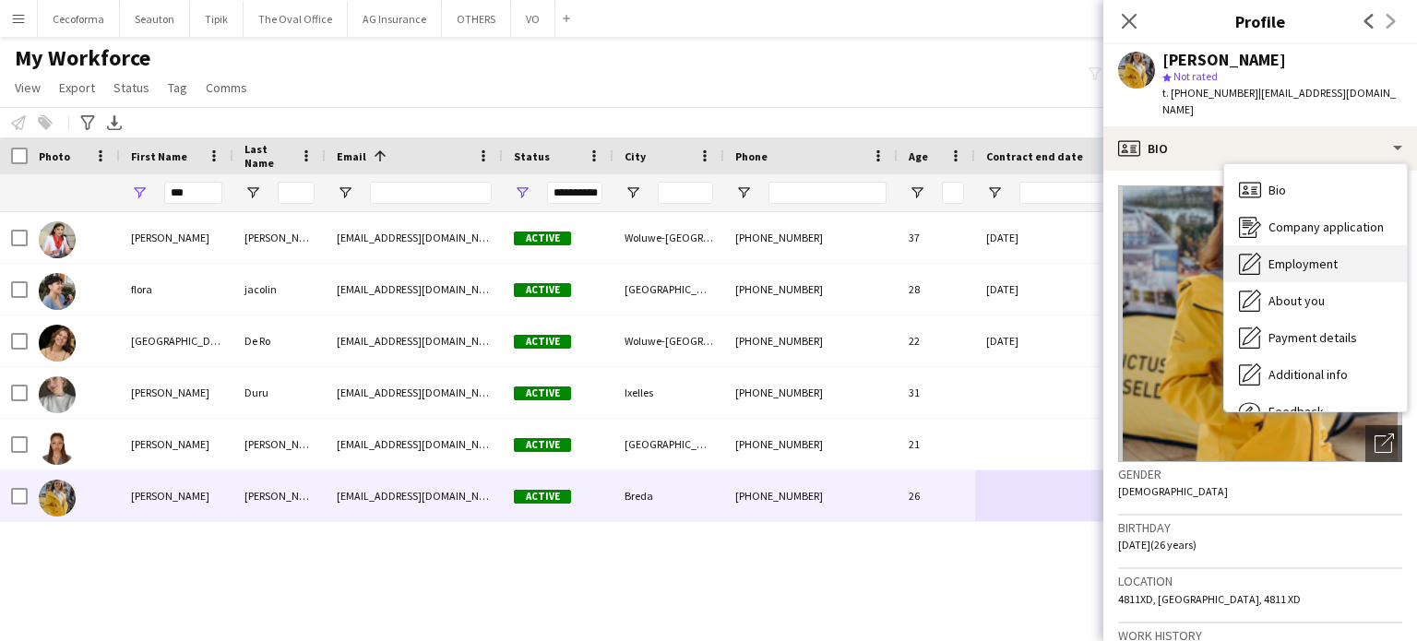
click at [1296, 256] on span "Employment" at bounding box center [1302, 264] width 69 height 17
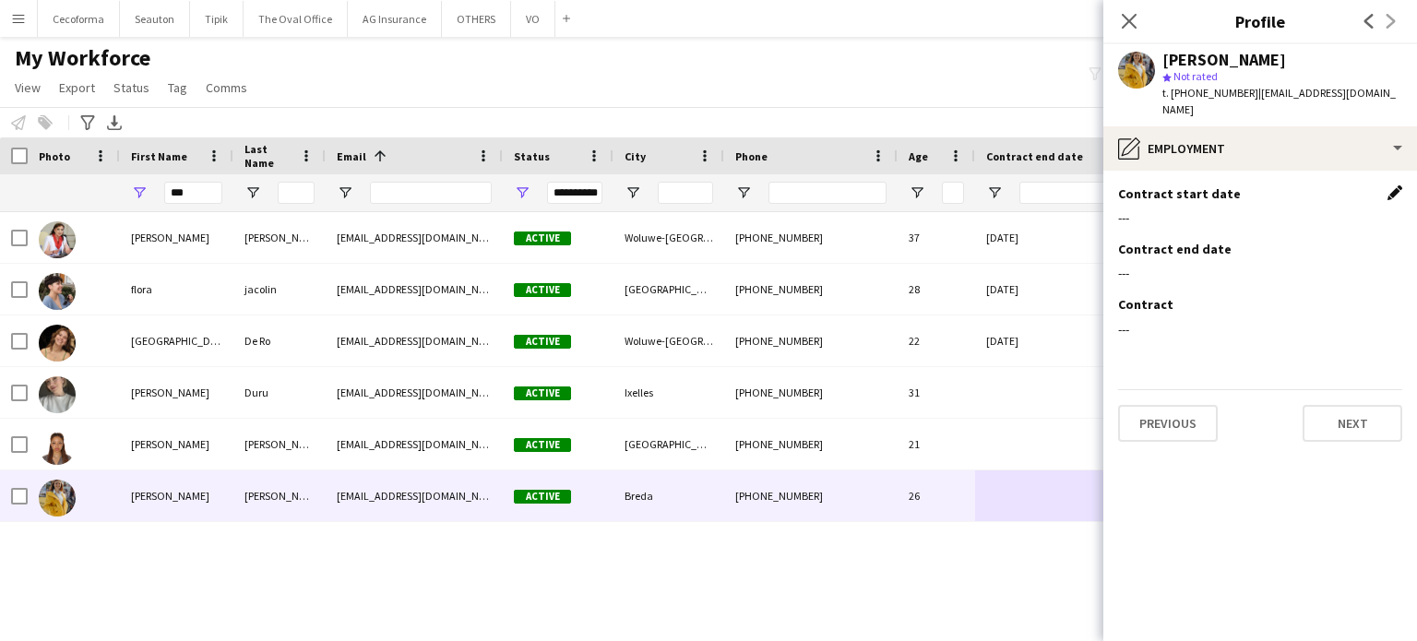
click at [1396, 185] on app-icon "Edit this field" at bounding box center [1394, 192] width 15 height 15
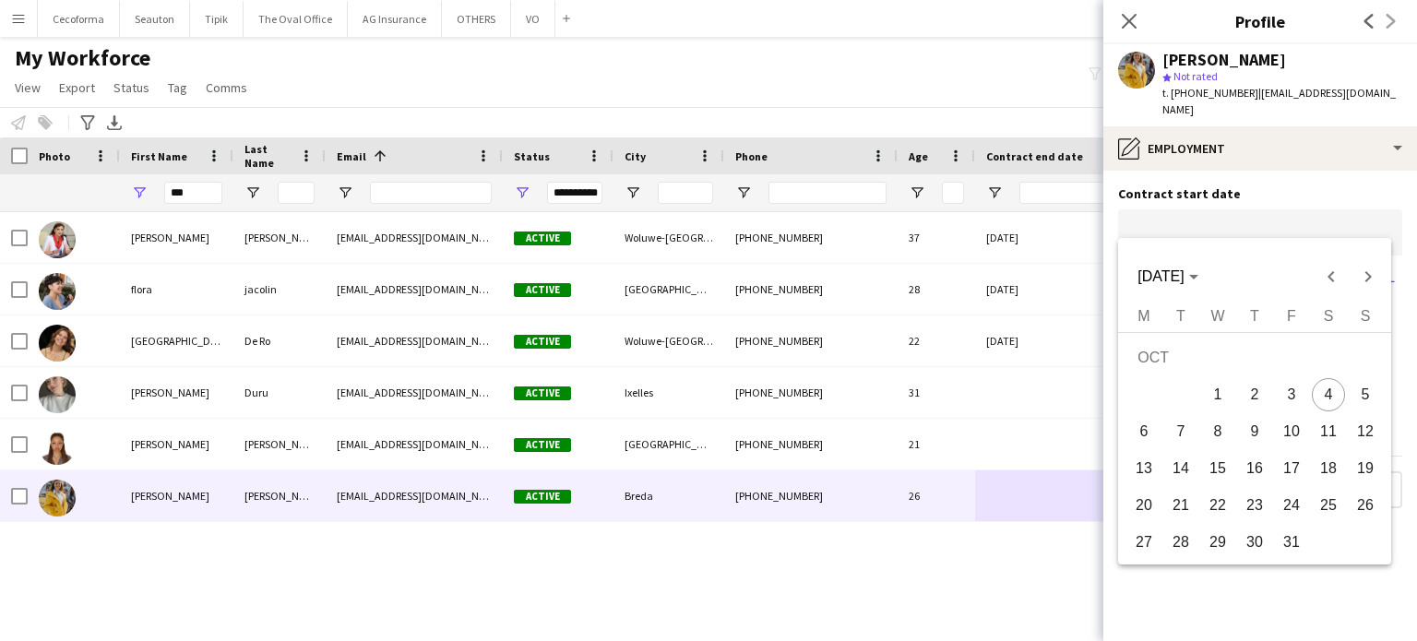
click at [1203, 220] on body "Menu Boards Boards Boards All jobs Status Workforce Workforce My Workforce Recr…" at bounding box center [708, 320] width 1417 height 641
click at [1288, 390] on span "3" at bounding box center [1291, 394] width 33 height 33
type input "**********"
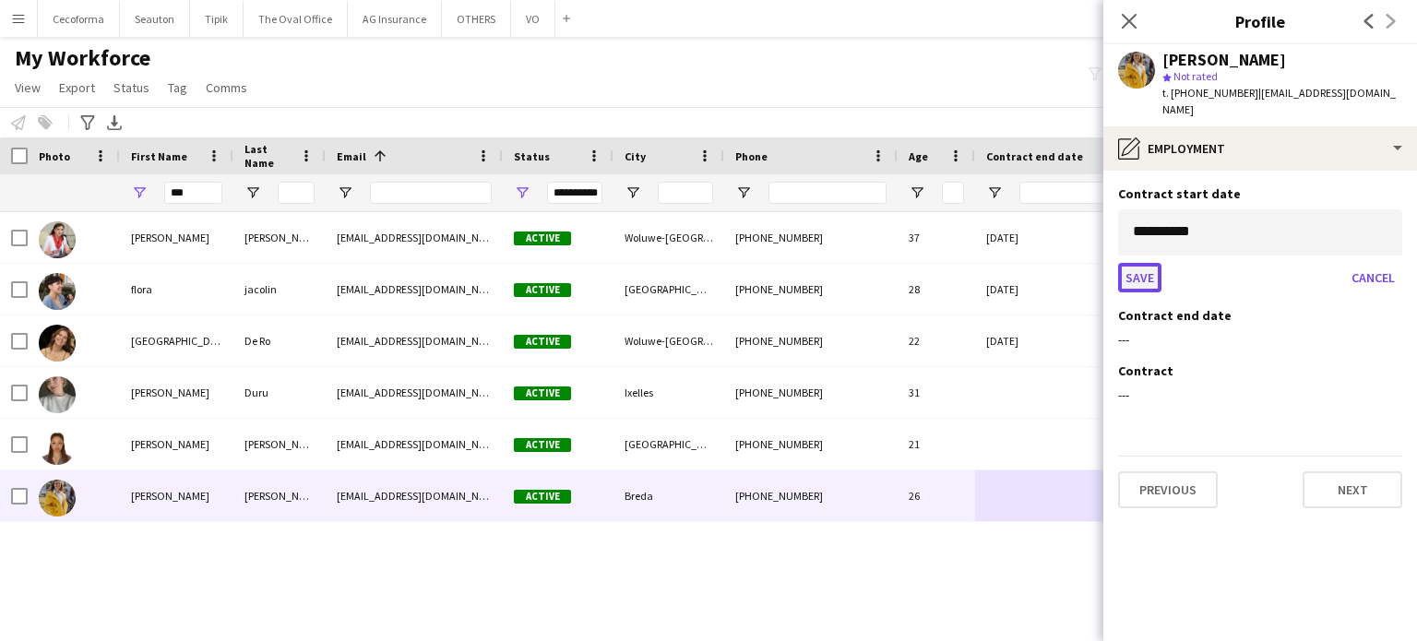
click at [1136, 263] on button "Save" at bounding box center [1139, 278] width 43 height 30
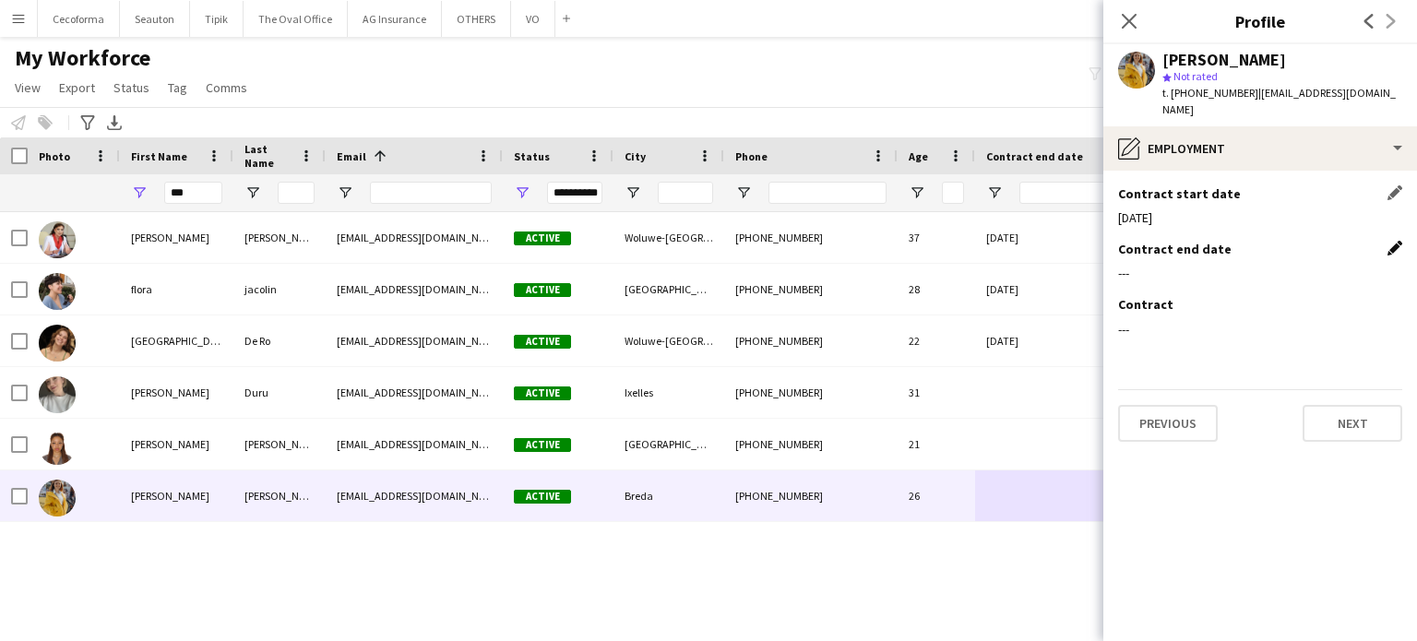
click at [1391, 241] on app-icon "Edit this field" at bounding box center [1394, 248] width 15 height 15
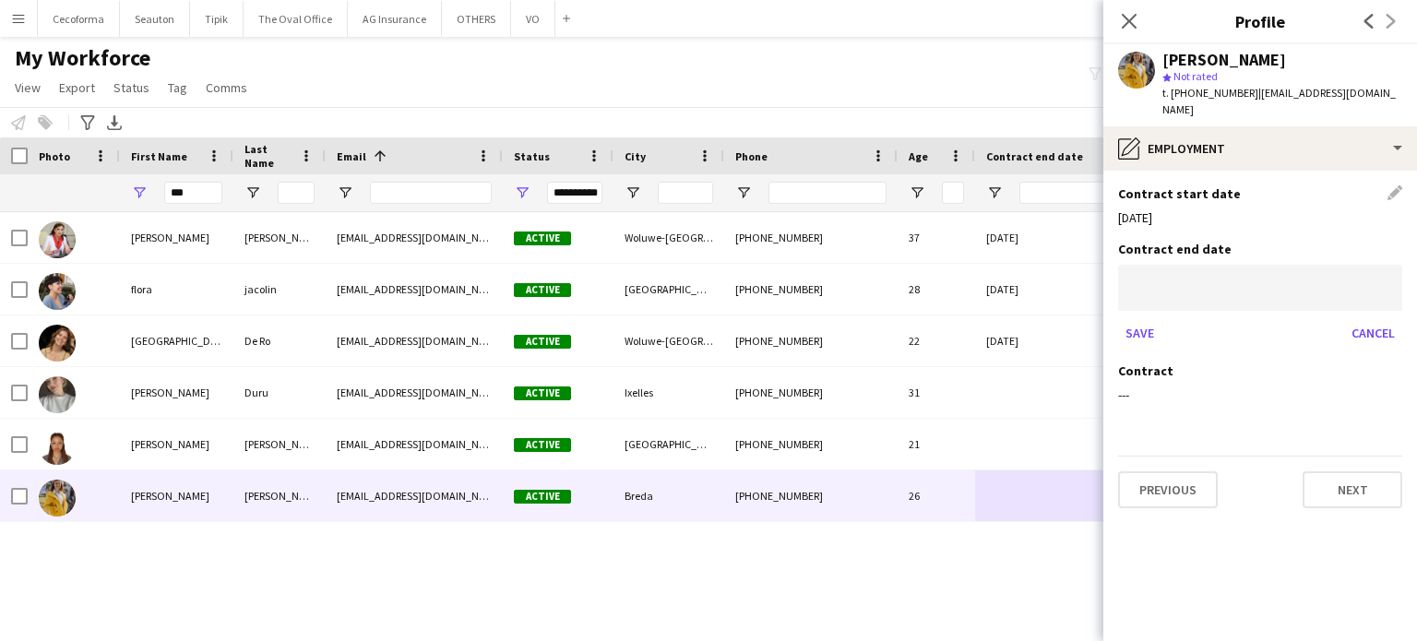
click at [1193, 279] on body "Menu Boards Boards Boards All jobs Status Workforce Workforce My Workforce Recr…" at bounding box center [708, 320] width 1417 height 641
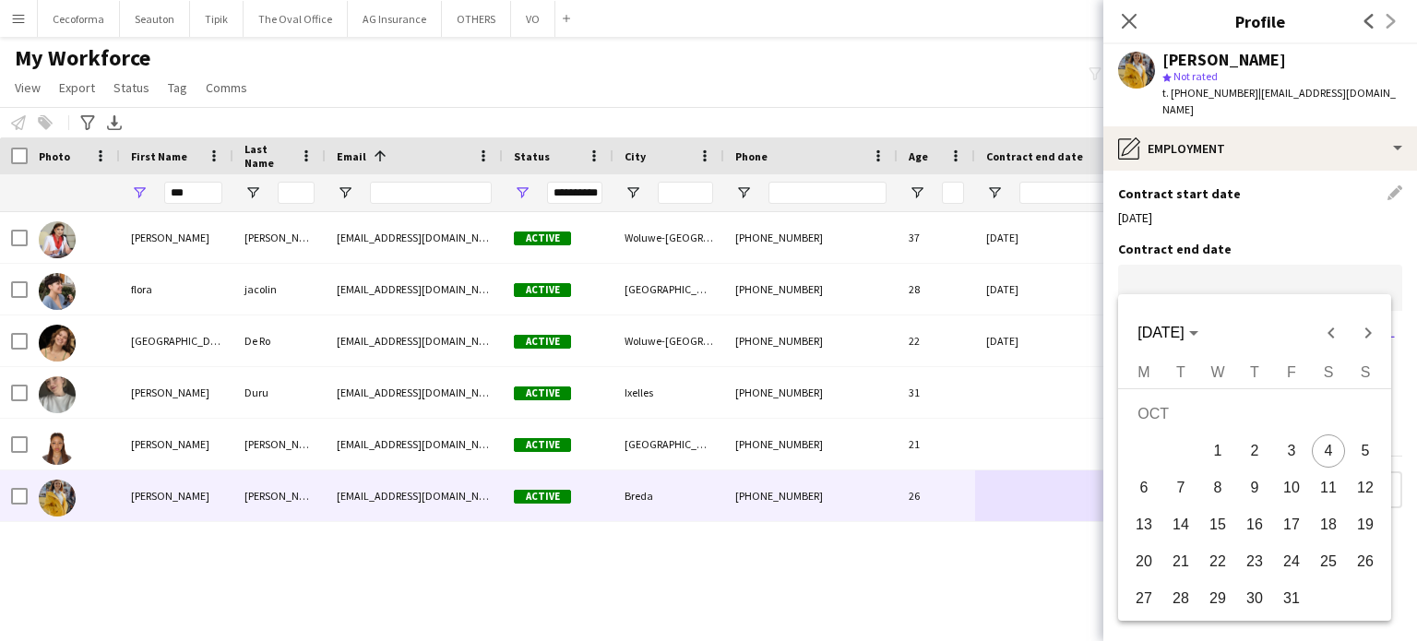
click at [1174, 519] on span "14" at bounding box center [1180, 524] width 33 height 33
type input "**********"
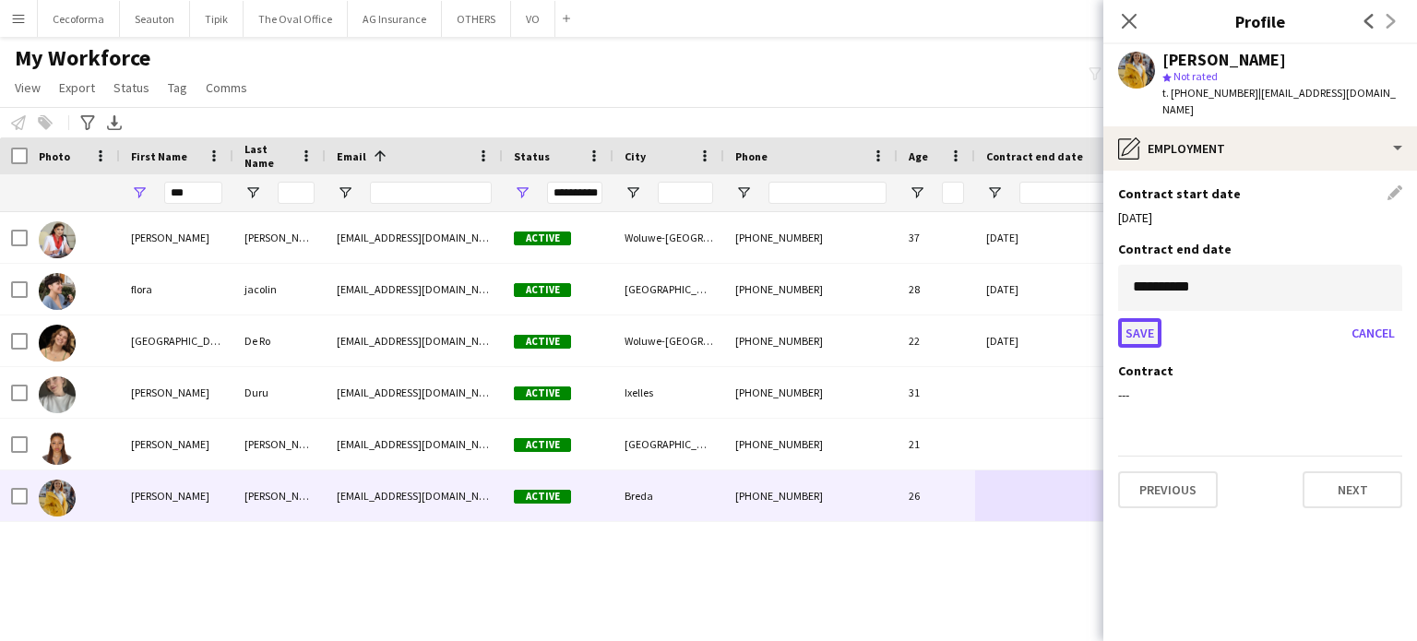
click at [1136, 318] on button "Save" at bounding box center [1139, 333] width 43 height 30
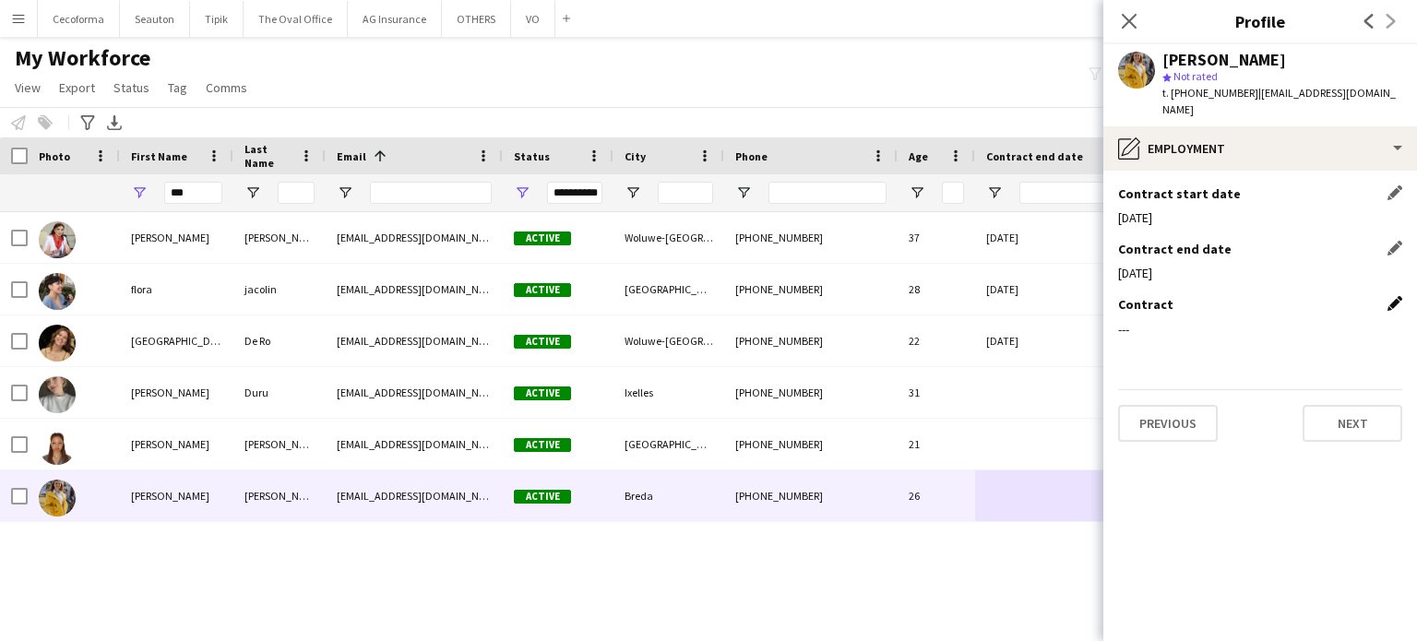
click at [1390, 296] on app-icon "Edit this field" at bounding box center [1394, 303] width 15 height 15
click at [1328, 321] on button "Upload new file" at bounding box center [1344, 336] width 115 height 30
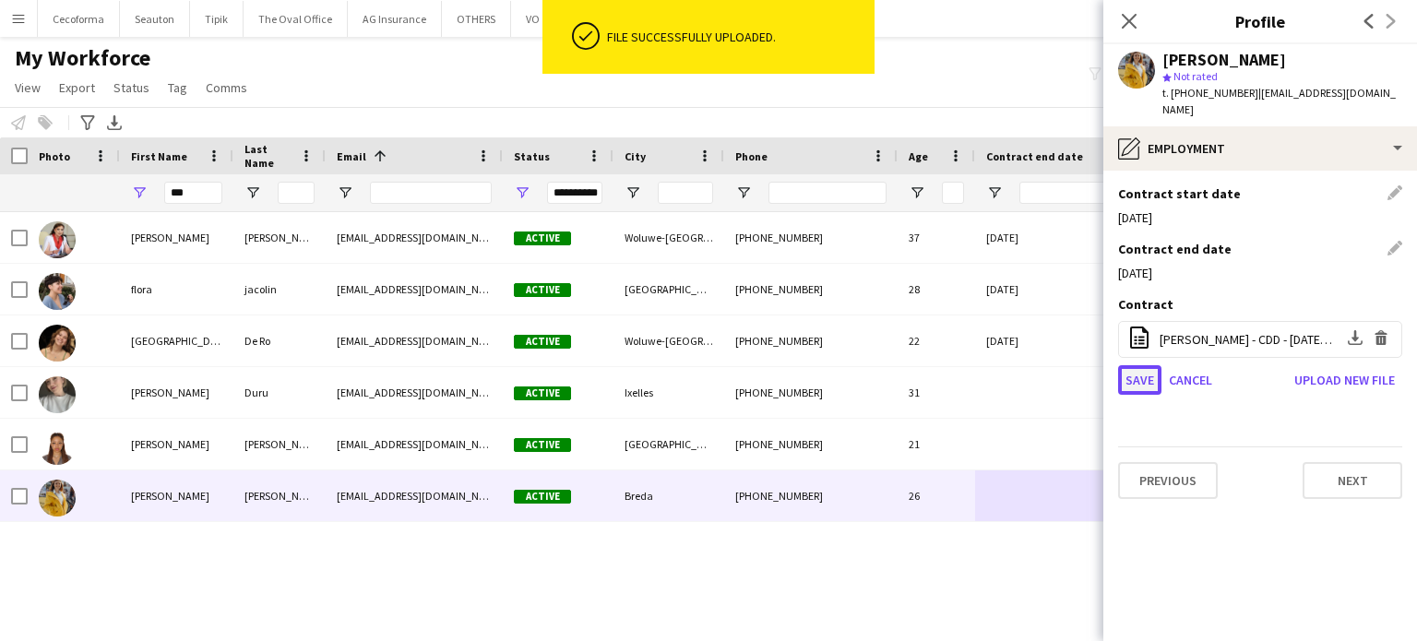
click at [1138, 365] on button "Save" at bounding box center [1139, 380] width 43 height 30
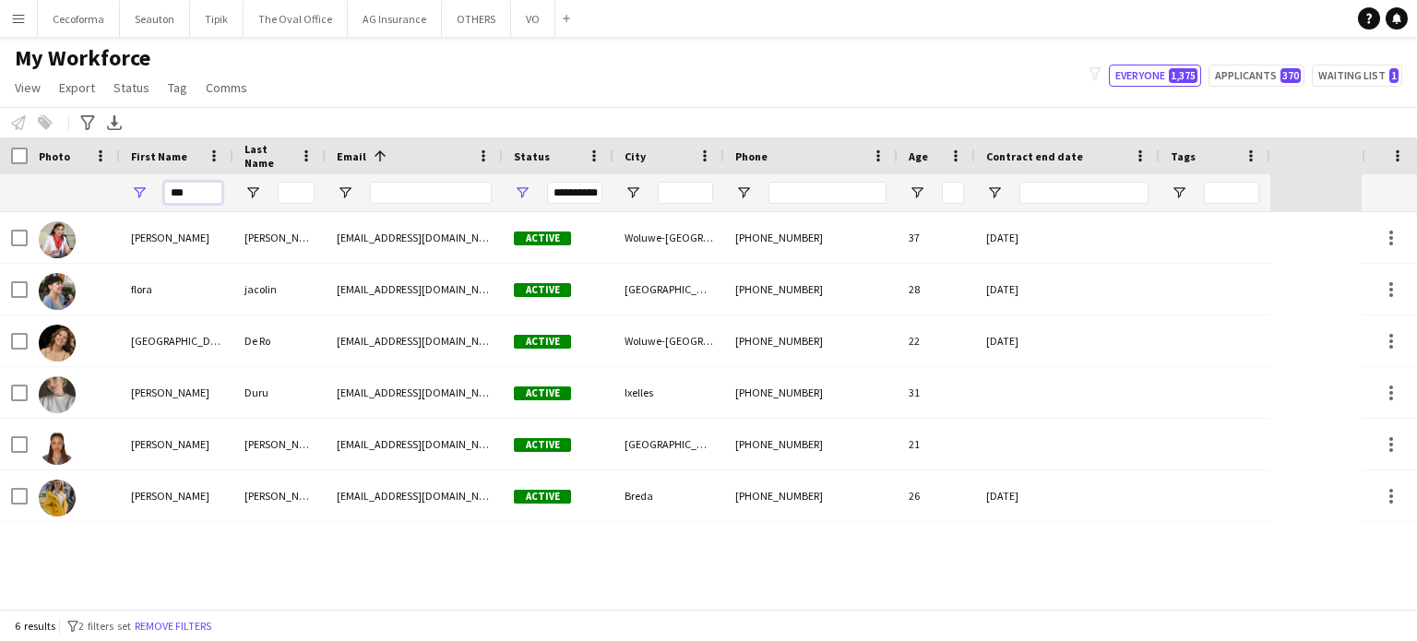
click at [196, 192] on input "***" at bounding box center [193, 193] width 58 height 22
type input "*"
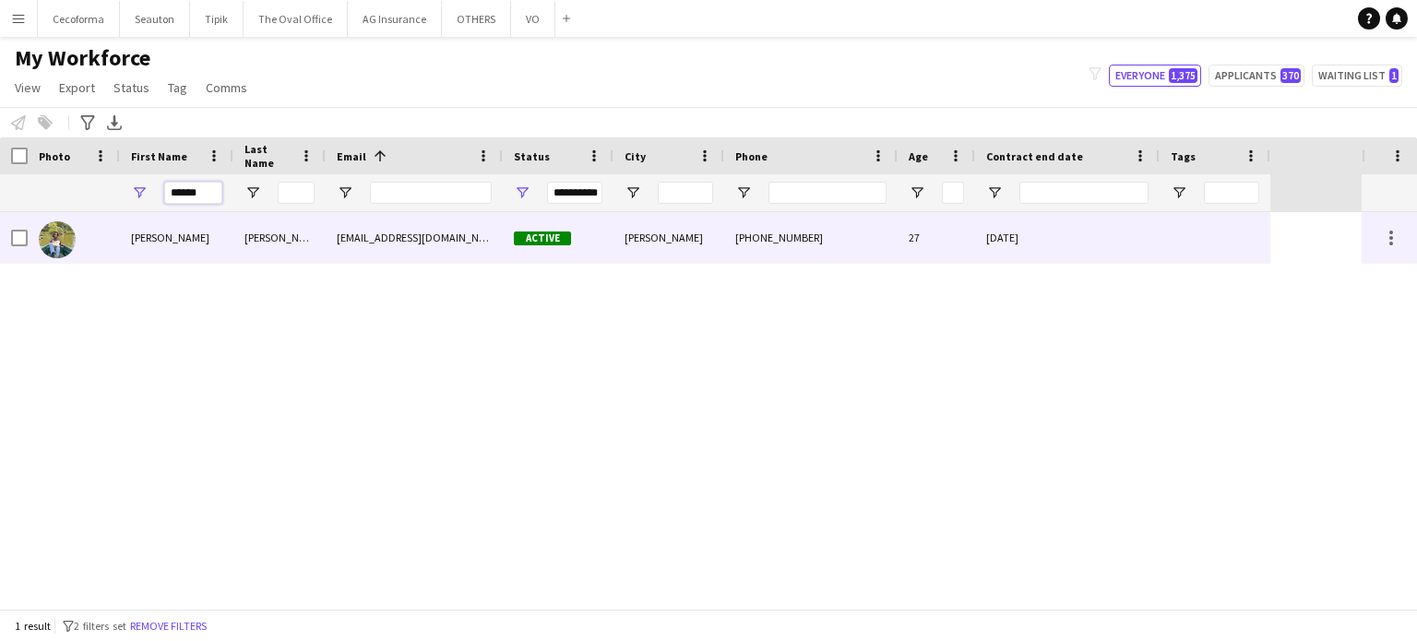
type input "******"
click at [1084, 240] on div "[DATE]" at bounding box center [1067, 237] width 184 height 51
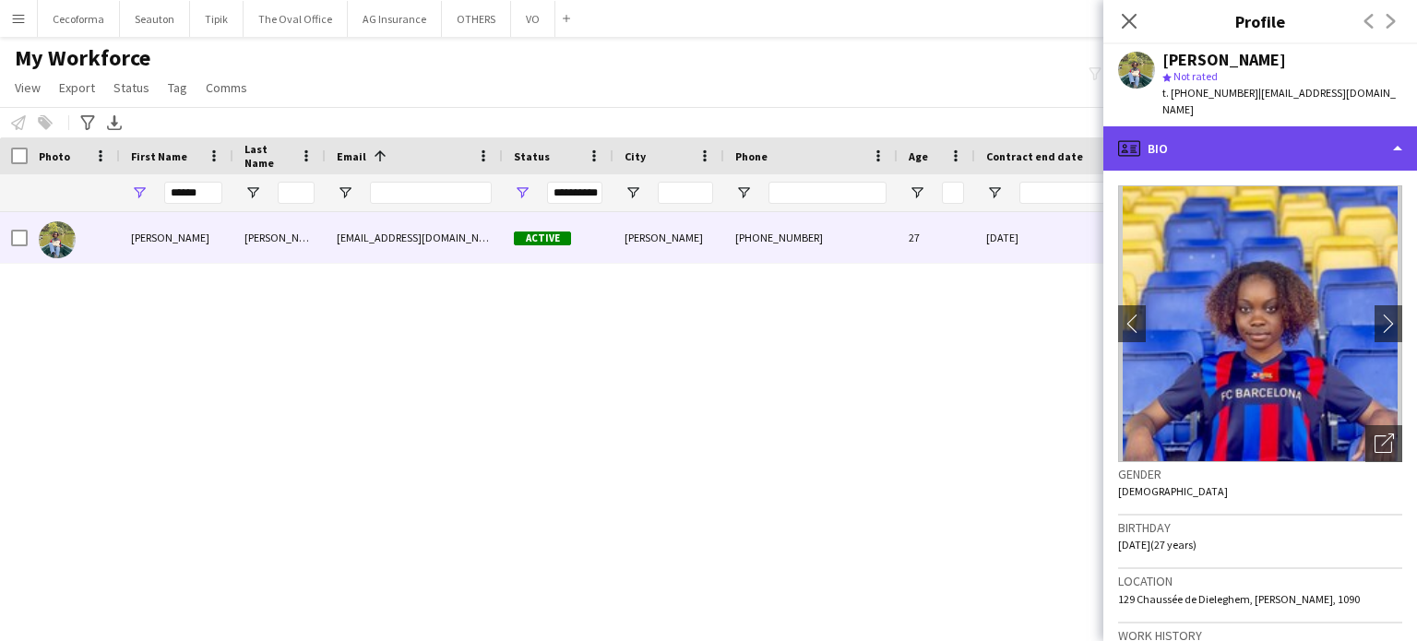
click at [1398, 135] on div "profile Bio" at bounding box center [1260, 148] width 314 height 44
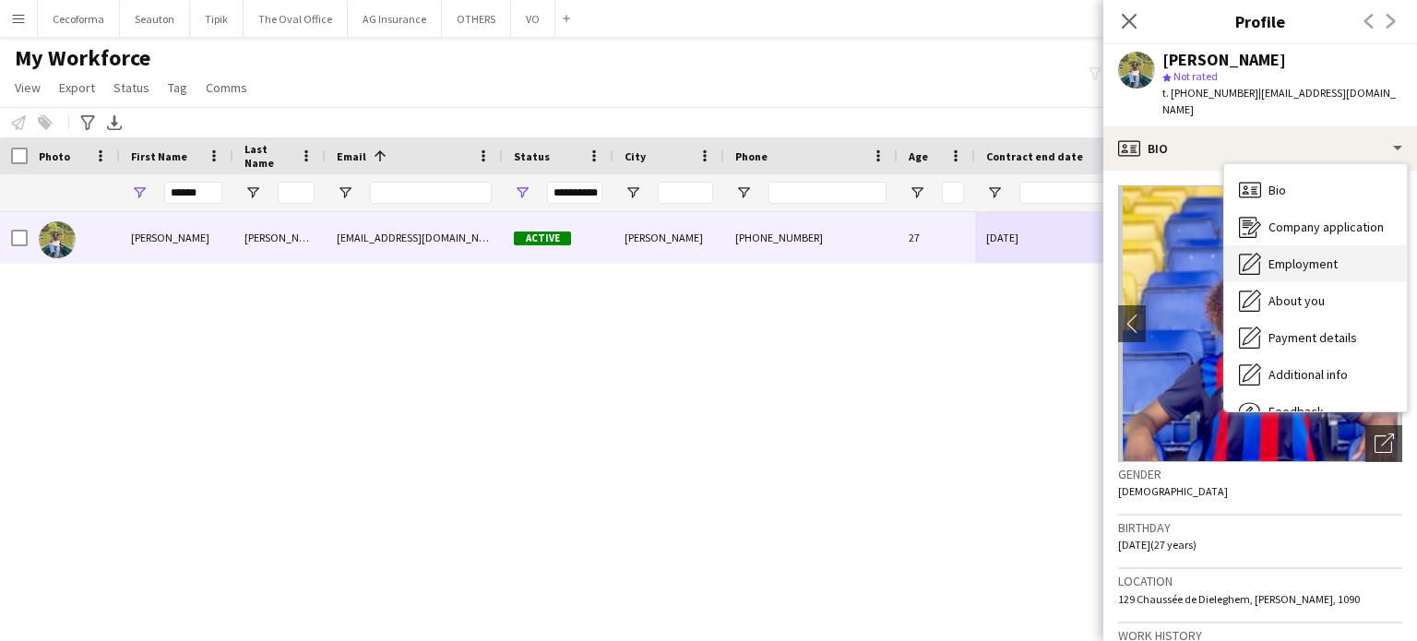
click at [1279, 256] on span "Employment" at bounding box center [1302, 264] width 69 height 17
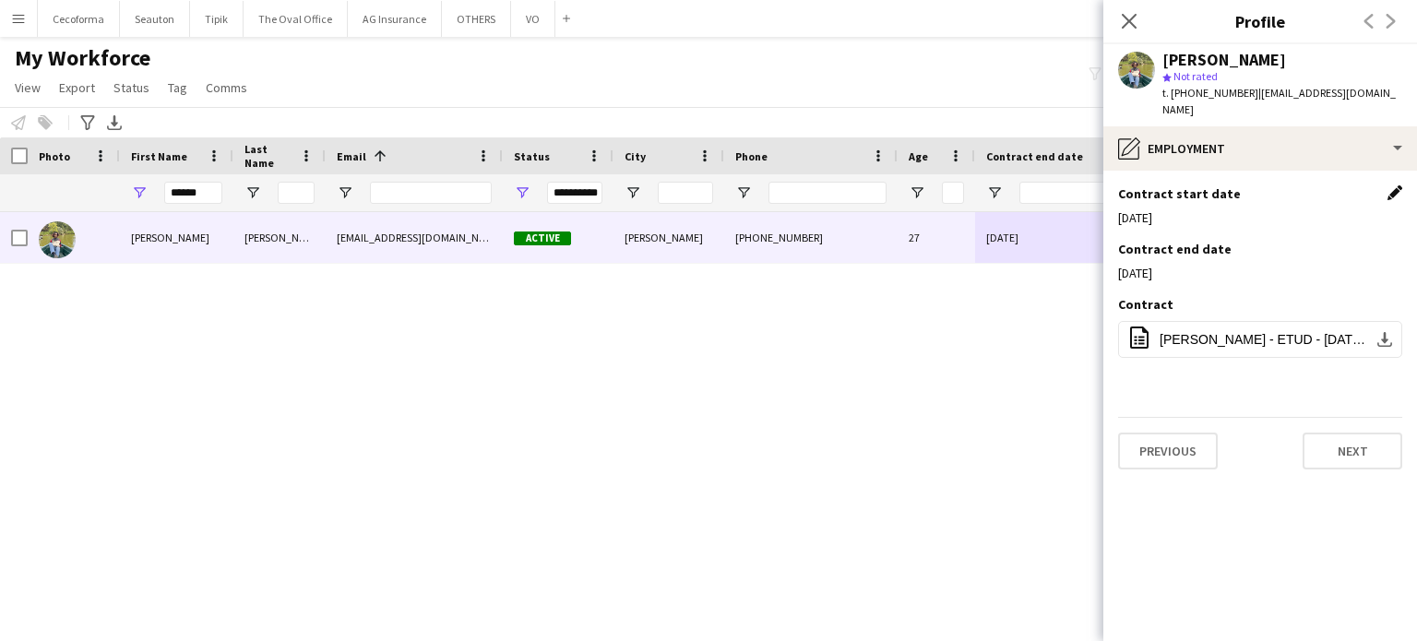
click at [1395, 185] on app-icon "Edit this field" at bounding box center [1394, 192] width 15 height 15
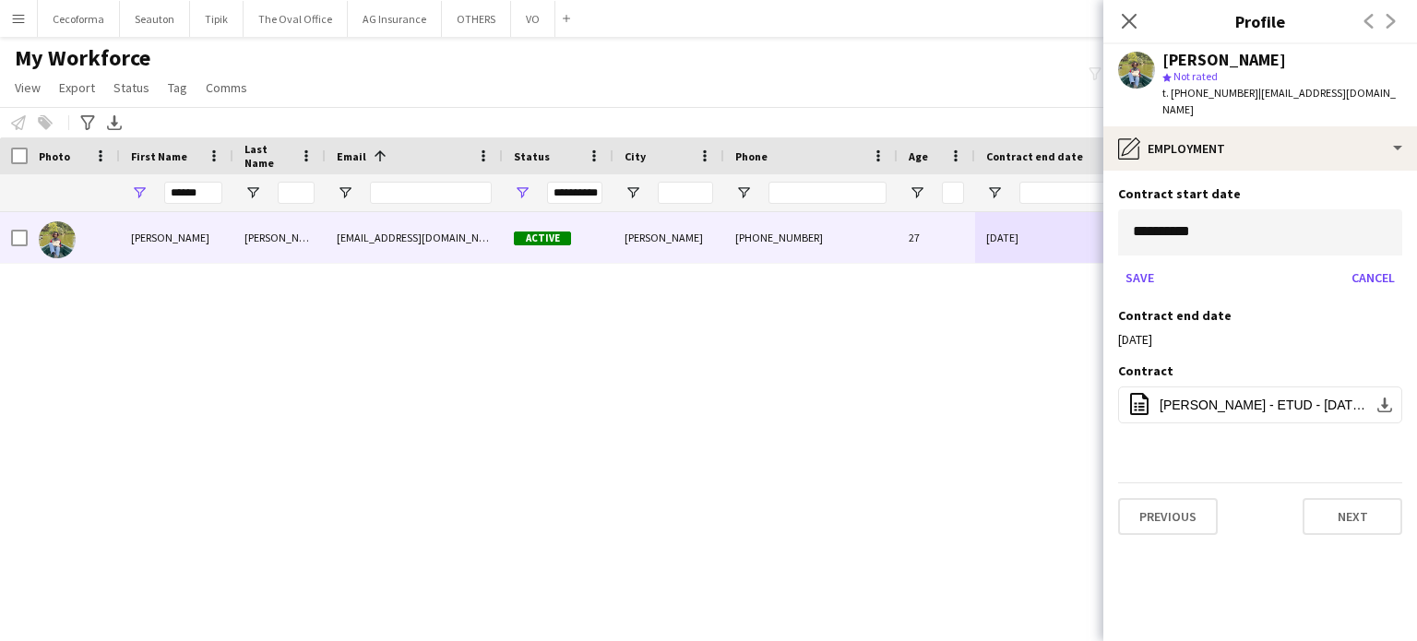
click at [1247, 215] on body "Menu Boards Boards Boards All jobs Status Workforce Workforce My Workforce Recr…" at bounding box center [708, 320] width 1417 height 641
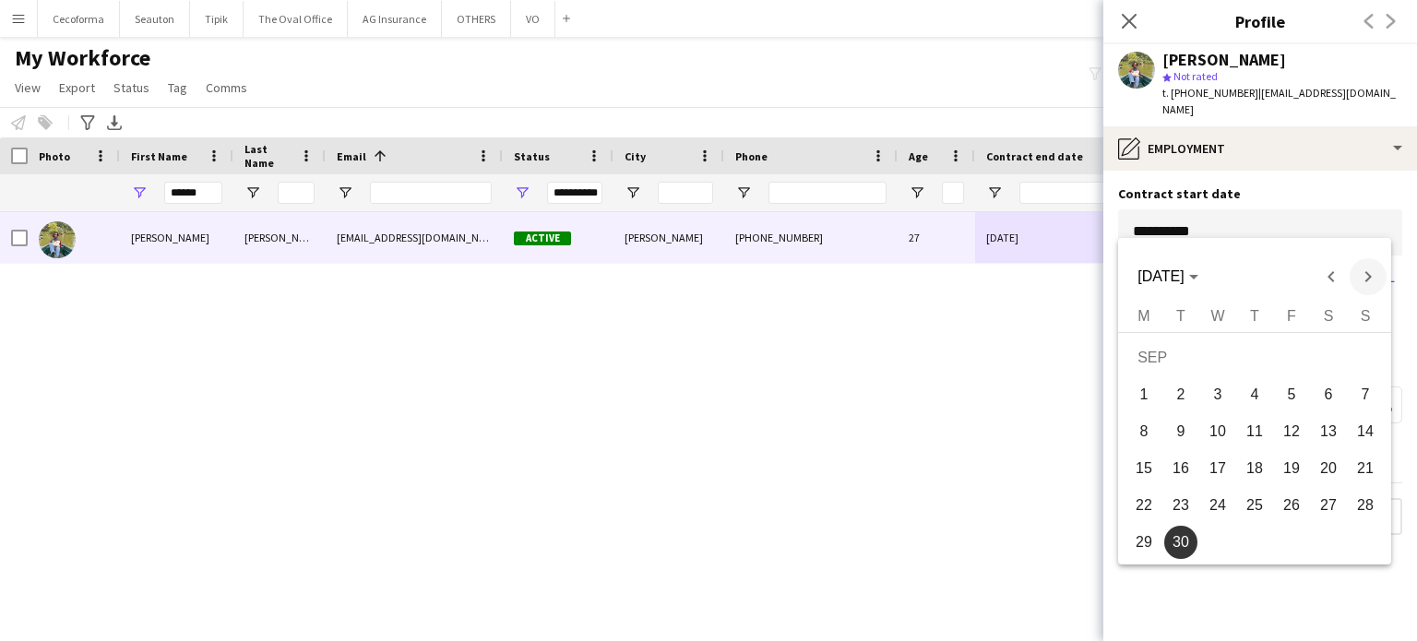
click at [1363, 283] on span "Next month" at bounding box center [1368, 276] width 37 height 37
click at [1293, 394] on span "3" at bounding box center [1291, 394] width 33 height 33
type input "**********"
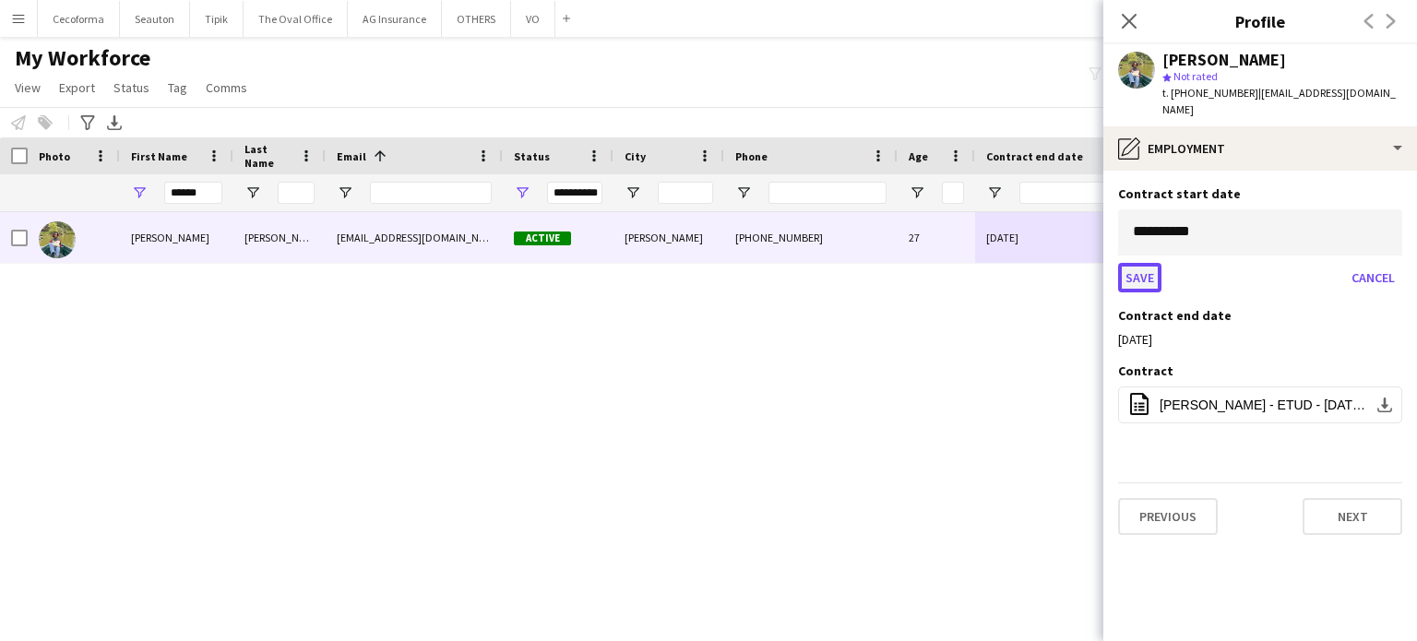
click at [1136, 263] on button "Save" at bounding box center [1139, 278] width 43 height 30
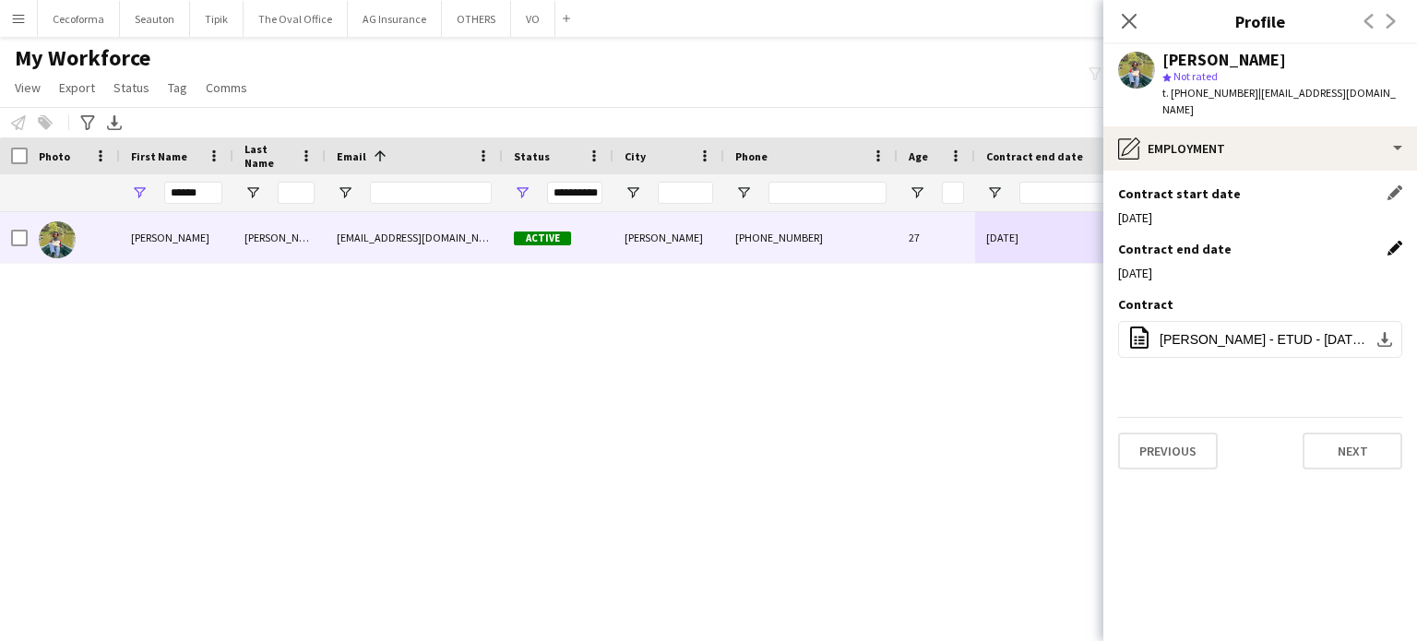
click at [1395, 241] on app-icon "Edit this field" at bounding box center [1394, 248] width 15 height 15
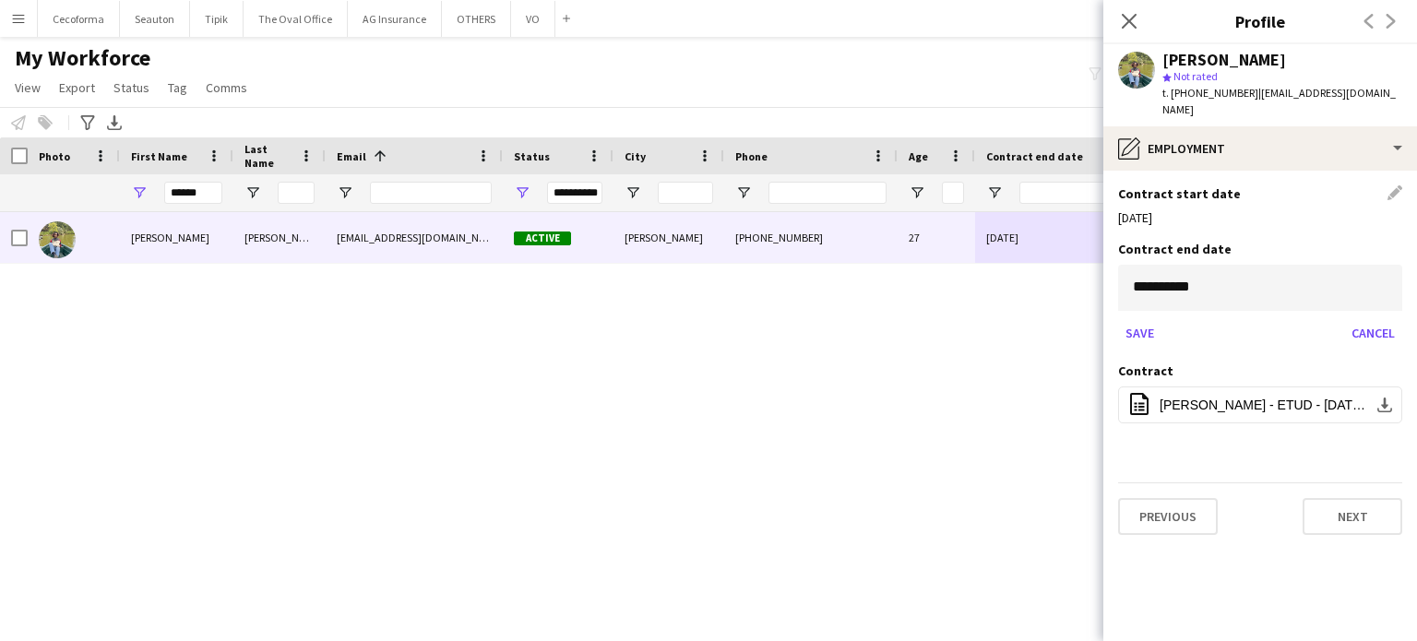
click at [1326, 280] on body "Menu Boards Boards Boards All jobs Status Workforce Workforce My Workforce Recr…" at bounding box center [708, 320] width 1417 height 641
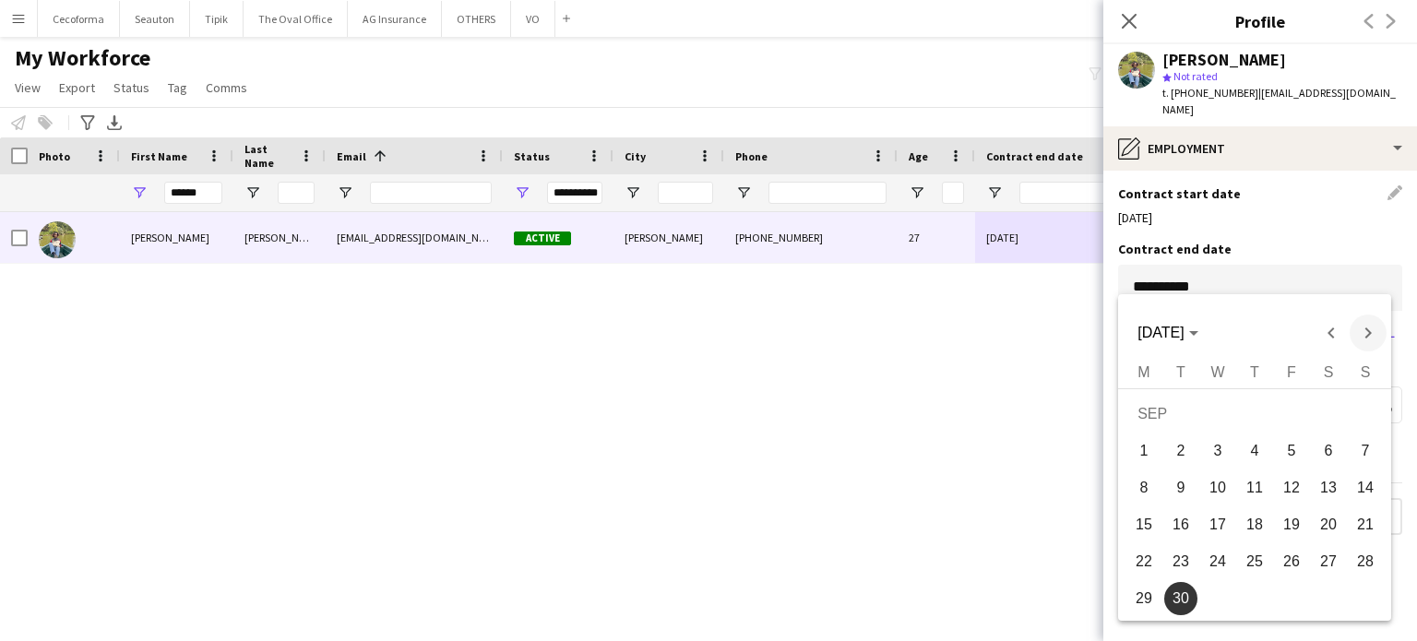
click at [1367, 327] on span "Next month" at bounding box center [1368, 333] width 37 height 37
click at [1294, 446] on span "3" at bounding box center [1291, 450] width 33 height 33
type input "**********"
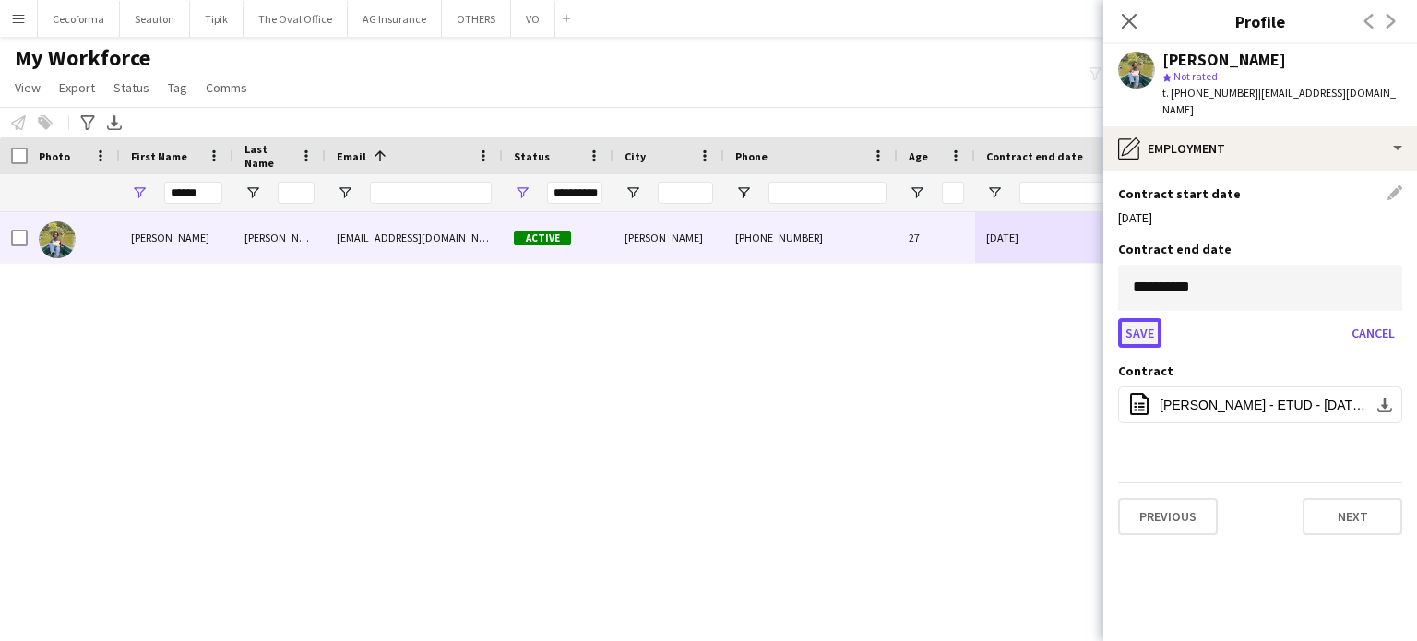
click at [1135, 318] on button "Save" at bounding box center [1139, 333] width 43 height 30
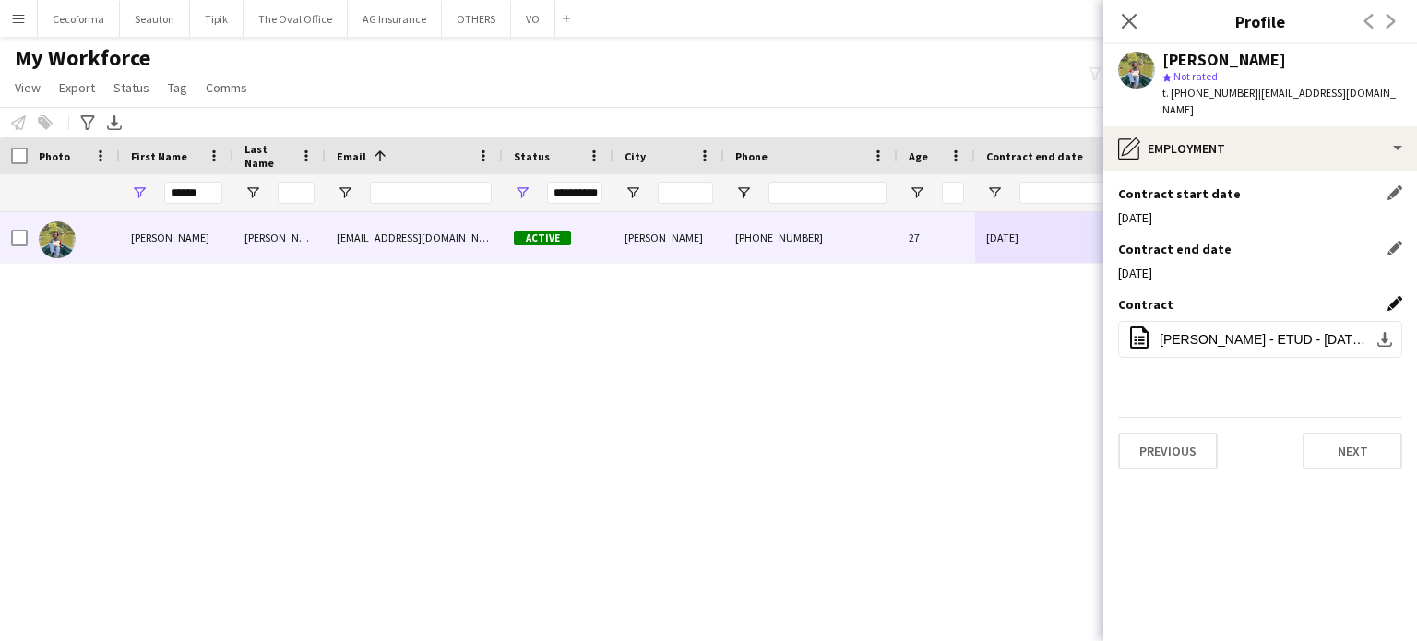
click at [1394, 296] on app-icon "Edit this field" at bounding box center [1394, 303] width 15 height 15
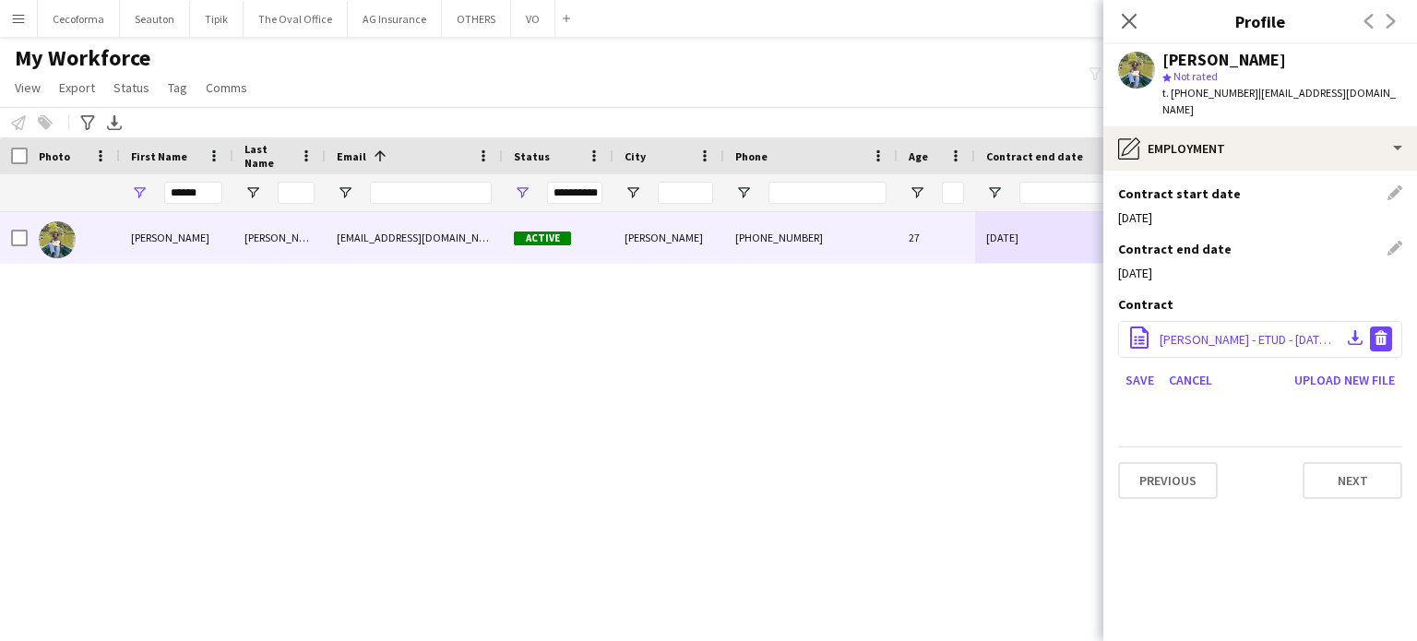
click at [1380, 330] on app-icon "Delete file" at bounding box center [1381, 339] width 15 height 18
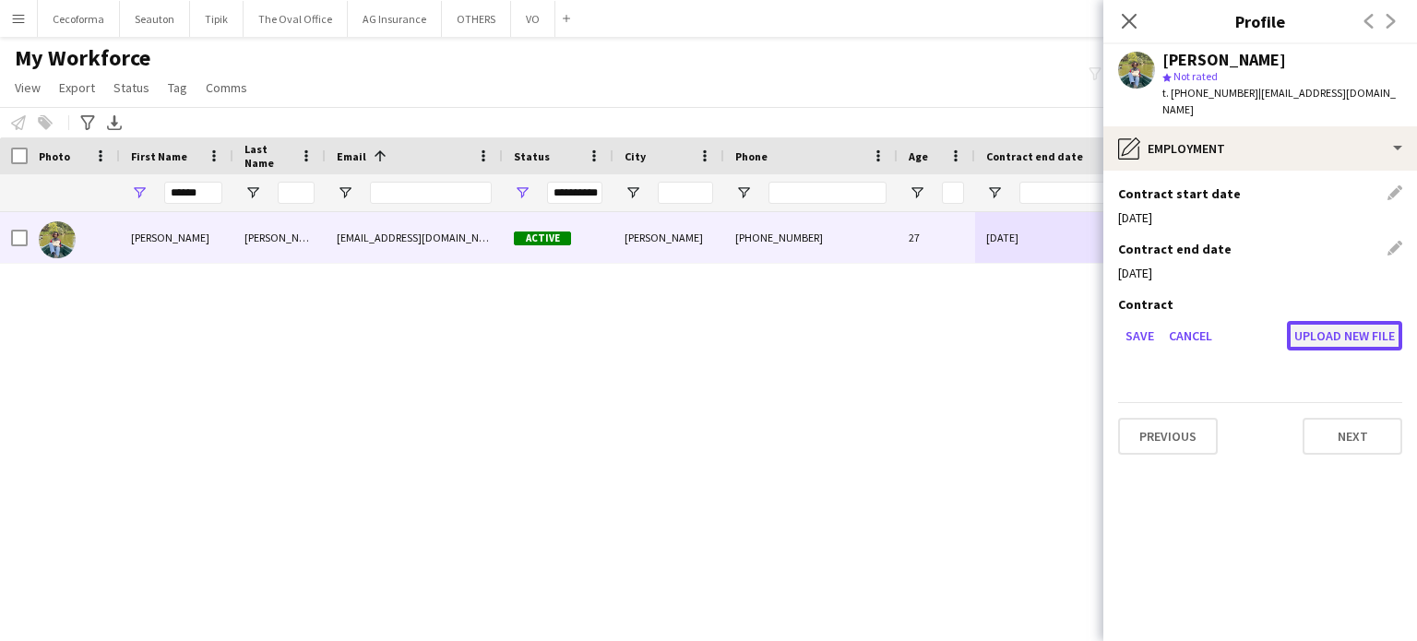
click at [1370, 321] on button "Upload new file" at bounding box center [1344, 336] width 115 height 30
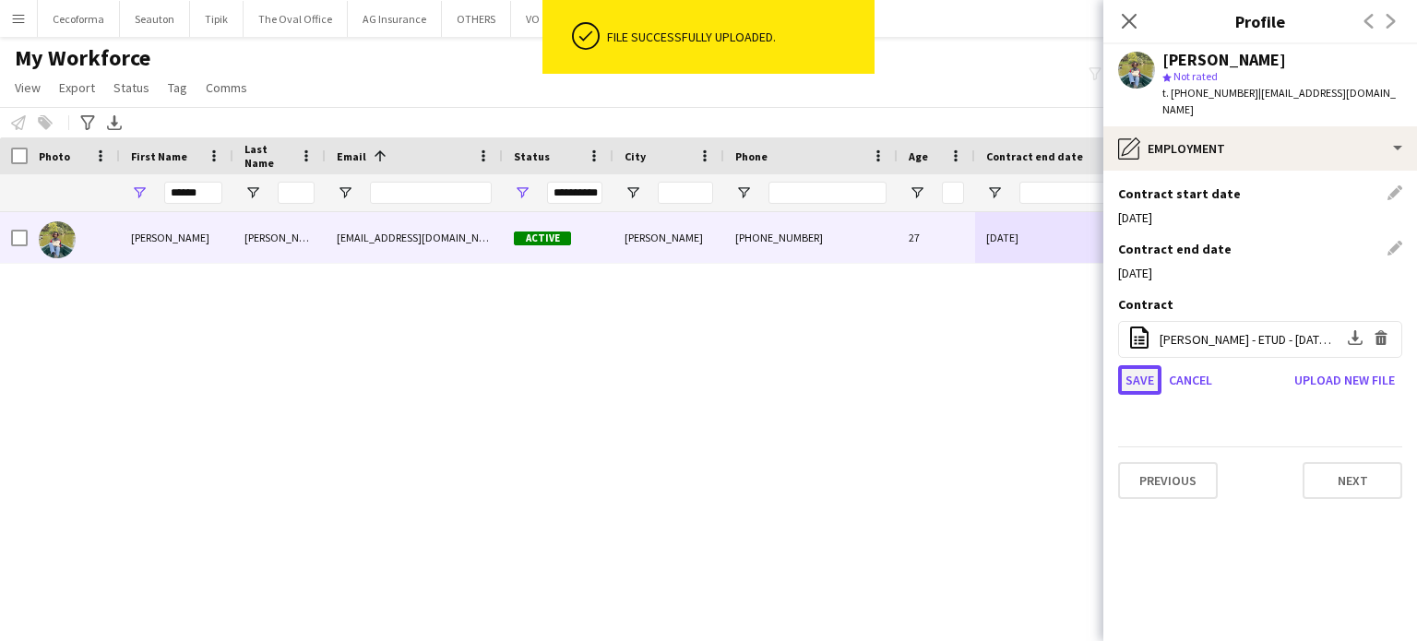
click at [1136, 365] on button "Save" at bounding box center [1139, 380] width 43 height 30
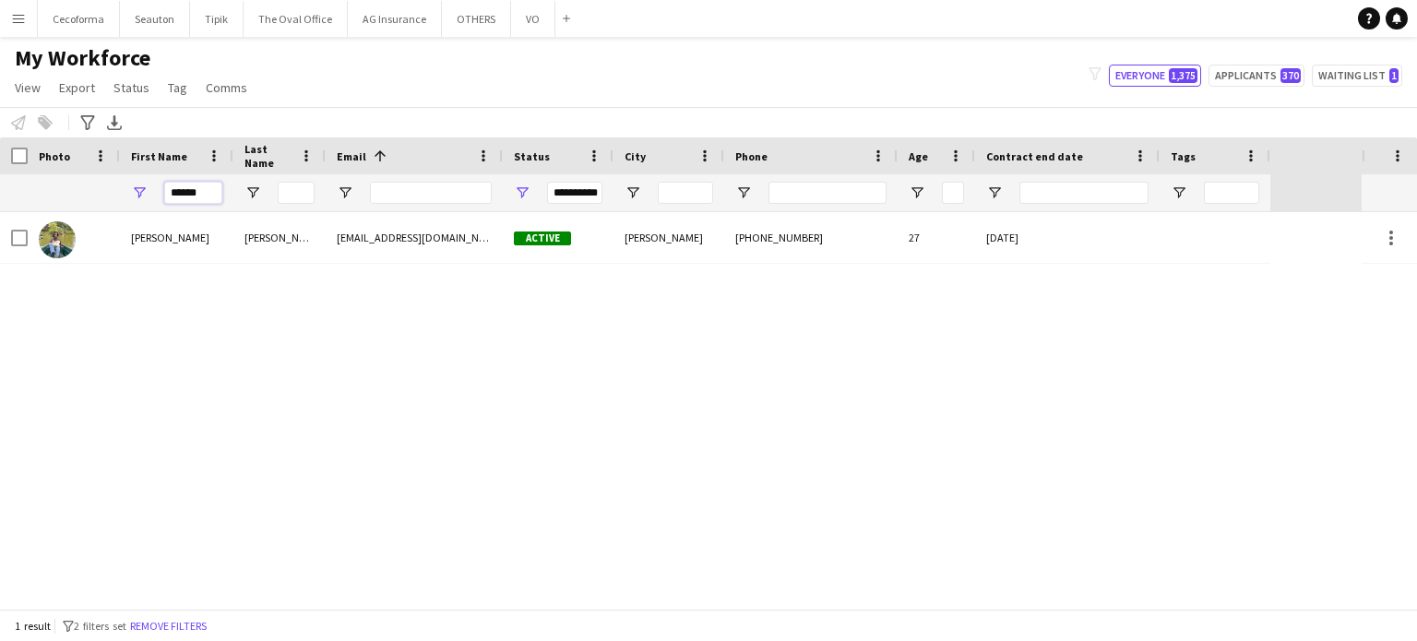
click at [204, 191] on input "******" at bounding box center [193, 193] width 58 height 22
type input "*"
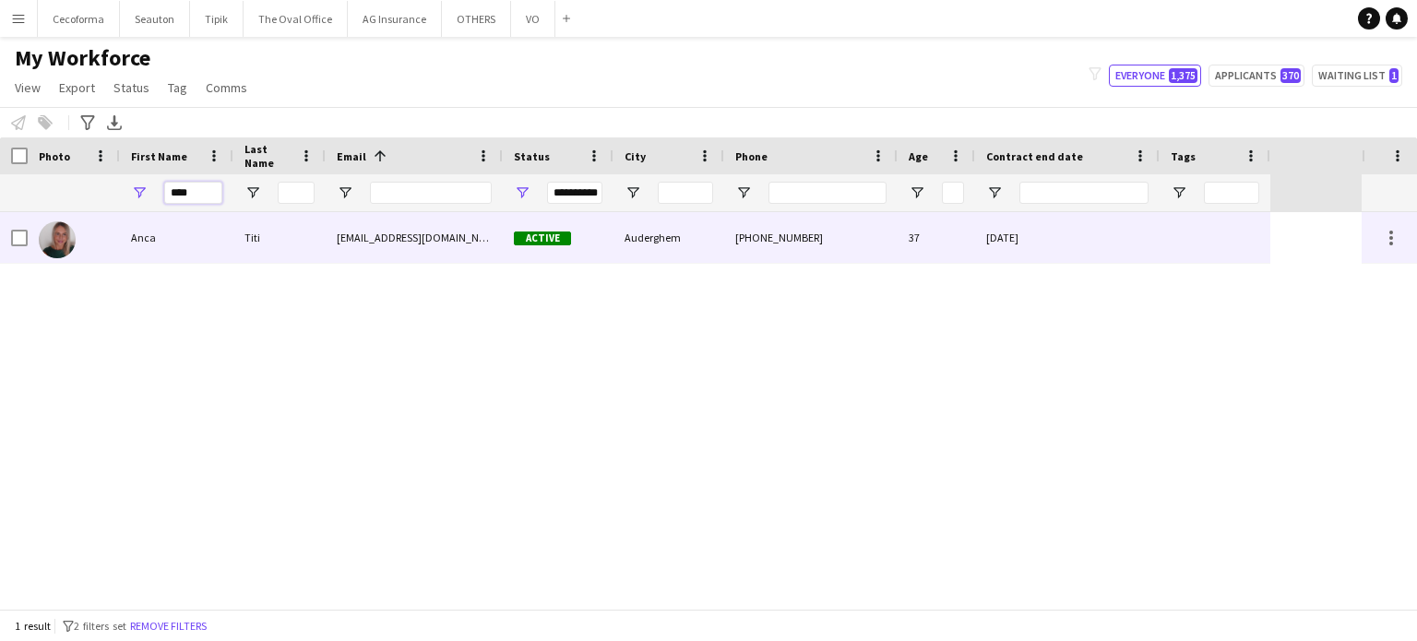
type input "****"
click at [1259, 248] on div at bounding box center [1215, 237] width 111 height 51
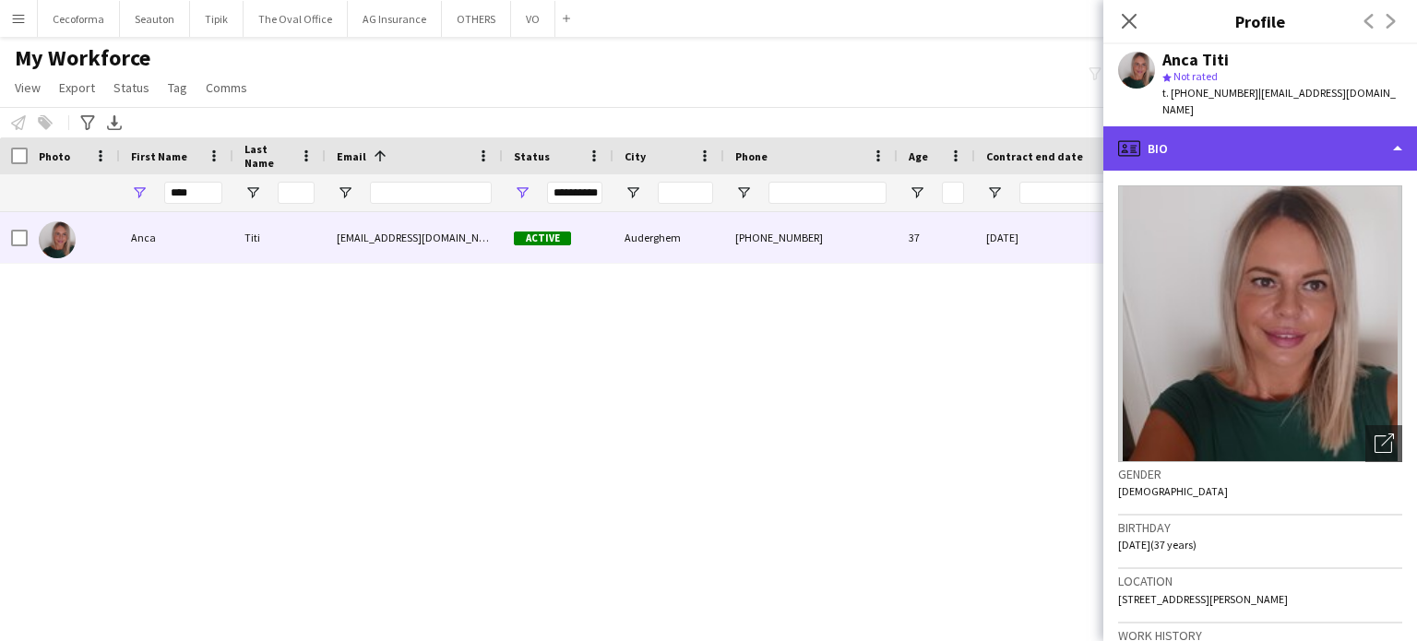
click at [1399, 133] on div "profile Bio" at bounding box center [1260, 148] width 314 height 44
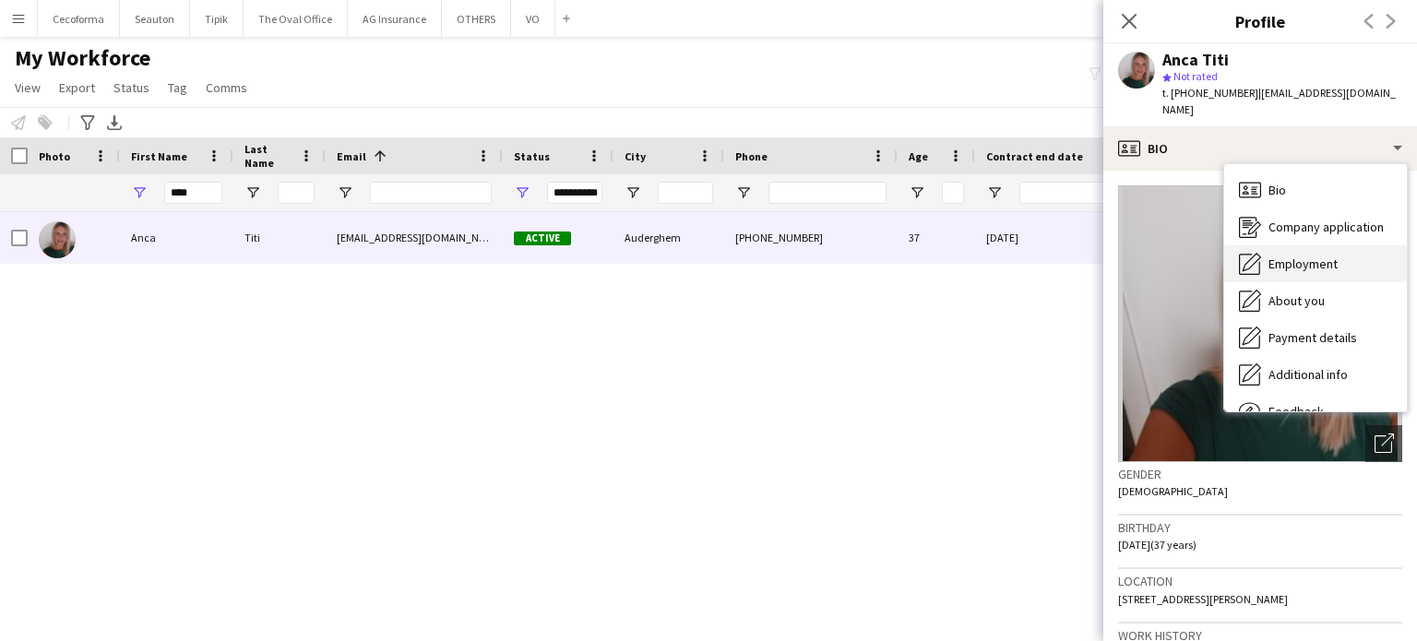
click at [1321, 256] on span "Employment" at bounding box center [1302, 264] width 69 height 17
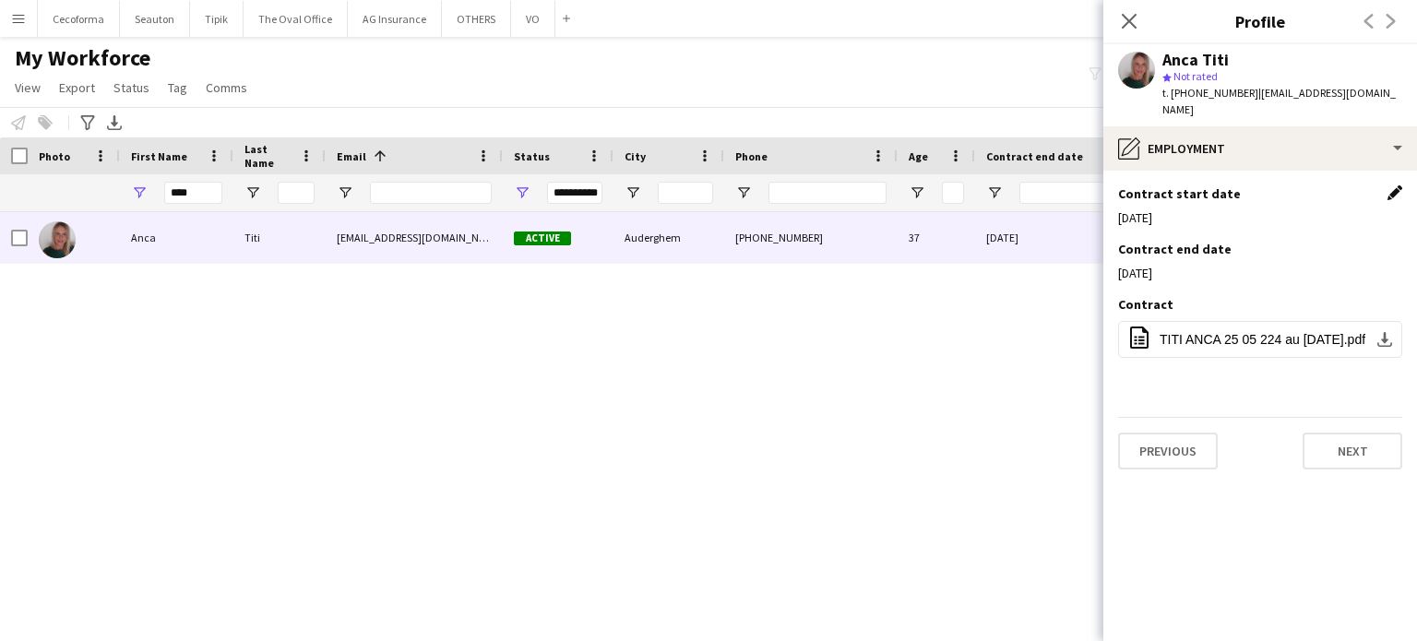
click at [1395, 185] on app-icon "Edit this field" at bounding box center [1394, 192] width 15 height 15
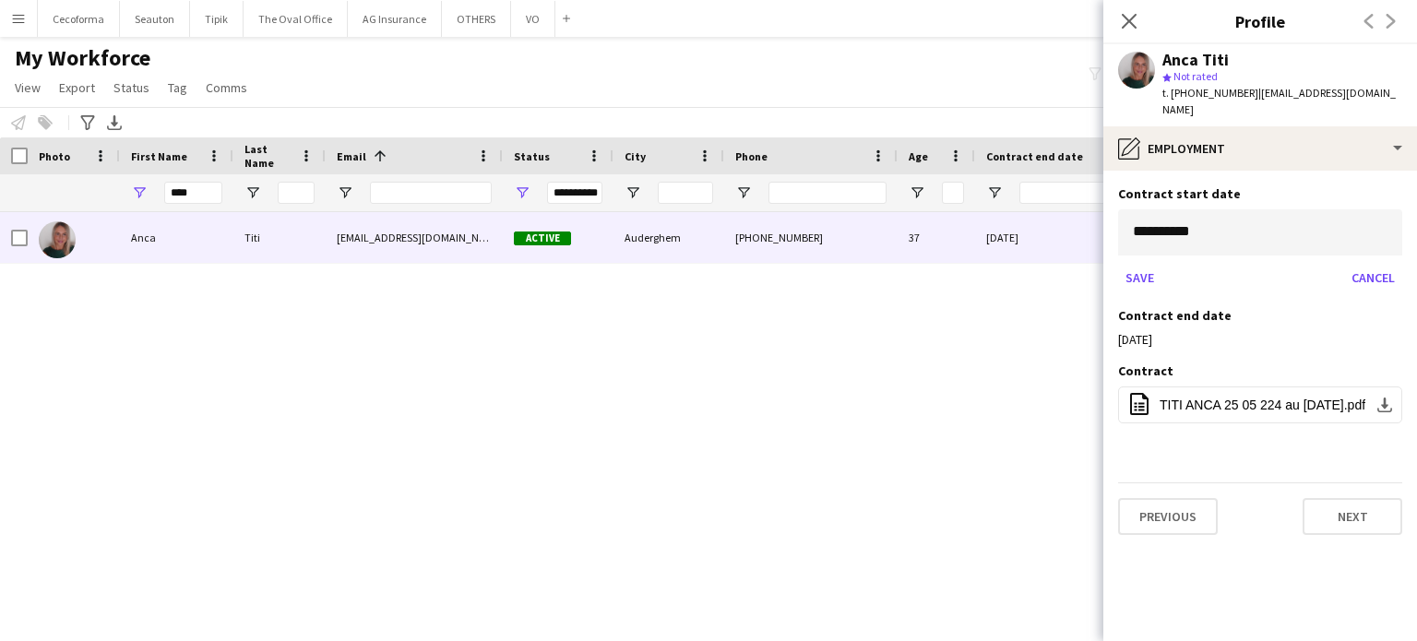
click at [1248, 220] on body "Menu Boards Boards Boards All jobs Status Workforce Workforce My Workforce Recr…" at bounding box center [708, 320] width 1417 height 641
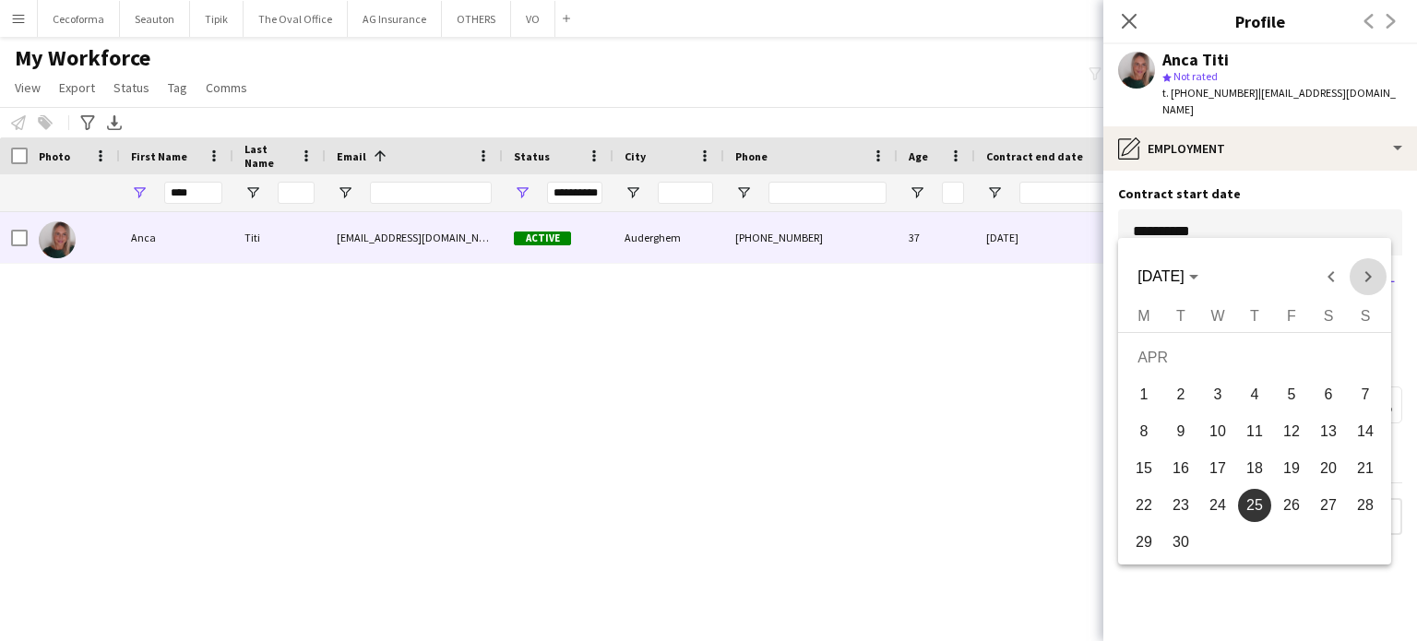
click at [1367, 275] on span "Next month" at bounding box center [1368, 276] width 37 height 37
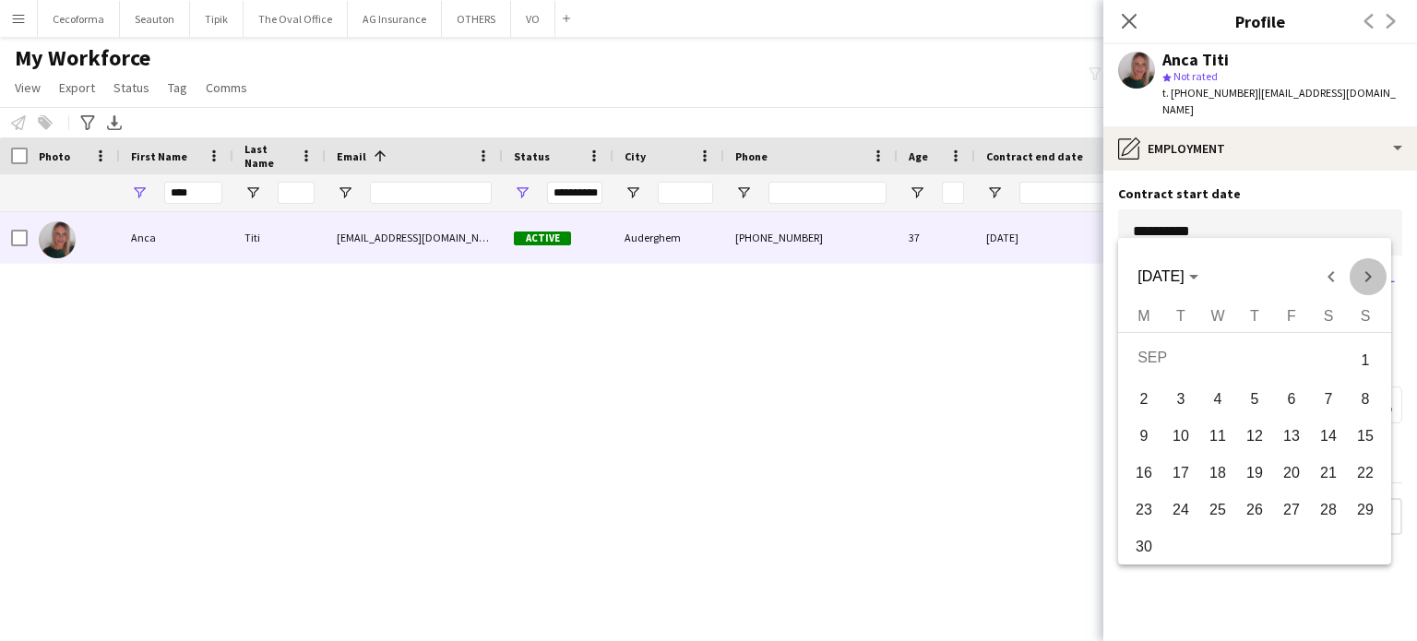
click at [1367, 275] on span "Next month" at bounding box center [1368, 276] width 37 height 37
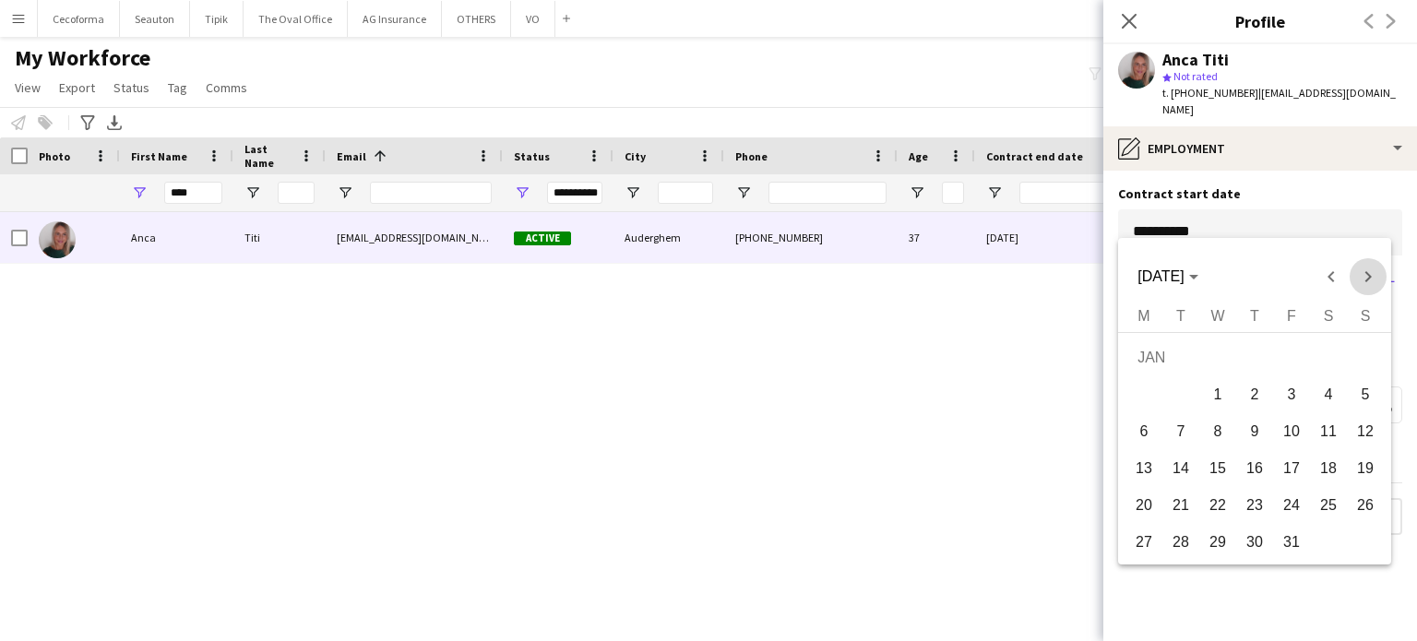
click at [1367, 275] on span "Next month" at bounding box center [1368, 276] width 37 height 37
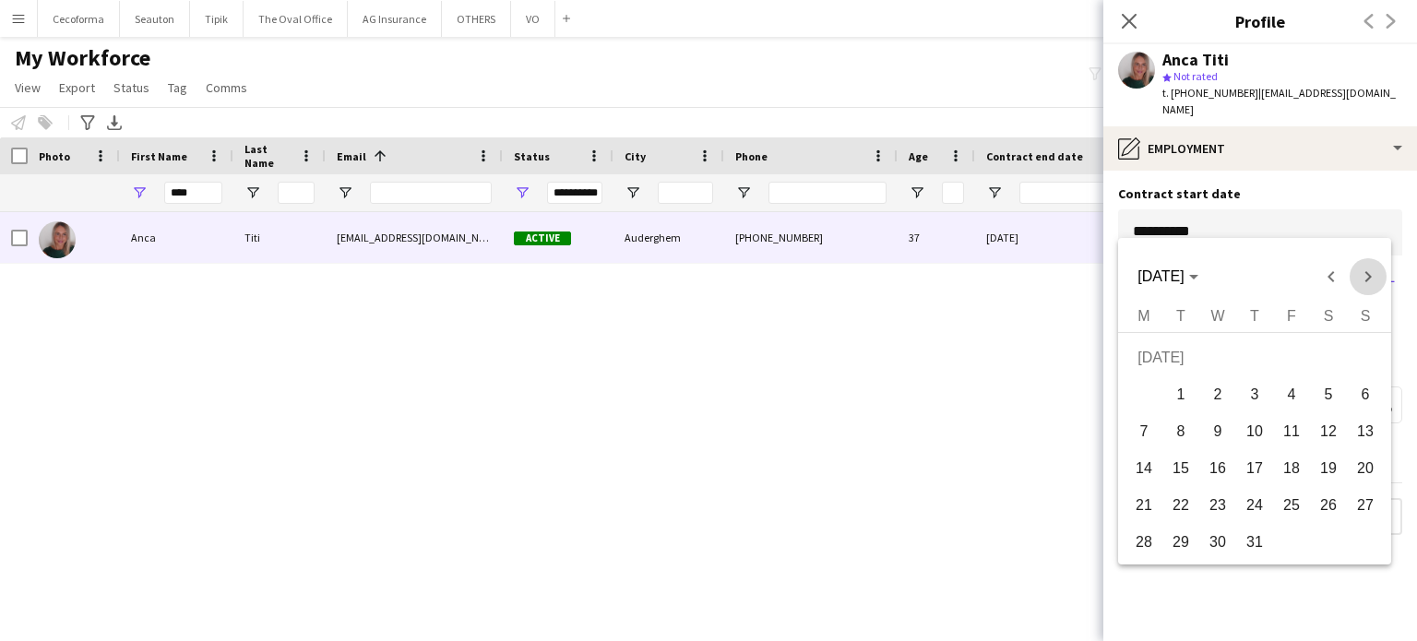
click at [1367, 275] on span "Next month" at bounding box center [1368, 276] width 37 height 37
click at [1291, 393] on span "3" at bounding box center [1291, 394] width 33 height 33
type input "**********"
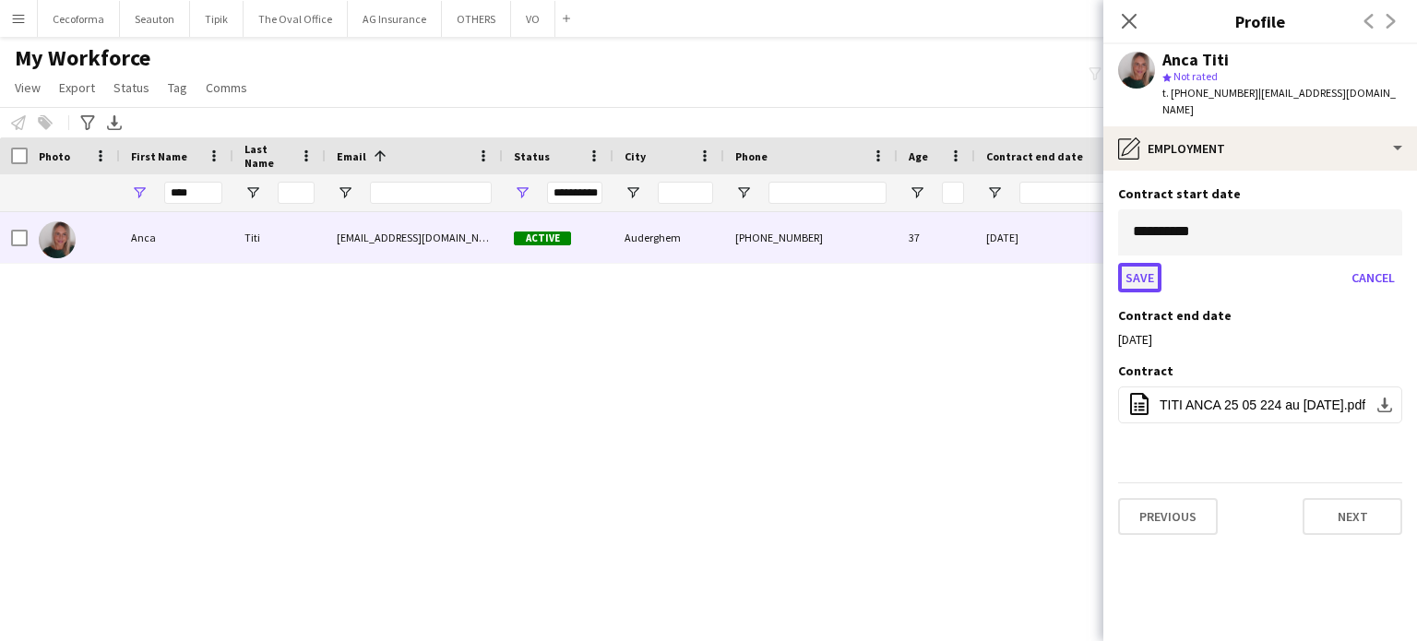
click at [1135, 263] on button "Save" at bounding box center [1139, 278] width 43 height 30
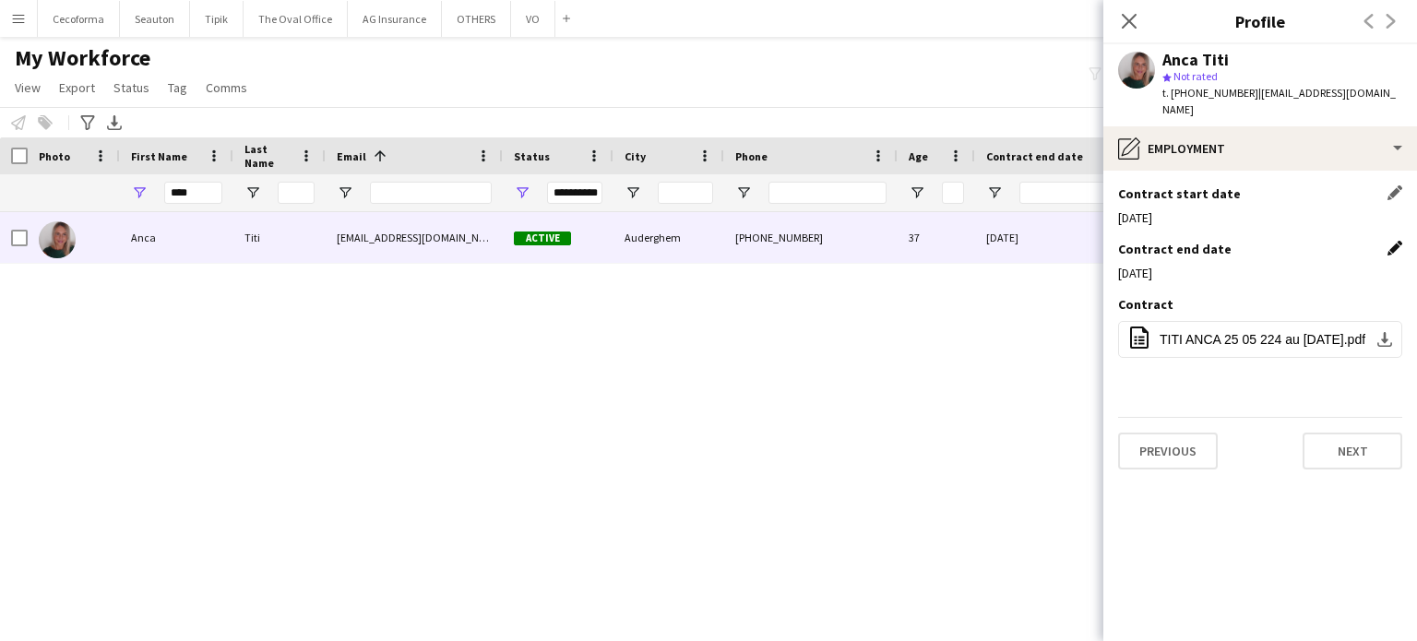
click at [1395, 241] on app-icon "Edit this field" at bounding box center [1394, 248] width 15 height 15
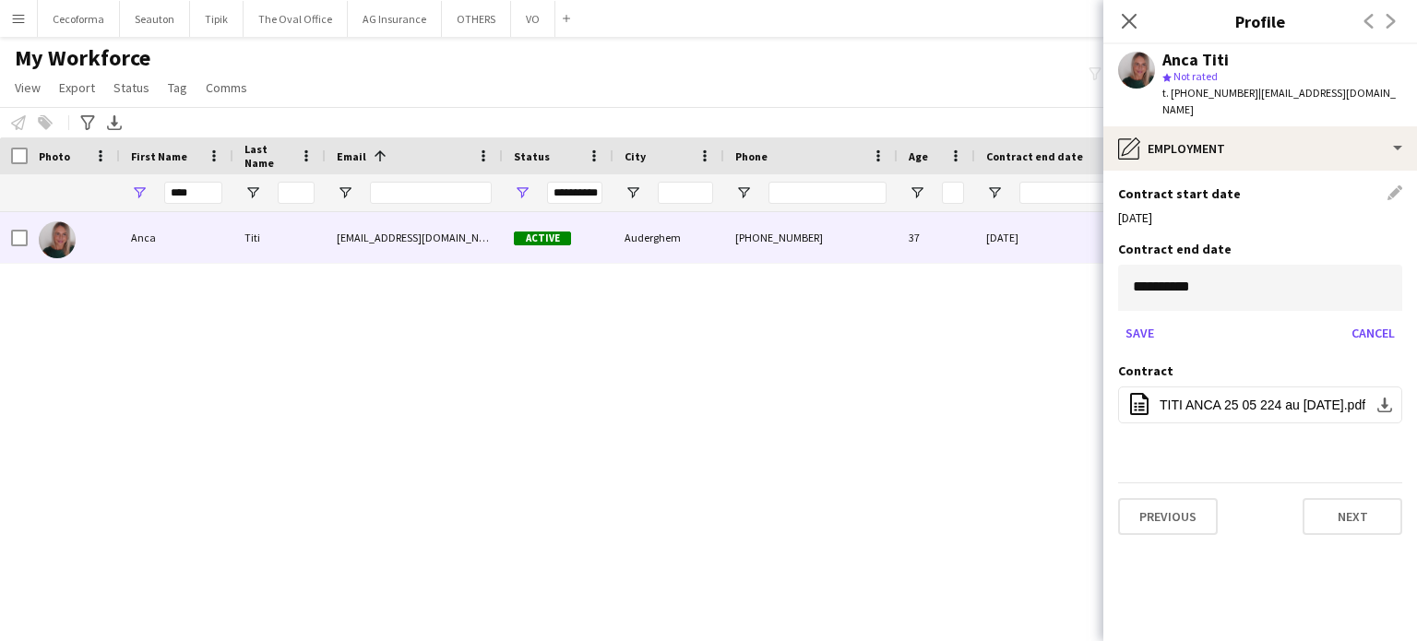
click at [1358, 279] on body "Menu Boards Boards Boards All jobs Status Workforce Workforce My Workforce Recr…" at bounding box center [708, 320] width 1417 height 641
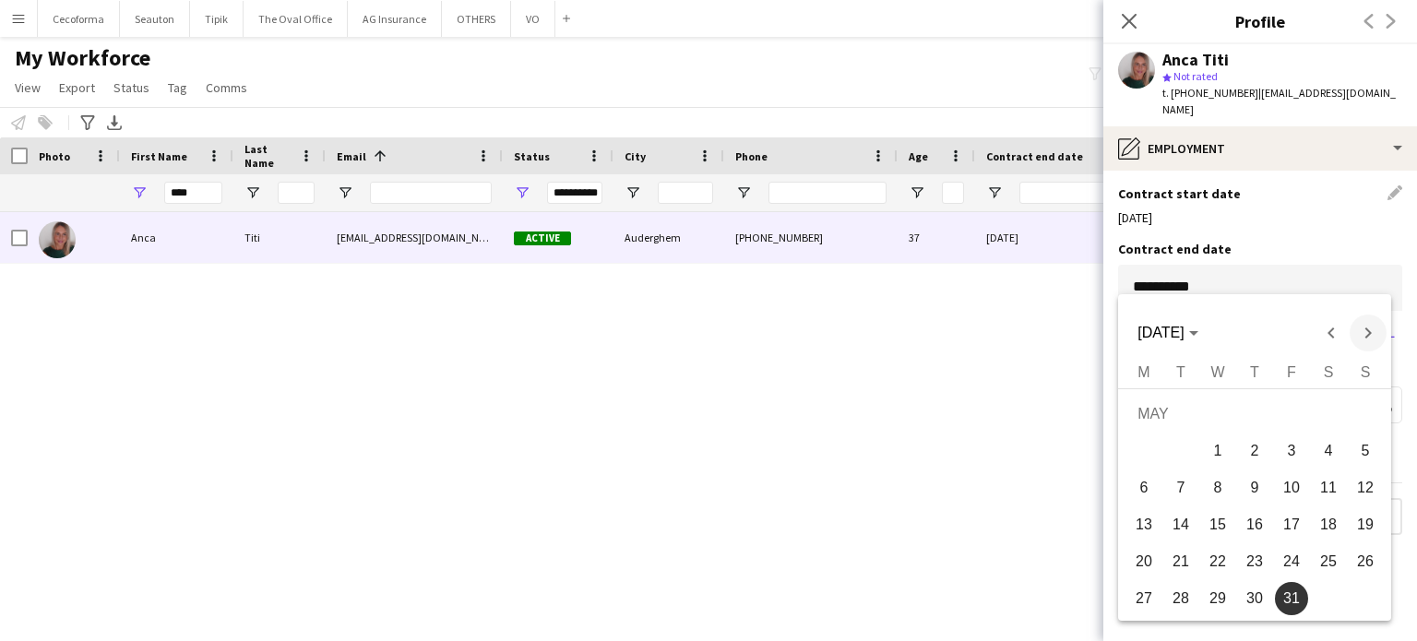
click at [1364, 331] on span "Next month" at bounding box center [1368, 333] width 37 height 37
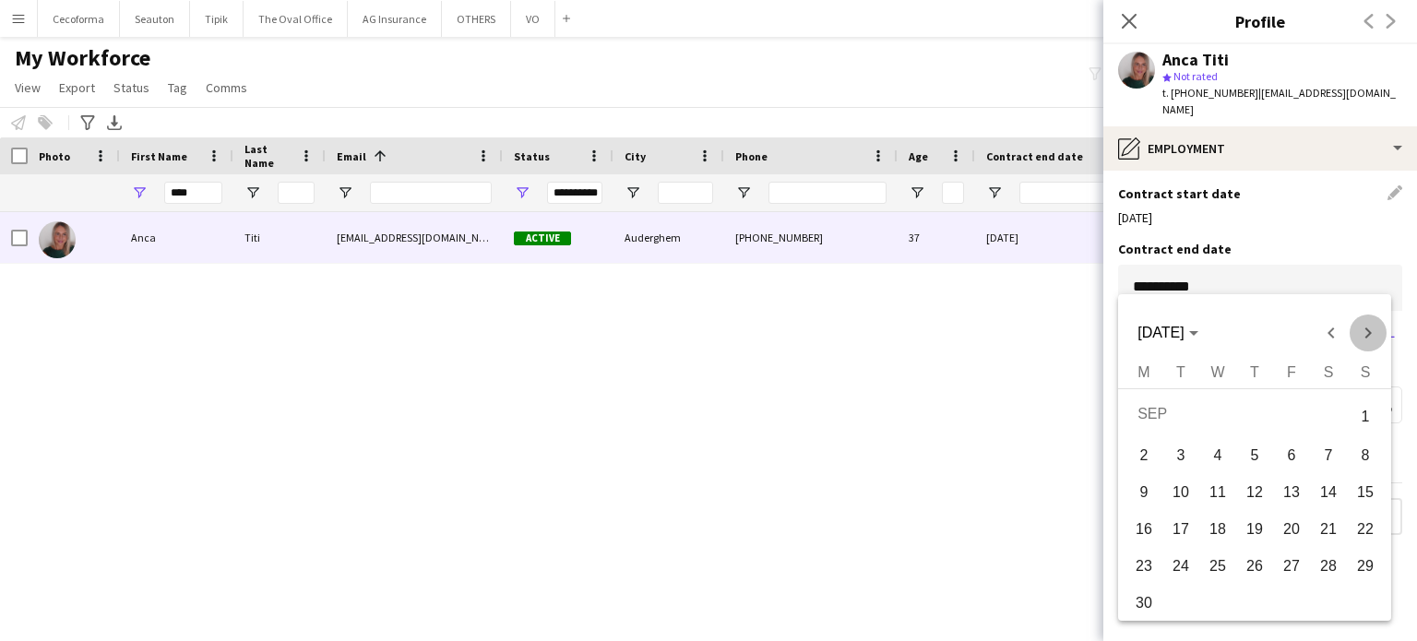
click at [1364, 331] on span "Next month" at bounding box center [1368, 333] width 37 height 37
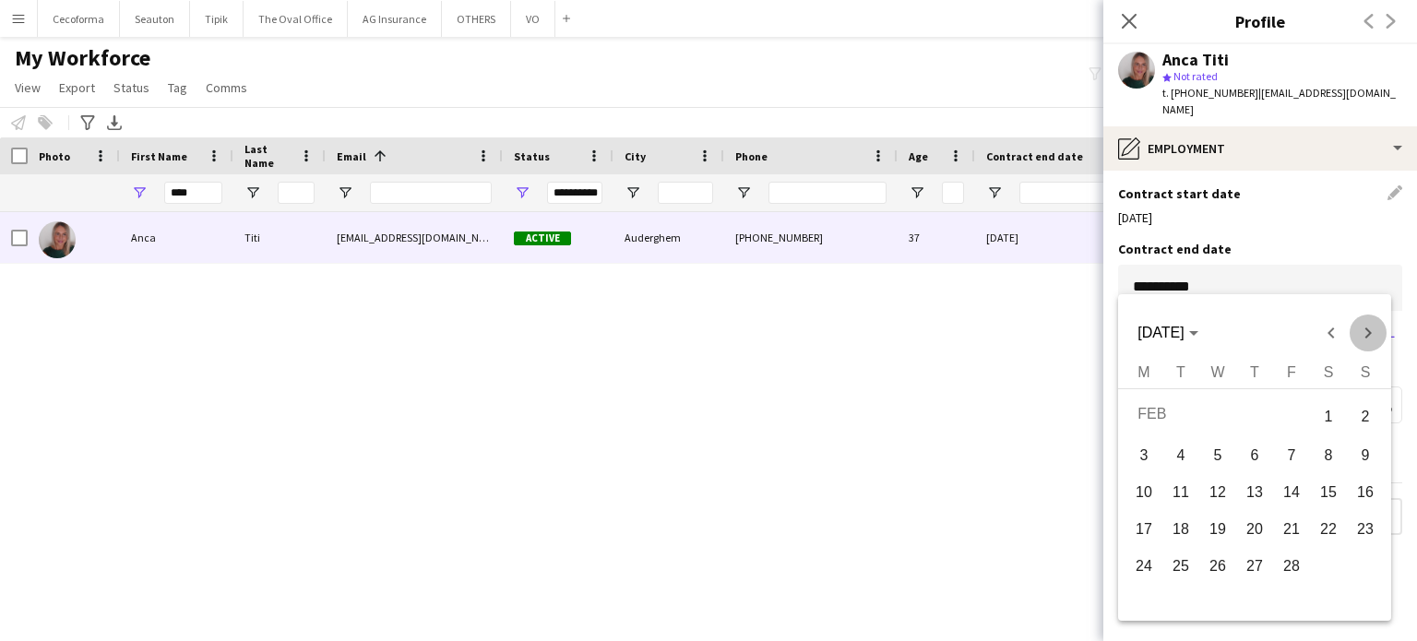
click at [1364, 331] on span "Next month" at bounding box center [1368, 333] width 37 height 37
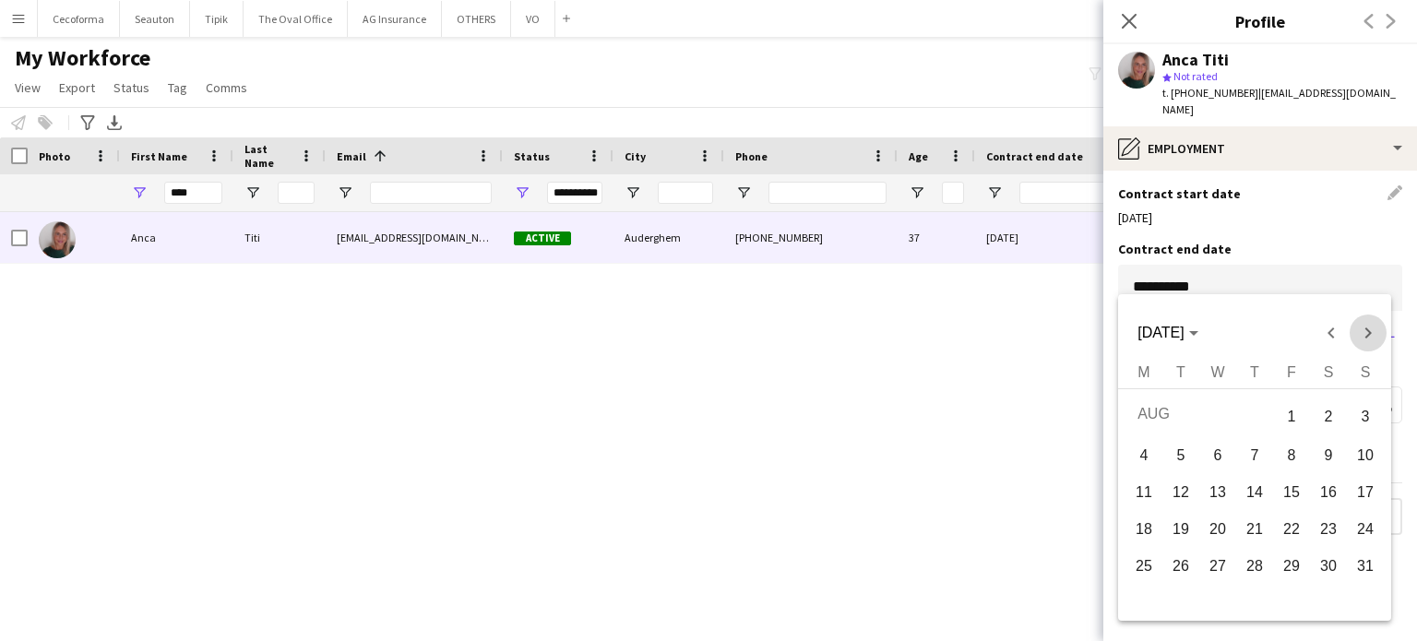
click at [1364, 331] on span "Next month" at bounding box center [1368, 333] width 37 height 37
click at [1362, 485] on span "12" at bounding box center [1365, 487] width 33 height 33
type input "**********"
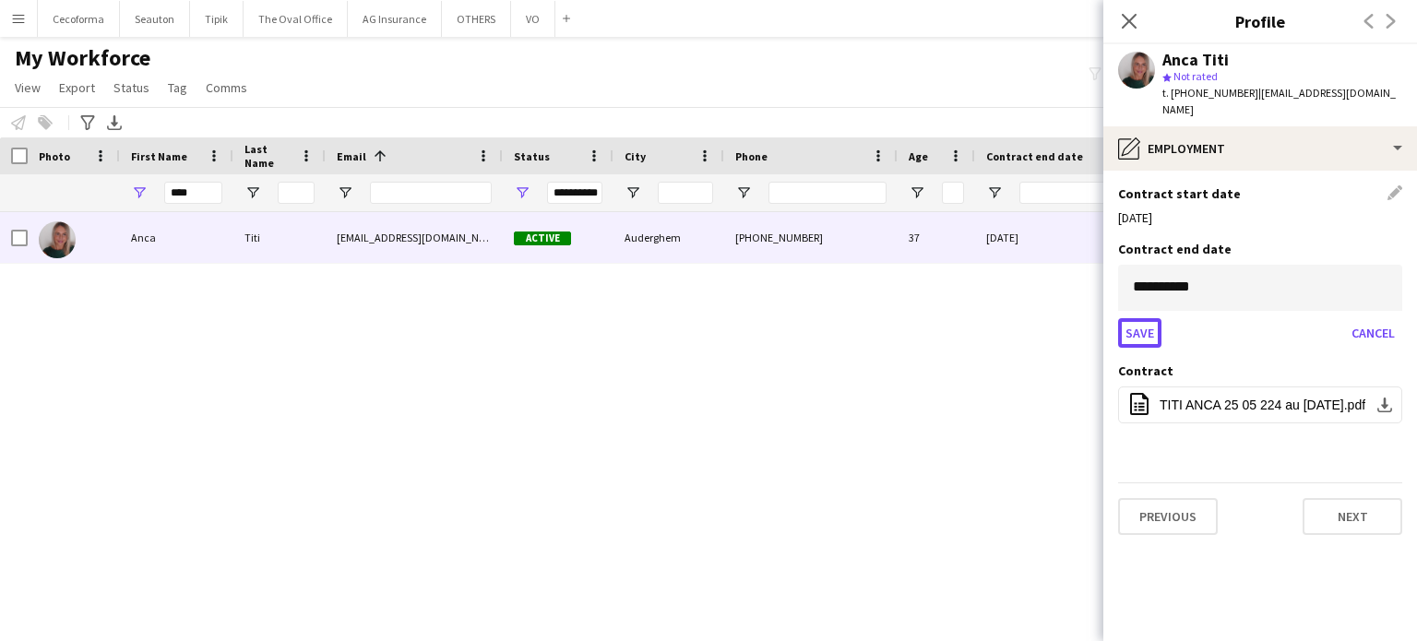
click at [1137, 318] on button "Save" at bounding box center [1139, 333] width 43 height 30
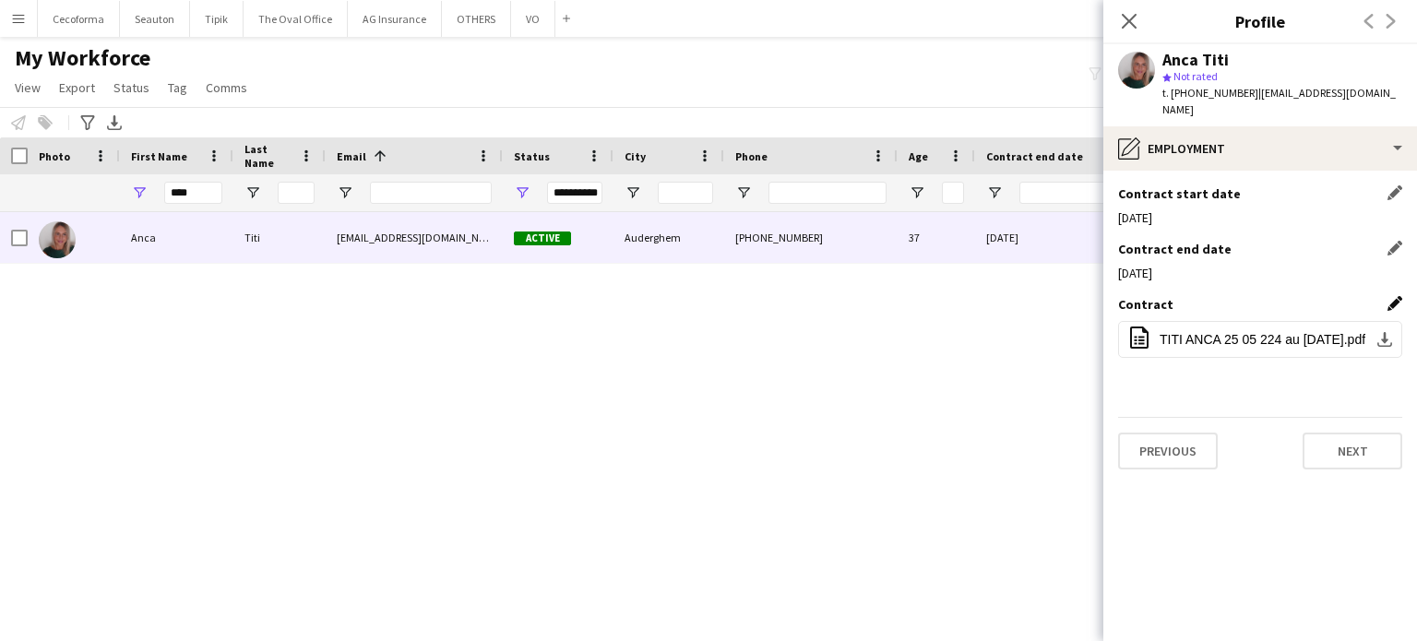
click at [1398, 296] on app-icon "Edit this field" at bounding box center [1394, 303] width 15 height 15
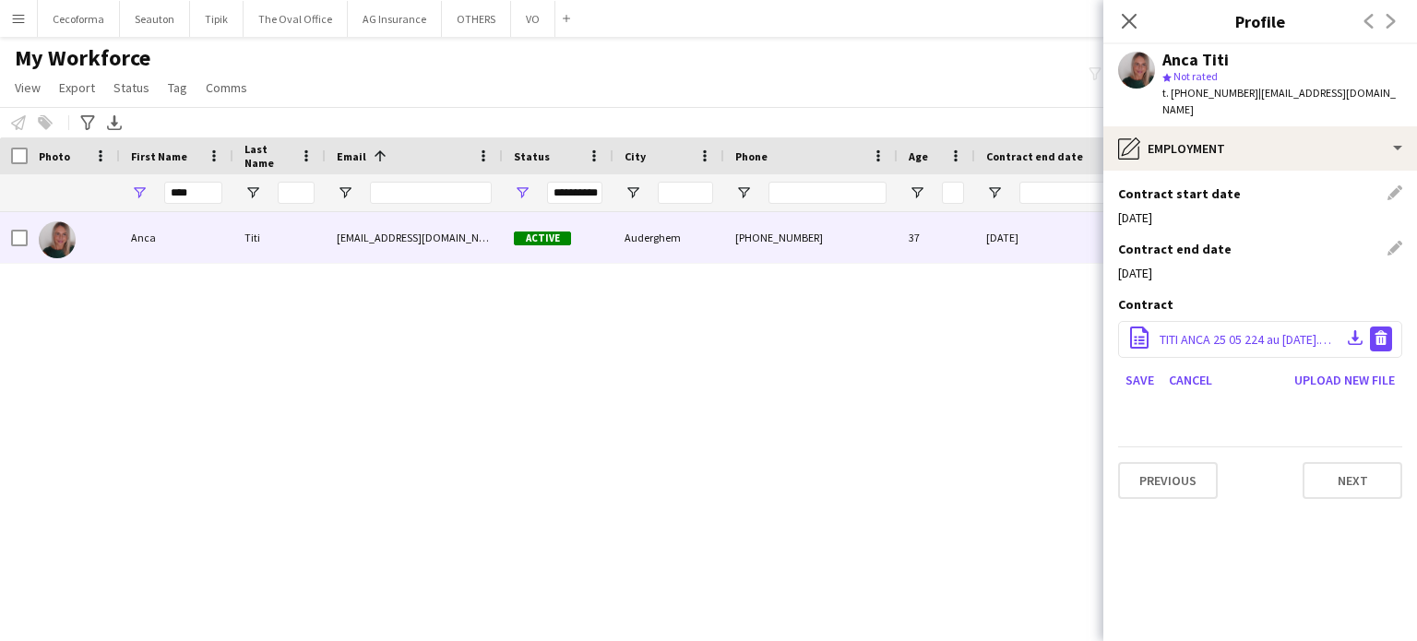
click at [1380, 330] on app-icon "Delete file" at bounding box center [1381, 339] width 15 height 18
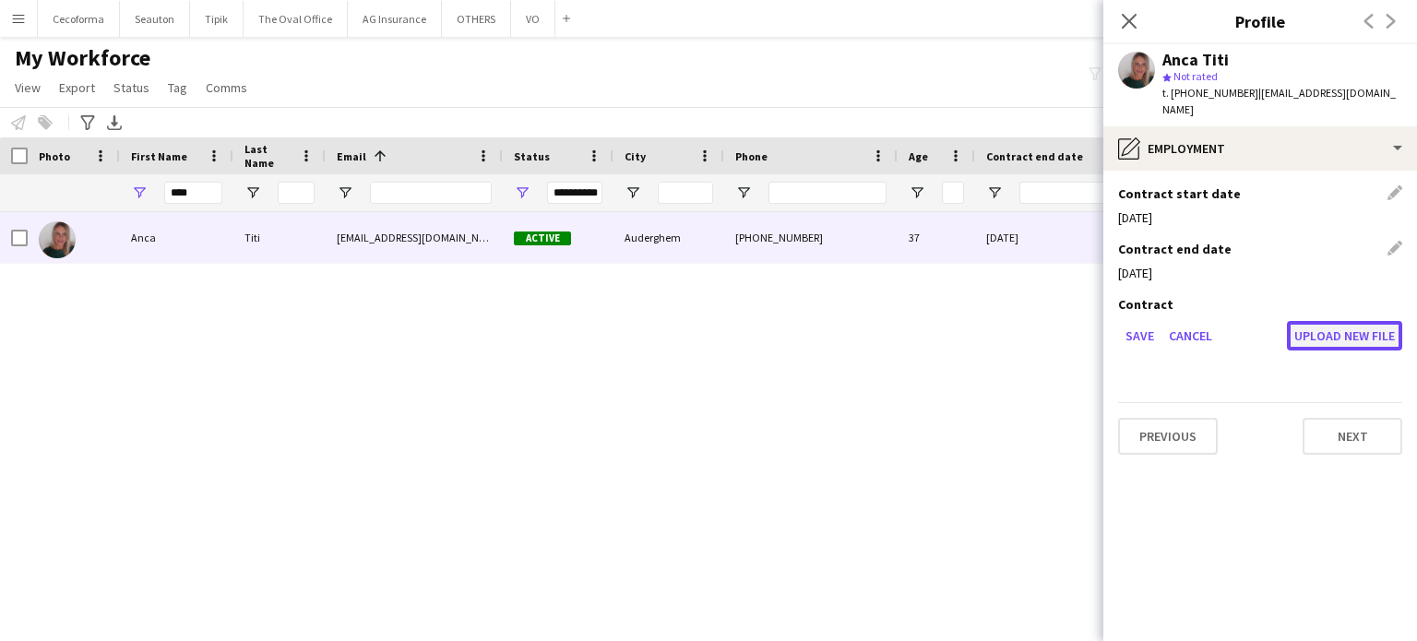
click at [1347, 324] on button "Upload new file" at bounding box center [1344, 336] width 115 height 30
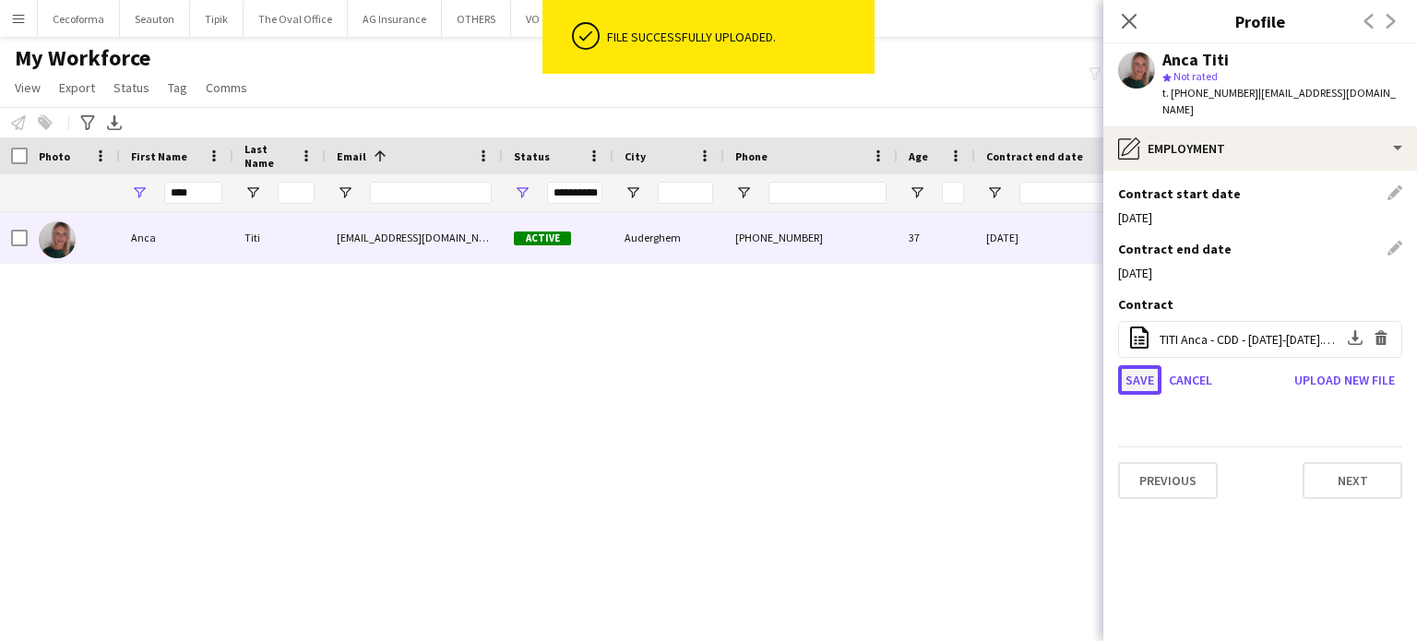
click at [1142, 365] on button "Save" at bounding box center [1139, 380] width 43 height 30
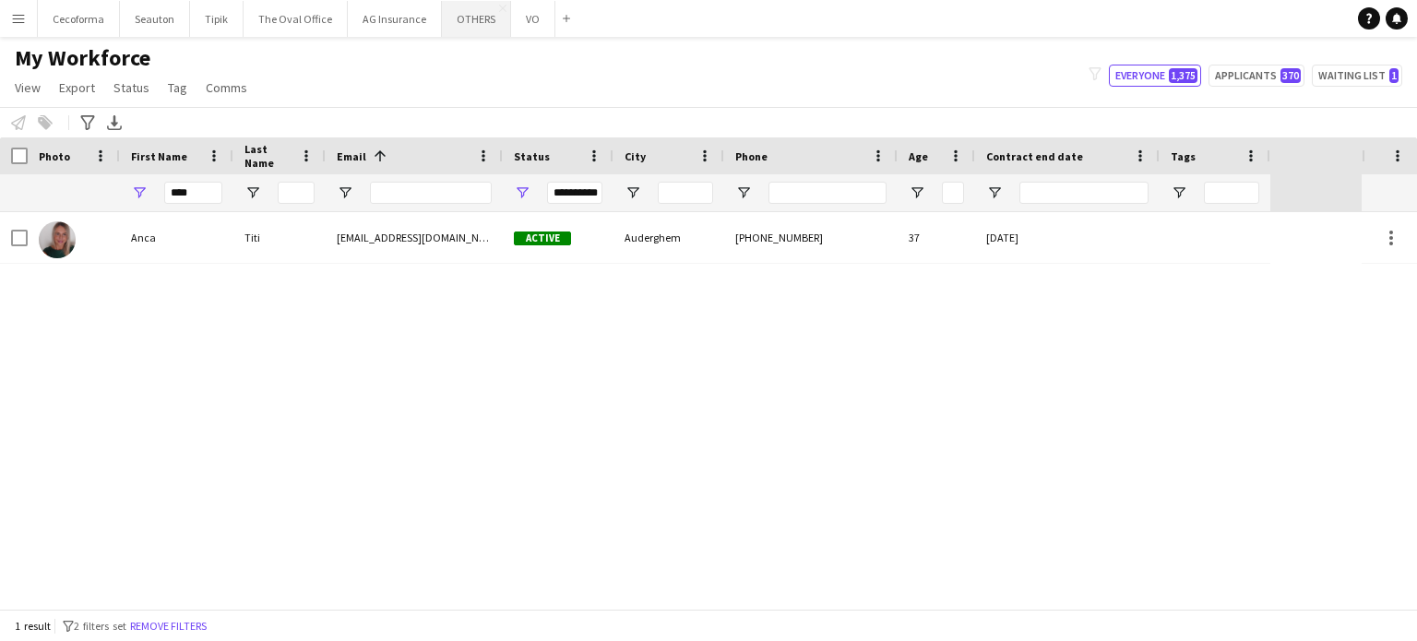
click at [468, 21] on button "OTHERS Close" at bounding box center [476, 19] width 69 height 36
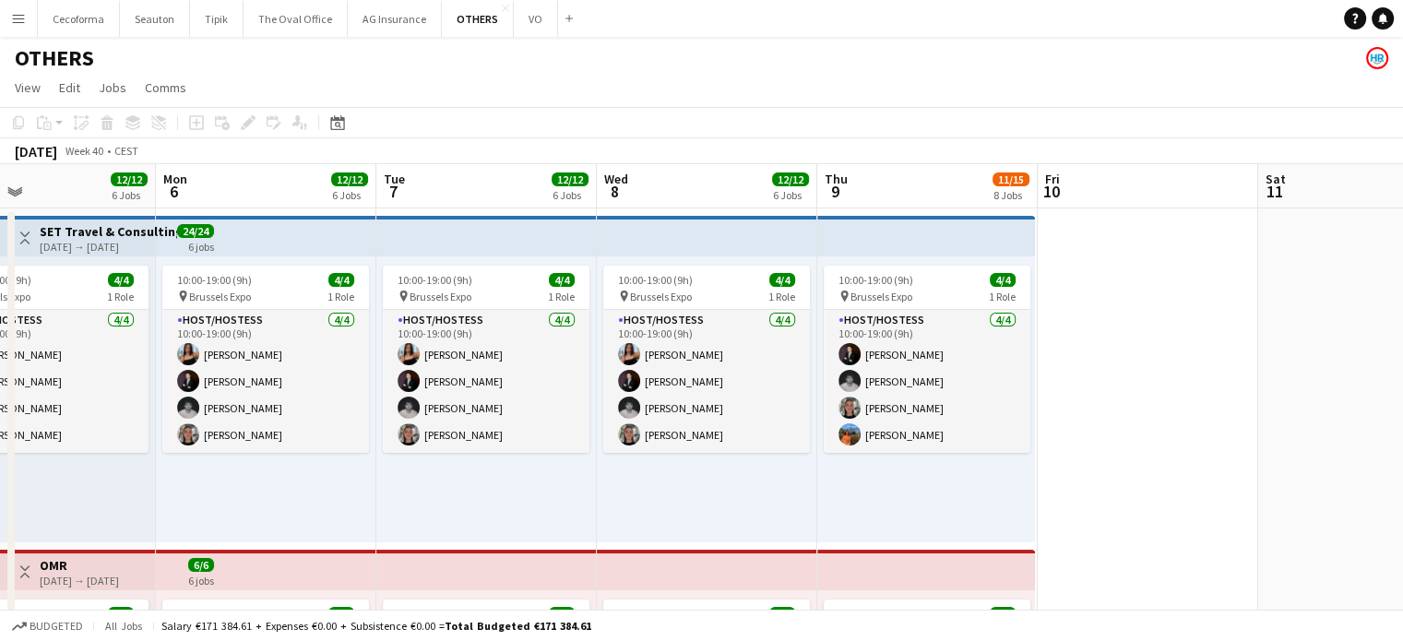
scroll to position [0, 540]
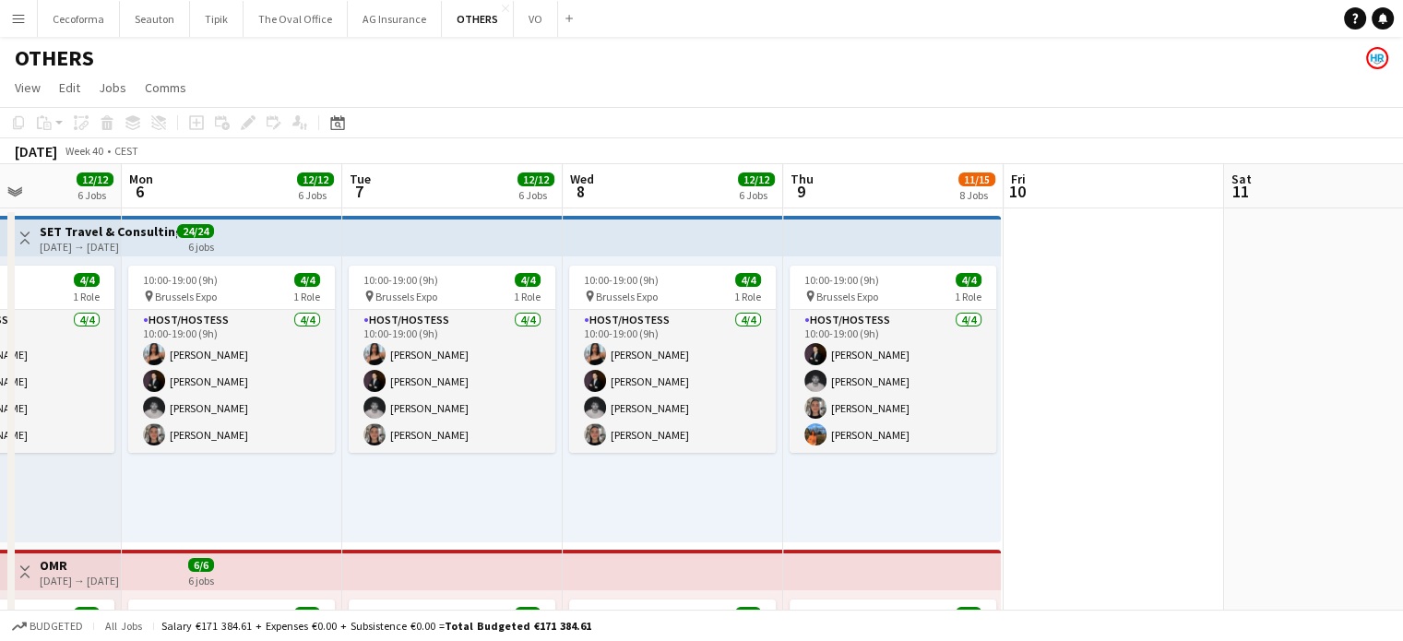
drag, startPoint x: 1162, startPoint y: 509, endPoint x: 623, endPoint y: 486, distance: 540.1
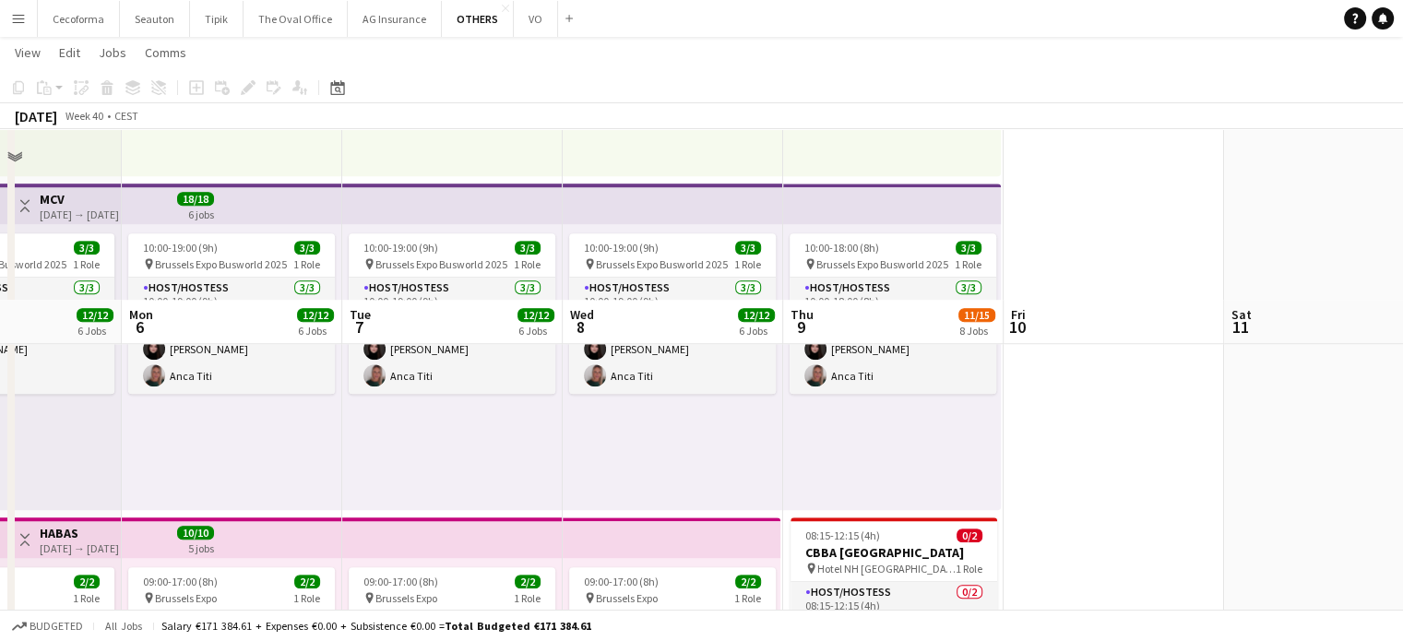
scroll to position [1568, 0]
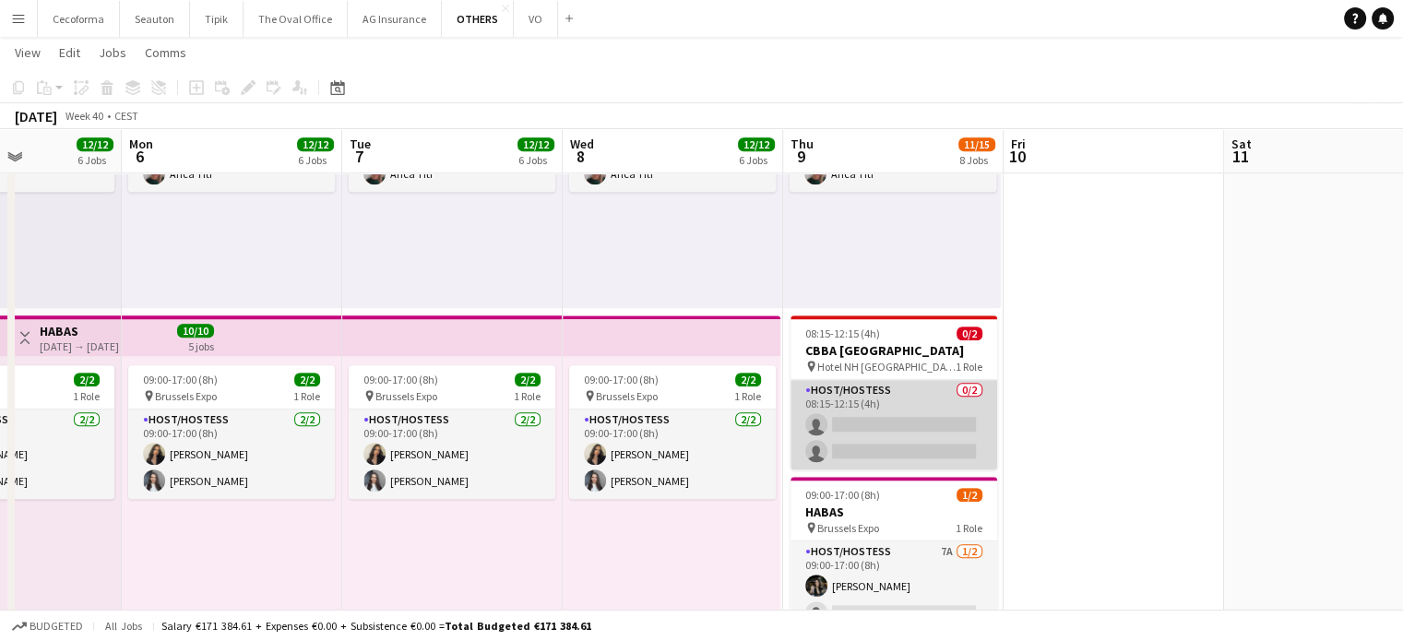
click at [889, 426] on app-card-role "Host/Hostess 0/2 08:15-12:15 (4h) single-neutral-actions single-neutral-actions" at bounding box center [894, 424] width 207 height 89
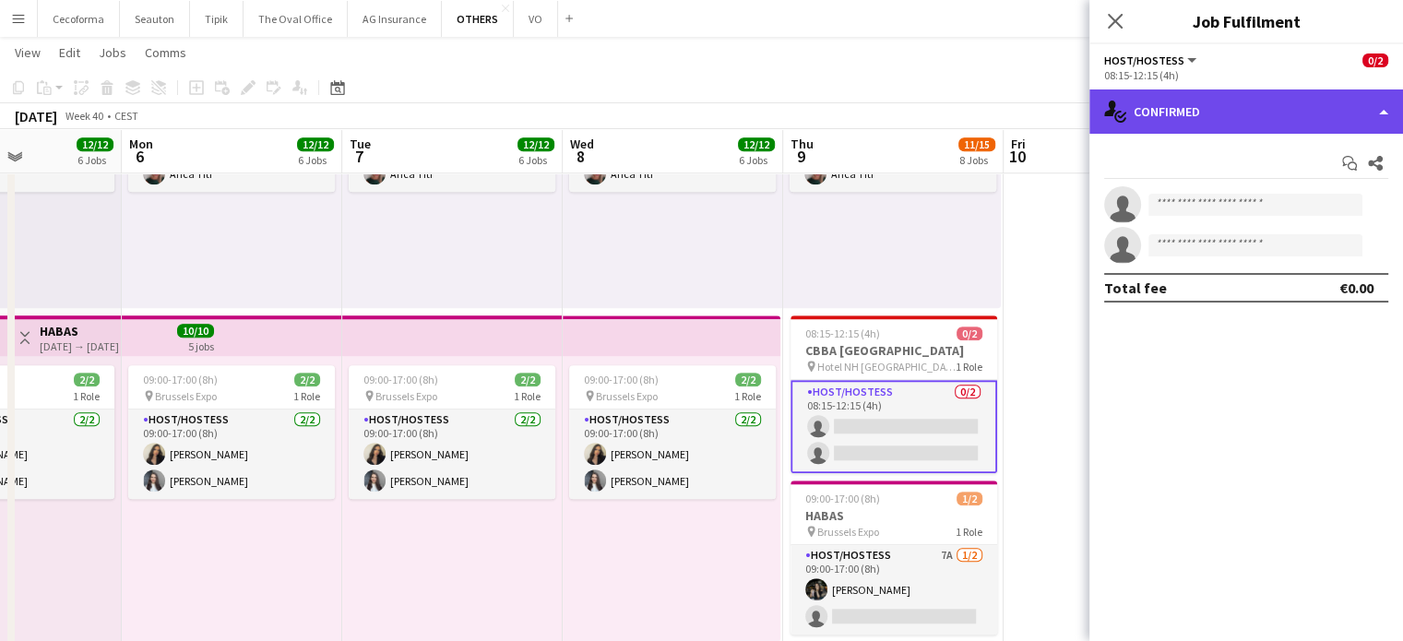
click at [1384, 115] on div "single-neutral-actions-check-2 Confirmed" at bounding box center [1246, 111] width 314 height 44
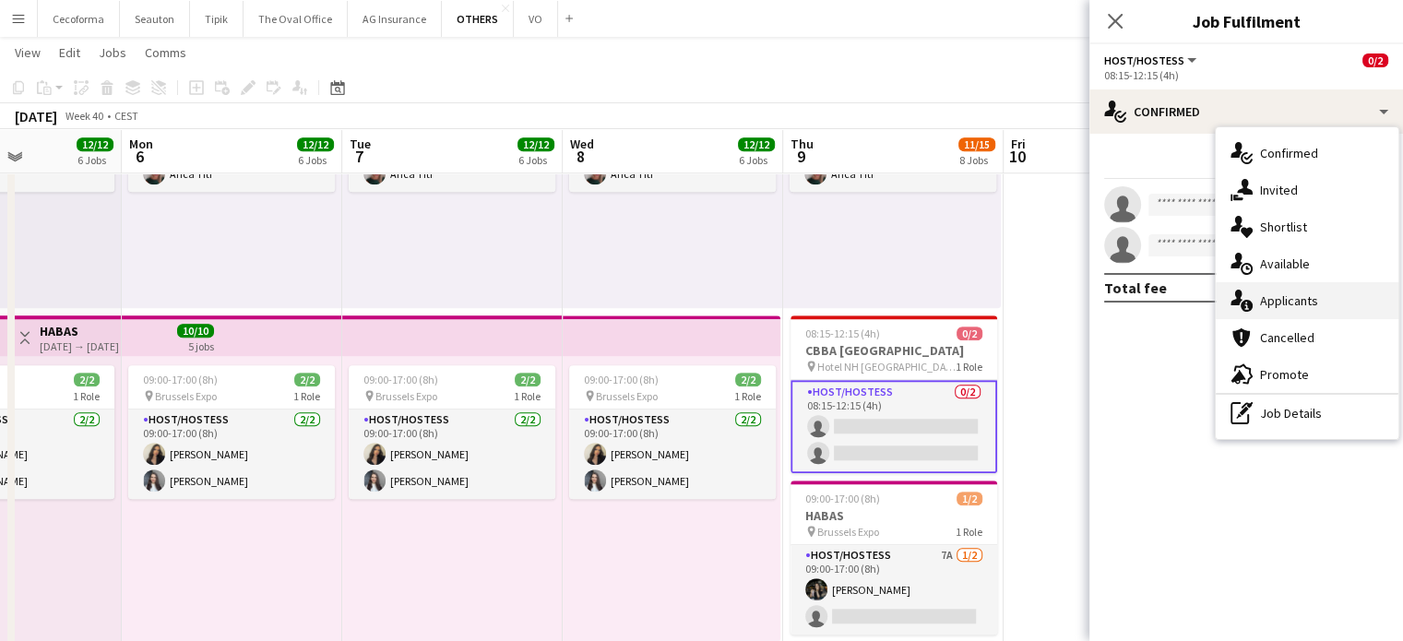
click at [1291, 299] on span "Applicants" at bounding box center [1289, 300] width 58 height 17
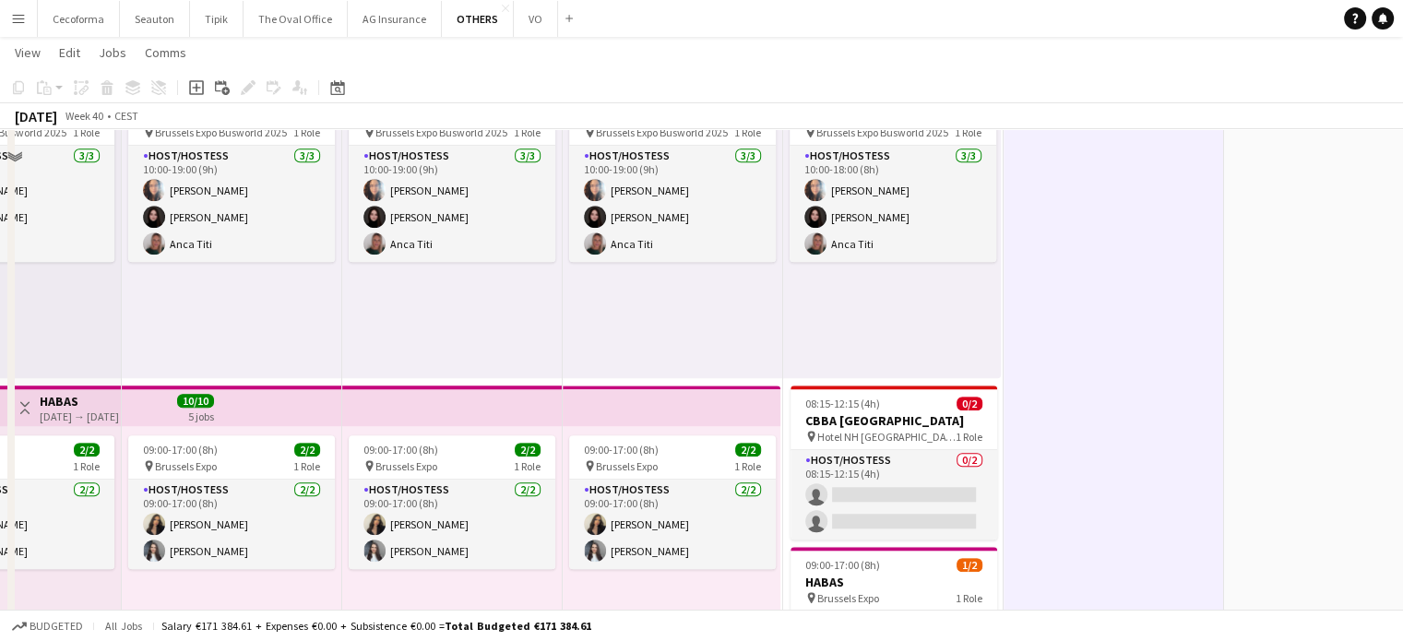
scroll to position [1327, 0]
